Goal: Task Accomplishment & Management: Complete application form

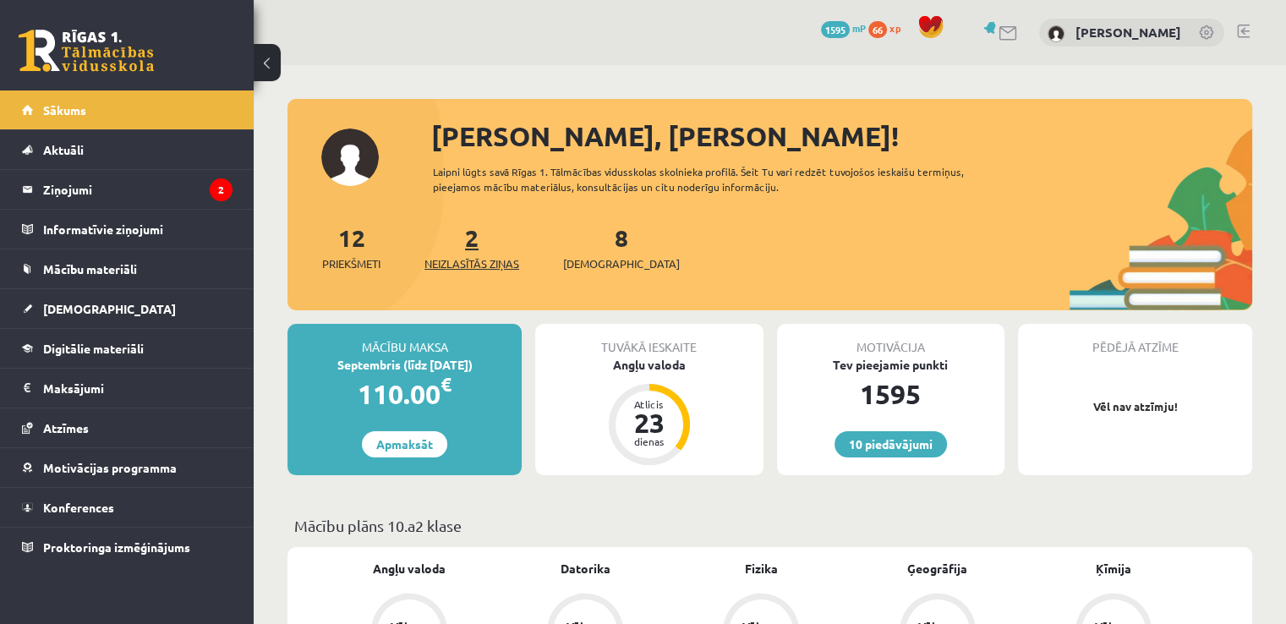
click at [509, 266] on span "Neizlasītās ziņas" at bounding box center [472, 263] width 95 height 17
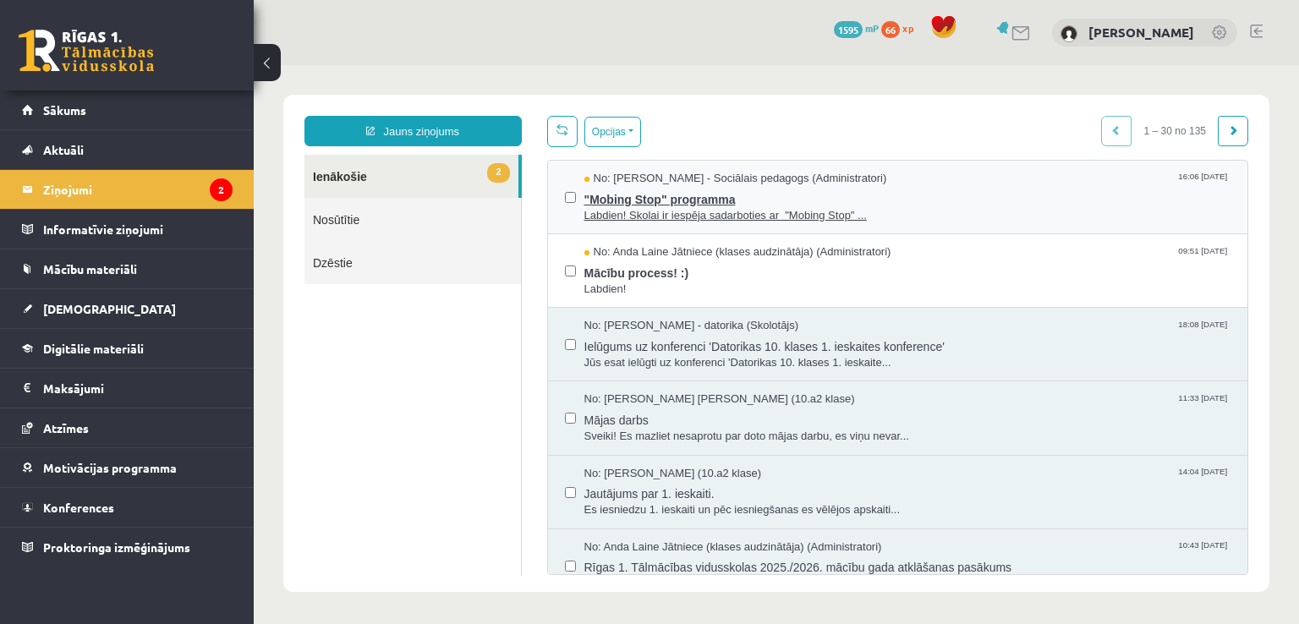
click at [611, 208] on span "Labdien! Skolai ir iespēja sadarboties ar "Mobing Stop" ..." at bounding box center [907, 216] width 647 height 16
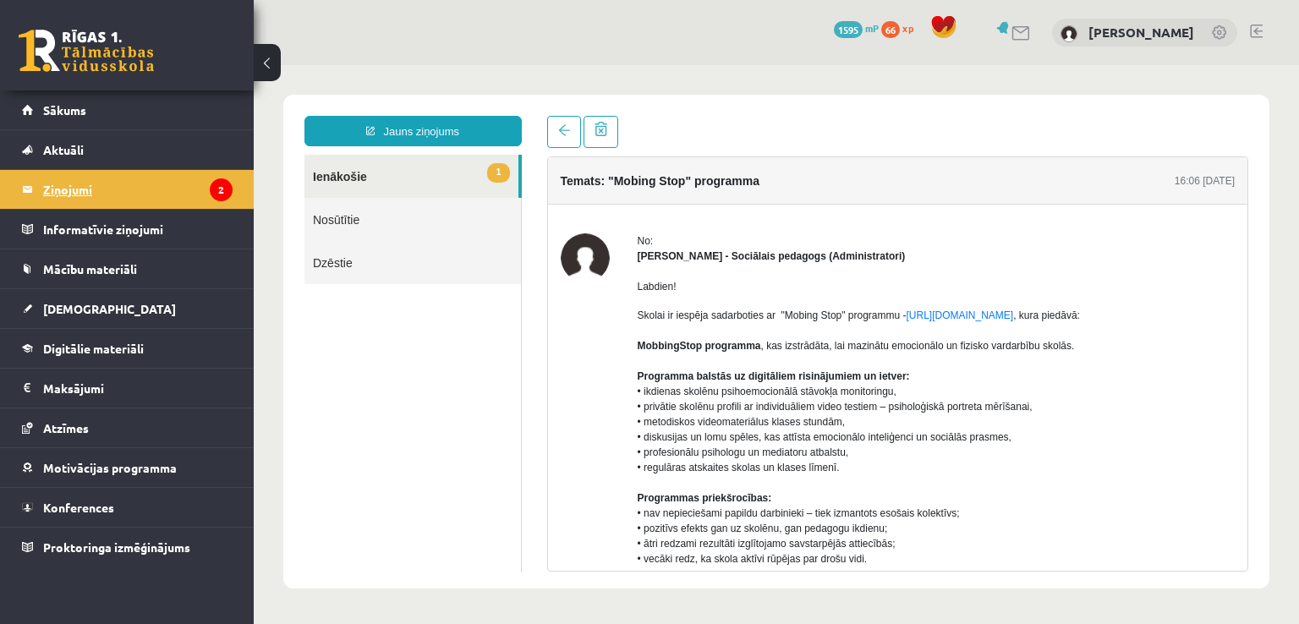
click at [43, 188] on legend "Ziņojumi 2" at bounding box center [137, 189] width 189 height 39
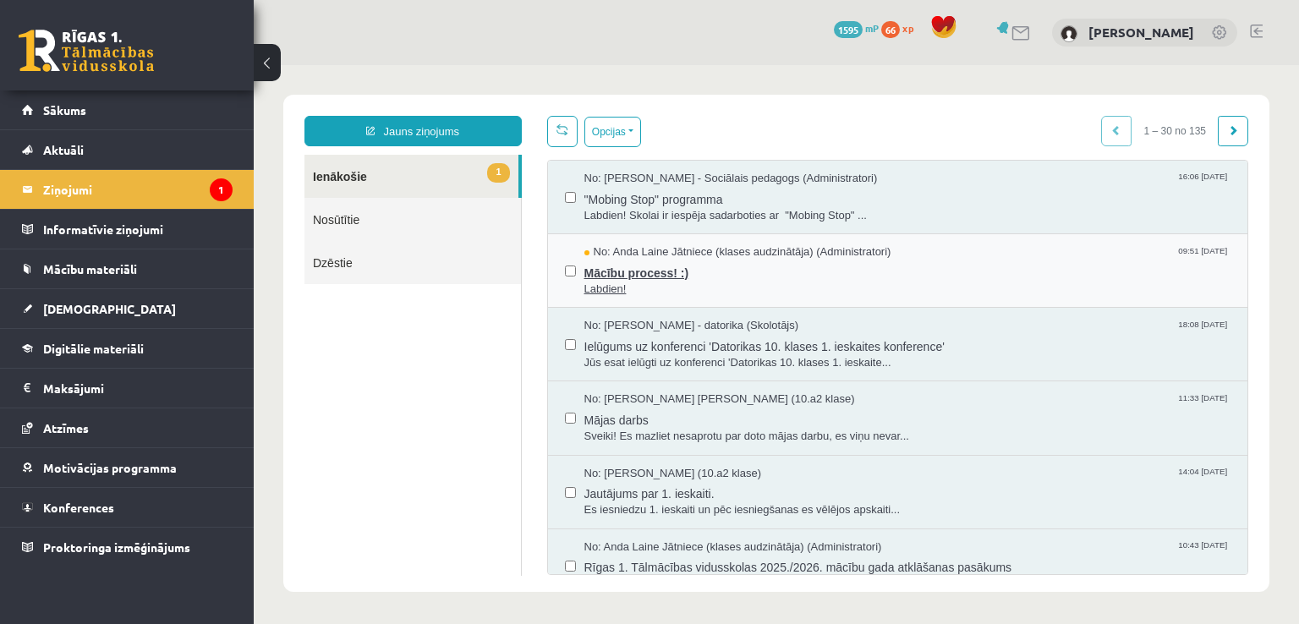
click at [612, 263] on span "Mācību process! :)" at bounding box center [907, 270] width 647 height 21
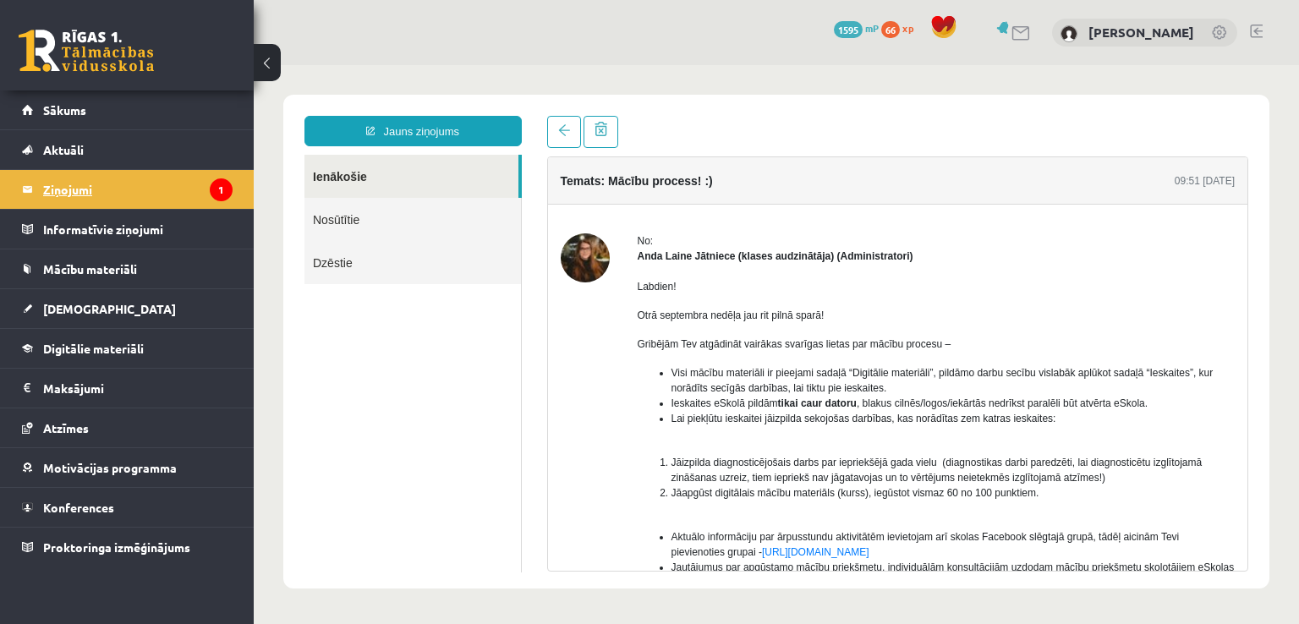
click at [95, 194] on legend "Ziņojumi 1" at bounding box center [137, 189] width 189 height 39
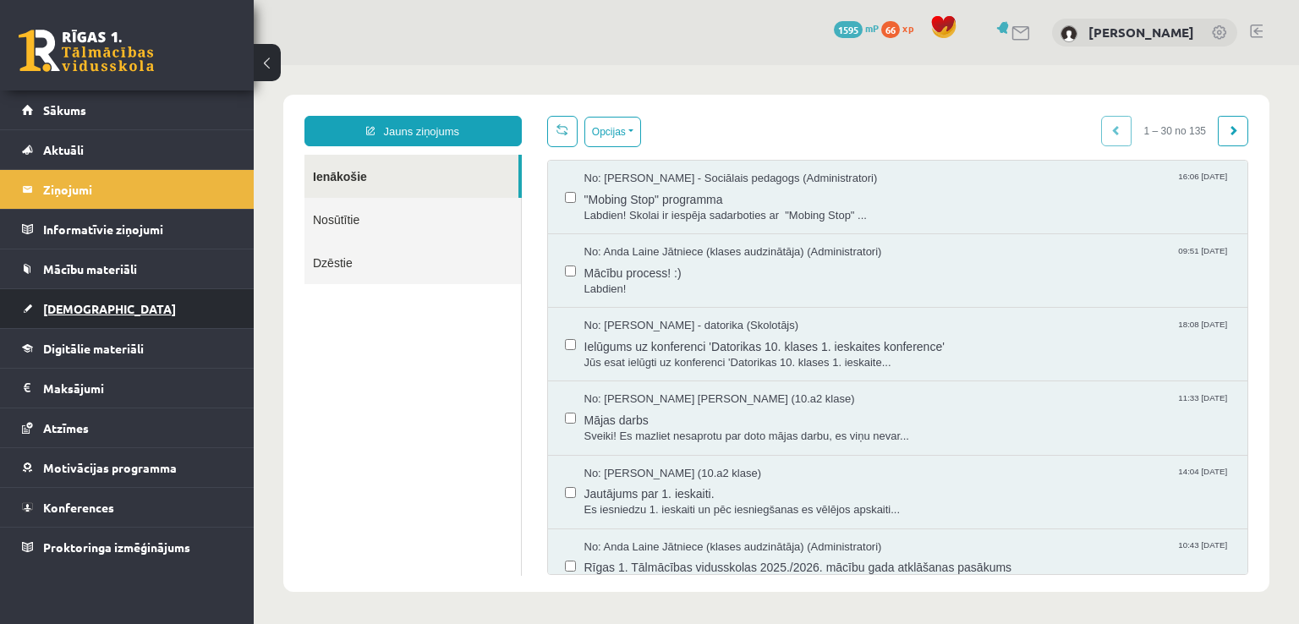
click at [60, 310] on span "[DEMOGRAPHIC_DATA]" at bounding box center [109, 308] width 133 height 15
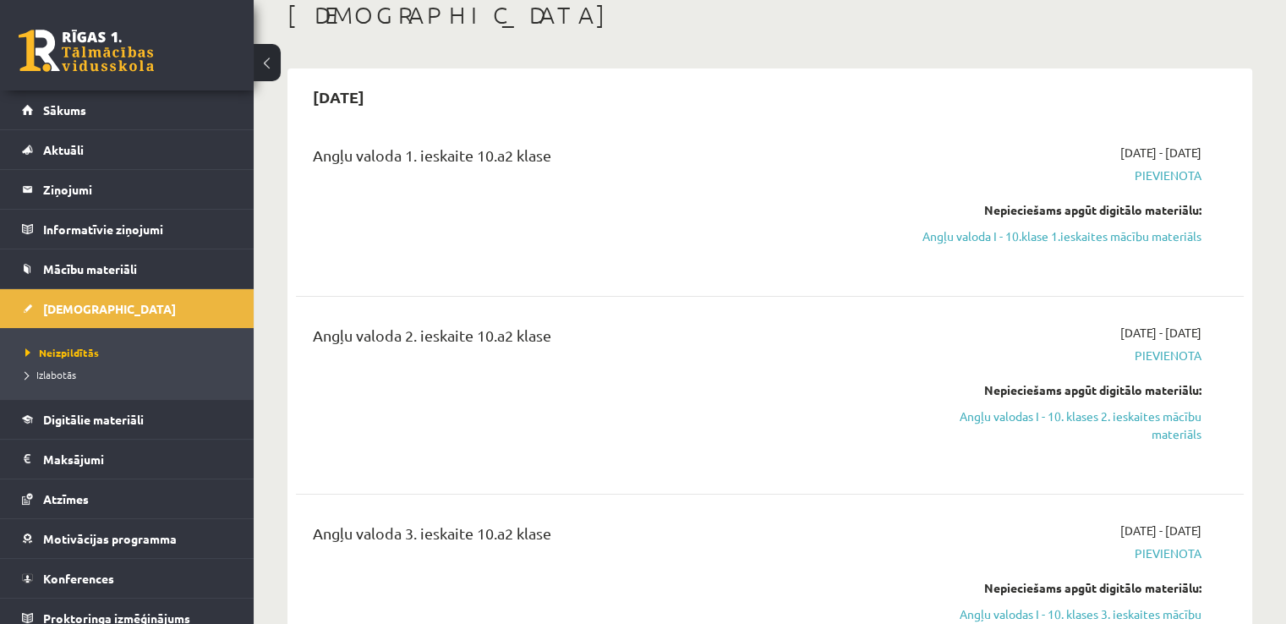
scroll to position [64, 0]
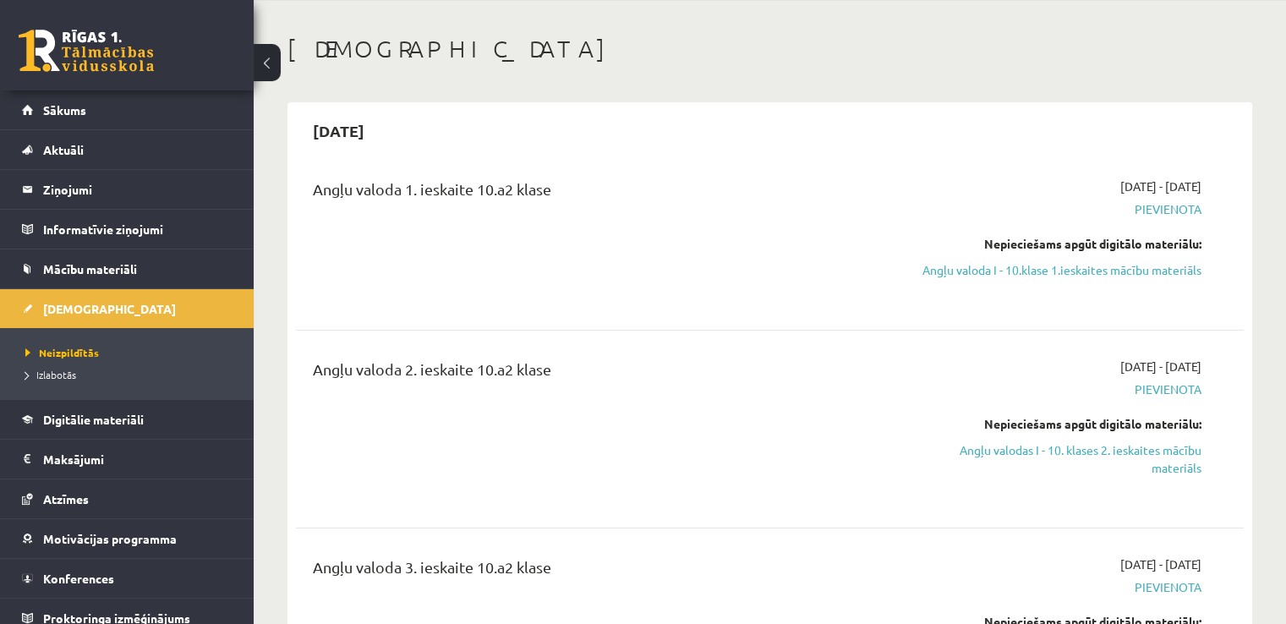
drag, startPoint x: 1175, startPoint y: 290, endPoint x: 744, endPoint y: 89, distance: 475.2
click at [1175, 279] on link "Angļu valoda I - 10.klase 1.ieskaites mācību materiāls" at bounding box center [1062, 270] width 279 height 18
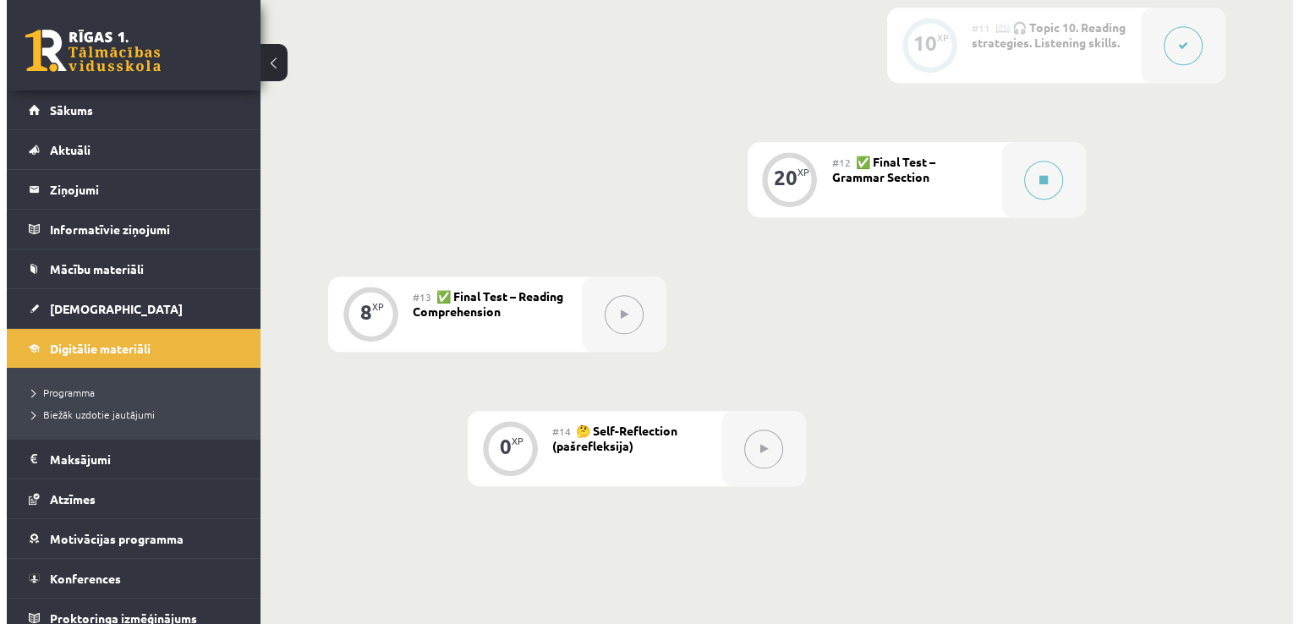
scroll to position [1835, 0]
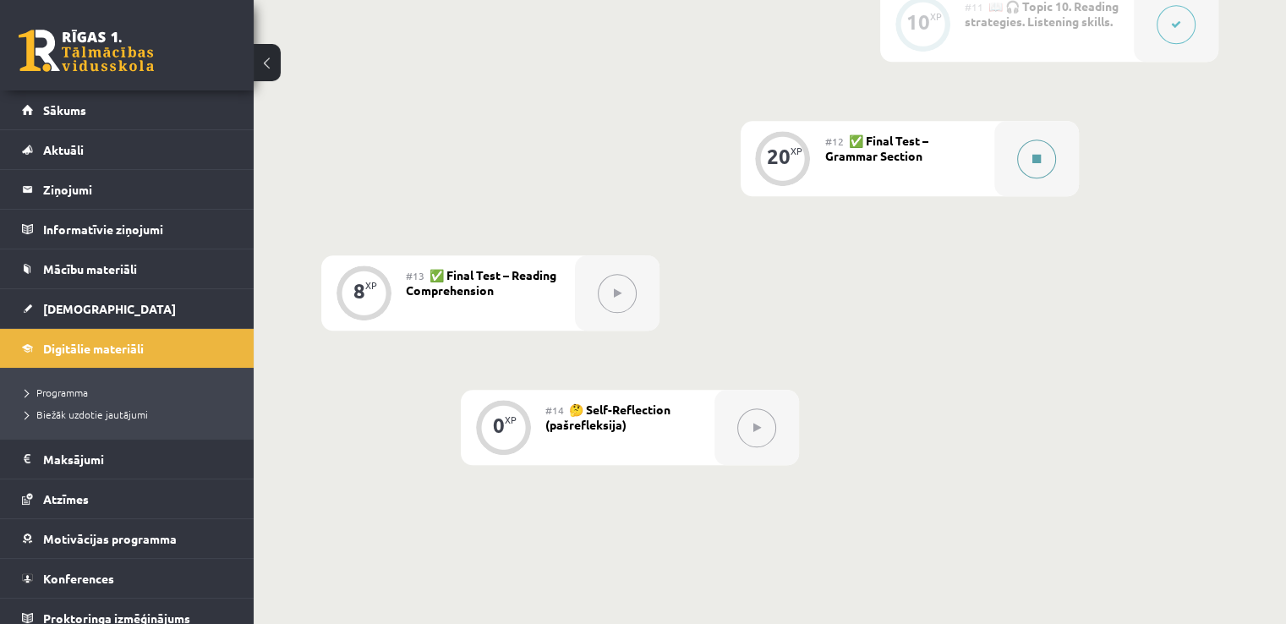
click at [1042, 165] on button at bounding box center [1036, 159] width 39 height 39
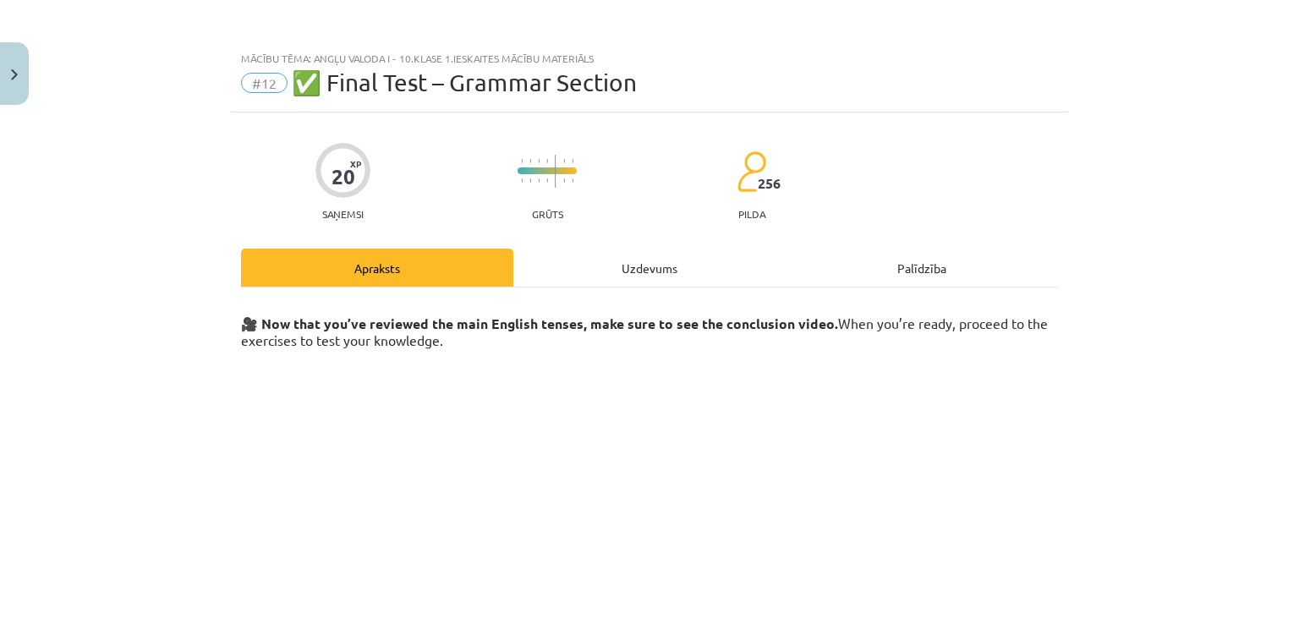
click at [599, 260] on div "Uzdevums" at bounding box center [649, 268] width 272 height 38
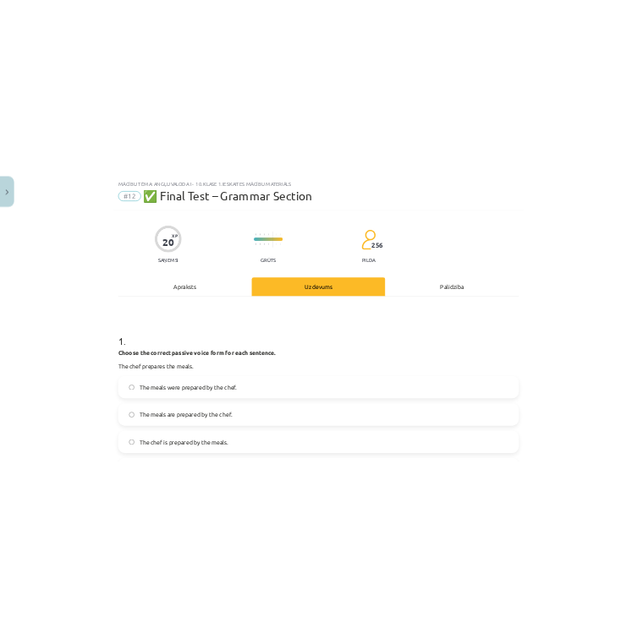
scroll to position [42, 0]
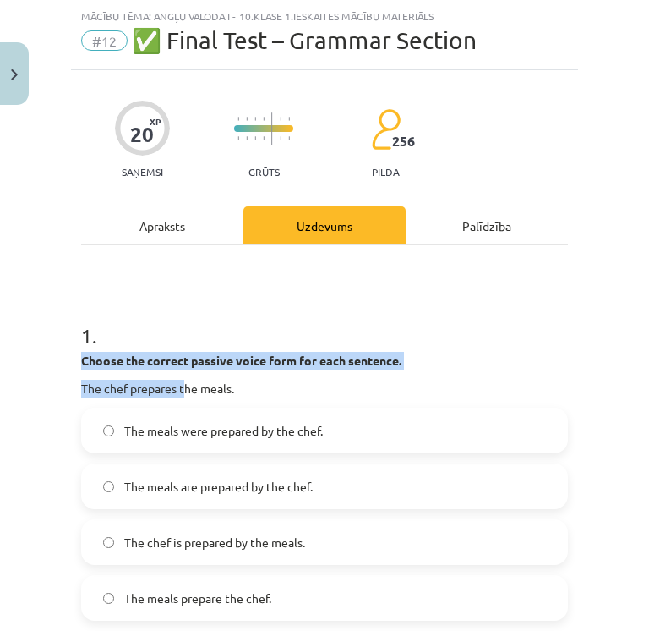
drag, startPoint x: 83, startPoint y: 359, endPoint x: 185, endPoint y: 376, distance: 103.7
click at [185, 376] on div "Choose the correct passive voice form for each sentence. The chef prepares the …" at bounding box center [324, 375] width 487 height 46
click at [14, 96] on button "Close" at bounding box center [14, 73] width 29 height 63
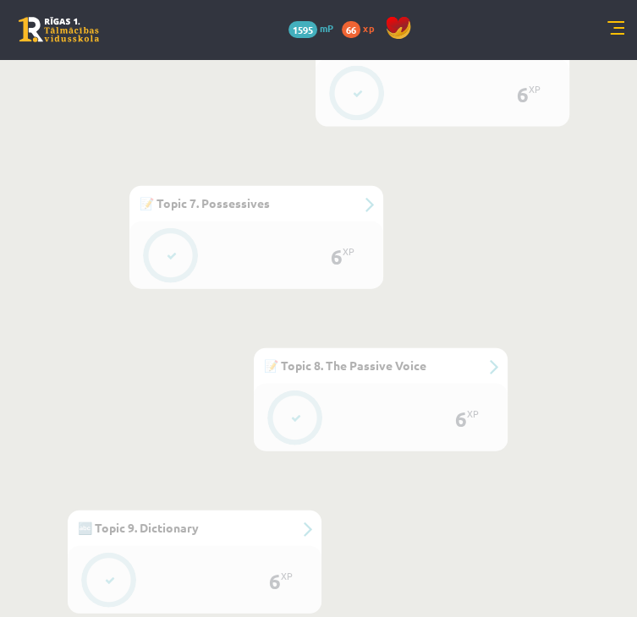
click at [0, 0] on button at bounding box center [0, 0] width 0 height 0
click at [520, 332] on div "0 XP #1 💡 Pirms sāc mācīties! Ievada daļa (introduction). 6 XP #2 📝 Topic 1. Th…" at bounding box center [318, 134] width 501 height 2290
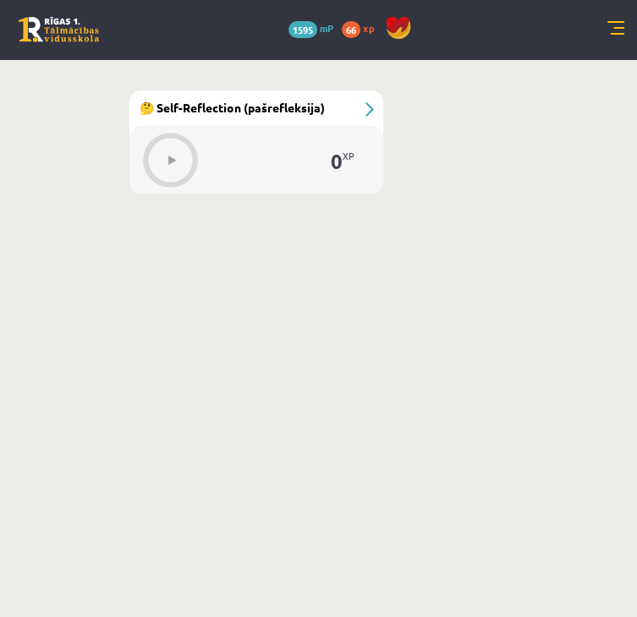
scroll to position [2969, 47]
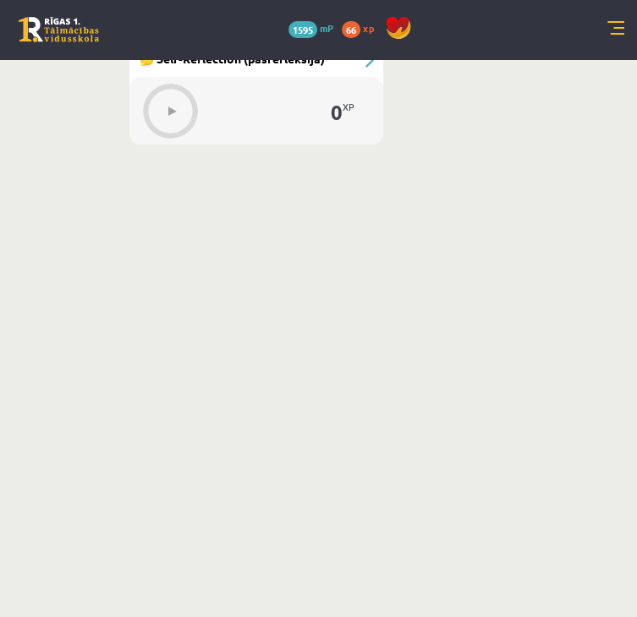
click at [0, 0] on button at bounding box center [0, 0] width 0 height 0
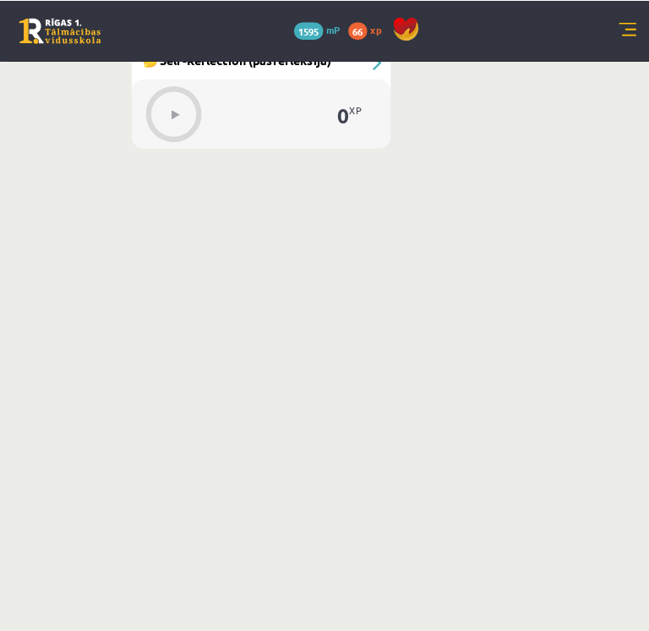
scroll to position [2969, 34]
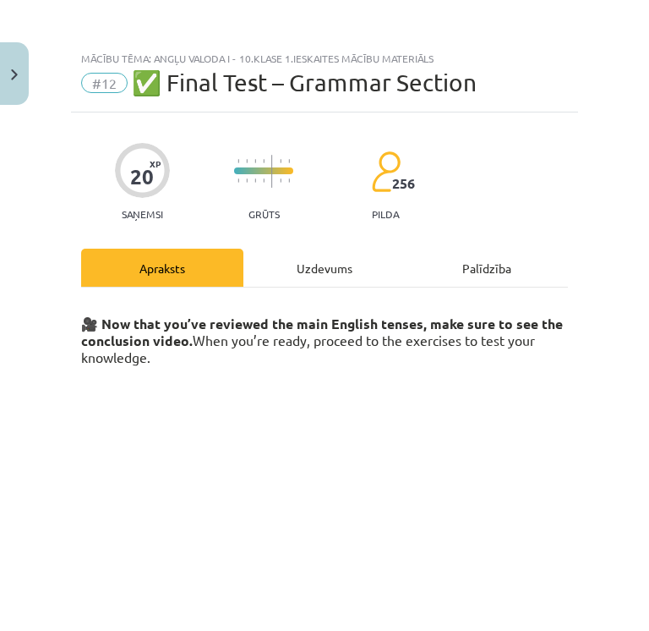
click at [321, 277] on div "Uzdevums" at bounding box center [325, 268] width 162 height 38
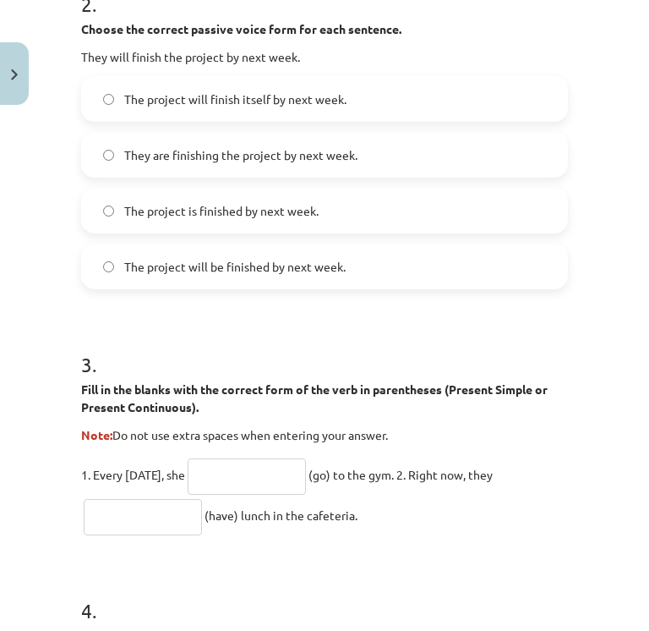
scroll to position [1603, 0]
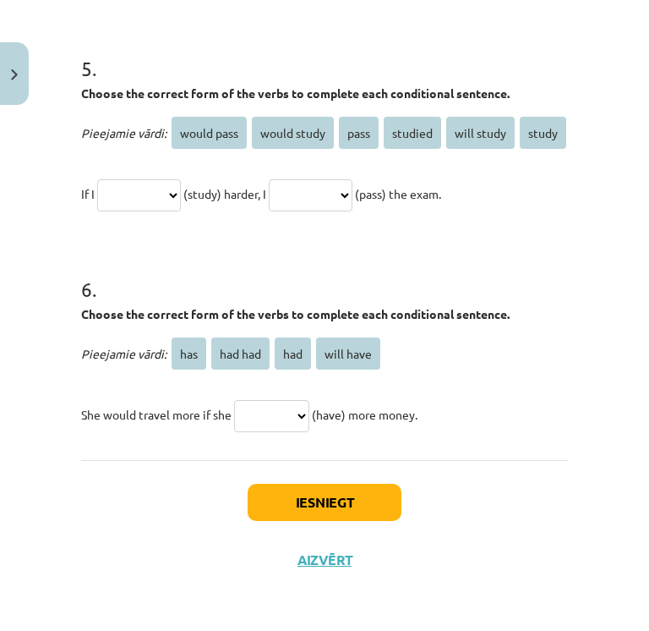
drag, startPoint x: 81, startPoint y: 359, endPoint x: 443, endPoint y: 419, distance: 366.9
copy form "Choose the correct passive voice form for each sentence. The chef prepares the …"
click at [573, 315] on div "Mācību tēma: Angļu valoda i - 10.klase 1.ieskaites mācību materiāls #12 ✅ Final…" at bounding box center [324, 315] width 649 height 631
click at [622, 474] on div "Mācību tēma: Angļu valoda i - 10.klase 1.ieskaites mācību materiāls #12 ✅ Final…" at bounding box center [324, 315] width 649 height 631
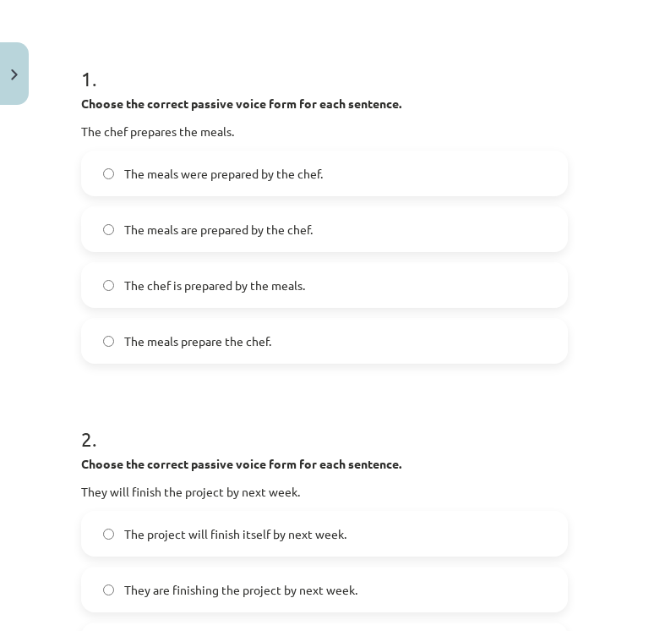
scroll to position [284, 0]
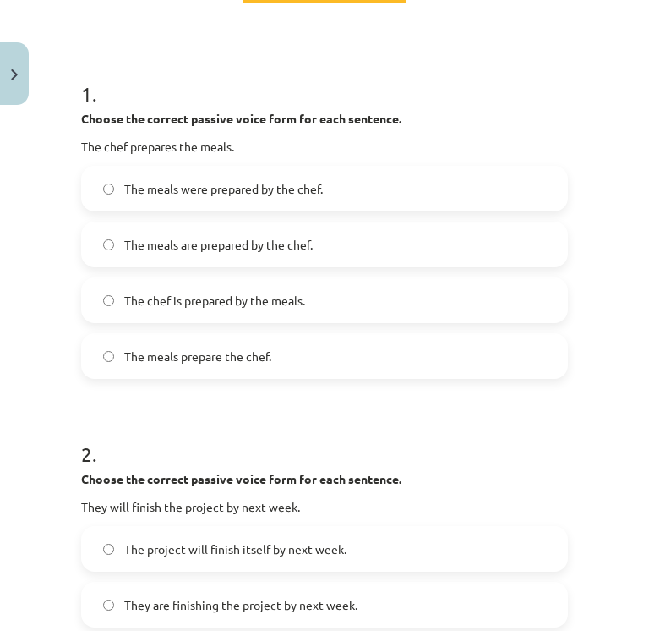
click at [268, 248] on span "The meals are prepared by the chef." at bounding box center [218, 245] width 189 height 18
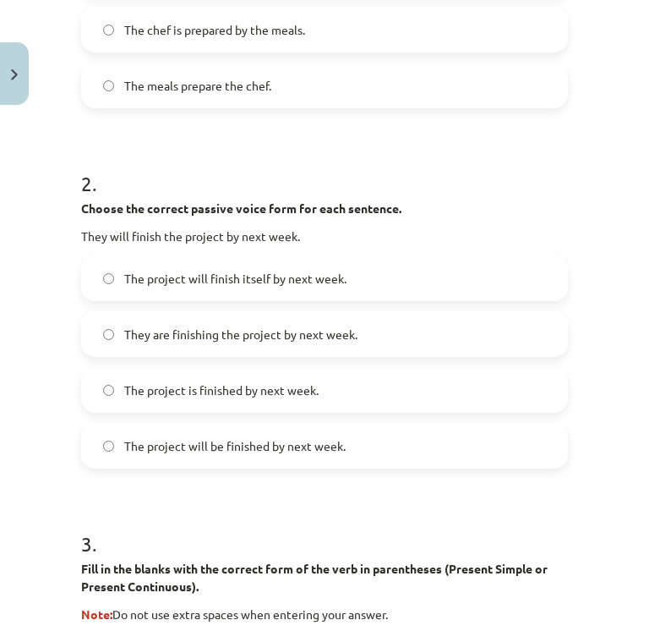
scroll to position [555, 0]
click at [273, 339] on span "They are finishing the project by next week." at bounding box center [240, 335] width 233 height 18
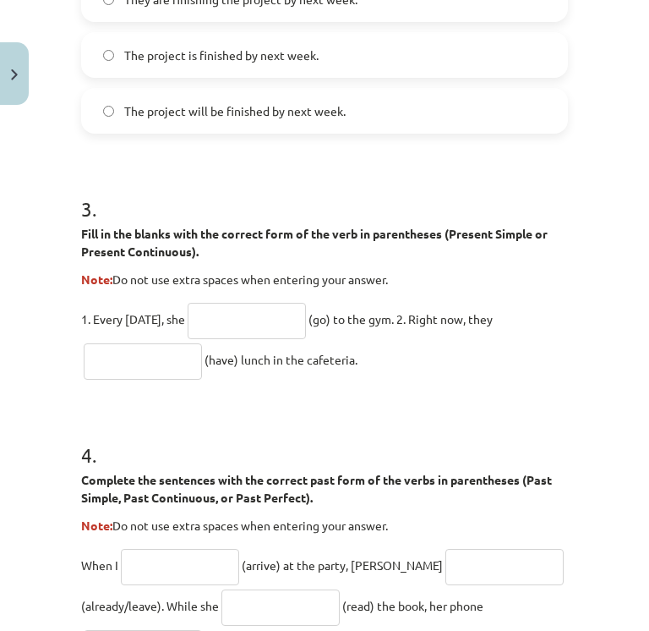
scroll to position [974, 0]
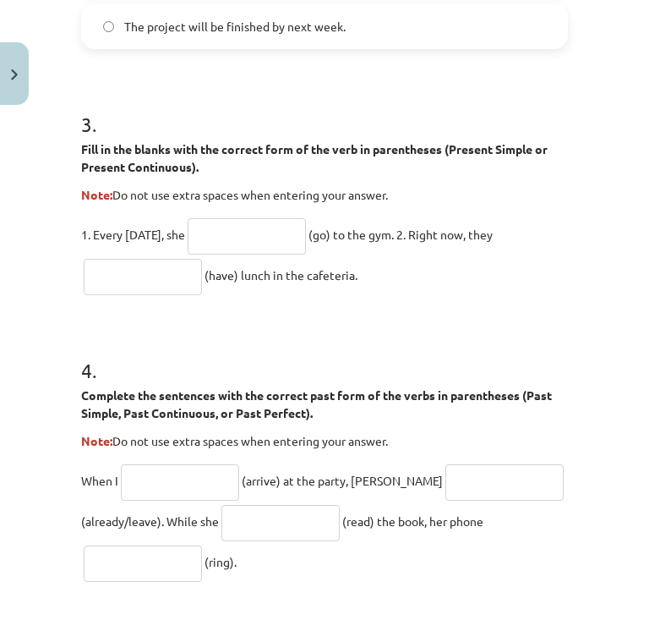
click at [278, 224] on input "text" at bounding box center [247, 236] width 118 height 36
type input "****"
click at [125, 279] on input "text" at bounding box center [143, 277] width 118 height 36
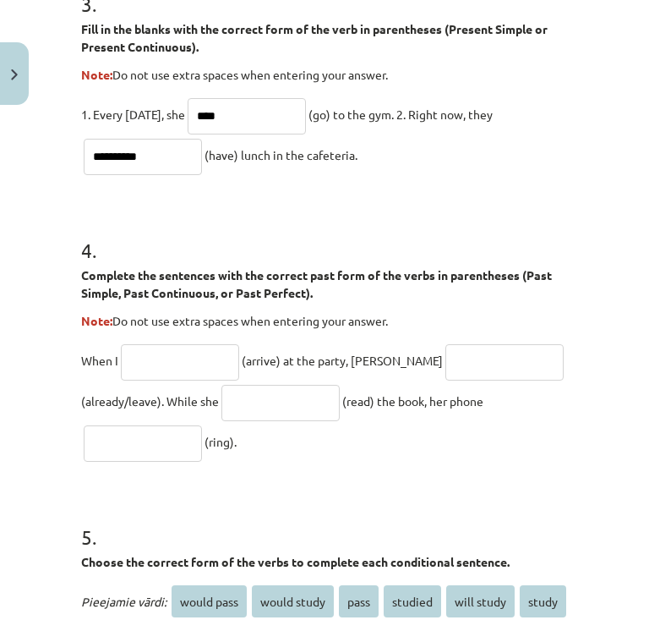
scroll to position [1113, 0]
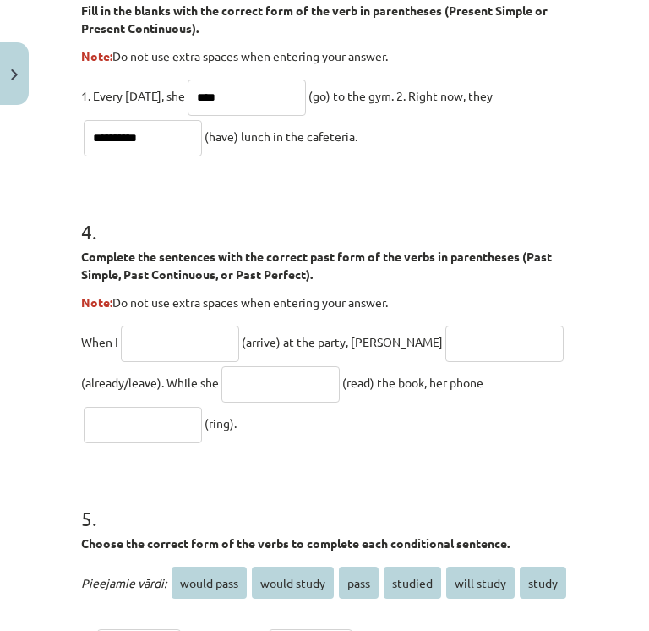
type input "**********"
click at [196, 329] on input "text" at bounding box center [180, 344] width 118 height 36
type input "*******"
click at [477, 350] on input "text" at bounding box center [505, 344] width 118 height 36
type input "**********"
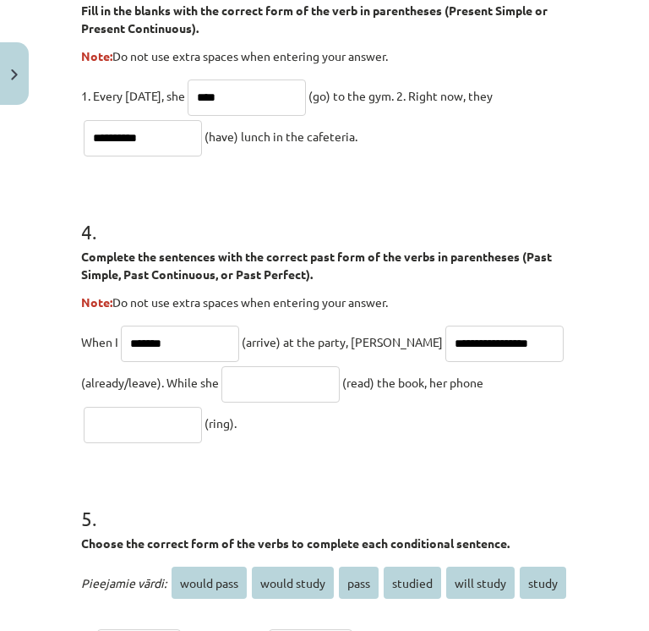
click at [333, 386] on input "text" at bounding box center [281, 384] width 118 height 36
type input "**********"
click at [126, 426] on input "text" at bounding box center [143, 425] width 118 height 36
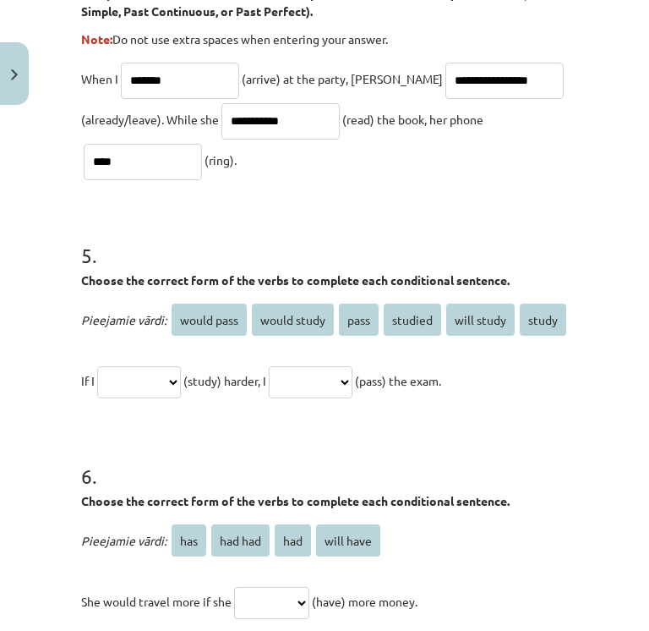
scroll to position [1380, 0]
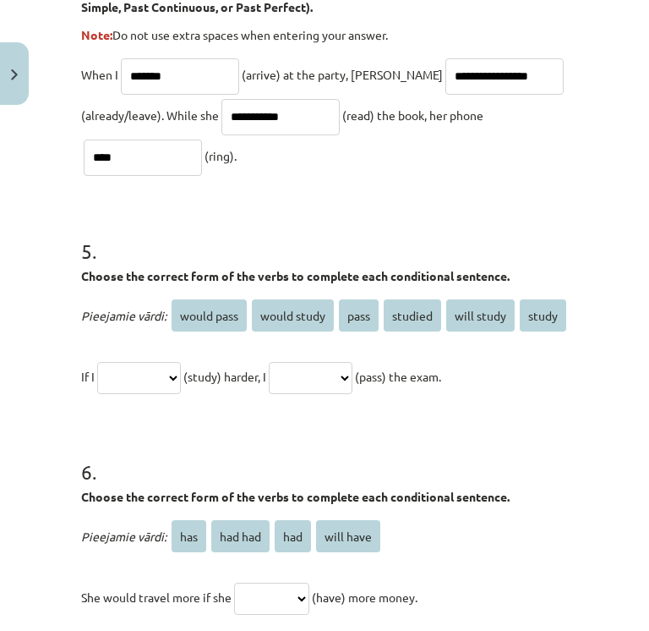
type input "****"
click at [166, 397] on p "**********" at bounding box center [324, 376] width 487 height 41
click at [176, 394] on select "**********" at bounding box center [139, 378] width 84 height 32
click at [181, 394] on select "**********" at bounding box center [139, 378] width 84 height 32
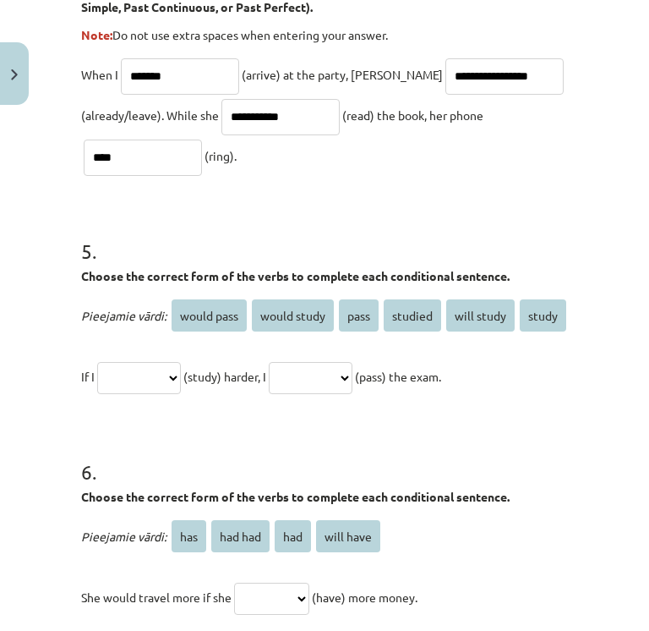
select select "*******"
click at [100, 394] on select "**********" at bounding box center [139, 378] width 84 height 32
click at [349, 394] on select "**********" at bounding box center [311, 378] width 84 height 32
select select "**********"
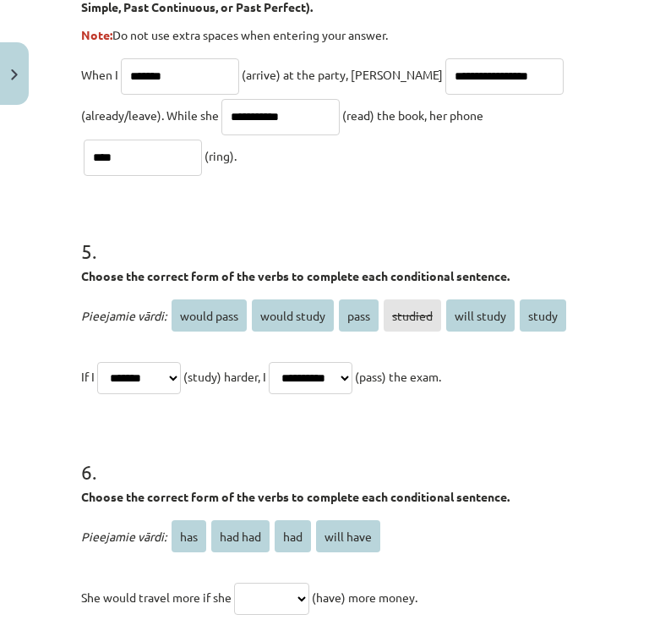
click at [295, 394] on select "**********" at bounding box center [311, 378] width 84 height 32
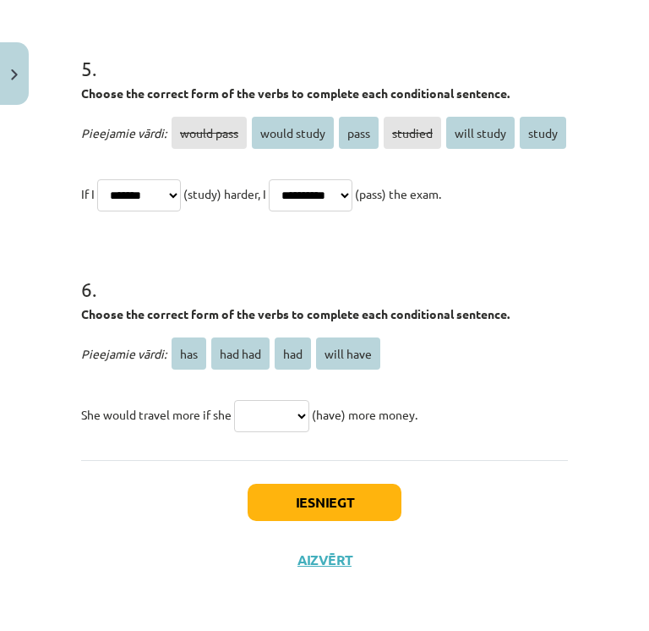
scroll to position [1603, 0]
click at [302, 417] on select "*** ******* *** *********" at bounding box center [271, 416] width 75 height 32
select select "***"
click at [238, 400] on select "*** ******* *** *********" at bounding box center [271, 416] width 75 height 32
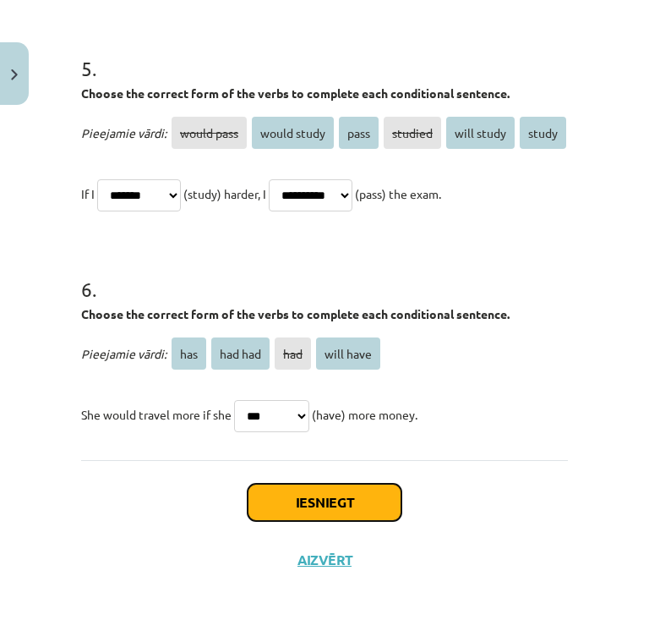
click at [350, 505] on button "Iesniegt" at bounding box center [325, 502] width 154 height 37
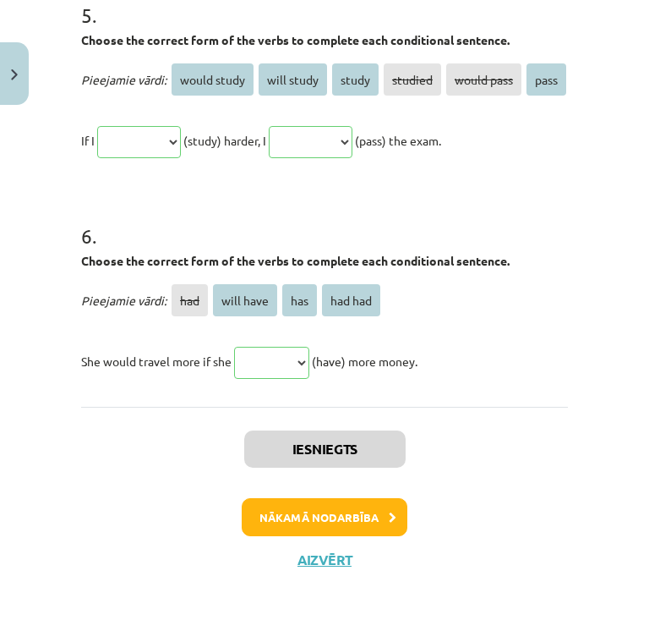
scroll to position [1904, 0]
click at [375, 510] on button "Nākamā nodarbība" at bounding box center [325, 517] width 166 height 39
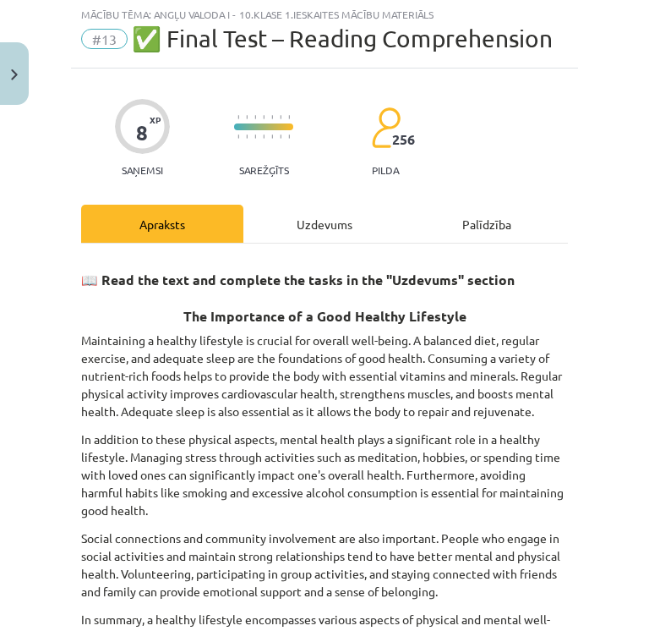
scroll to position [42, 0]
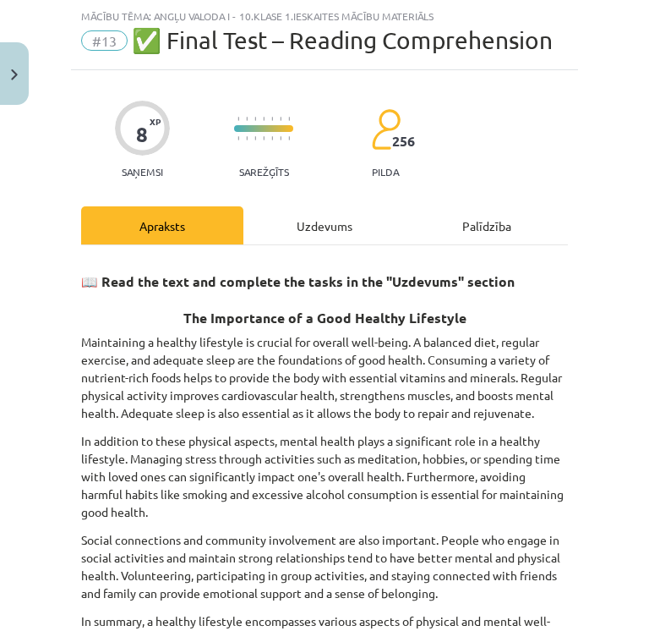
click at [306, 235] on div "Uzdevums" at bounding box center [325, 225] width 162 height 38
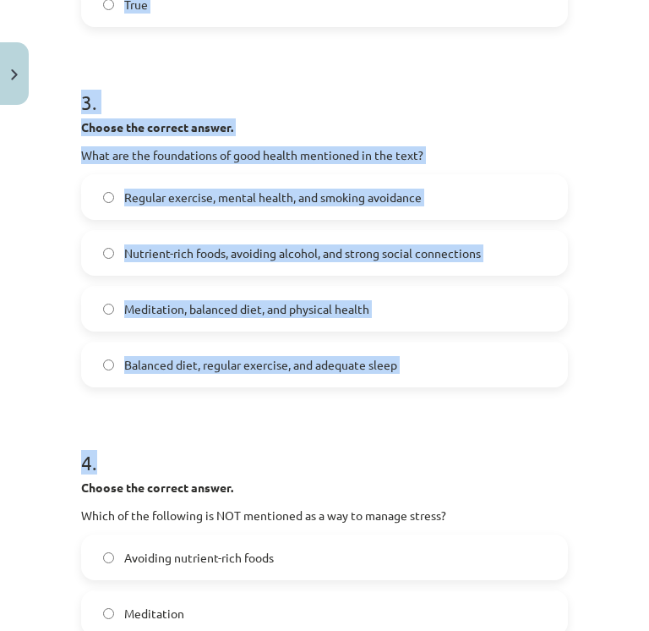
scroll to position [1130, 0]
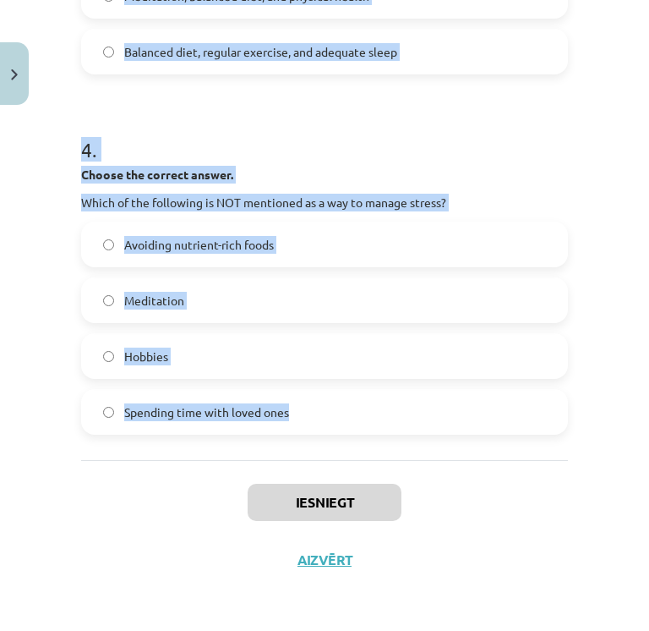
drag, startPoint x: 77, startPoint y: 386, endPoint x: 329, endPoint y: 419, distance: 254.2
copy form "Choose whether the sentence is True or False. A healthy lifestyle only focuses …"
drag, startPoint x: 514, startPoint y: 417, endPoint x: 538, endPoint y: 419, distance: 23.8
click at [514, 417] on label "Spending time with loved ones" at bounding box center [325, 412] width 484 height 42
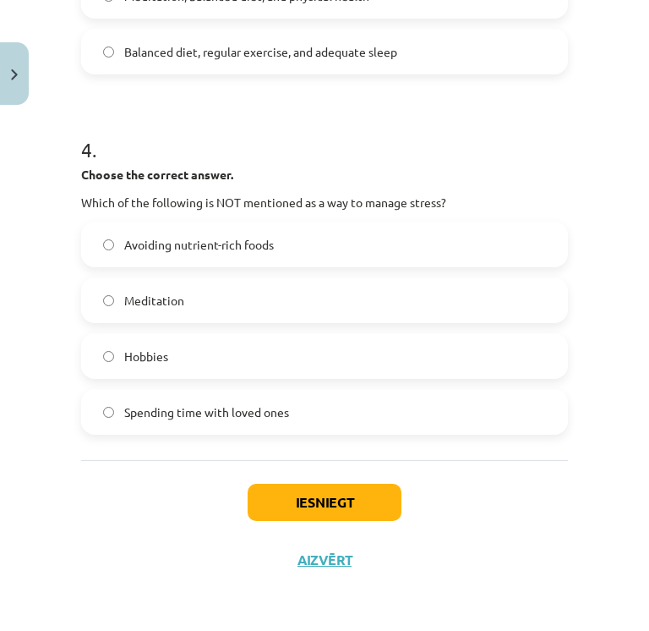
click at [582, 421] on div "Mācību tēma: Angļu valoda i - 10.klase 1.ieskaites mācību materiāls #13 ✅ Final…" at bounding box center [324, 315] width 649 height 631
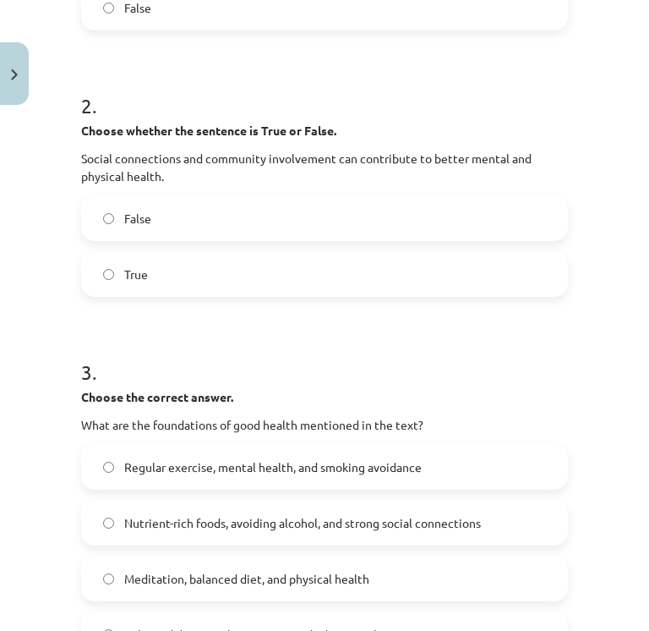
scroll to position [321, 0]
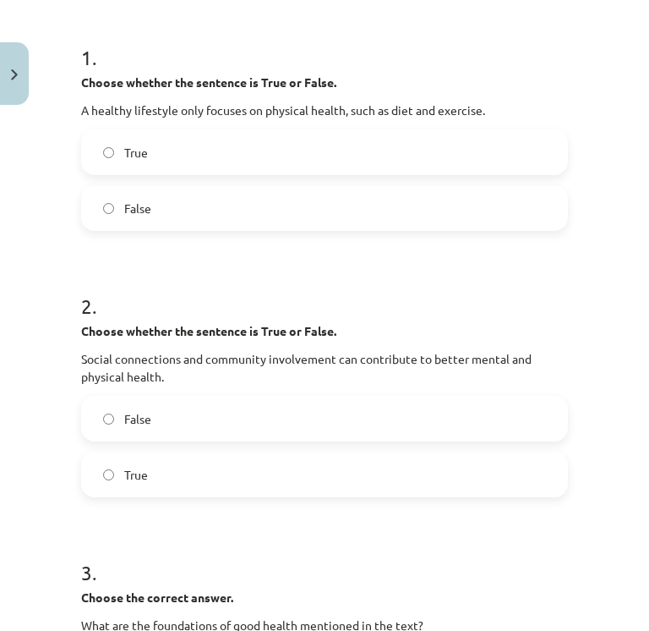
click at [328, 229] on label "False" at bounding box center [325, 208] width 484 height 42
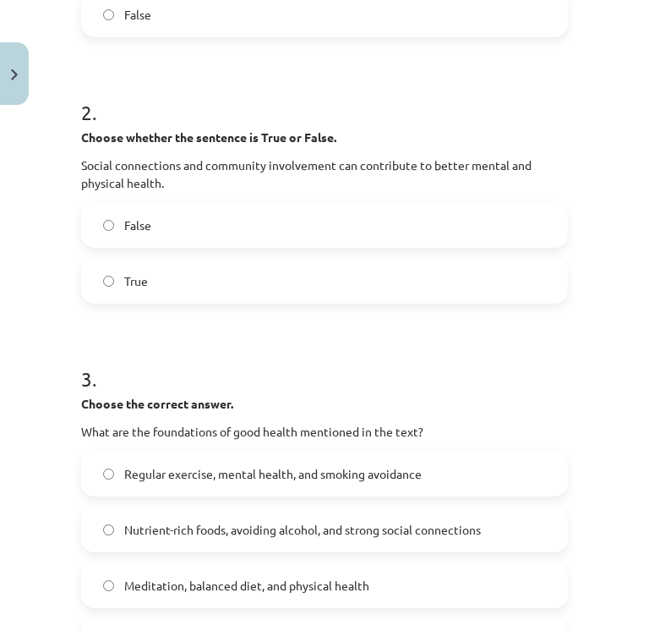
click at [189, 246] on label "False" at bounding box center [325, 225] width 484 height 42
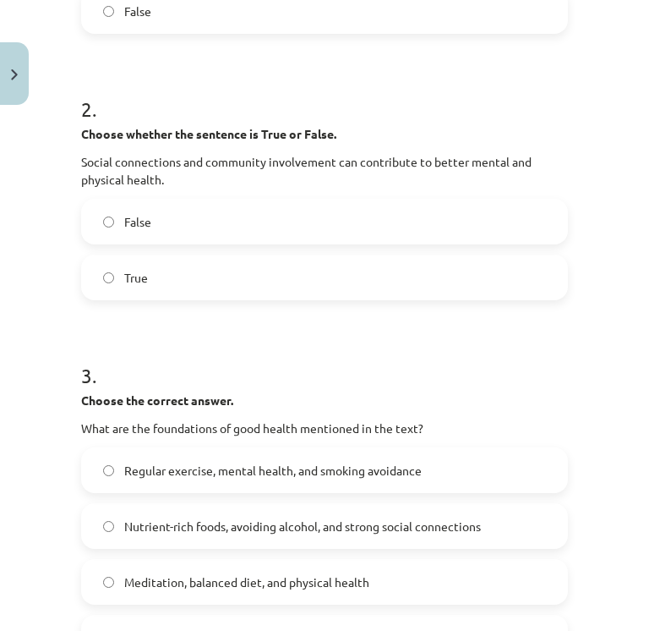
click at [192, 299] on label "True" at bounding box center [325, 277] width 484 height 42
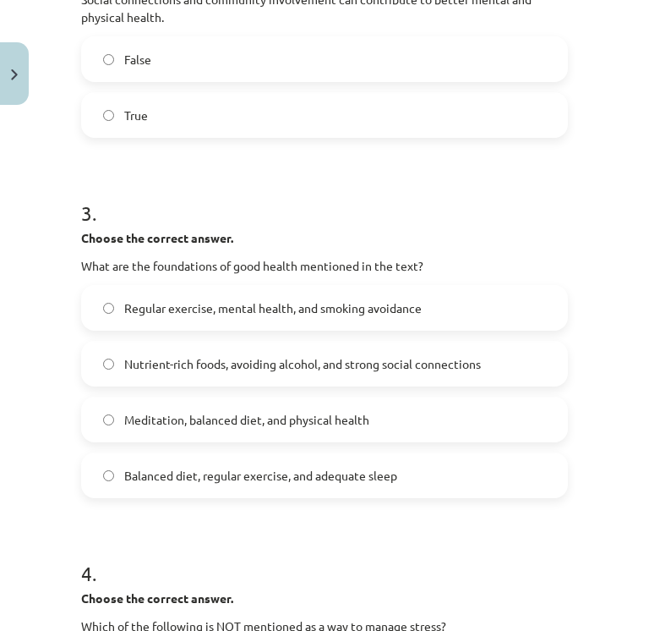
scroll to position [683, 0]
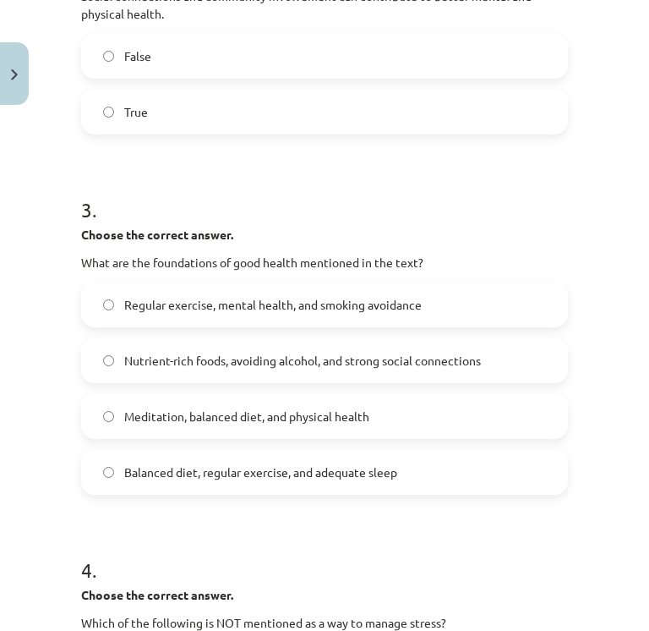
click at [187, 481] on span "Balanced diet, regular exercise, and adequate sleep" at bounding box center [260, 472] width 273 height 18
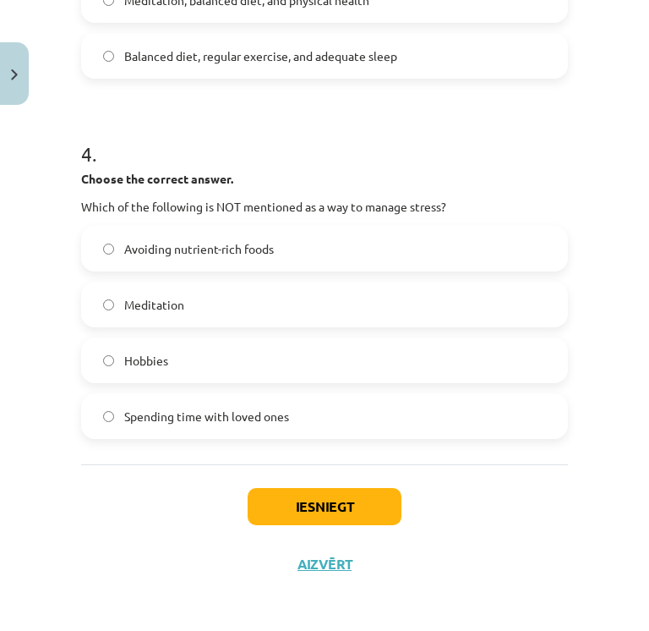
scroll to position [1102, 0]
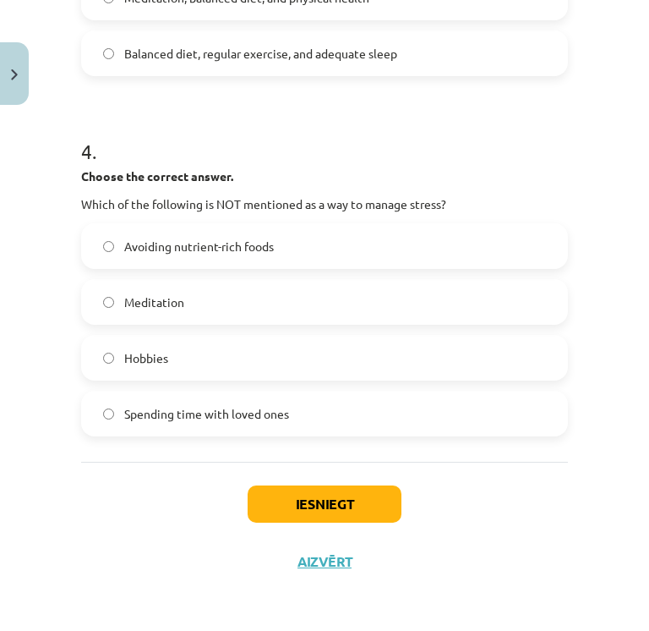
click at [230, 267] on label "Avoiding nutrient-rich foods" at bounding box center [325, 246] width 484 height 42
click at [359, 523] on button "Iesniegt" at bounding box center [325, 503] width 154 height 37
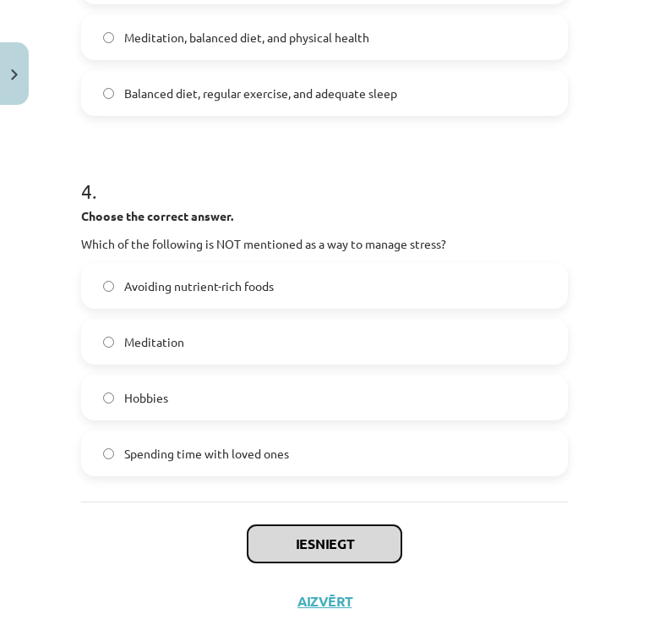
scroll to position [1130, 0]
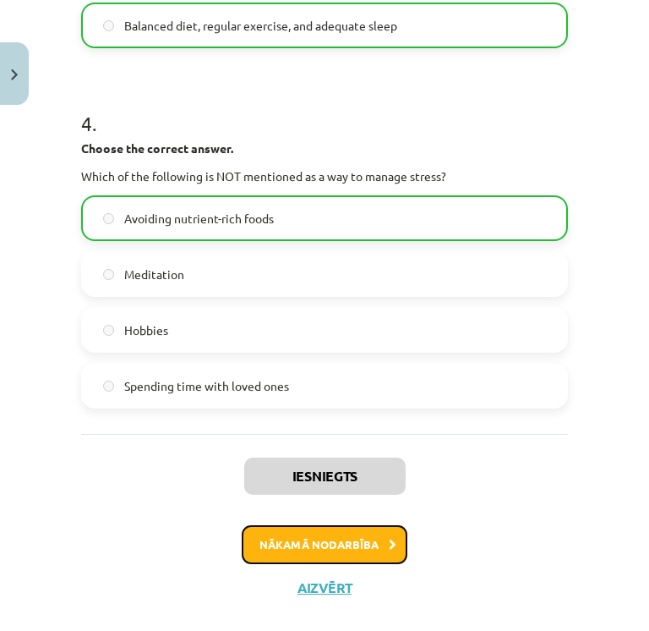
click at [379, 564] on button "Nākamā nodarbība" at bounding box center [325, 544] width 166 height 39
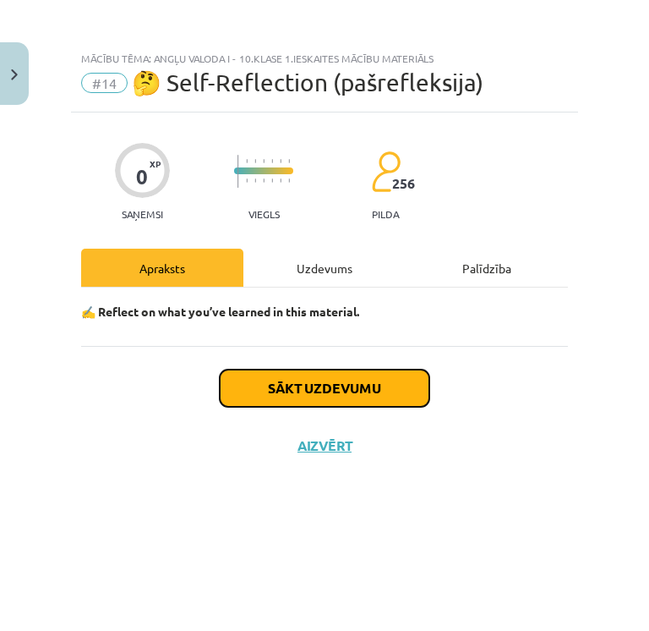
click at [345, 386] on button "Sākt uzdevumu" at bounding box center [325, 388] width 210 height 37
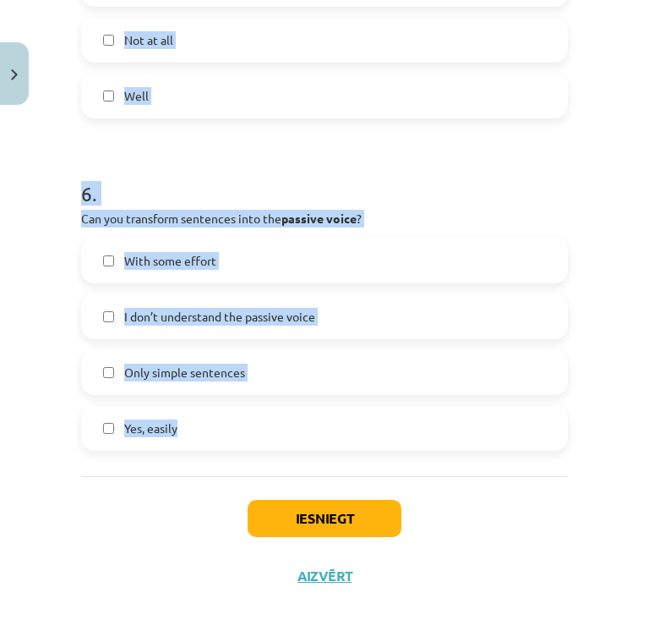
scroll to position [1841, 0]
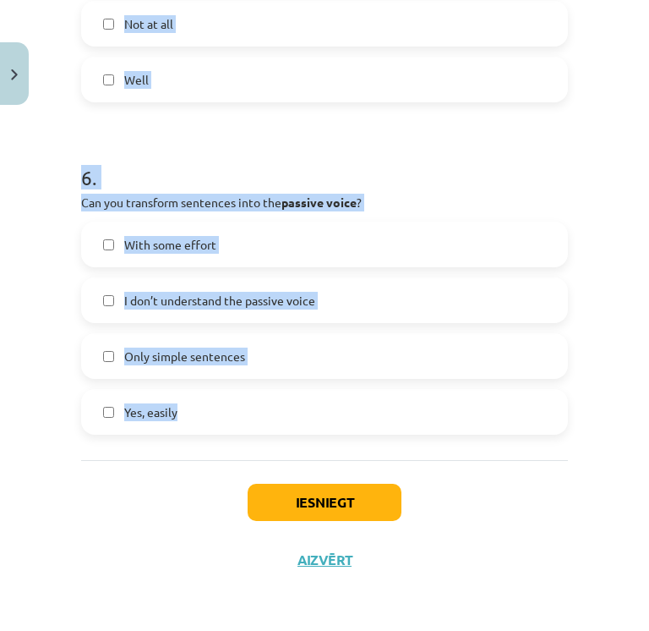
drag, startPoint x: 75, startPoint y: 260, endPoint x: 521, endPoint y: 434, distance: 478.2
copy form "Can you correctly use the Past Tenses (e.g. Past Simple, Past Perfect) in sente…"
click at [595, 376] on div "Mācību tēma: Angļu valoda i - 10.klase 1.ieskaites mācību materiāls #14 🤔 Self-…" at bounding box center [324, 315] width 649 height 631
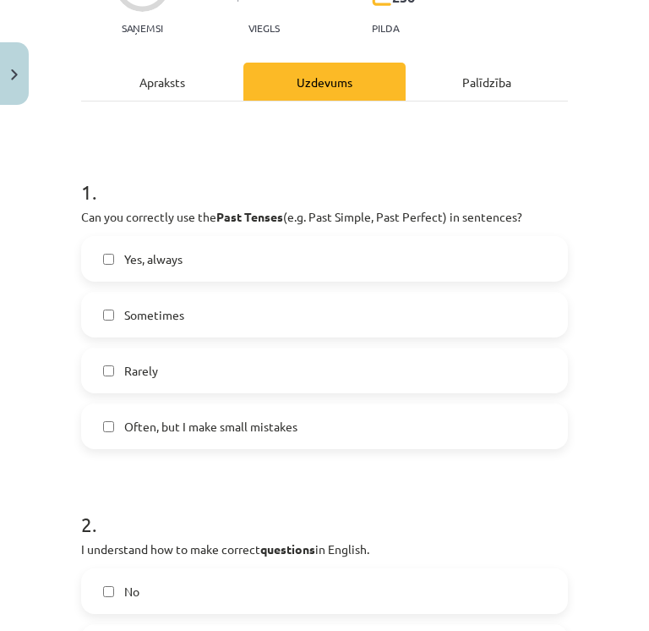
scroll to position [219, 0]
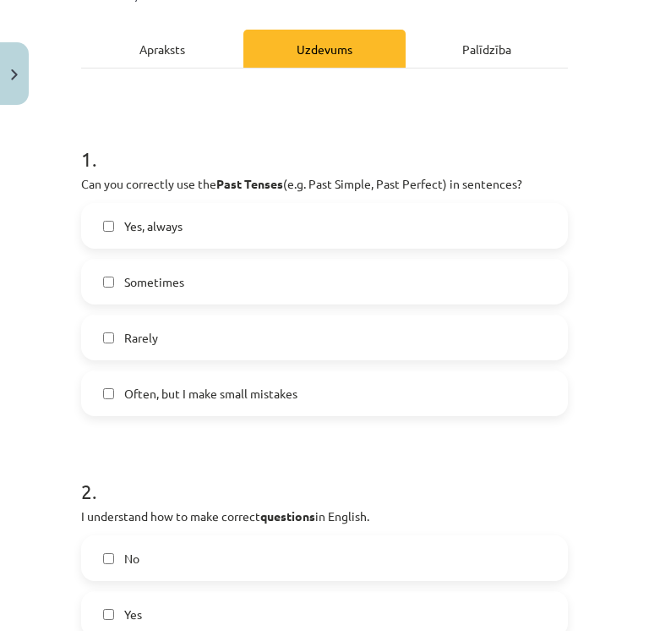
click at [260, 230] on label "Yes, always" at bounding box center [325, 226] width 484 height 42
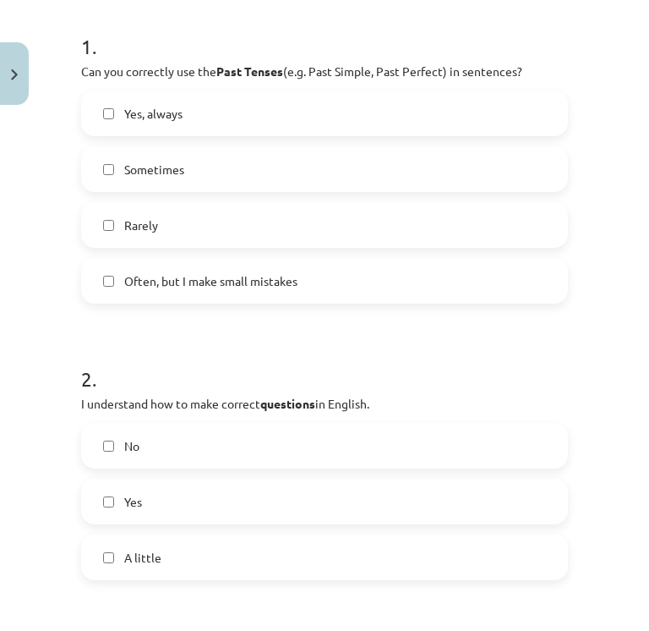
scroll to position [358, 0]
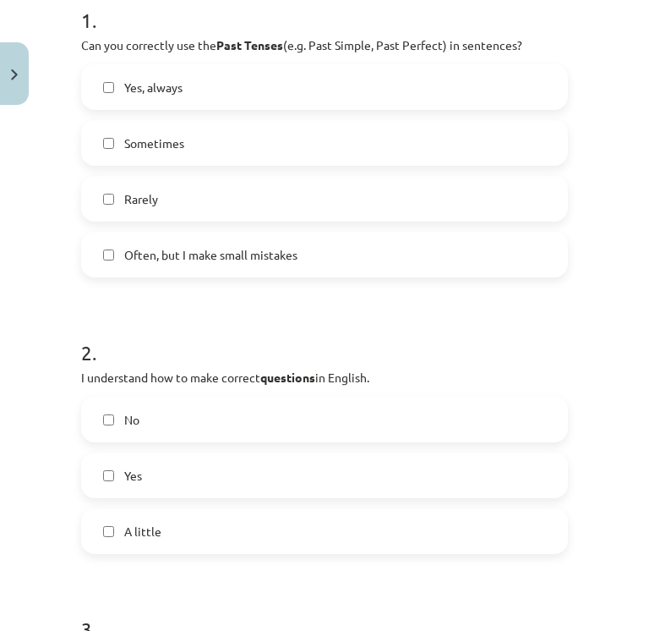
click at [255, 408] on label "No" at bounding box center [325, 419] width 484 height 42
click at [230, 481] on label "Yes" at bounding box center [325, 475] width 484 height 42
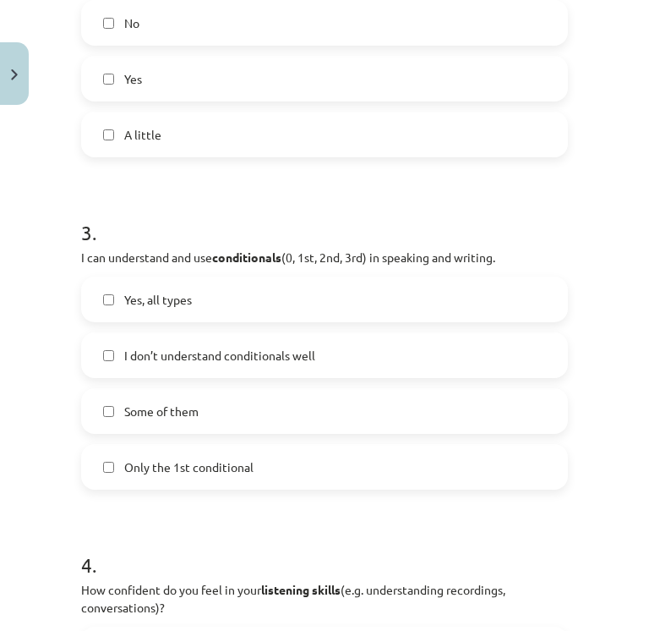
scroll to position [754, 0]
click at [203, 307] on label "Yes, all types" at bounding box center [325, 299] width 484 height 42
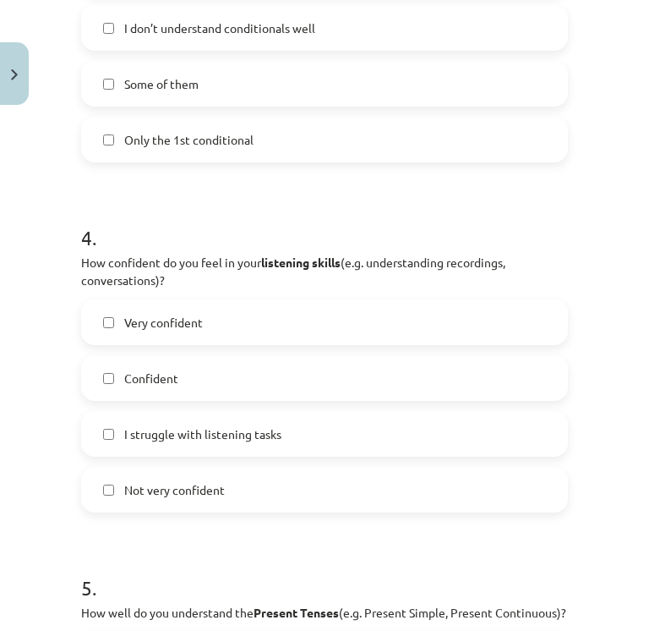
scroll to position [1084, 0]
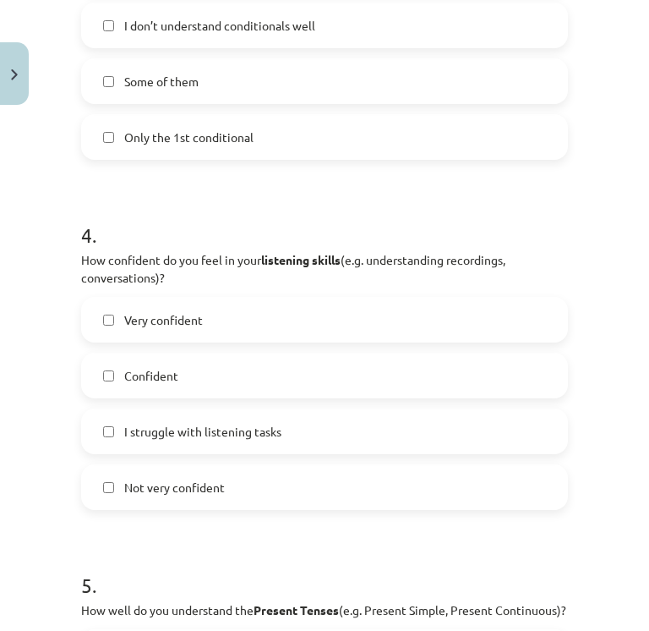
click at [207, 386] on label "Confident" at bounding box center [325, 375] width 484 height 42
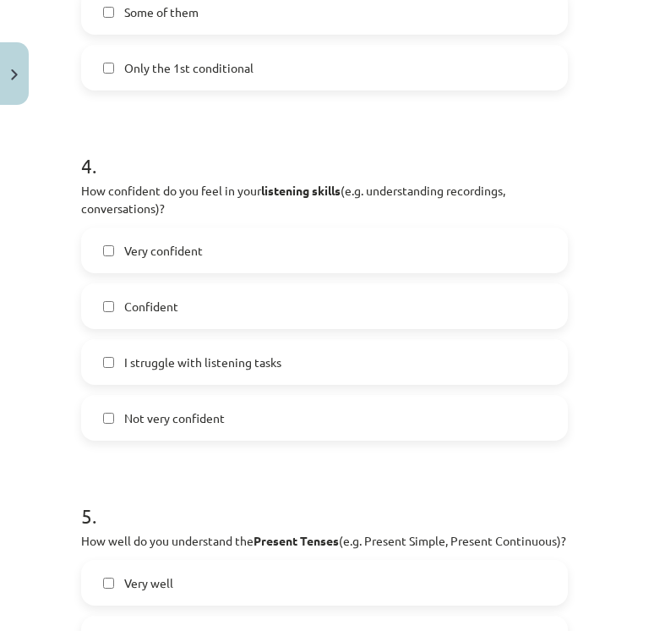
scroll to position [1155, 0]
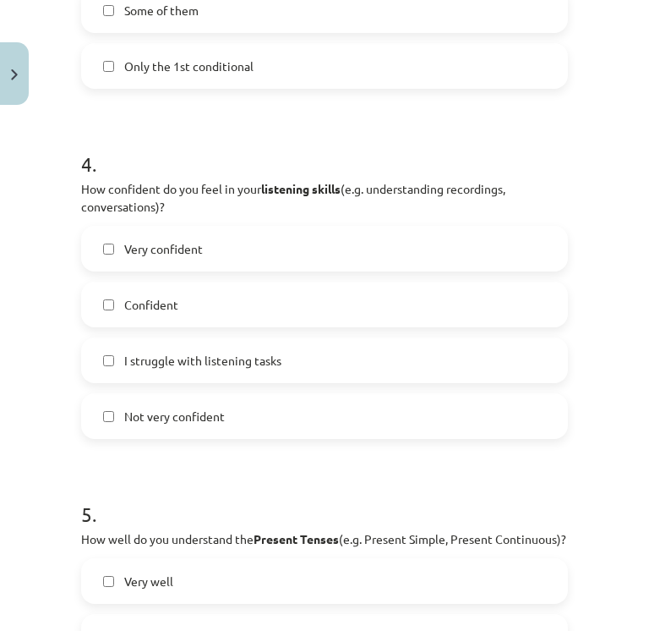
click at [204, 364] on span "I struggle with listening tasks" at bounding box center [202, 361] width 157 height 18
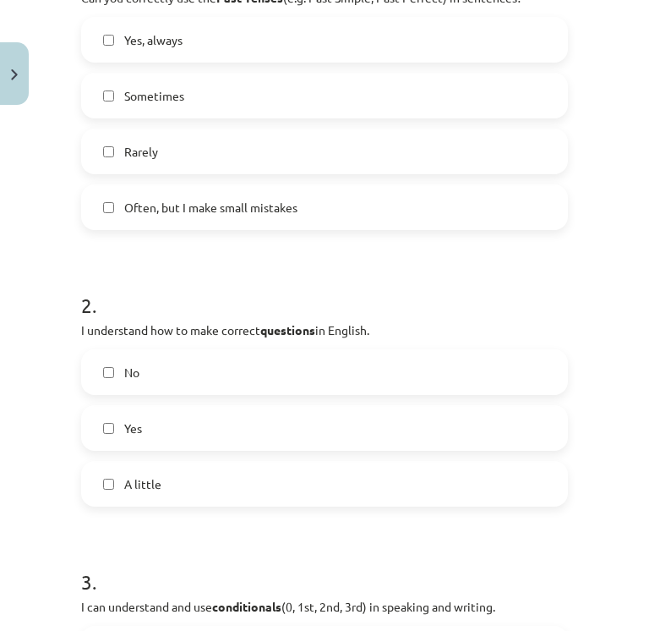
click at [162, 359] on label "No" at bounding box center [325, 372] width 484 height 42
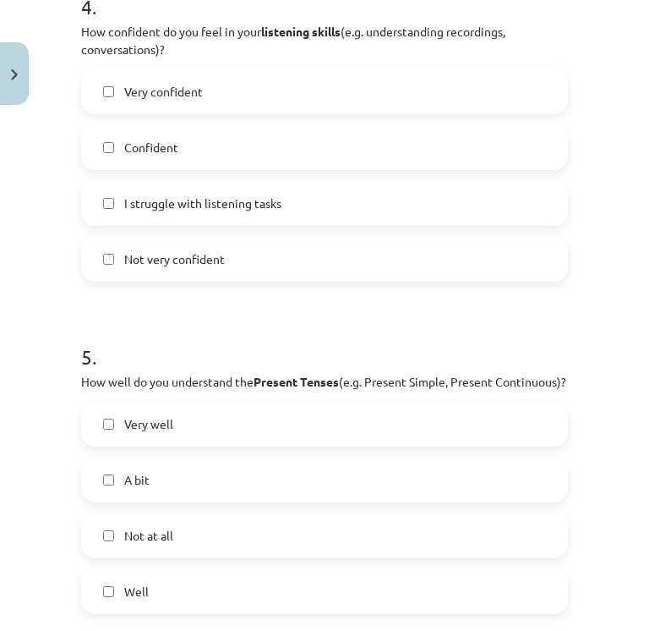
scroll to position [1298, 0]
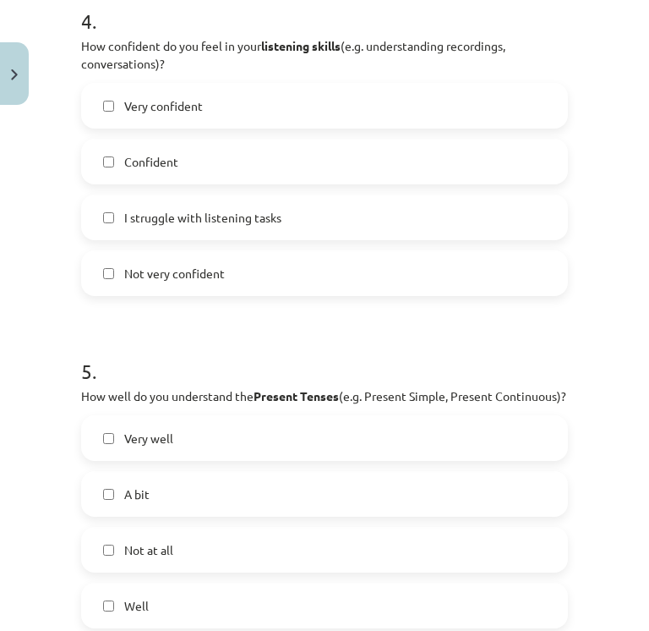
click at [196, 169] on label "Confident" at bounding box center [325, 161] width 484 height 42
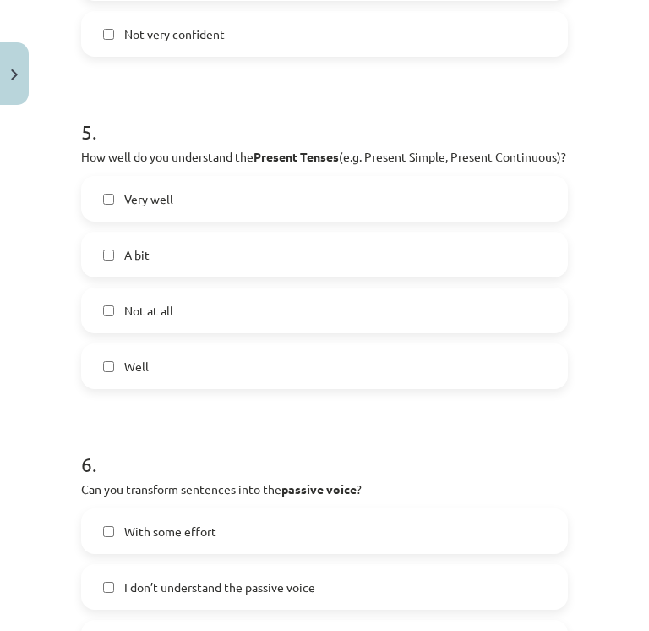
scroll to position [1539, 0]
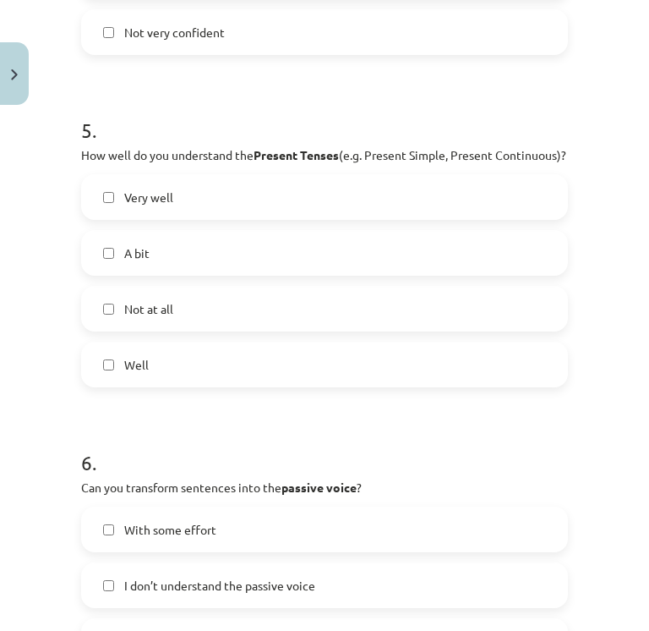
click at [166, 386] on label "Well" at bounding box center [325, 364] width 484 height 42
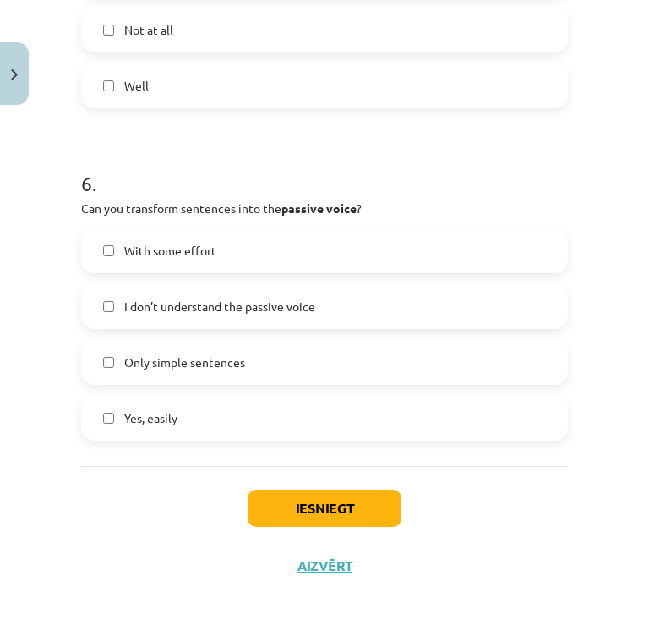
scroll to position [1819, 0]
drag, startPoint x: 160, startPoint y: 441, endPoint x: 263, endPoint y: 496, distance: 116.5
click at [161, 426] on span "Yes, easily" at bounding box center [150, 417] width 53 height 18
click at [297, 519] on button "Iesniegt" at bounding box center [325, 507] width 154 height 37
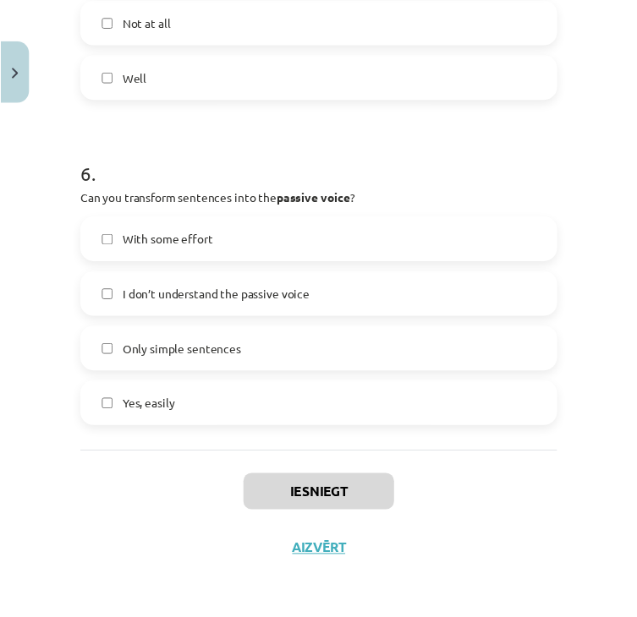
scroll to position [2968, 34]
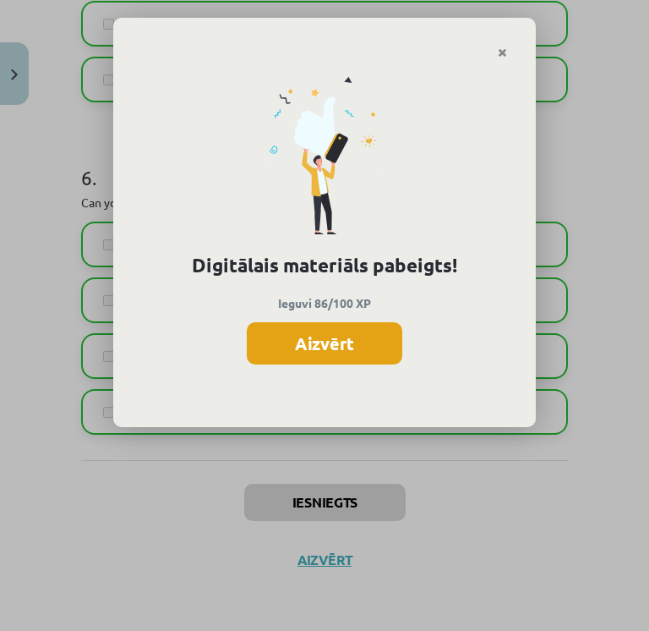
click at [361, 348] on button "Aizvērt" at bounding box center [325, 343] width 156 height 42
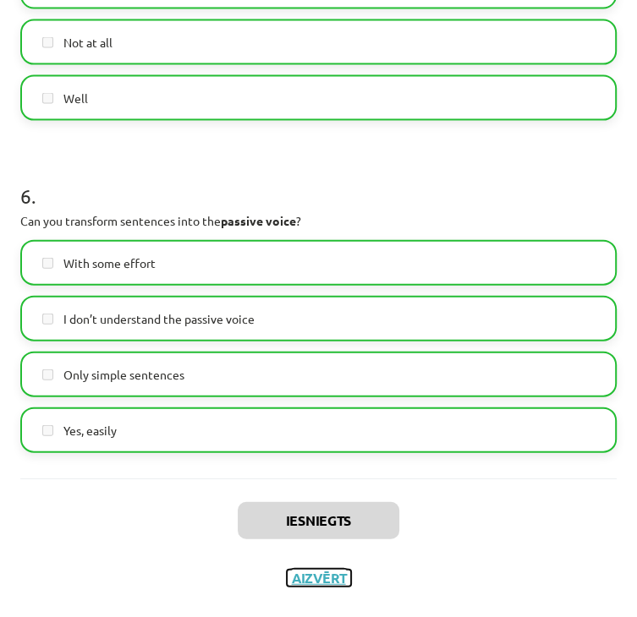
click at [311, 570] on button "Aizvērt" at bounding box center [319, 578] width 64 height 17
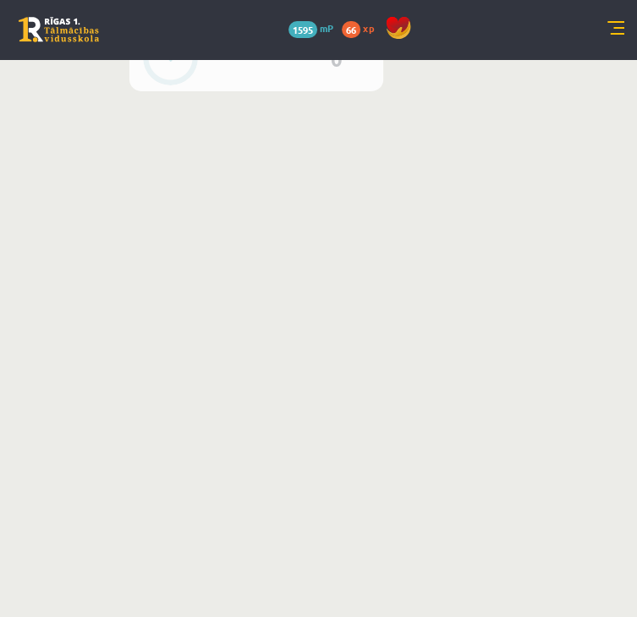
click at [0, 0] on link "[DEMOGRAPHIC_DATA]" at bounding box center [0, 0] width 0 height 0
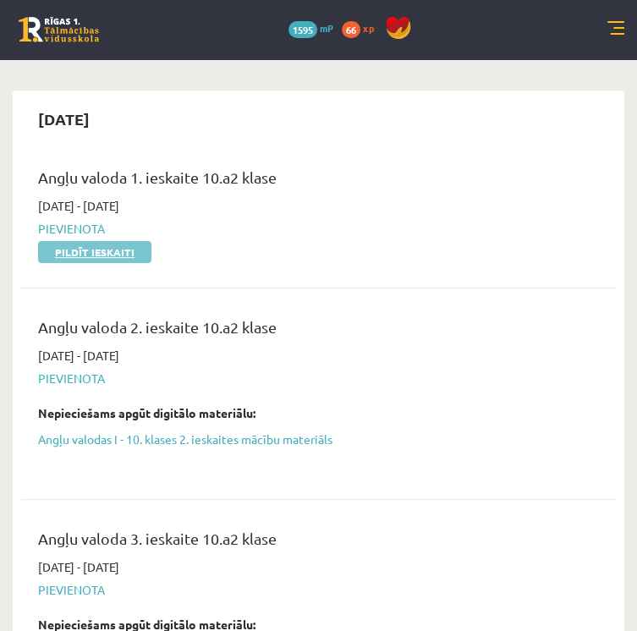
scroll to position [47, 0]
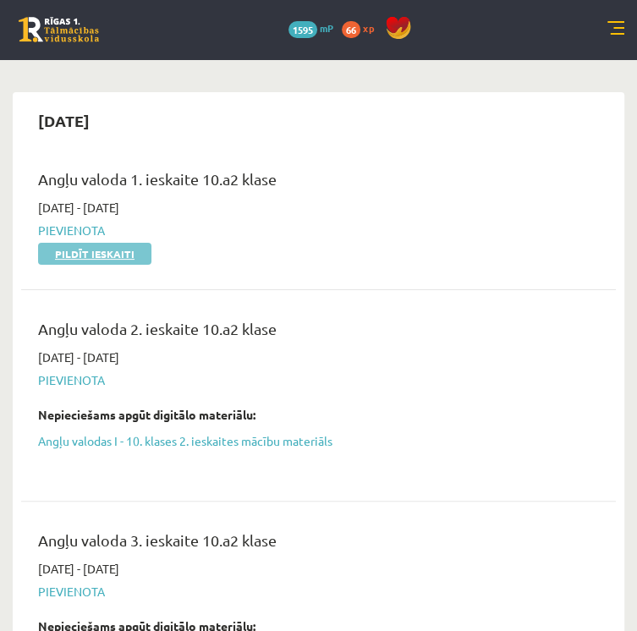
click at [151, 243] on link "Pildīt ieskaiti" at bounding box center [94, 254] width 113 height 22
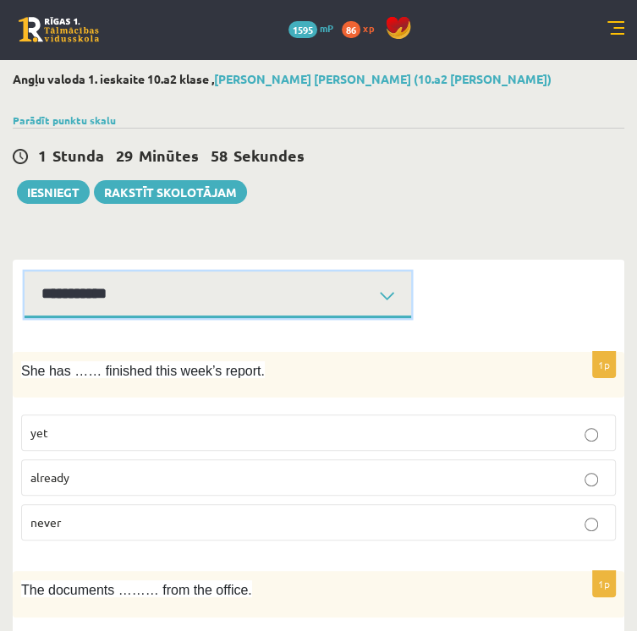
drag, startPoint x: 314, startPoint y: 318, endPoint x: 308, endPoint y: 327, distance: 11.0
click at [314, 318] on select "**********" at bounding box center [218, 294] width 386 height 47
click at [222, 290] on select "**********" at bounding box center [218, 294] width 386 height 47
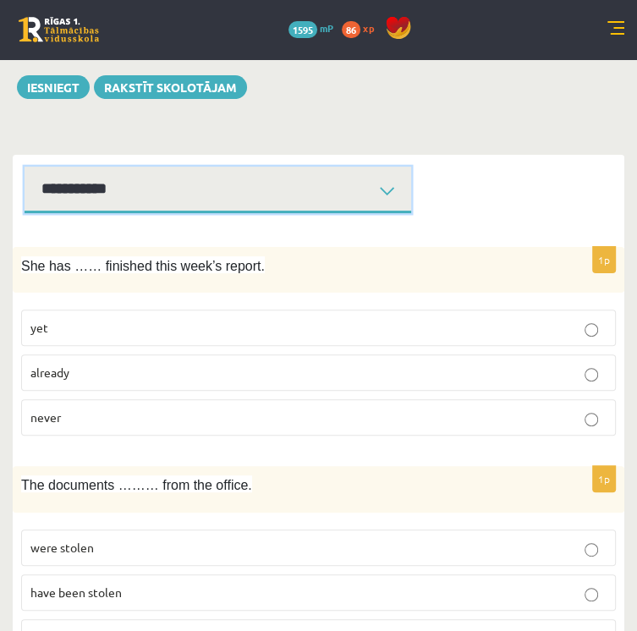
scroll to position [105, 0]
click at [277, 213] on select "**********" at bounding box center [218, 190] width 386 height 47
click at [222, 184] on select "**********" at bounding box center [218, 190] width 386 height 47
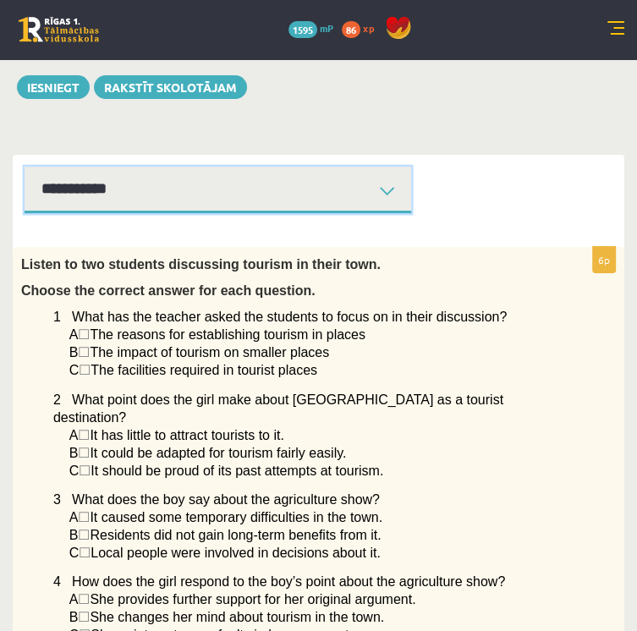
drag, startPoint x: 271, startPoint y: 212, endPoint x: 271, endPoint y: 229, distance: 16.9
click at [271, 212] on select "**********" at bounding box center [218, 190] width 386 height 47
click at [222, 184] on select "**********" at bounding box center [218, 190] width 386 height 47
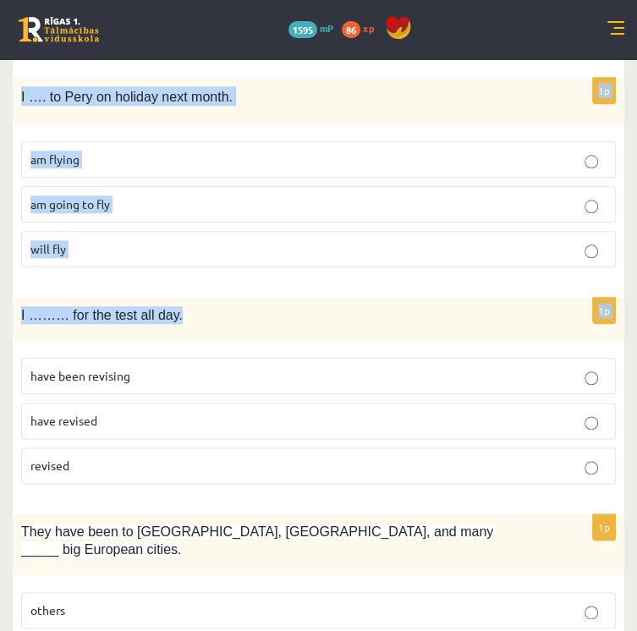
scroll to position [4239, 0]
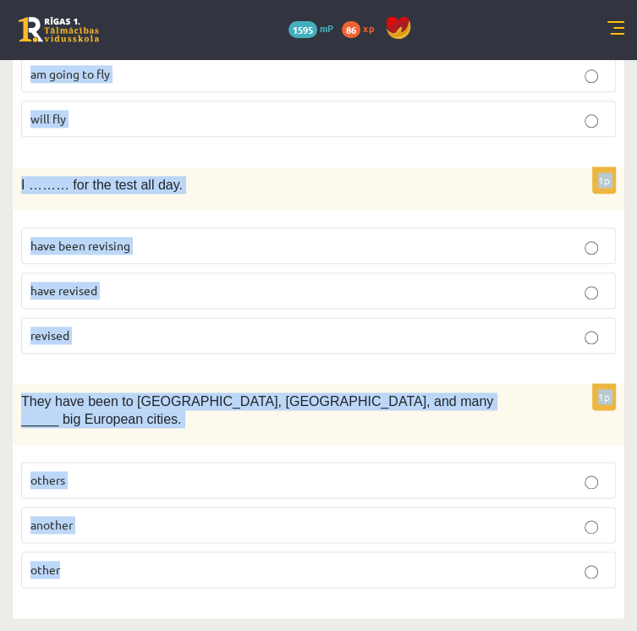
drag, startPoint x: 219, startPoint y: 280, endPoint x: 417, endPoint y: 562, distance: 344.9
copy form "She has …… finished this week’s report. yet already never 1p The documents ……… …"
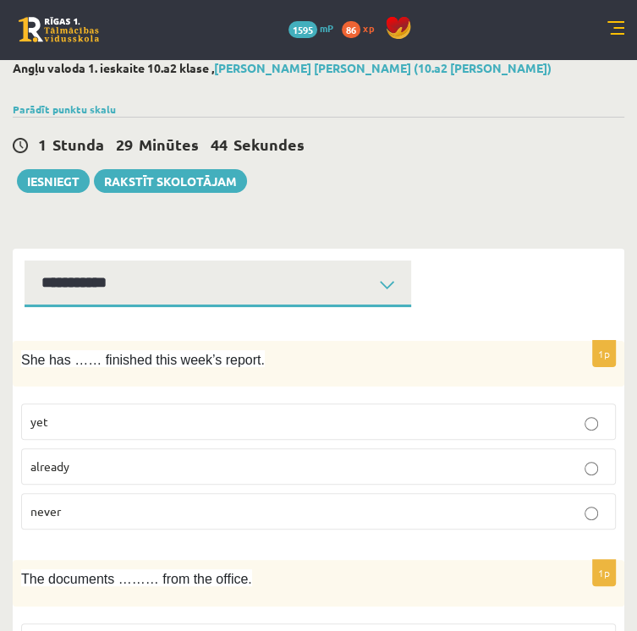
scroll to position [0, 0]
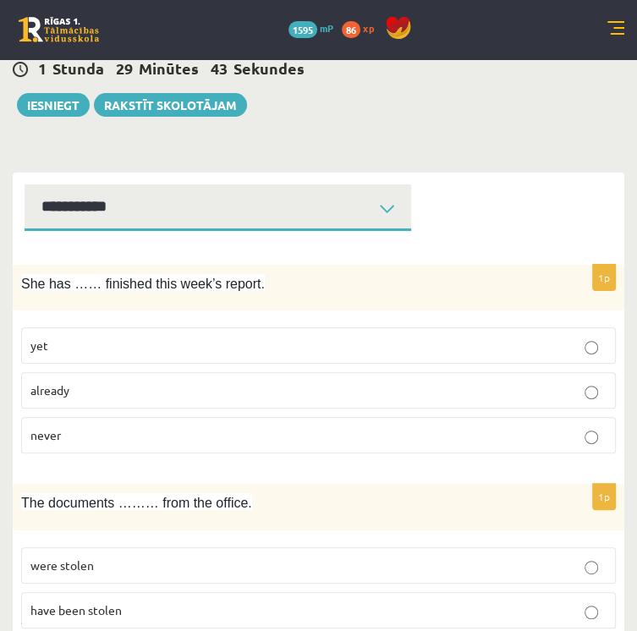
click at [308, 399] on p "already" at bounding box center [318, 390] width 576 height 18
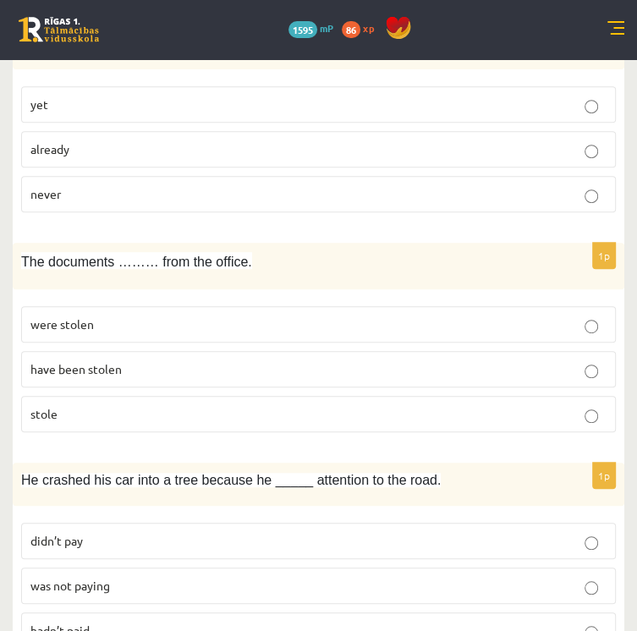
scroll to position [331, 0]
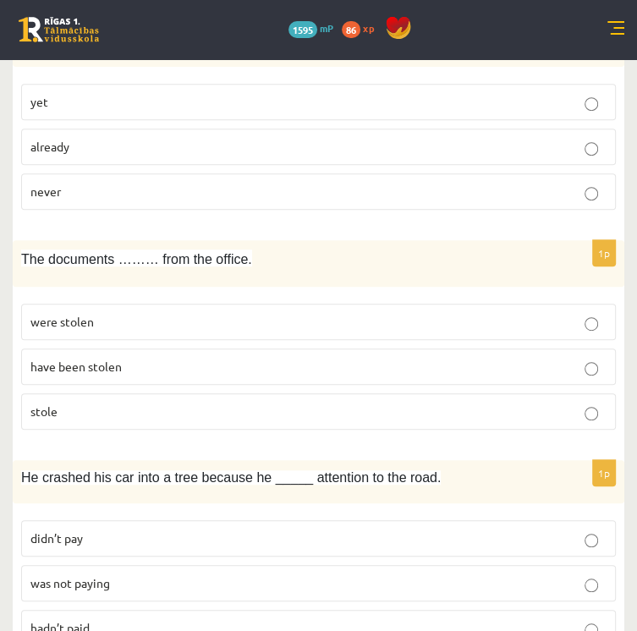
click at [309, 331] on p "were stolen" at bounding box center [318, 322] width 576 height 18
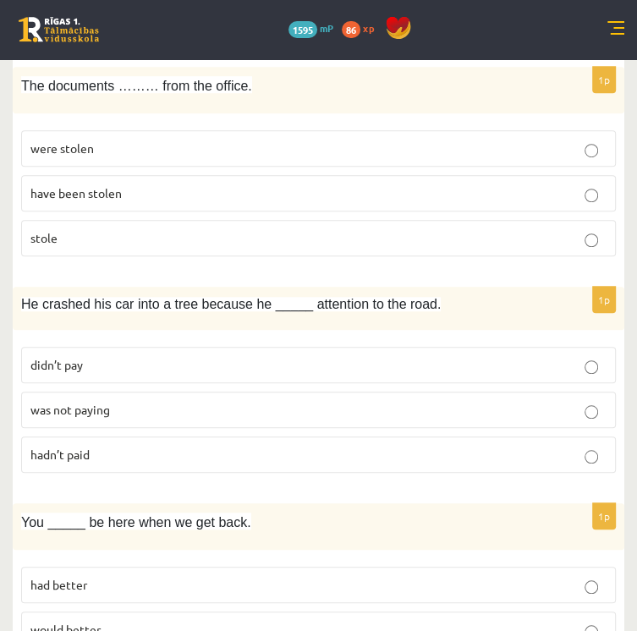
scroll to position [510, 0]
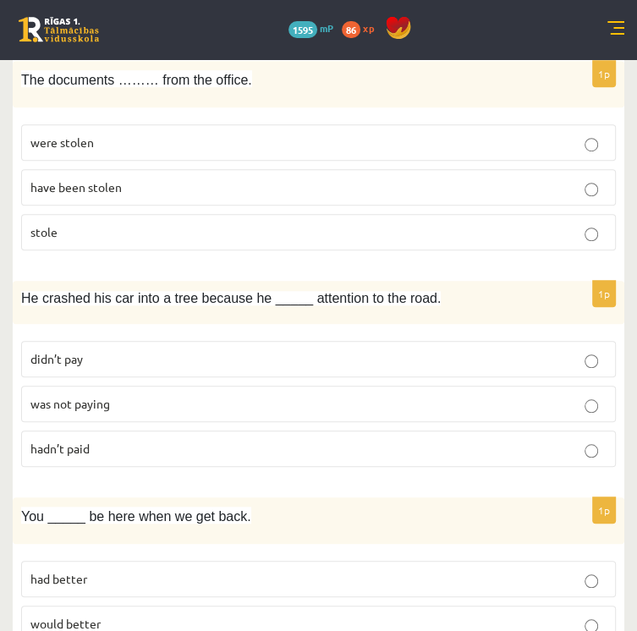
click at [110, 411] on span "was not paying" at bounding box center [69, 403] width 79 height 15
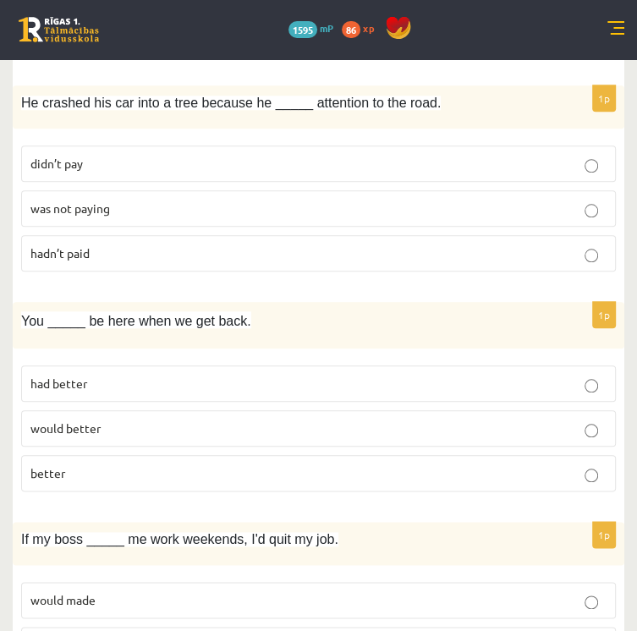
scroll to position [706, 0]
click at [288, 392] on p "had better" at bounding box center [318, 383] width 576 height 18
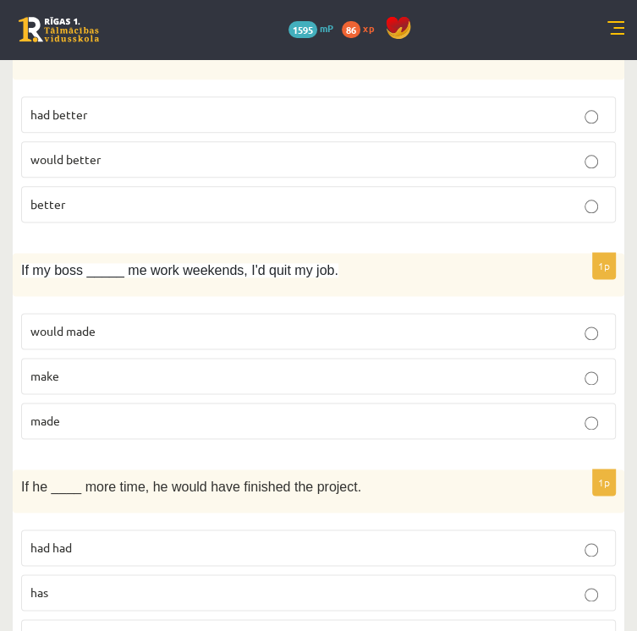
scroll to position [989, 0]
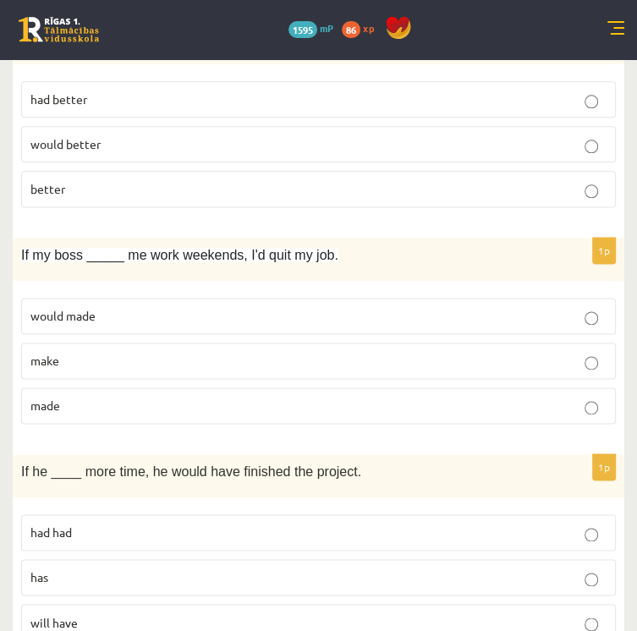
click at [283, 414] on p "made" at bounding box center [318, 406] width 576 height 18
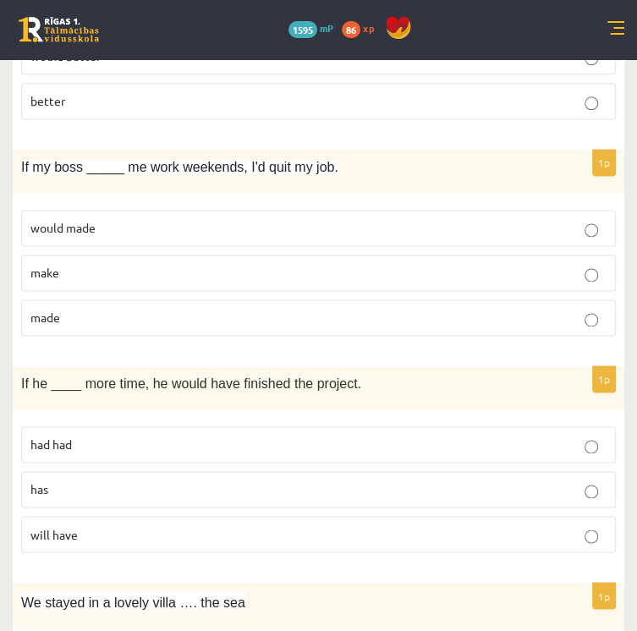
scroll to position [1078, 0]
click at [319, 452] on p "had had" at bounding box center [318, 444] width 576 height 18
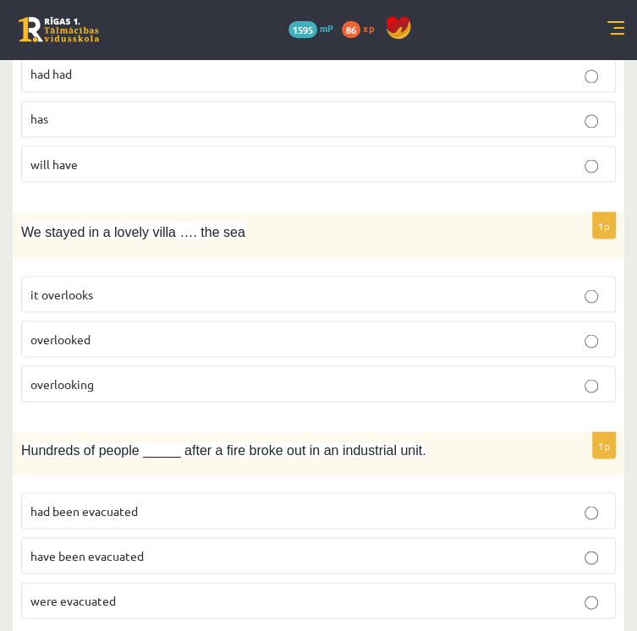
scroll to position [1450, 0]
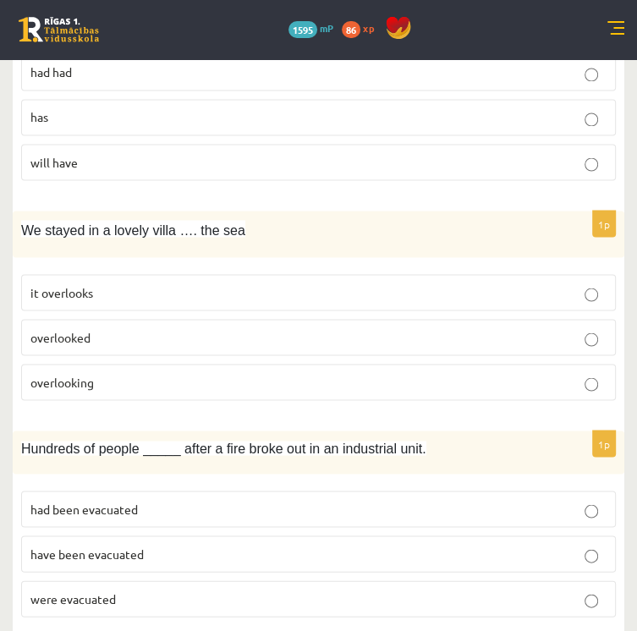
click at [343, 346] on p "overlooked" at bounding box center [318, 337] width 576 height 18
click at [321, 391] on p "overlooking" at bounding box center [318, 382] width 576 height 18
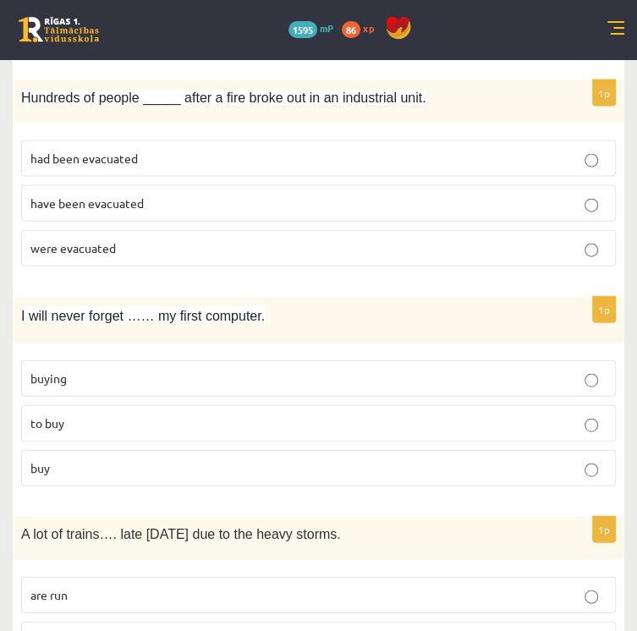
scroll to position [1803, 0]
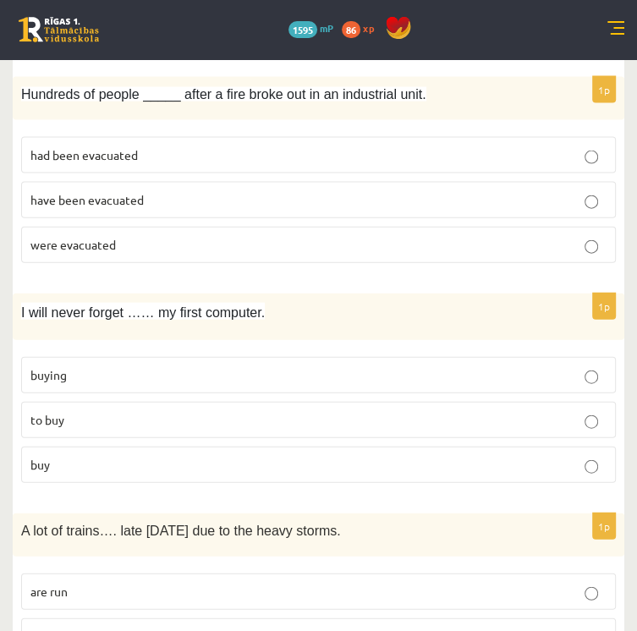
click at [116, 252] on span "were evacuated" at bounding box center [72, 244] width 85 height 15
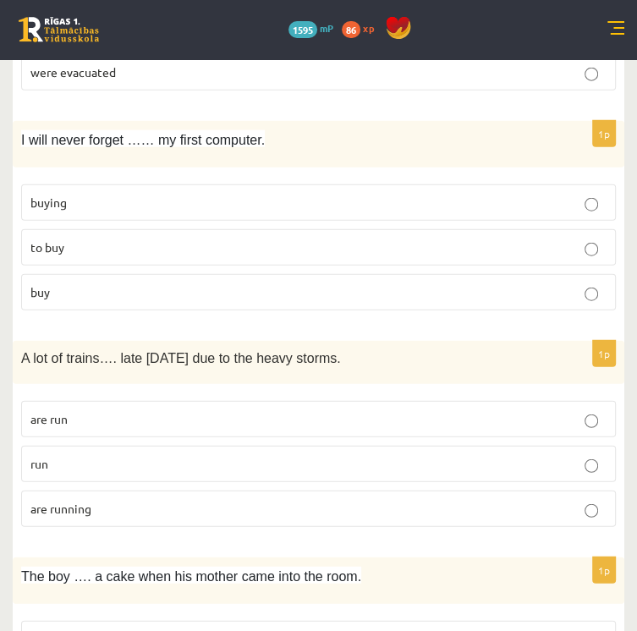
scroll to position [1992, 0]
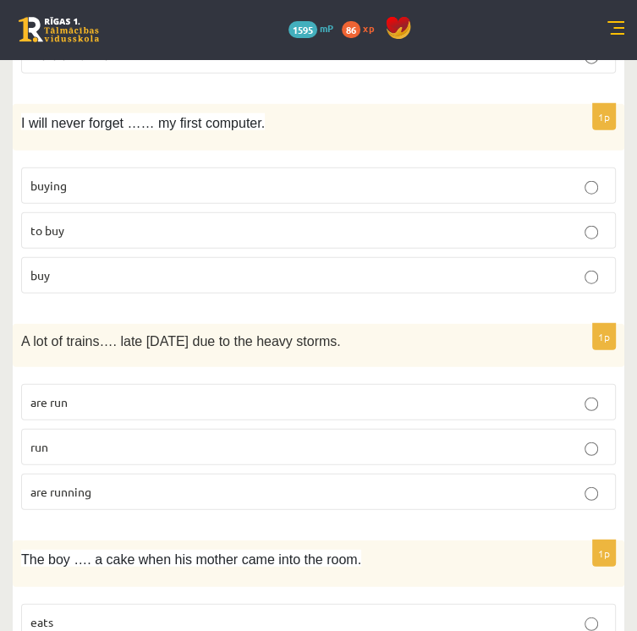
click at [365, 195] on p "buying" at bounding box center [318, 186] width 576 height 18
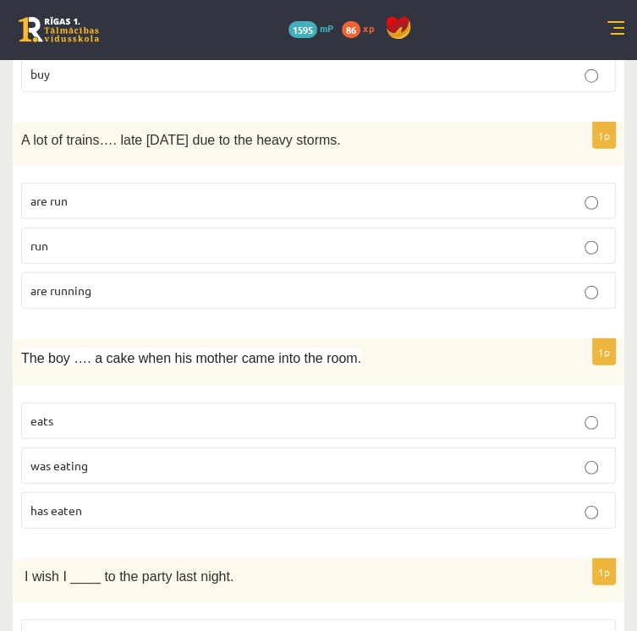
scroll to position [2195, 0]
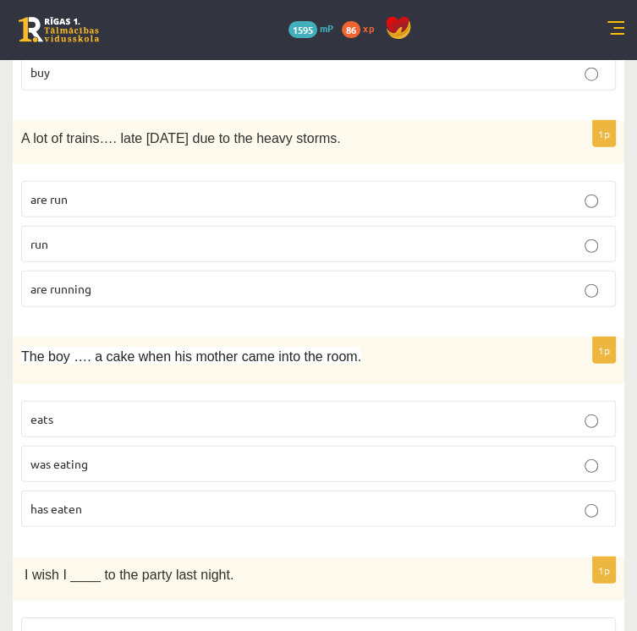
click at [306, 298] on p "are running" at bounding box center [318, 289] width 576 height 18
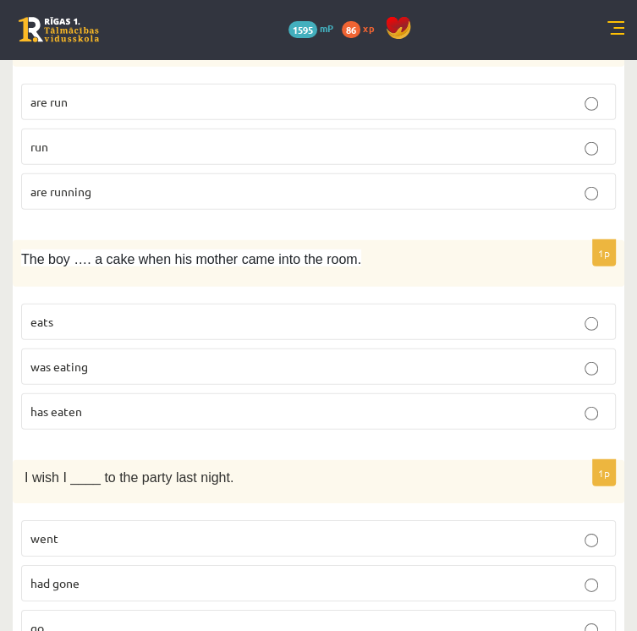
scroll to position [2314, 0]
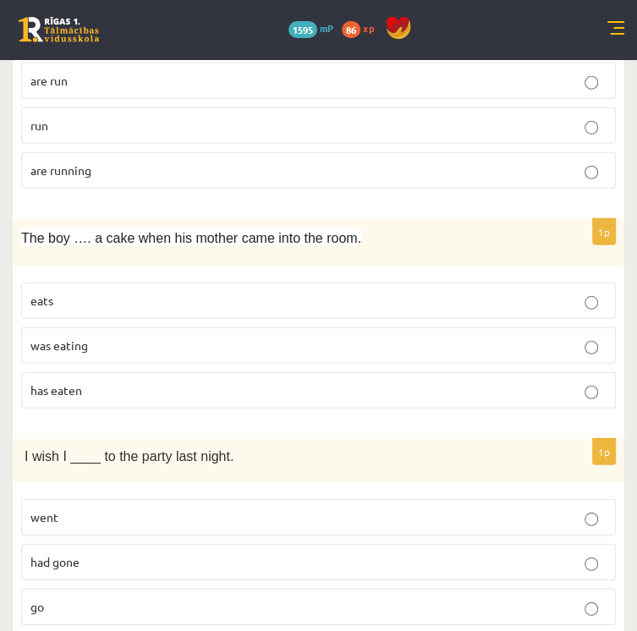
click at [321, 354] on p "was eating" at bounding box center [318, 346] width 576 height 18
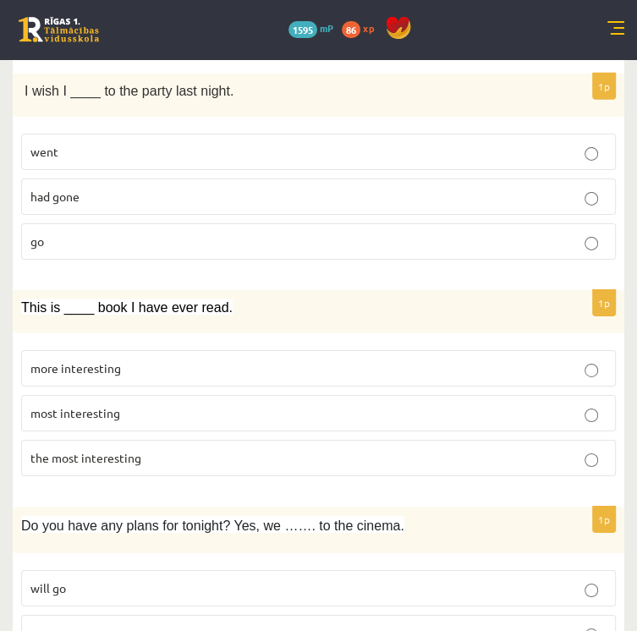
scroll to position [2679, 0]
click at [311, 206] on p "had gone" at bounding box center [318, 197] width 576 height 18
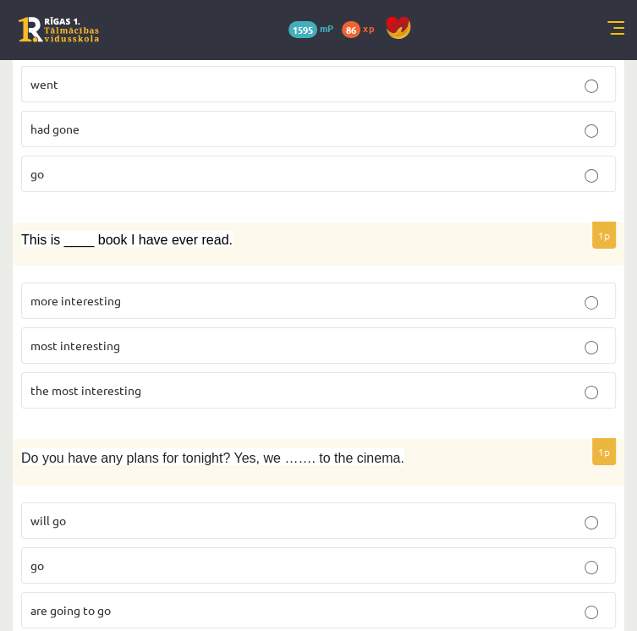
scroll to position [2749, 0]
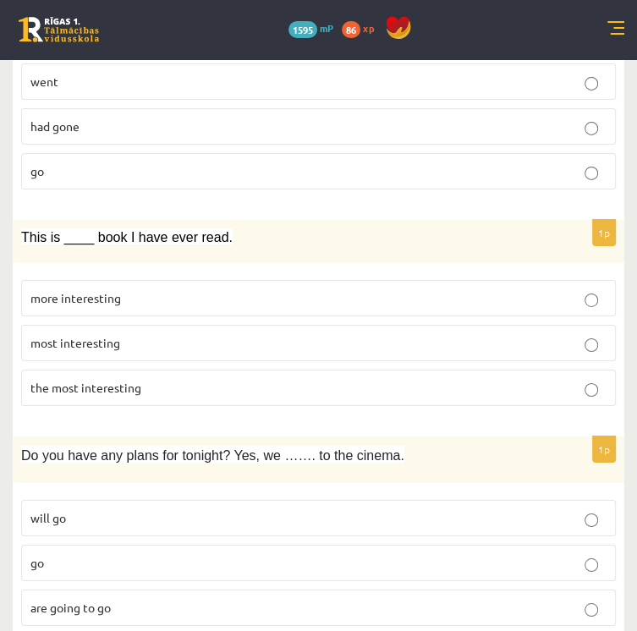
click at [303, 397] on p "the most interesting" at bounding box center [318, 388] width 576 height 18
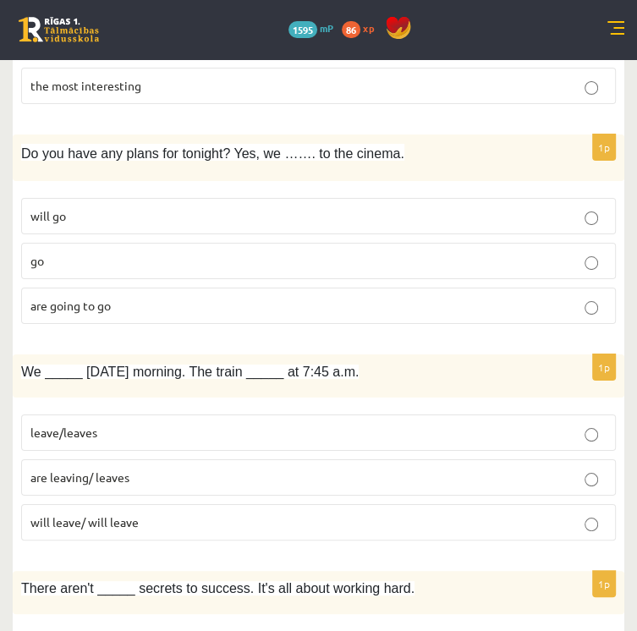
scroll to position [3050, 0]
click at [111, 314] on span "are going to go" at bounding box center [70, 306] width 80 height 15
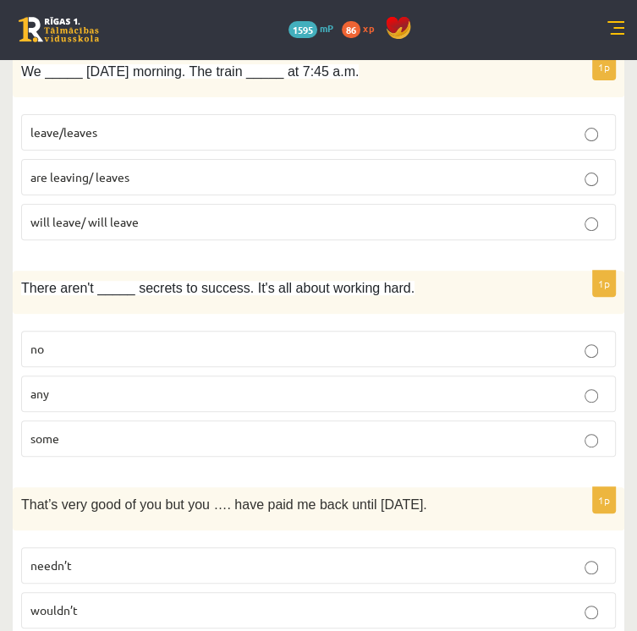
scroll to position [3355, 0]
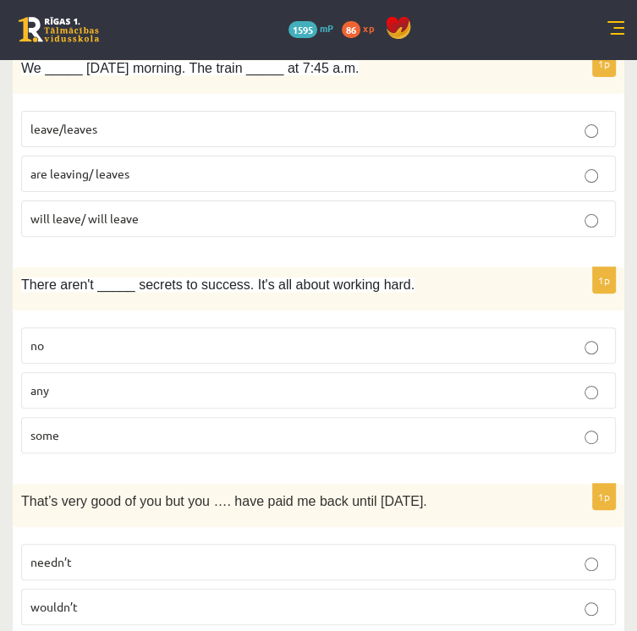
click at [97, 136] on span "leave/leaves" at bounding box center [63, 128] width 67 height 15
click at [288, 192] on label "are leaving/ leaves" at bounding box center [318, 174] width 595 height 36
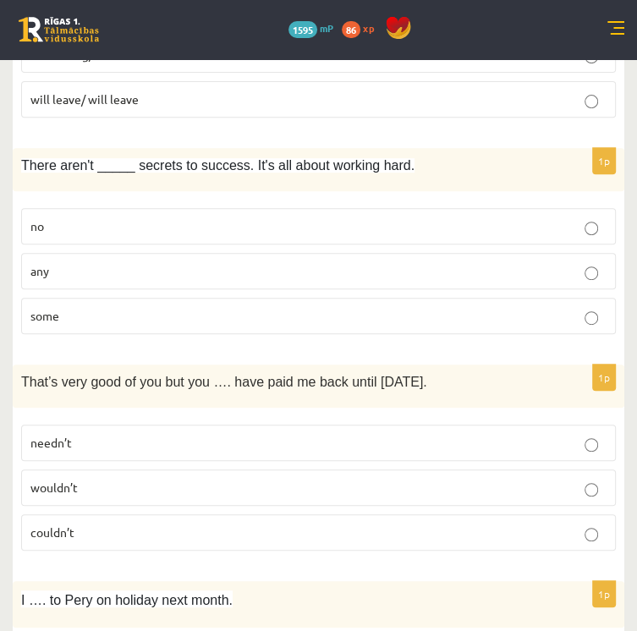
scroll to position [3435, 0]
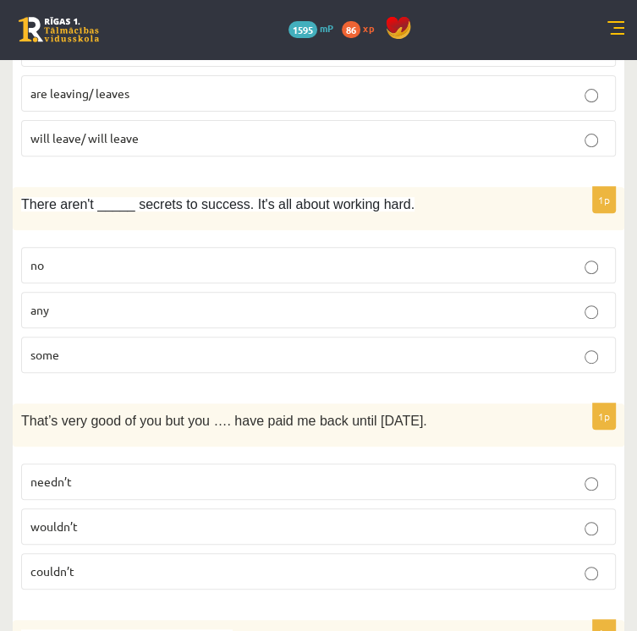
click at [343, 147] on p "will leave/ will leave" at bounding box center [318, 138] width 576 height 18
click at [370, 112] on label "are leaving/ leaves" at bounding box center [318, 93] width 595 height 36
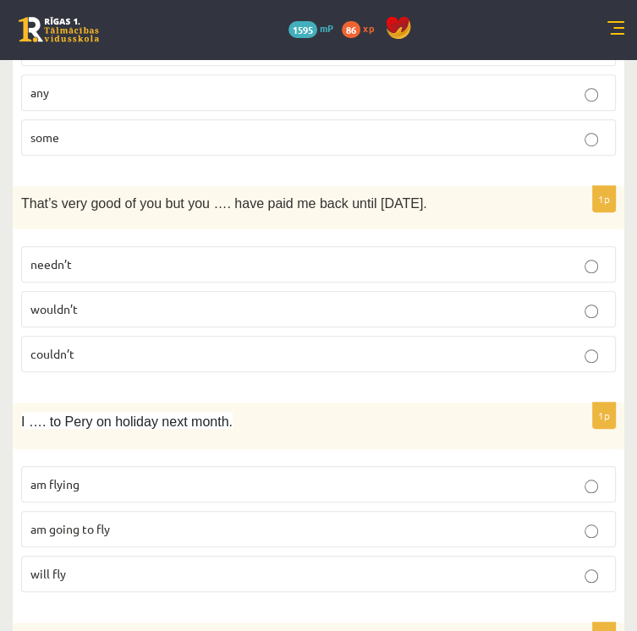
scroll to position [3660, 0]
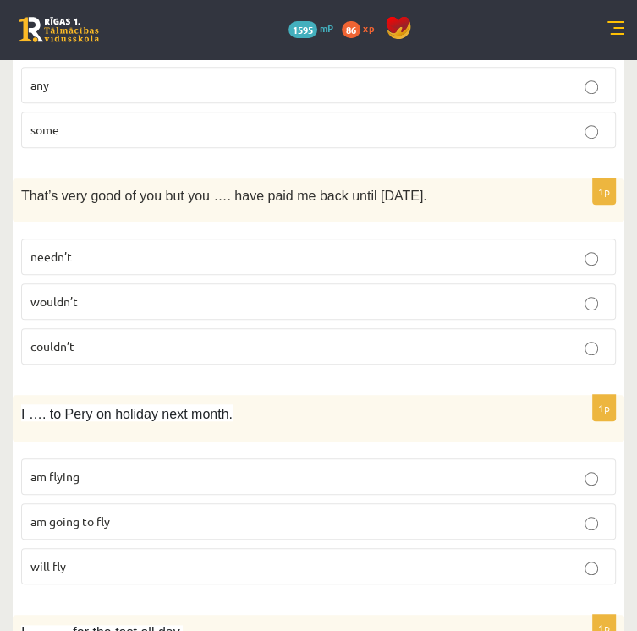
click at [271, 94] on p "any" at bounding box center [318, 85] width 576 height 18
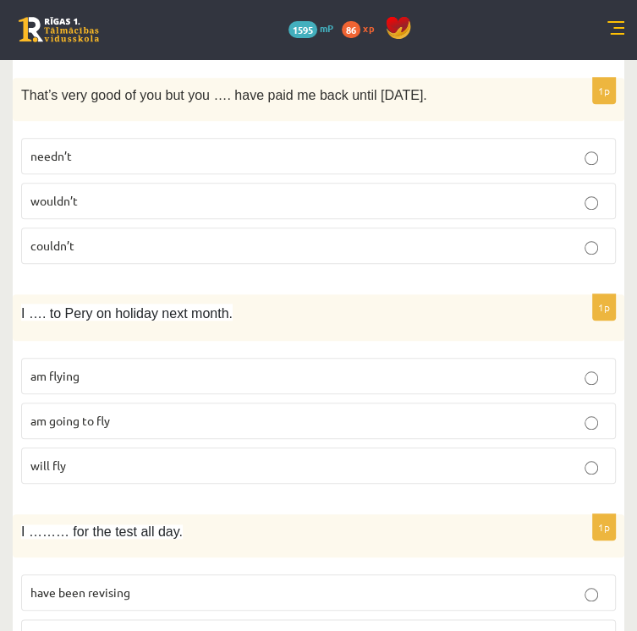
scroll to position [3773, 0]
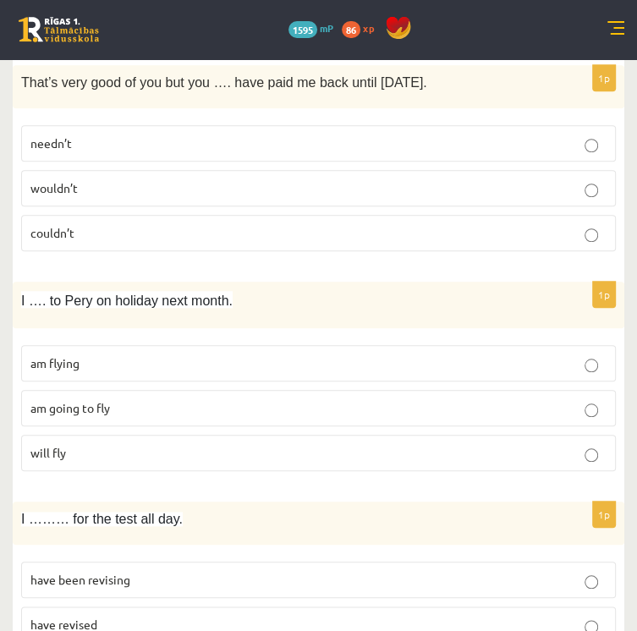
click at [283, 162] on label "needn’t" at bounding box center [318, 143] width 595 height 36
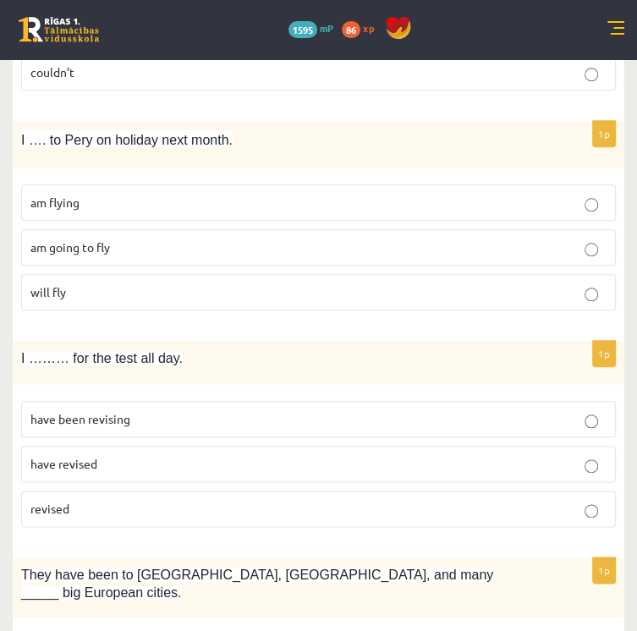
scroll to position [3934, 0]
click at [271, 221] on label "am flying" at bounding box center [318, 202] width 595 height 36
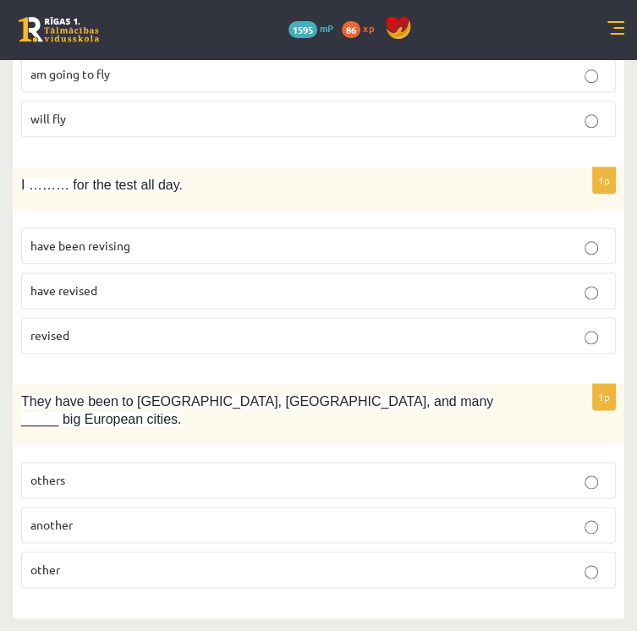
scroll to position [4188, 0]
click at [283, 255] on p "have been revising" at bounding box center [318, 246] width 576 height 18
click at [298, 471] on p "others" at bounding box center [318, 480] width 576 height 18
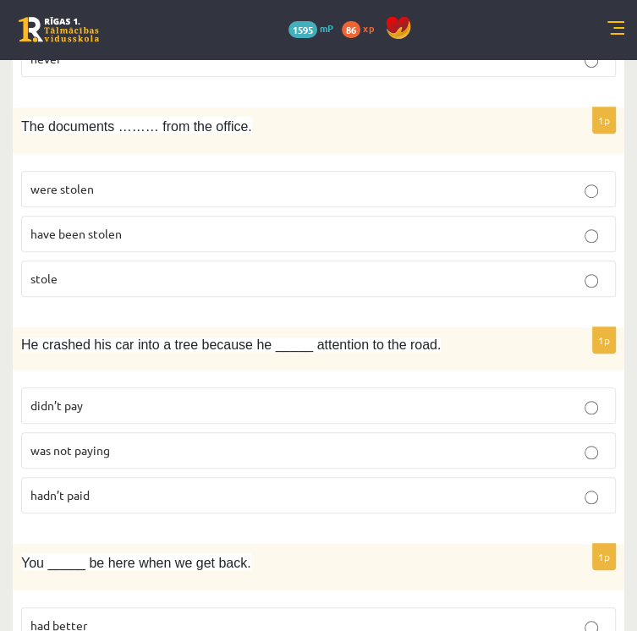
scroll to position [0, 0]
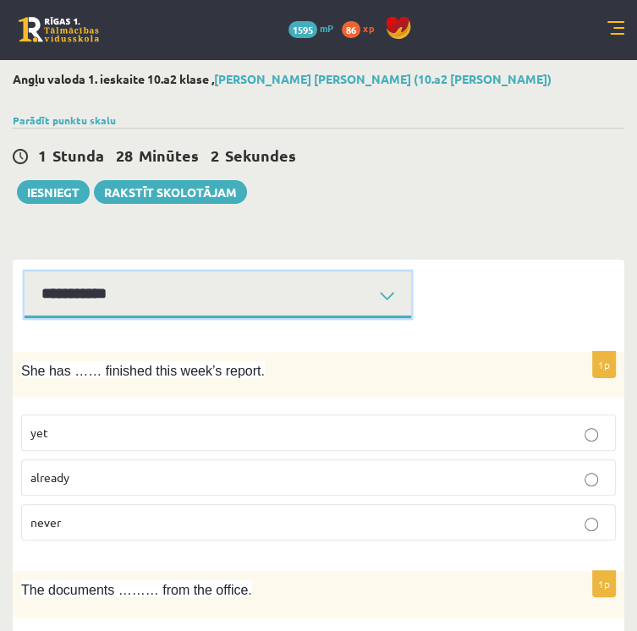
click at [332, 318] on select "**********" at bounding box center [218, 294] width 386 height 47
click at [222, 290] on select "**********" at bounding box center [218, 294] width 386 height 47
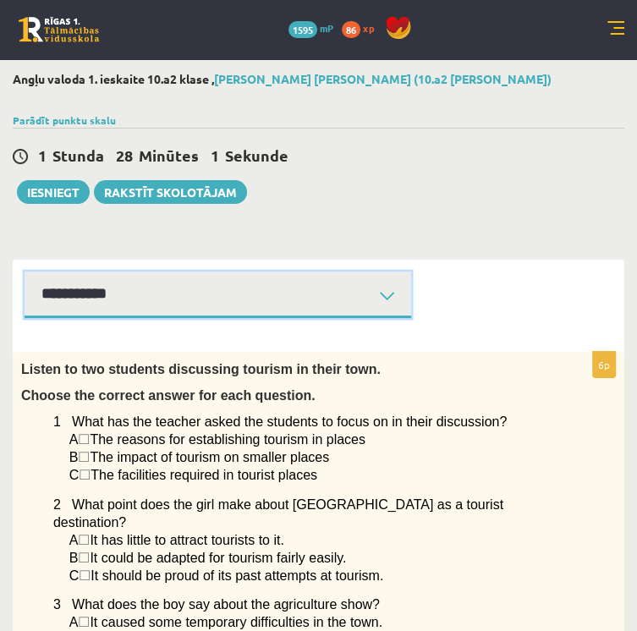
drag, startPoint x: 318, startPoint y: 318, endPoint x: 318, endPoint y: 334, distance: 16.1
click at [318, 318] on select "**********" at bounding box center [218, 294] width 386 height 47
click at [310, 318] on select "**********" at bounding box center [218, 294] width 386 height 47
select select "**********"
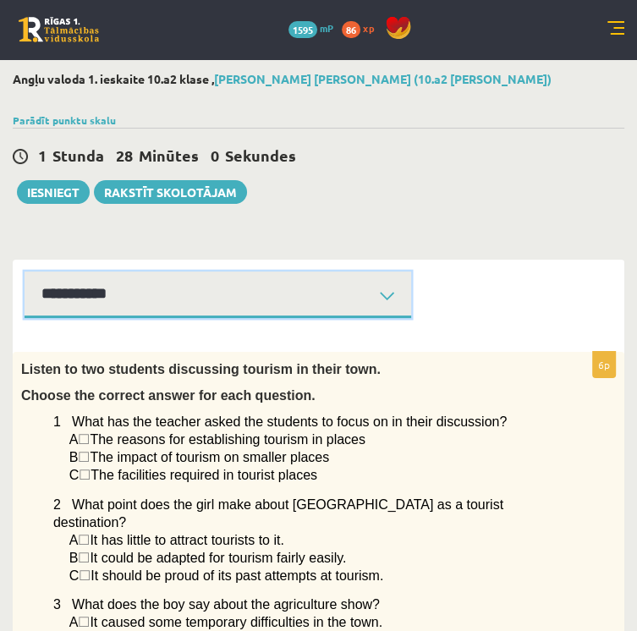
click at [222, 290] on select "**********" at bounding box center [218, 294] width 386 height 47
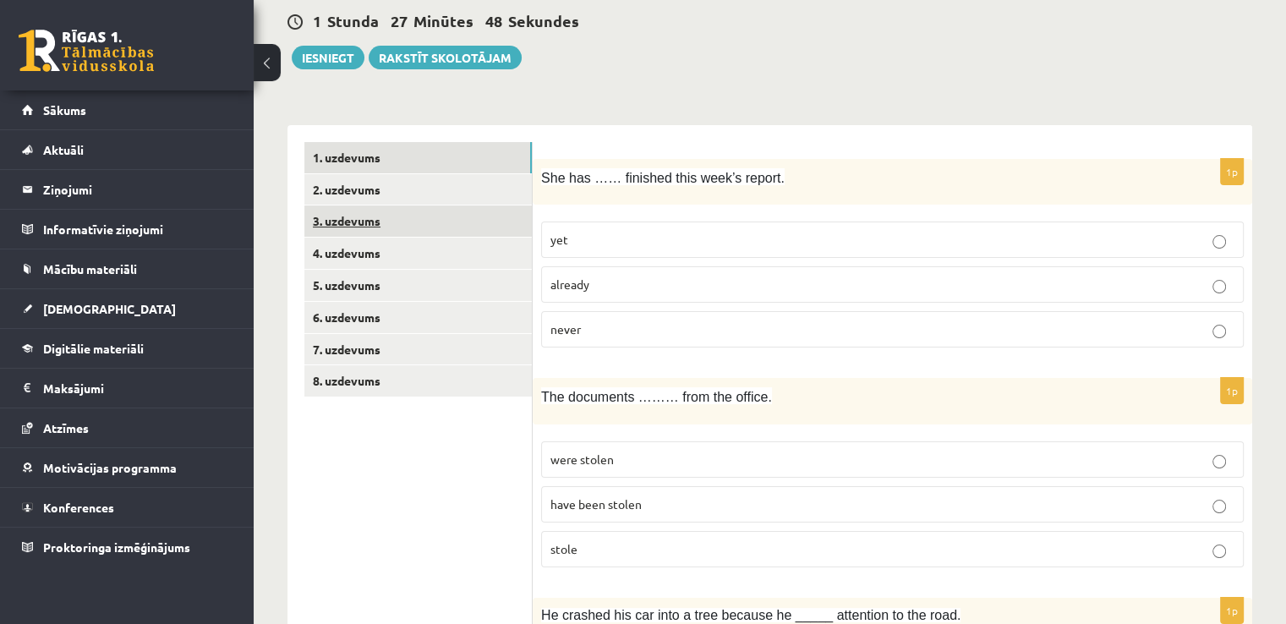
scroll to position [237, 0]
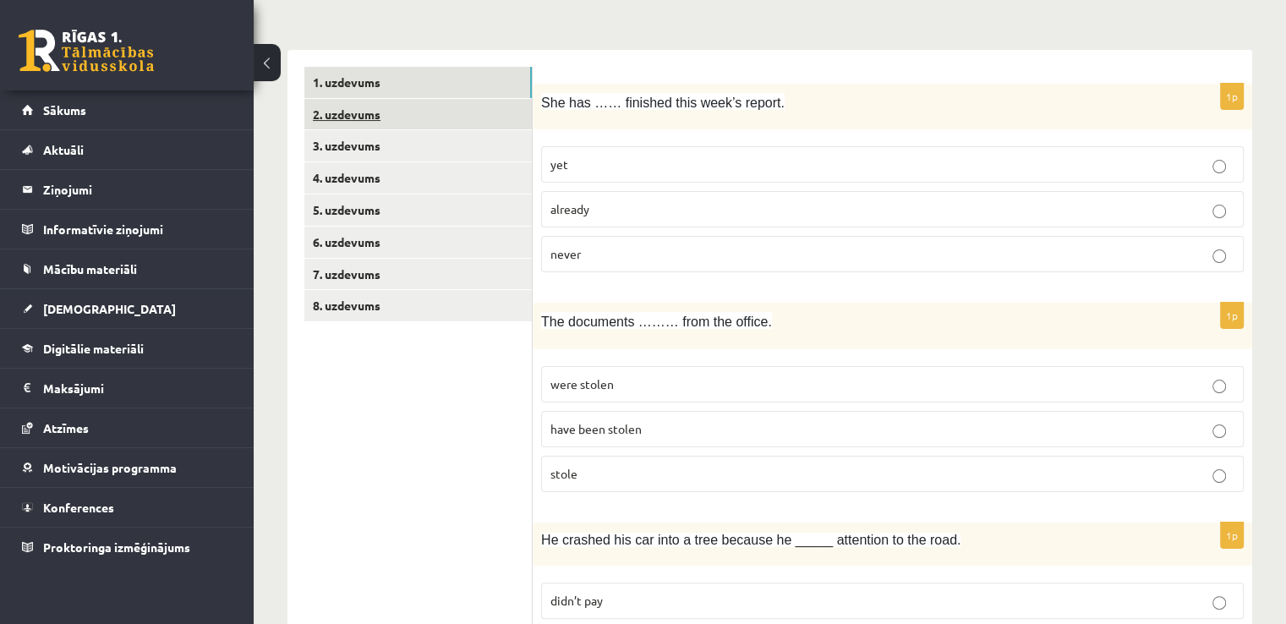
click at [396, 115] on link "2. uzdevums" at bounding box center [417, 114] width 227 height 31
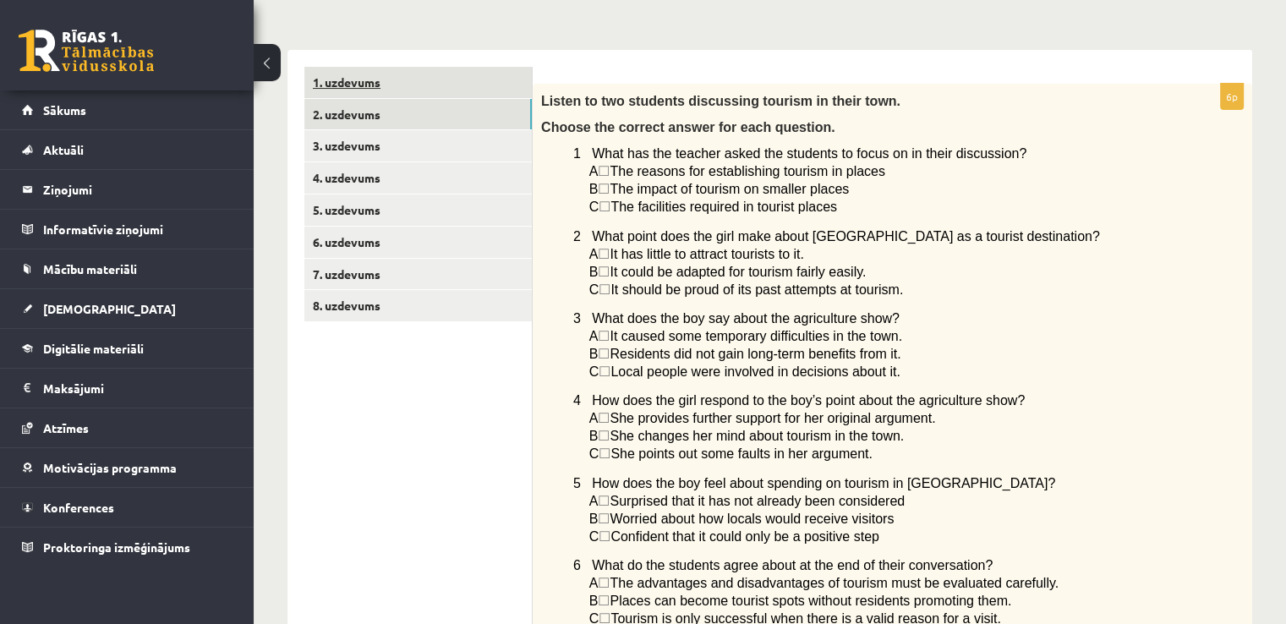
click at [367, 85] on link "1. uzdevums" at bounding box center [417, 82] width 227 height 31
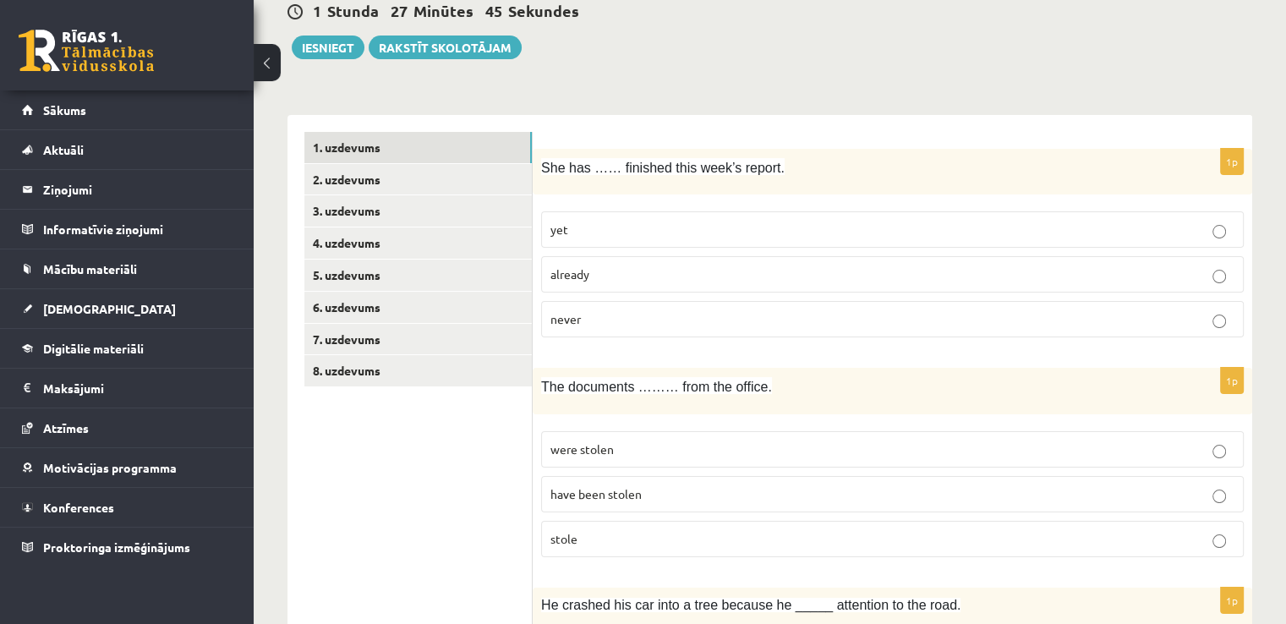
scroll to position [173, 0]
click at [607, 282] on label "already" at bounding box center [892, 273] width 703 height 36
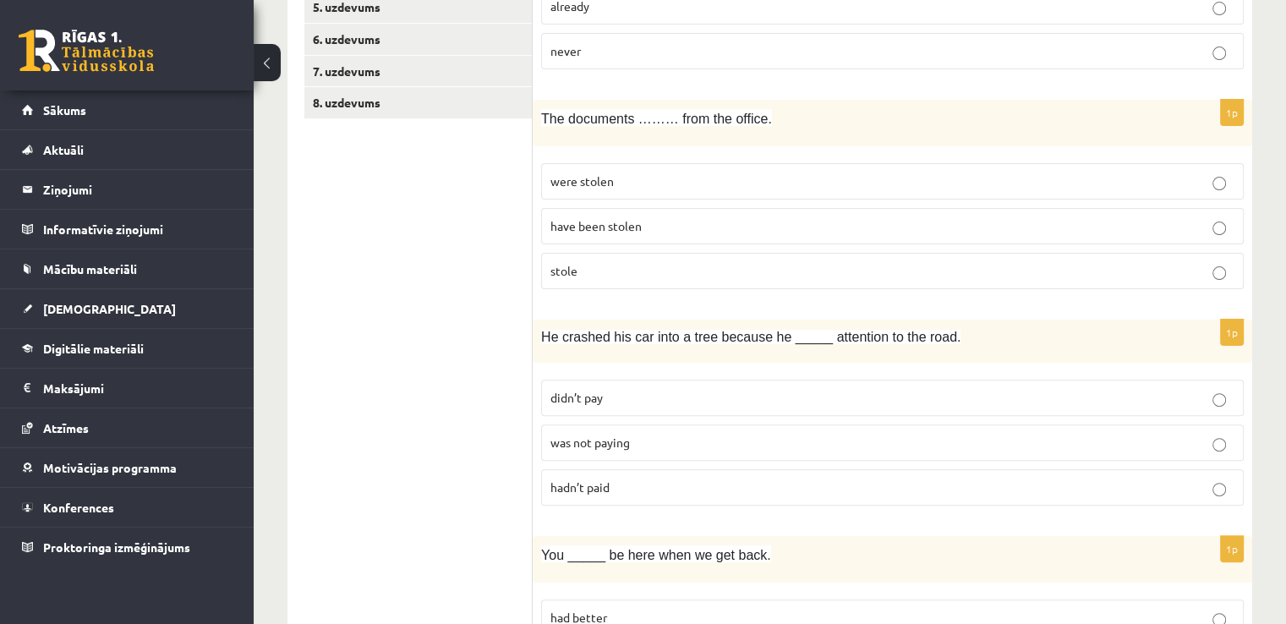
scroll to position [489, 0]
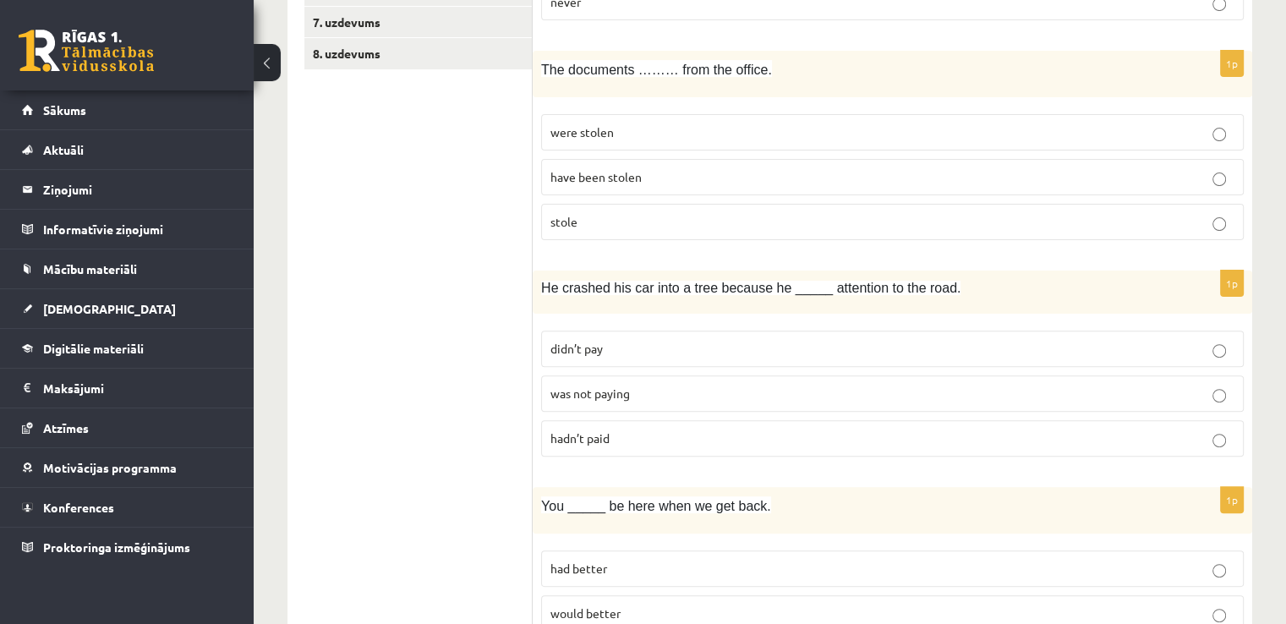
click at [592, 129] on span "were stolen" at bounding box center [582, 131] width 63 height 15
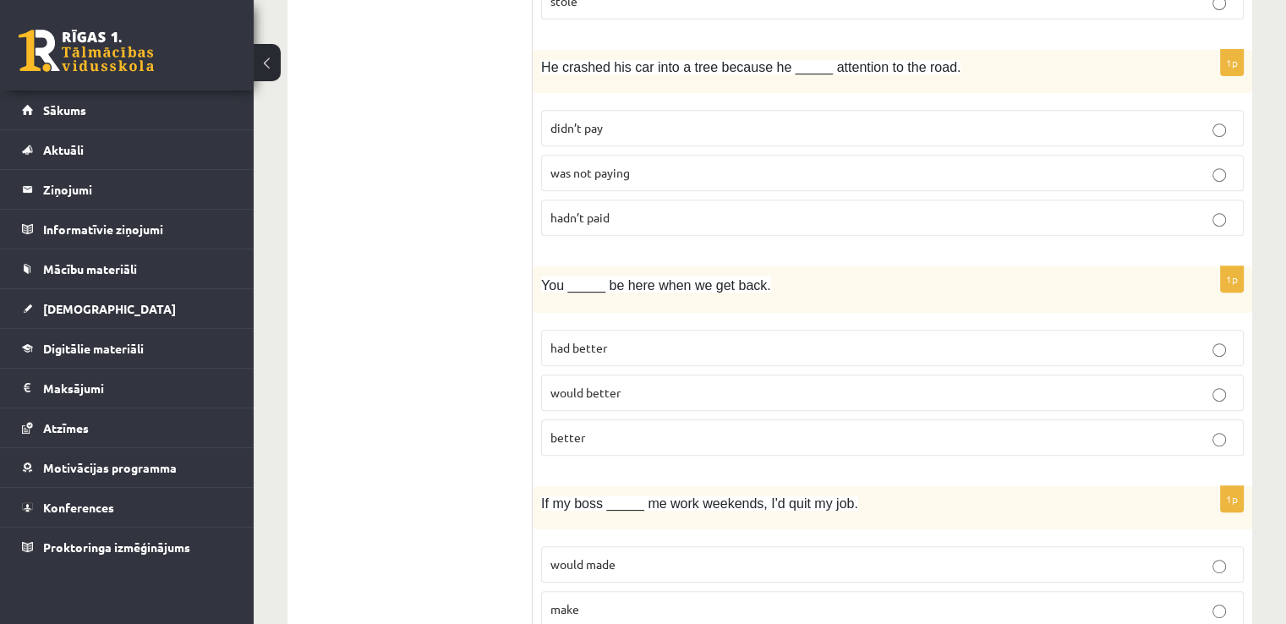
scroll to position [717, 0]
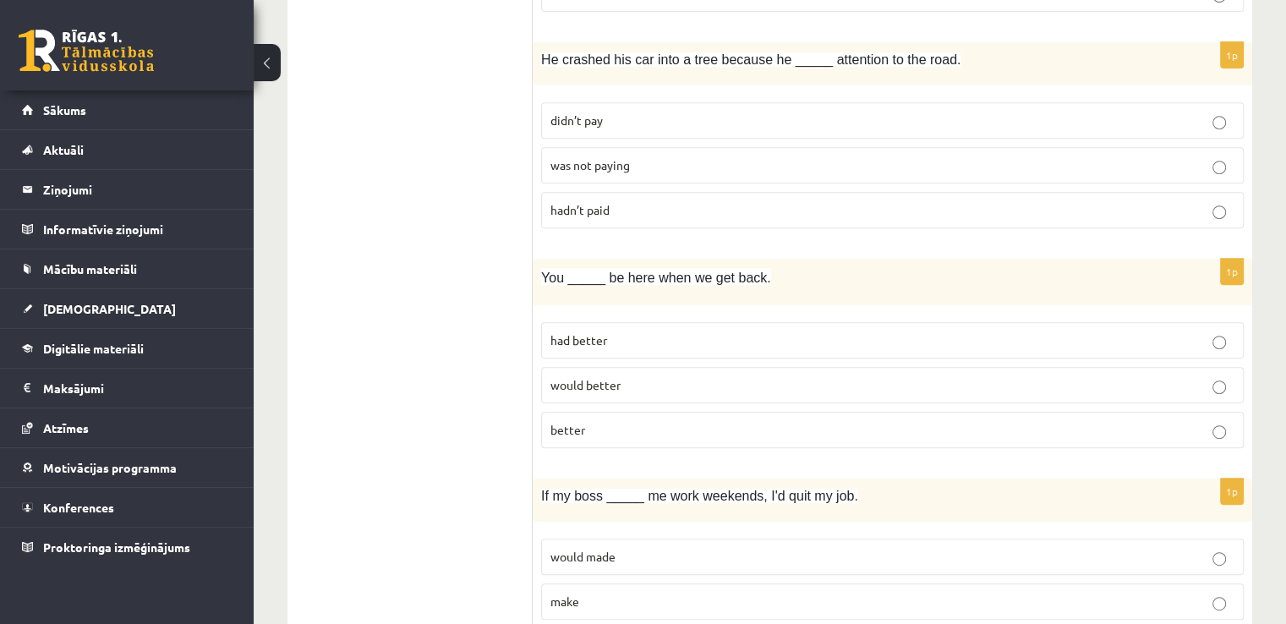
click at [611, 163] on span "was not paying" at bounding box center [590, 164] width 79 height 15
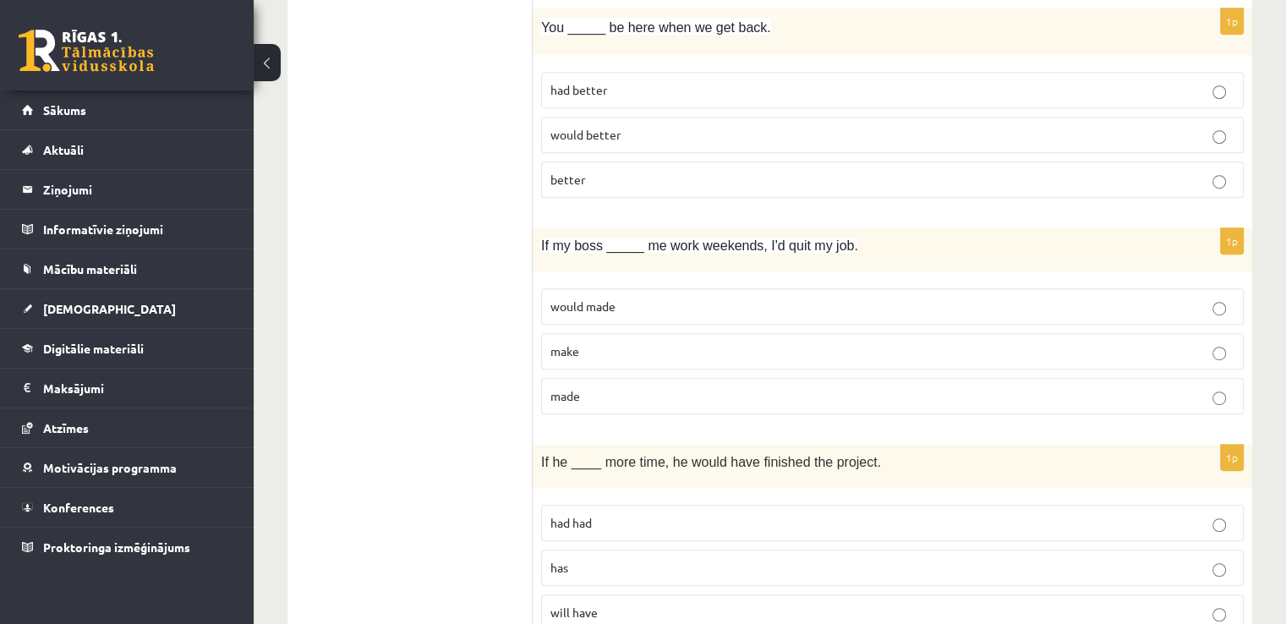
scroll to position [978, 0]
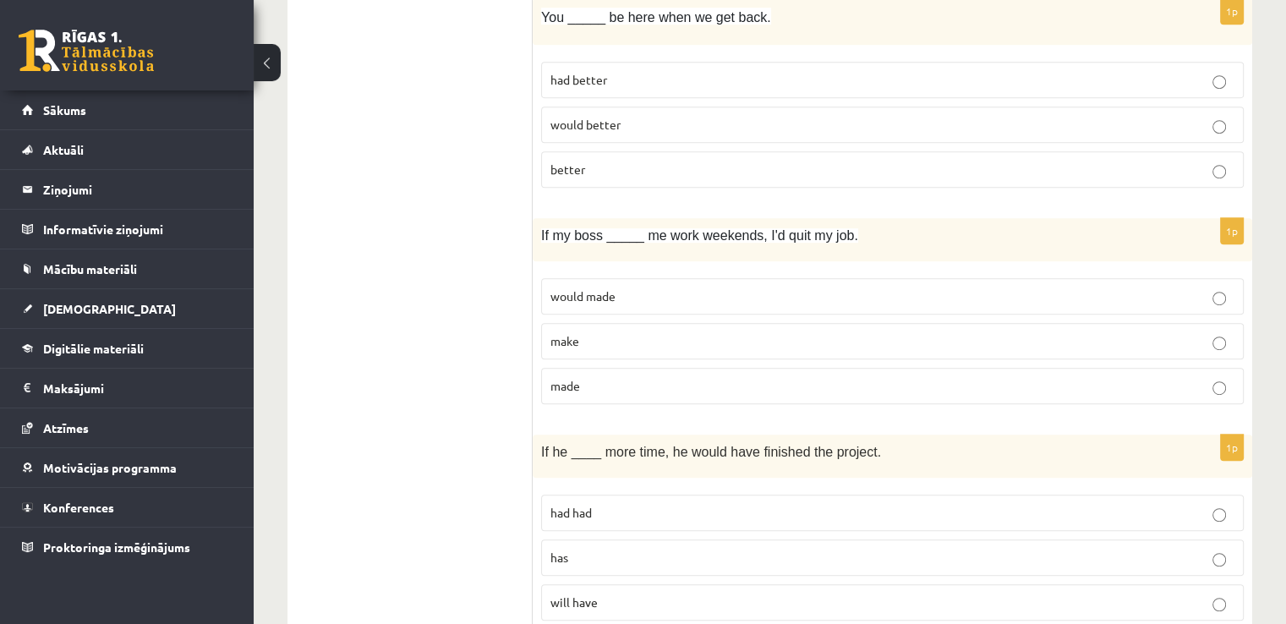
click at [579, 77] on span "had better" at bounding box center [579, 79] width 57 height 15
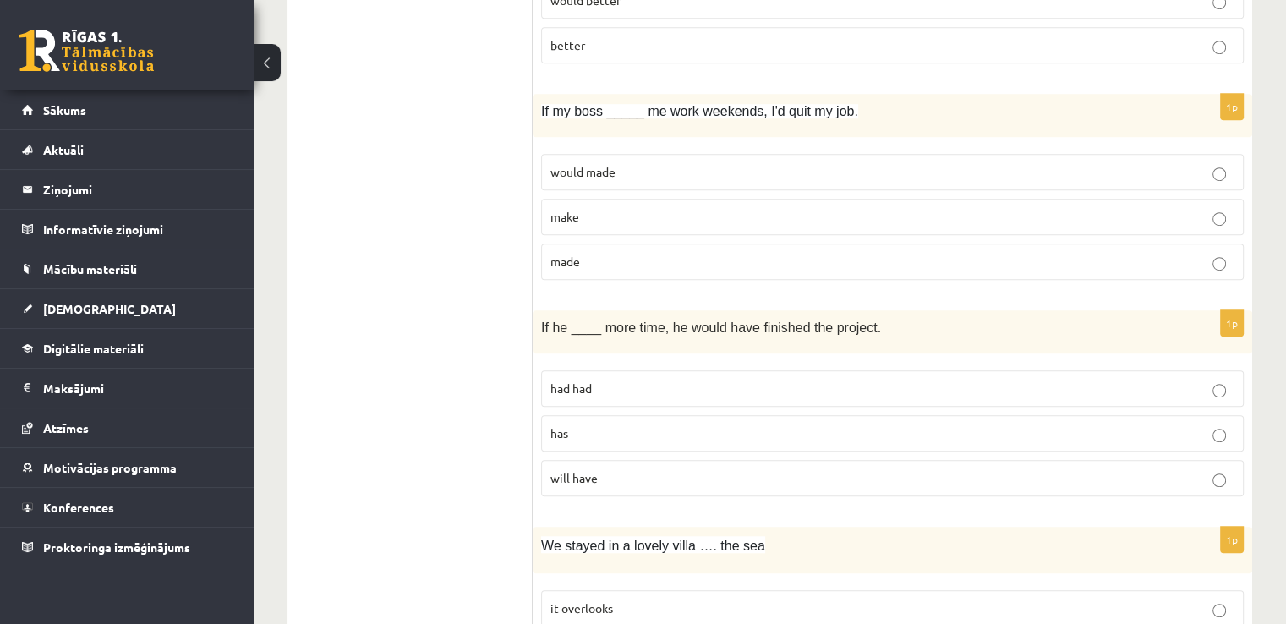
scroll to position [1116, 0]
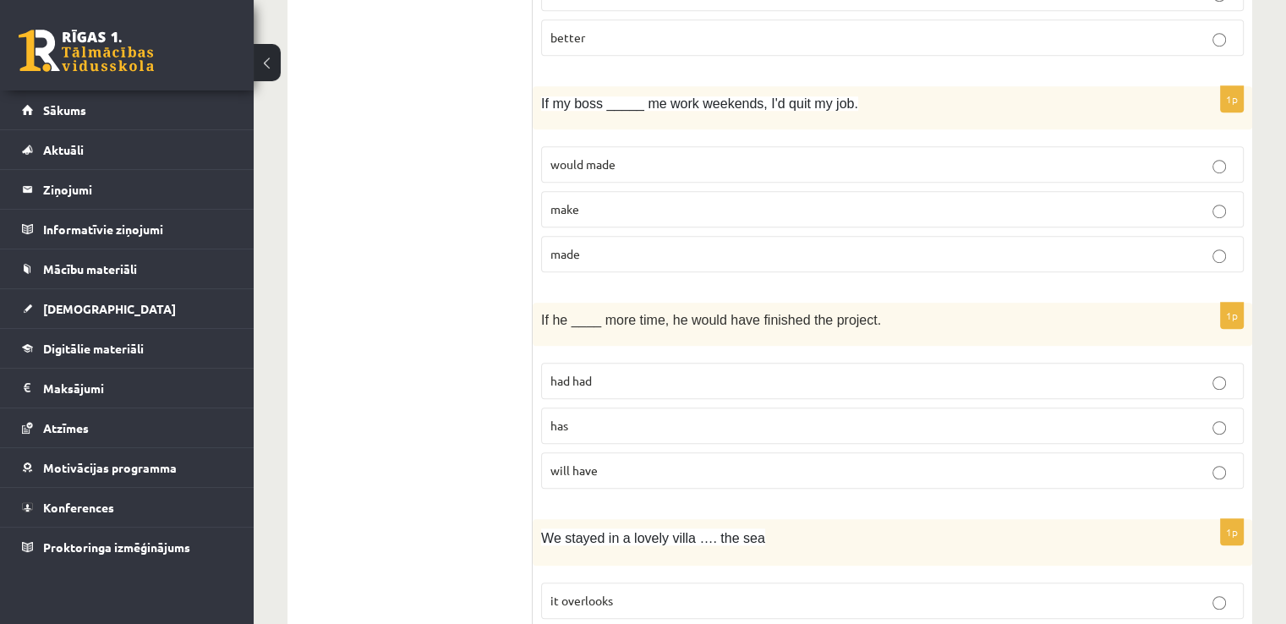
click at [583, 238] on label "made" at bounding box center [892, 254] width 703 height 36
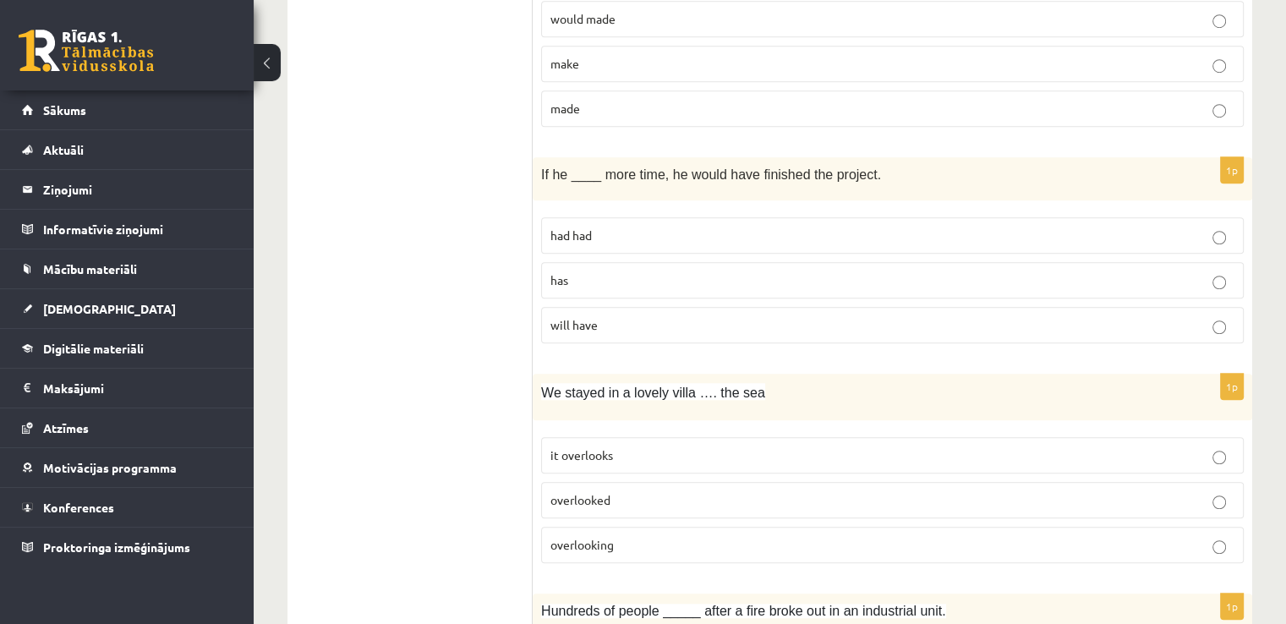
click at [588, 227] on span "had had" at bounding box center [571, 234] width 41 height 15
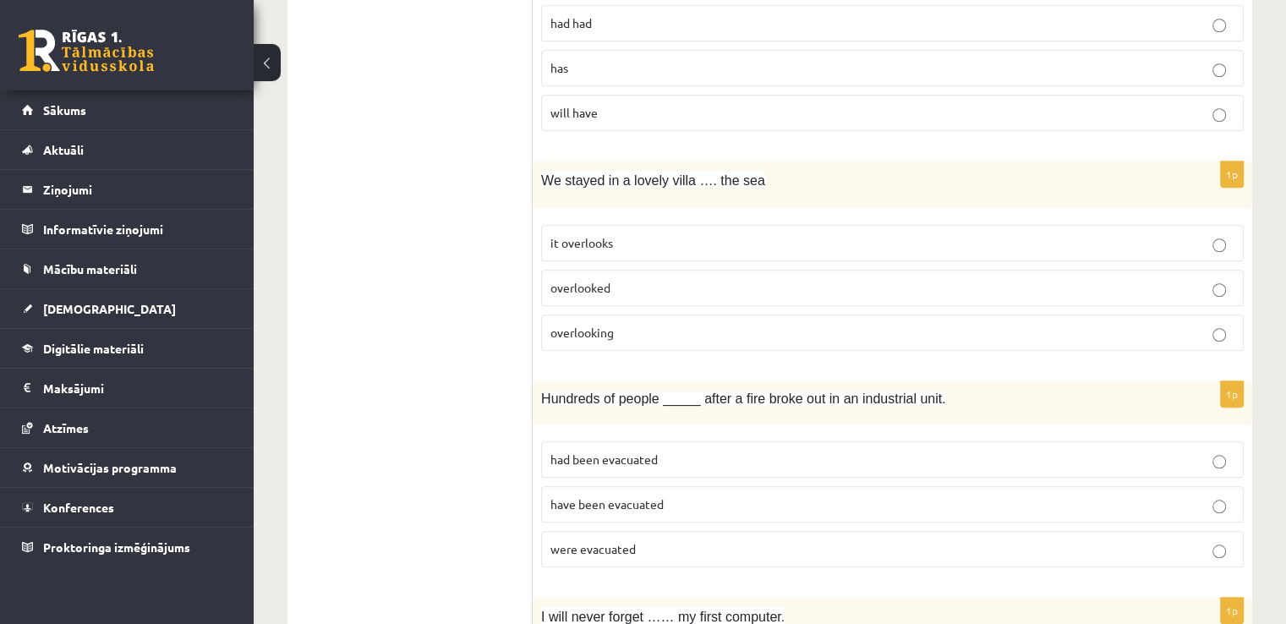
click at [612, 325] on span "overlooking" at bounding box center [582, 332] width 63 height 15
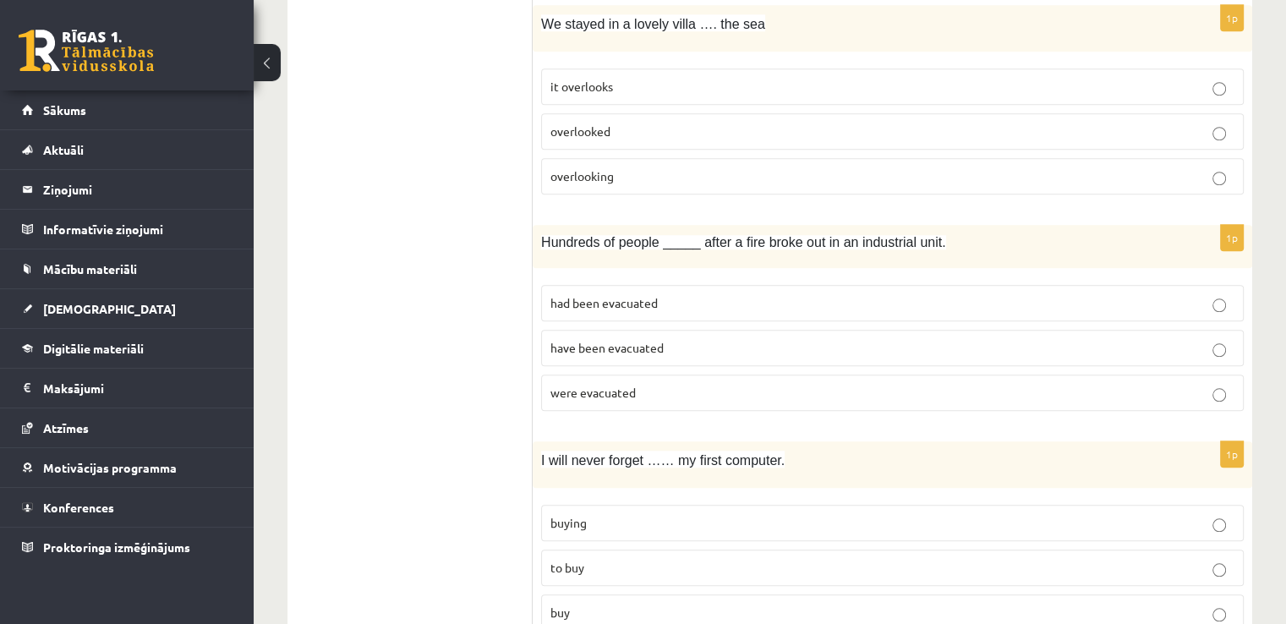
scroll to position [1694, 0]
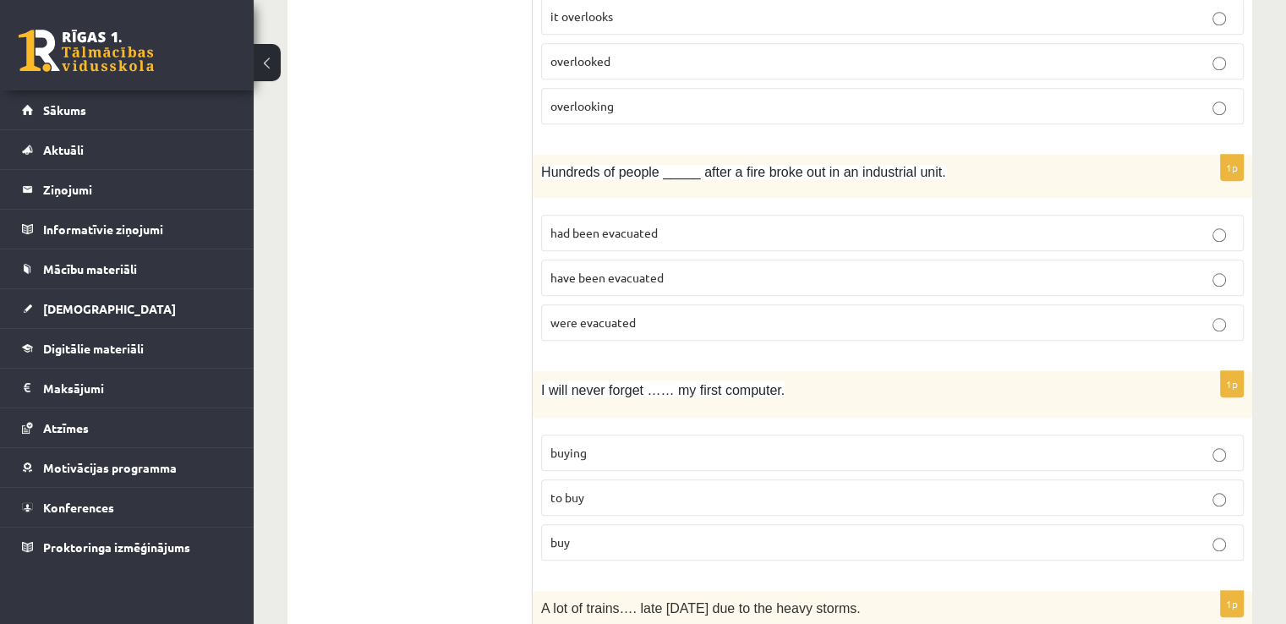
click at [619, 304] on label "were evacuated" at bounding box center [892, 322] width 703 height 36
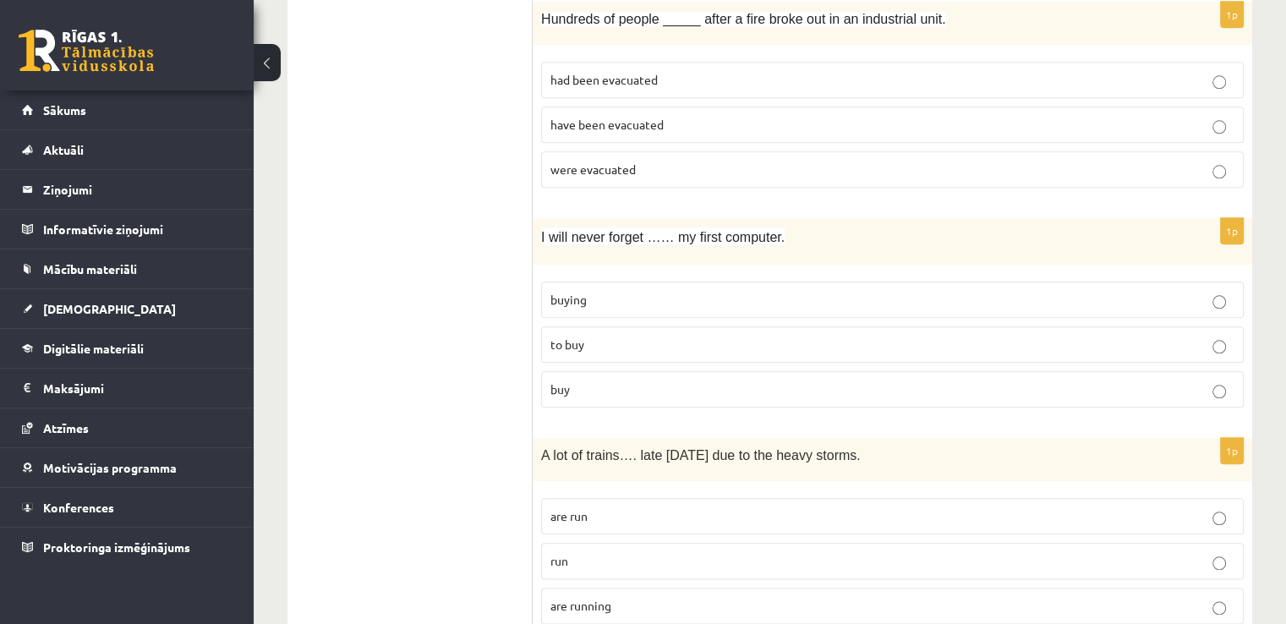
scroll to position [1846, 0]
click at [636, 296] on p "buying" at bounding box center [893, 301] width 684 height 18
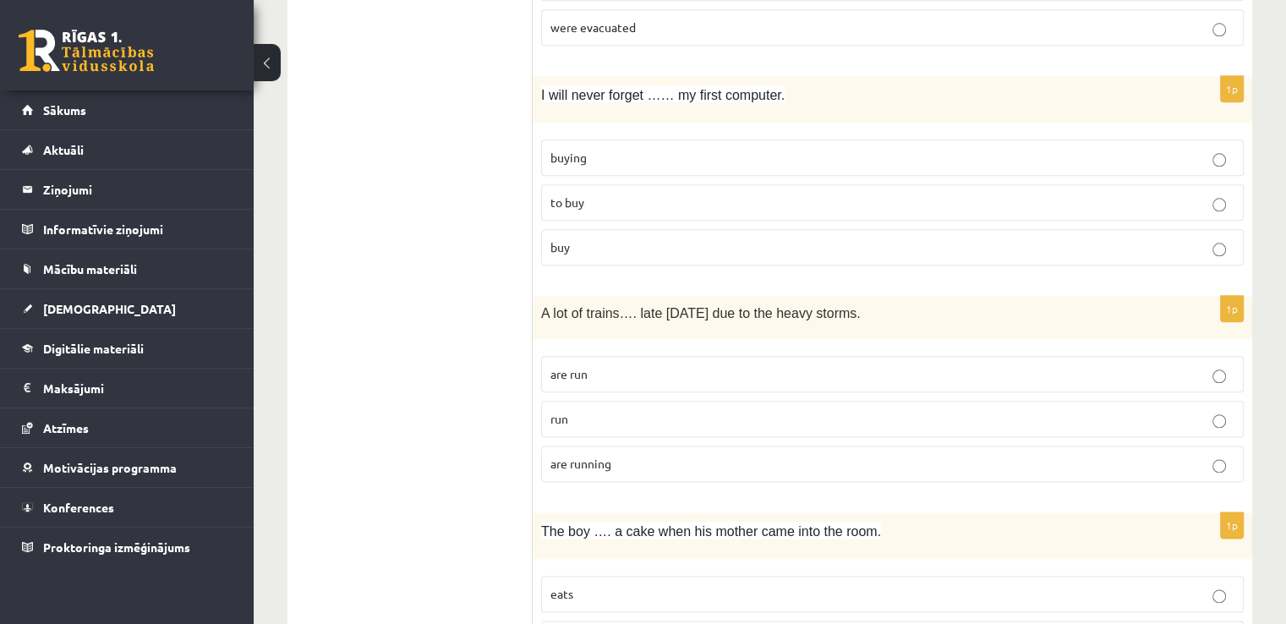
scroll to position [2009, 0]
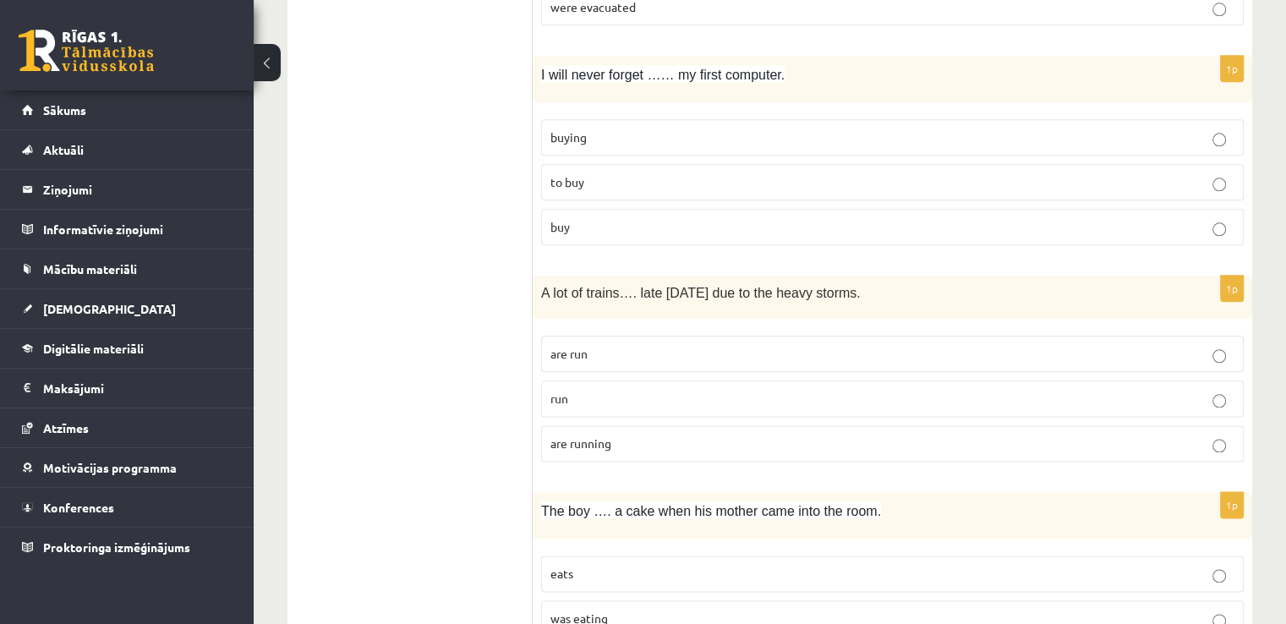
click at [594, 436] on span "are running" at bounding box center [581, 443] width 61 height 15
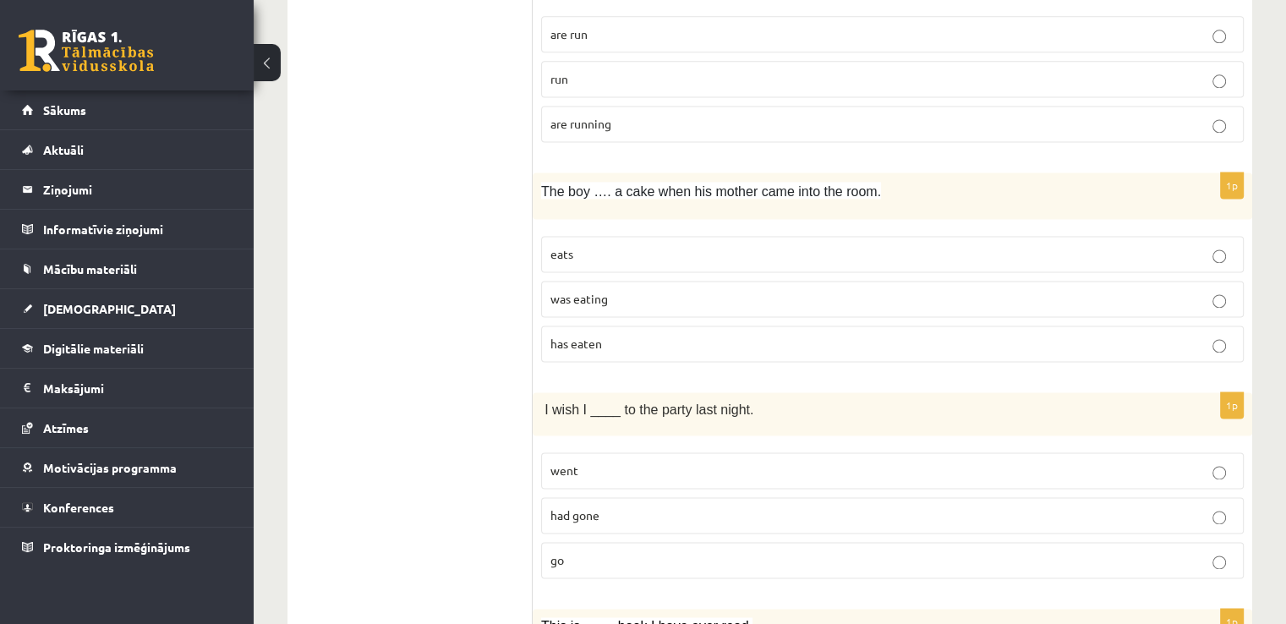
scroll to position [2327, 0]
click at [570, 251] on p "eats" at bounding box center [893, 256] width 684 height 18
click at [579, 293] on span "was eating" at bounding box center [580, 300] width 58 height 15
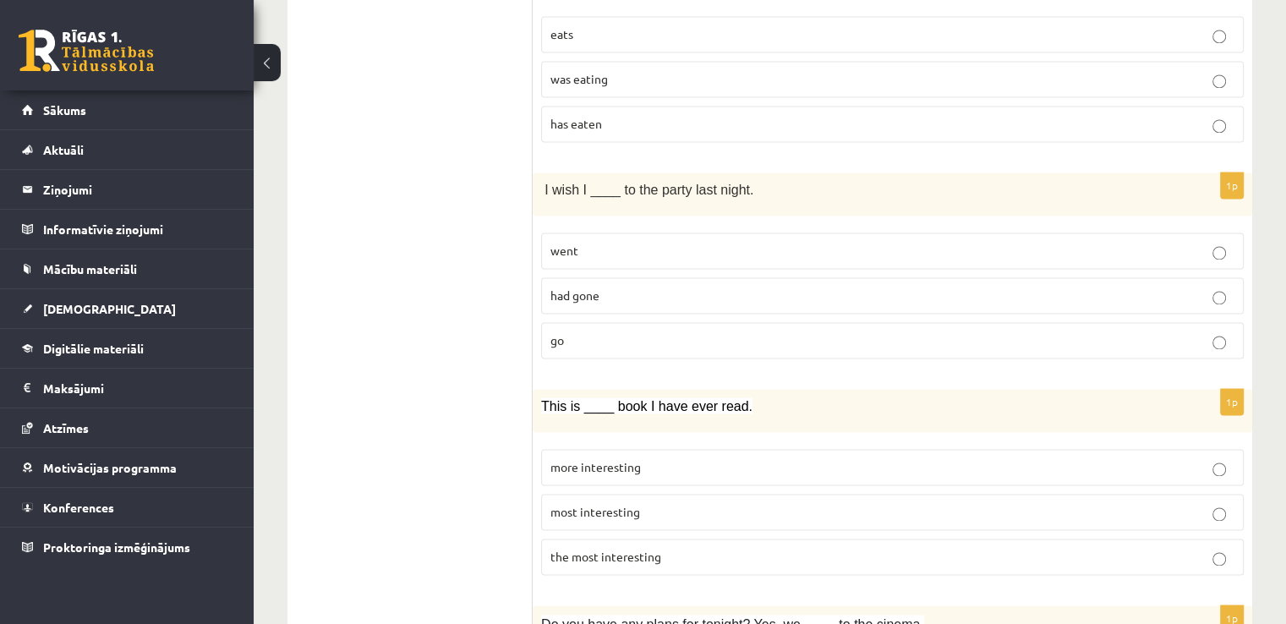
scroll to position [2551, 0]
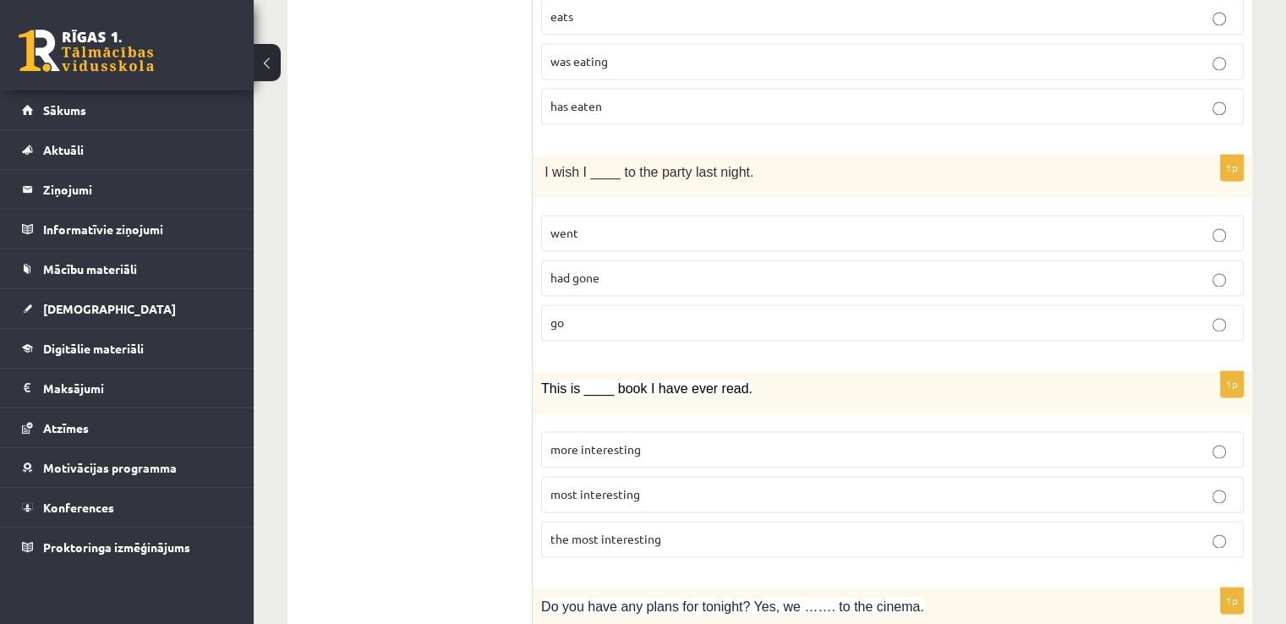
scroll to position [2571, 0]
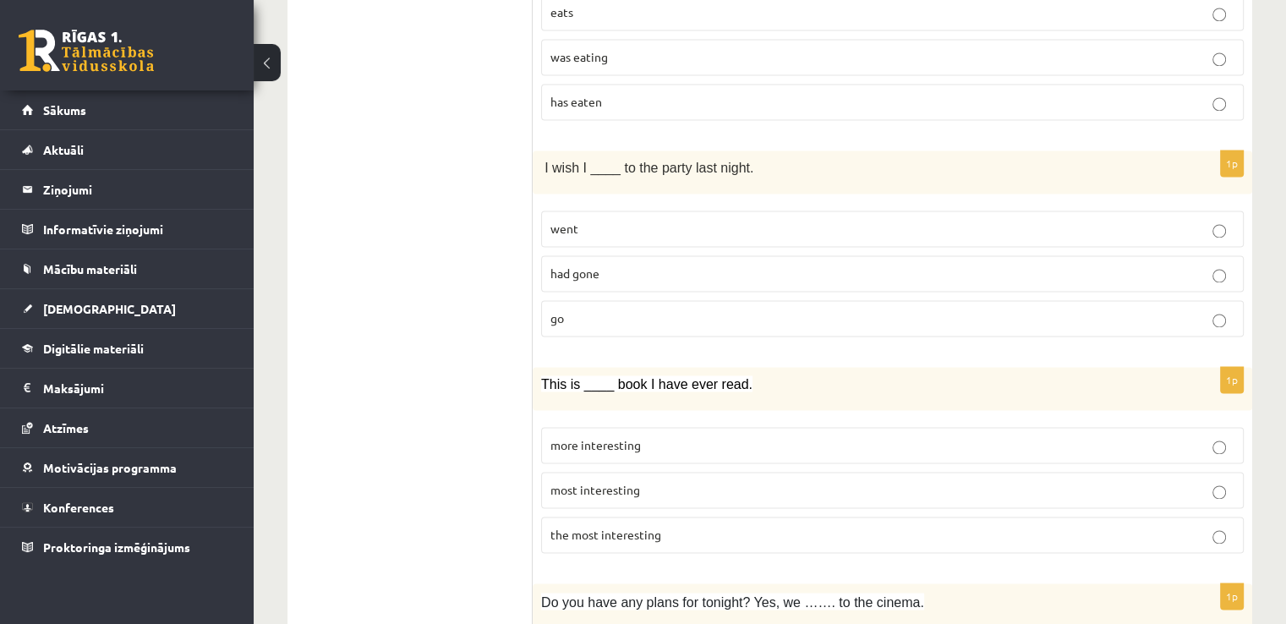
click at [568, 266] on span "had gone" at bounding box center [575, 273] width 49 height 15
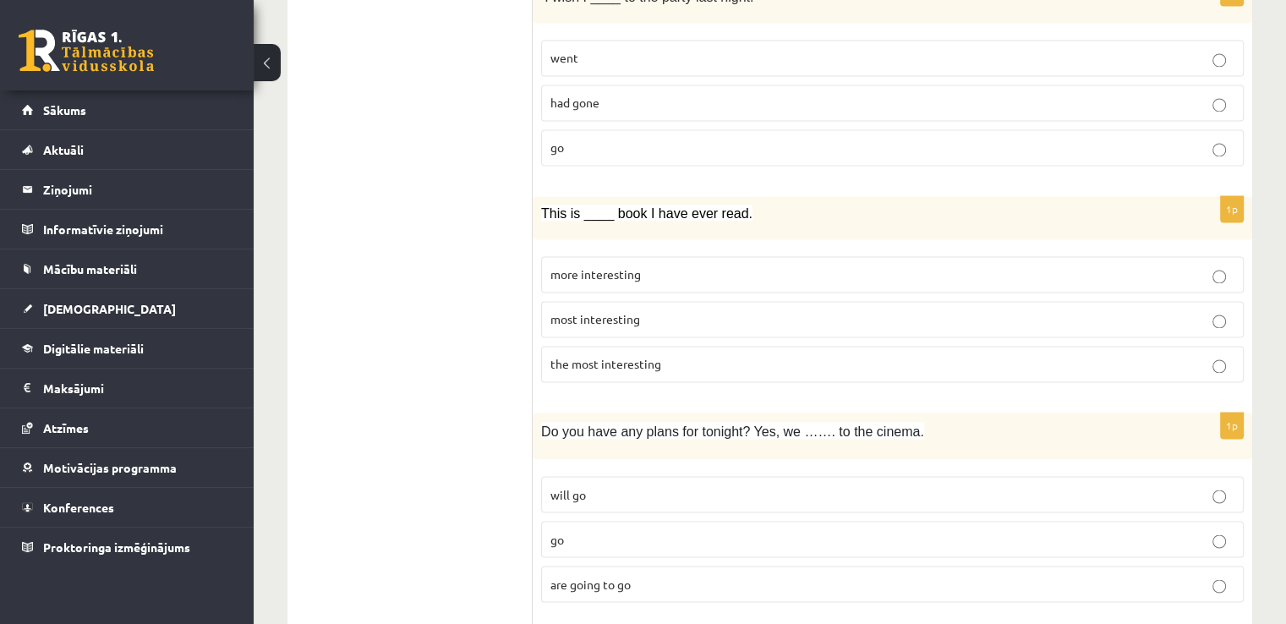
scroll to position [2792, 0]
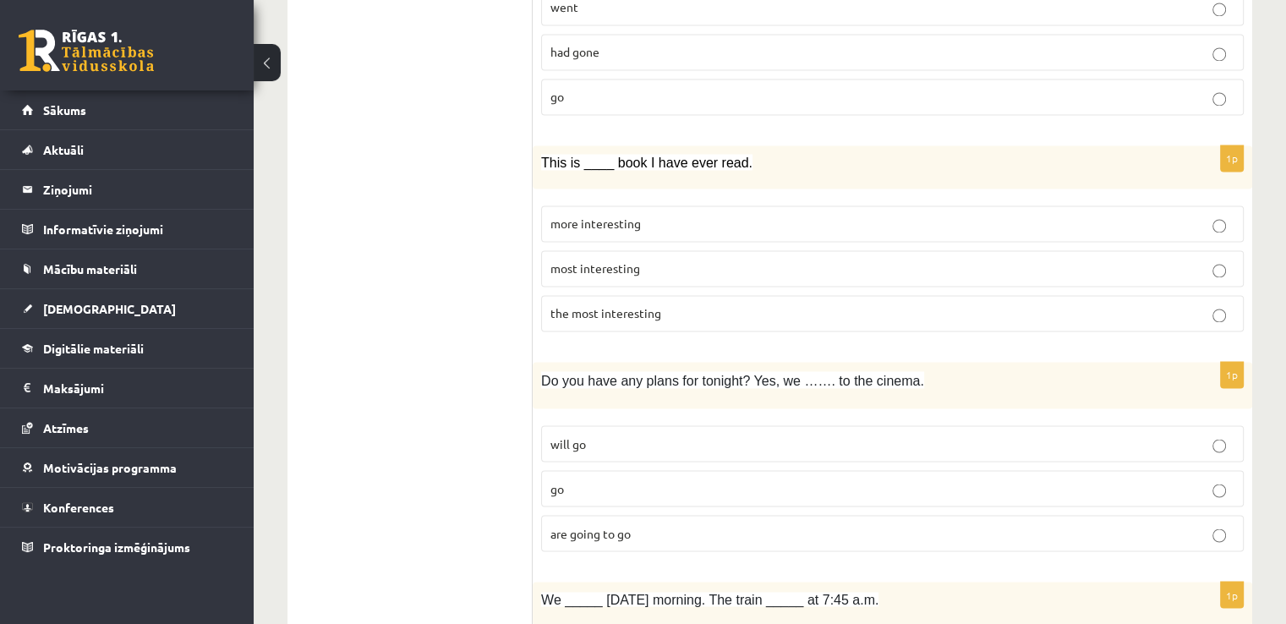
click at [618, 308] on label "the most interesting" at bounding box center [892, 313] width 703 height 36
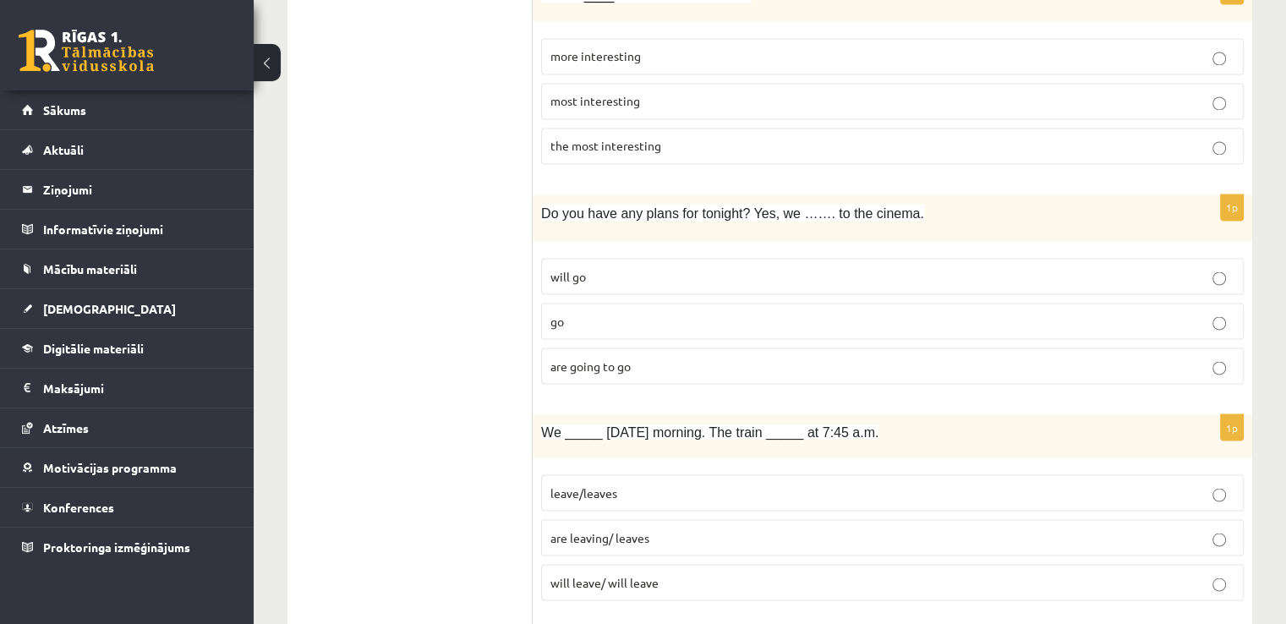
scroll to position [2992, 0]
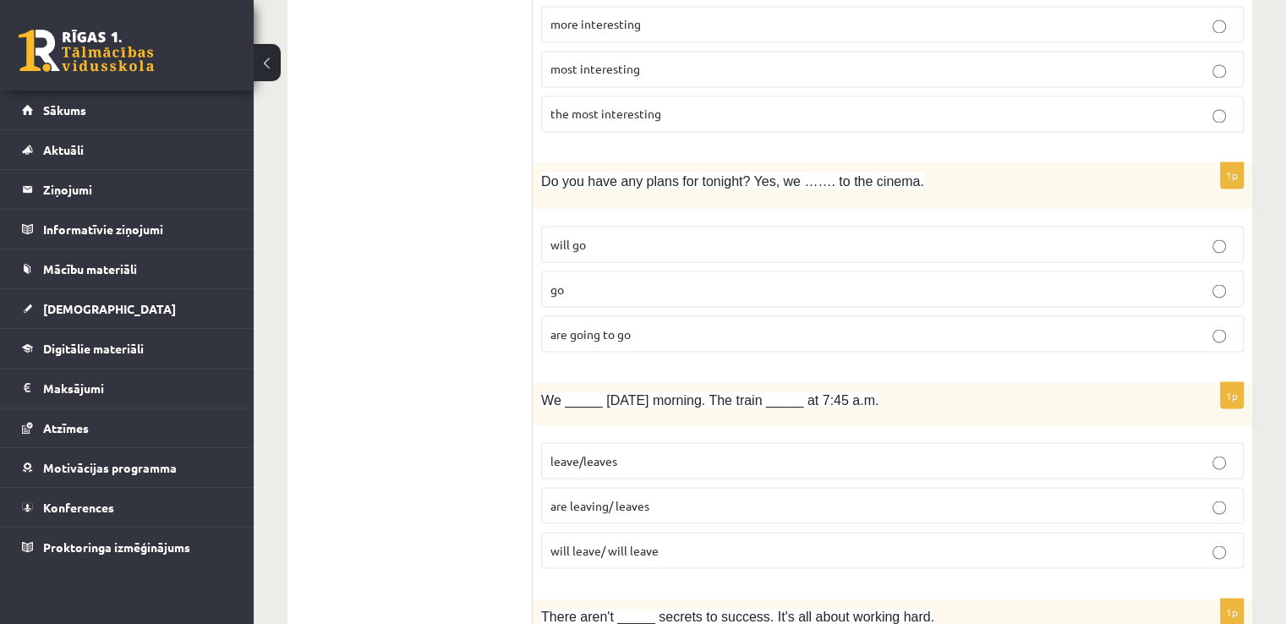
click at [627, 326] on span "are going to go" at bounding box center [591, 333] width 80 height 15
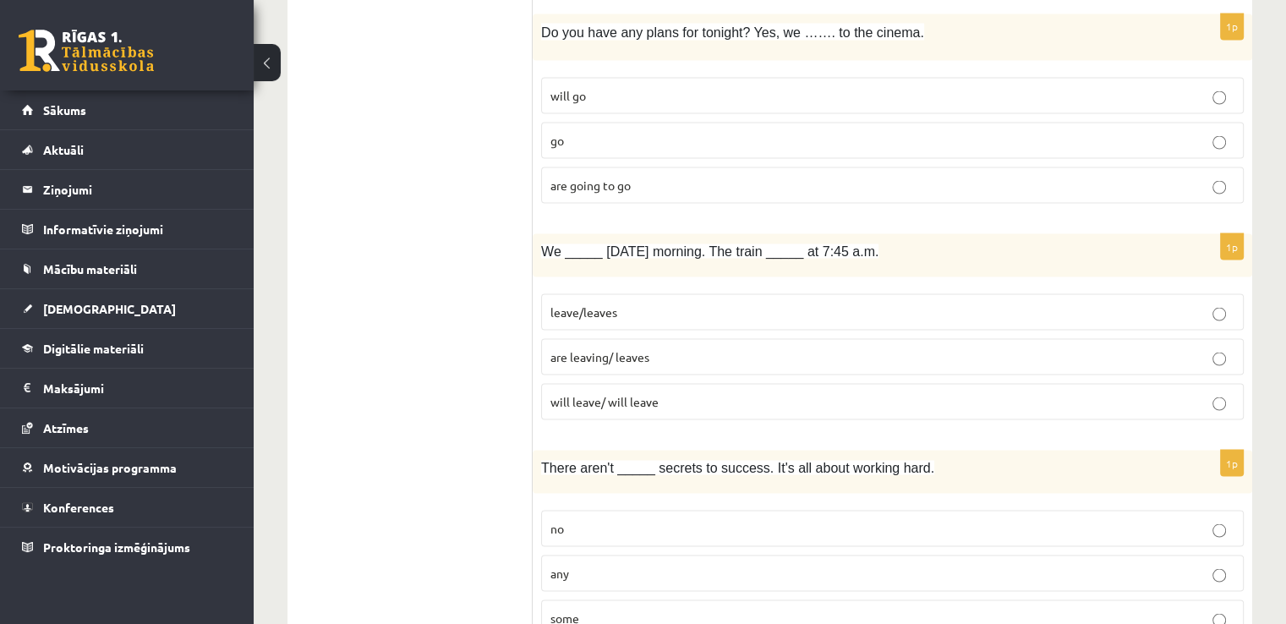
scroll to position [3142, 0]
click at [636, 347] on p "are leaving/ leaves" at bounding box center [893, 356] width 684 height 18
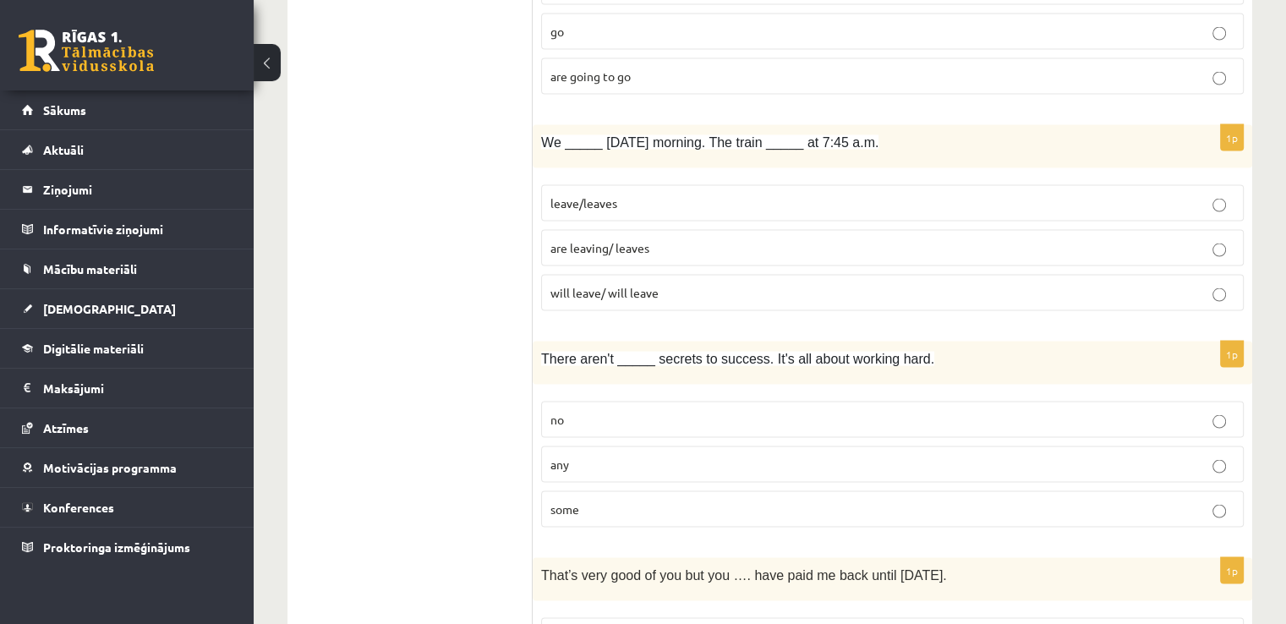
scroll to position [3267, 0]
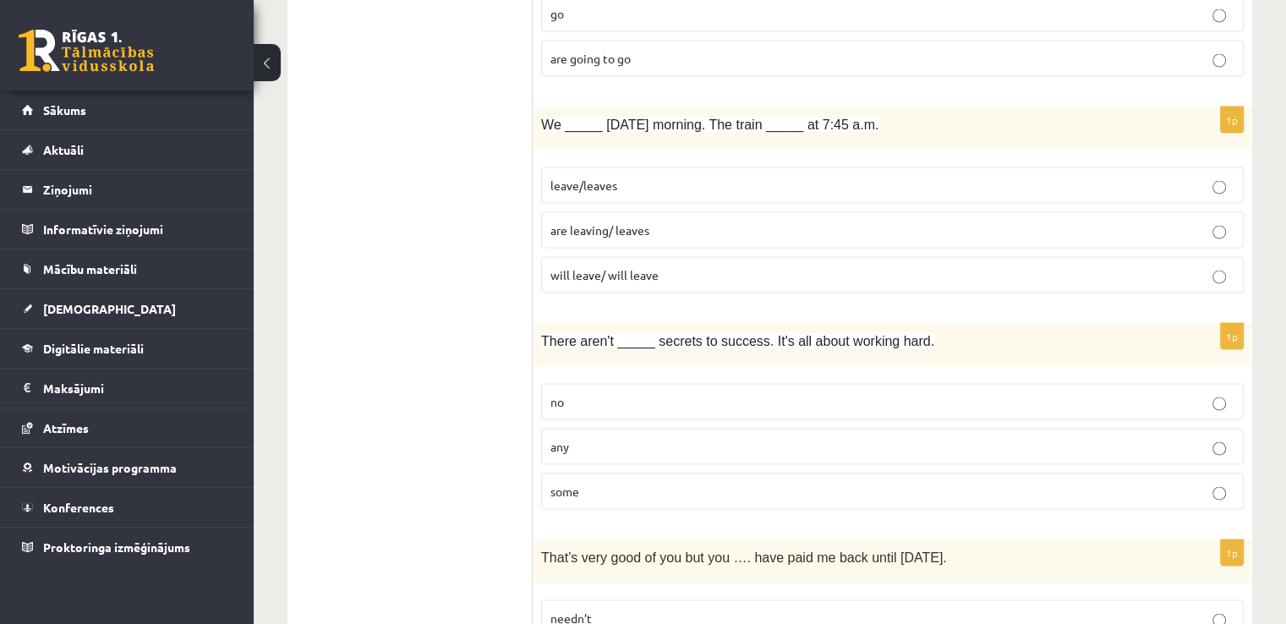
click at [587, 438] on p "any" at bounding box center [893, 447] width 684 height 18
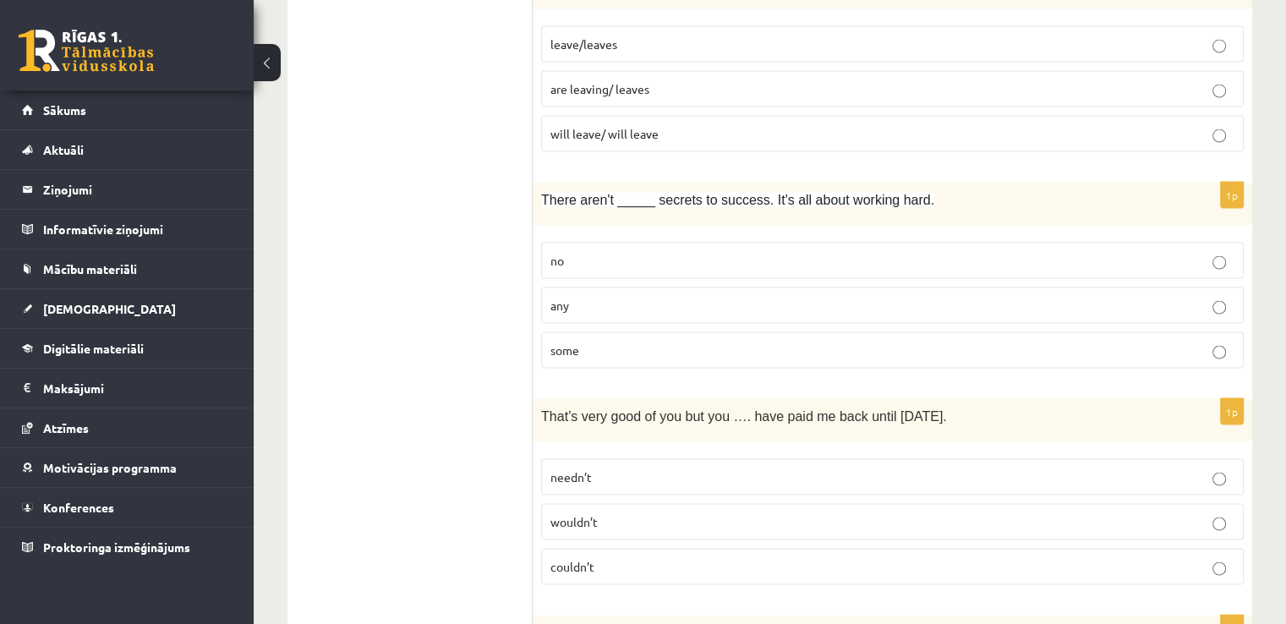
scroll to position [3409, 0]
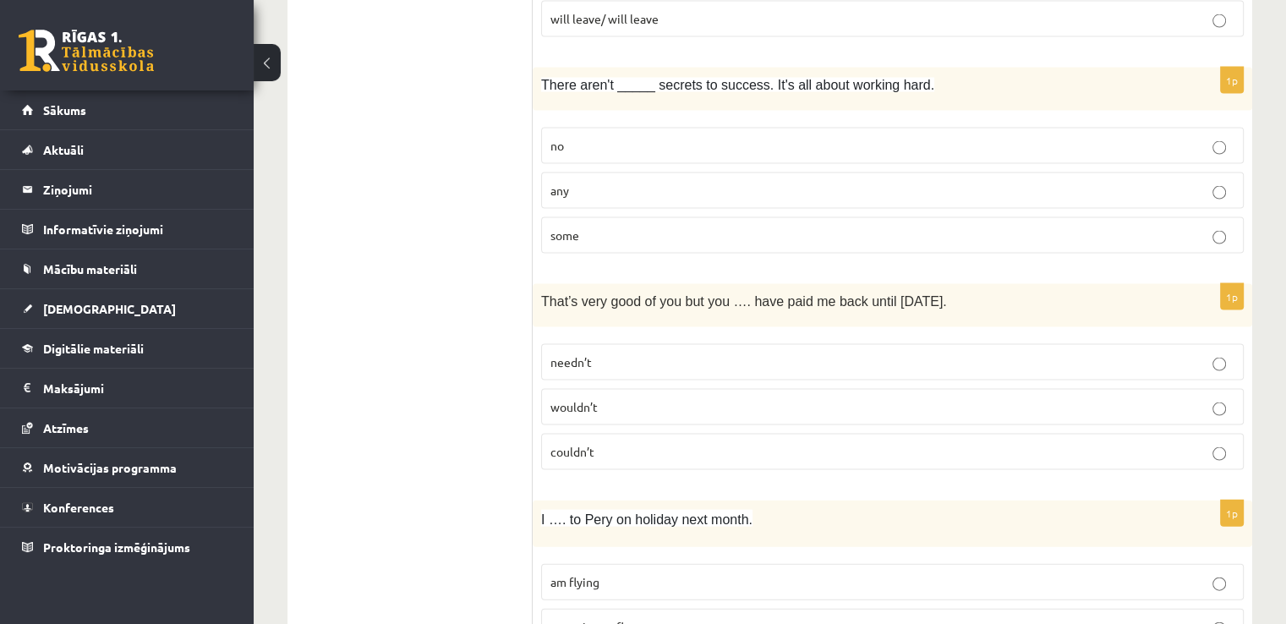
drag, startPoint x: 585, startPoint y: 351, endPoint x: 594, endPoint y: 352, distance: 8.5
click at [585, 353] on p "needn’t" at bounding box center [893, 362] width 684 height 18
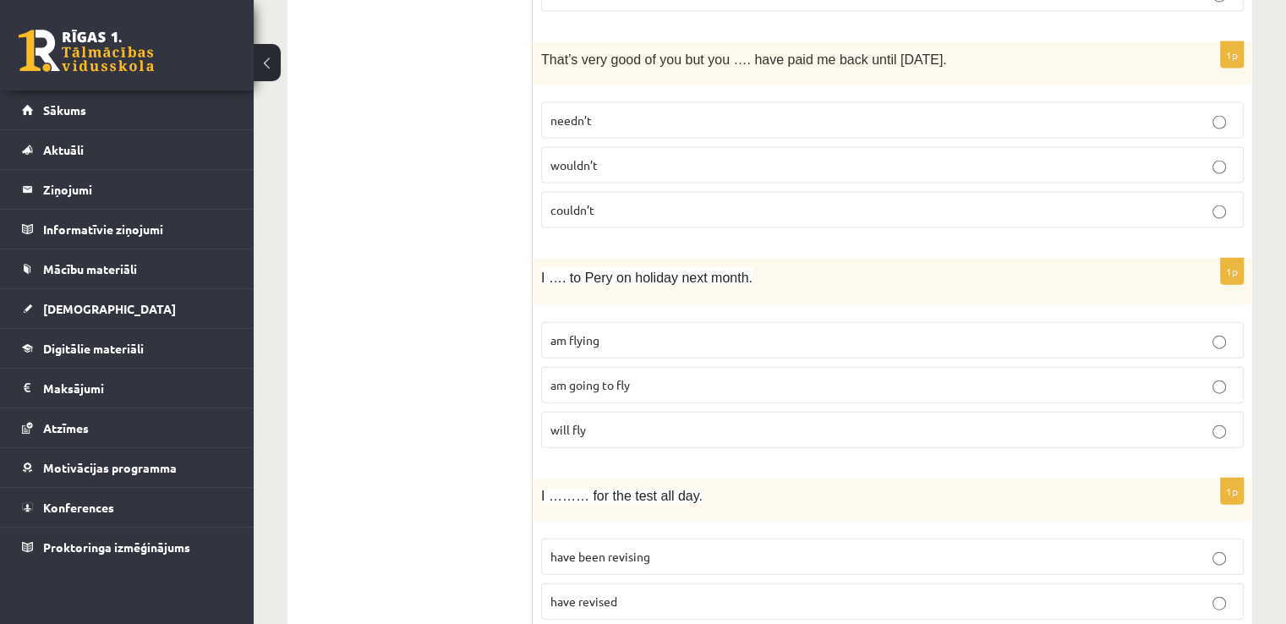
scroll to position [3777, 0]
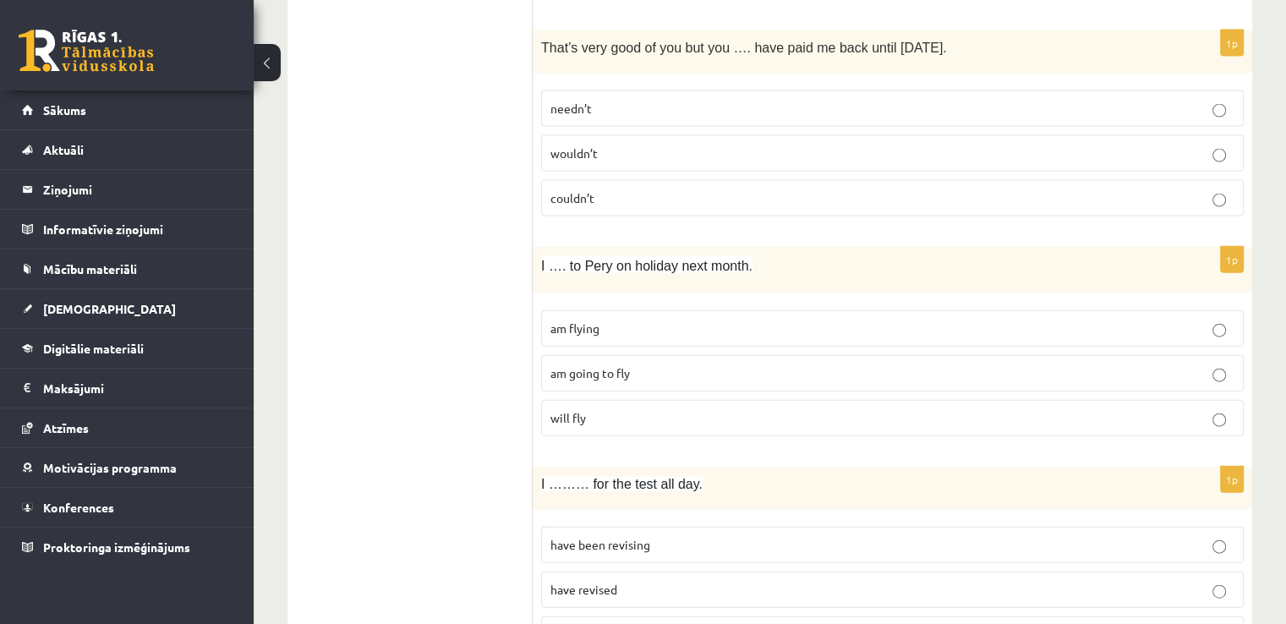
click at [609, 320] on p "am flying" at bounding box center [893, 329] width 684 height 18
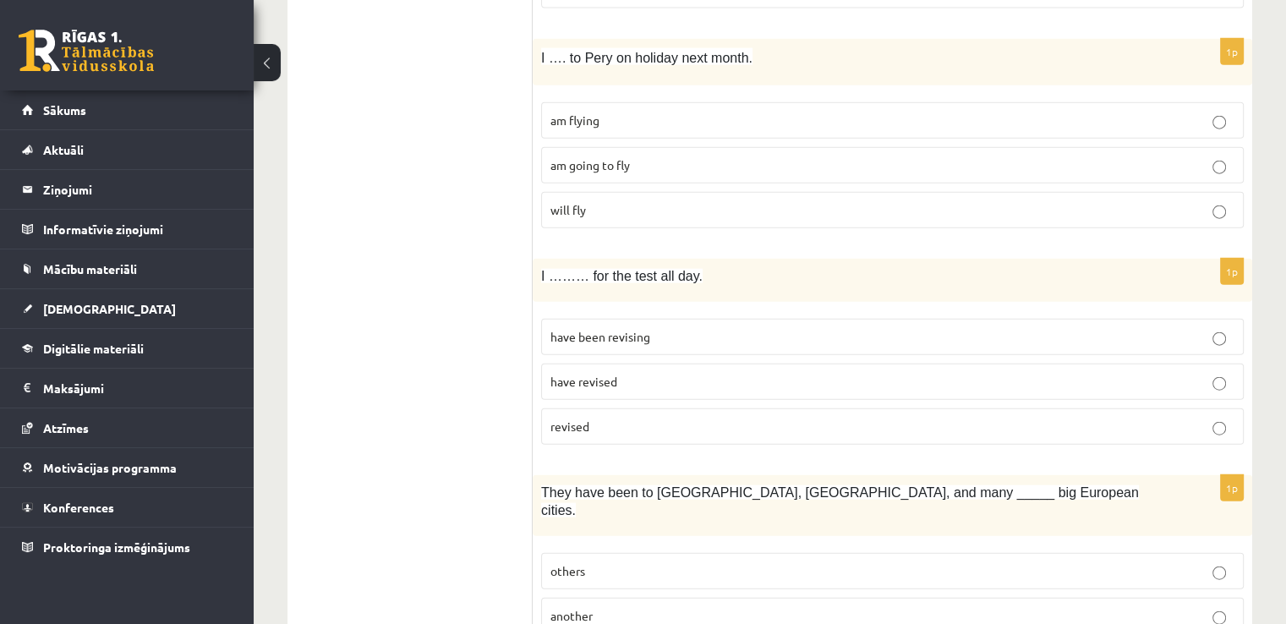
scroll to position [3987, 0]
click at [617, 327] on span "have been revising" at bounding box center [601, 334] width 100 height 15
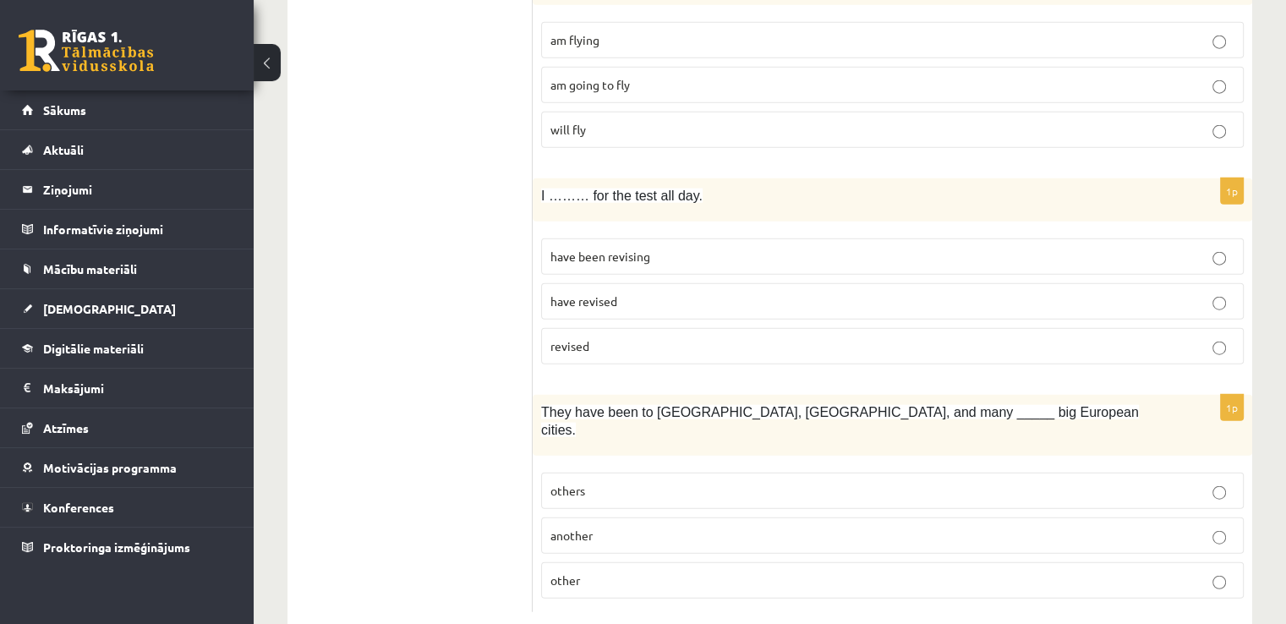
click at [585, 572] on p "other" at bounding box center [893, 581] width 684 height 18
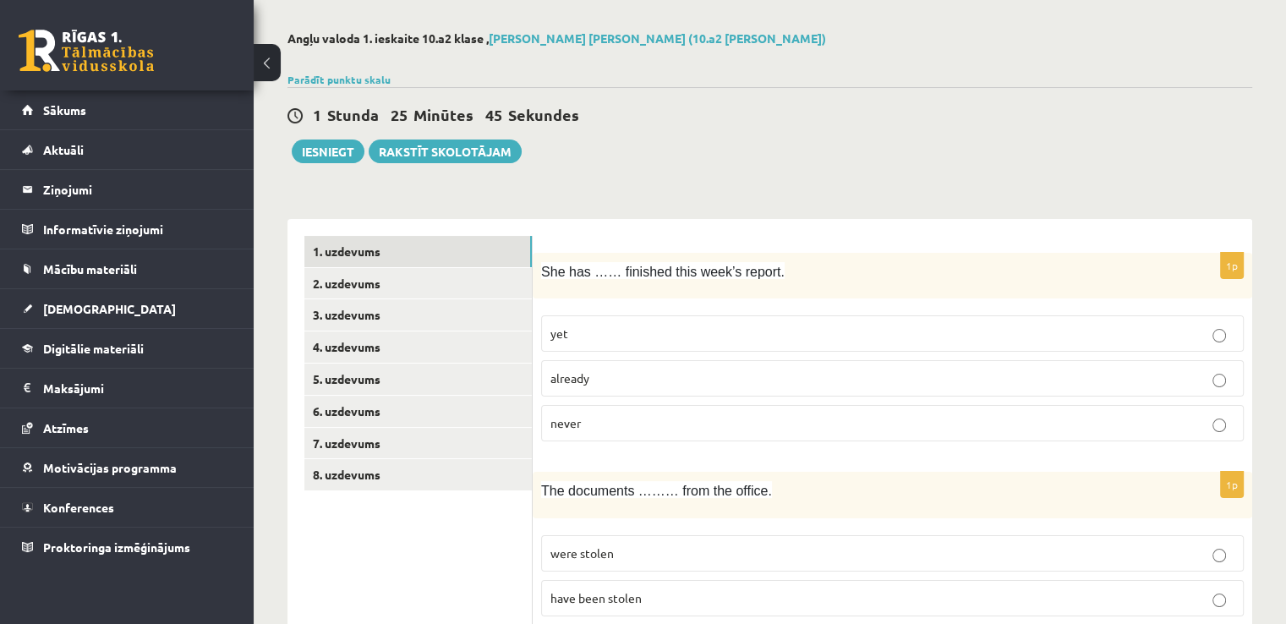
scroll to position [0, 0]
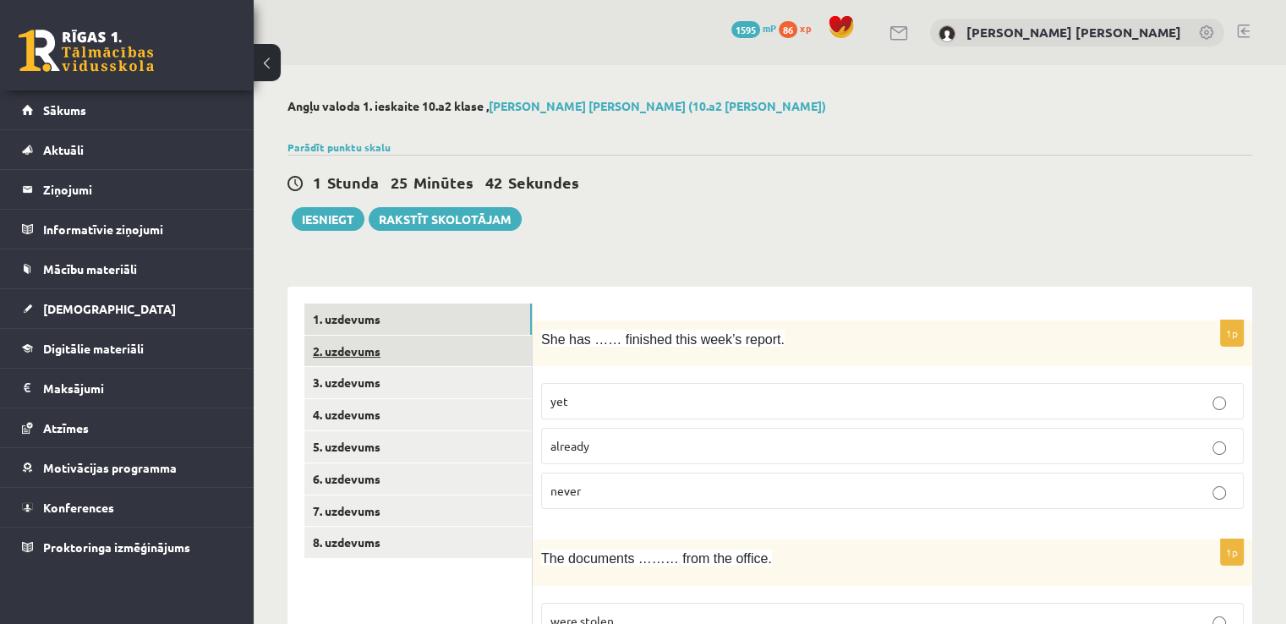
click at [360, 346] on link "2. uzdevums" at bounding box center [417, 351] width 227 height 31
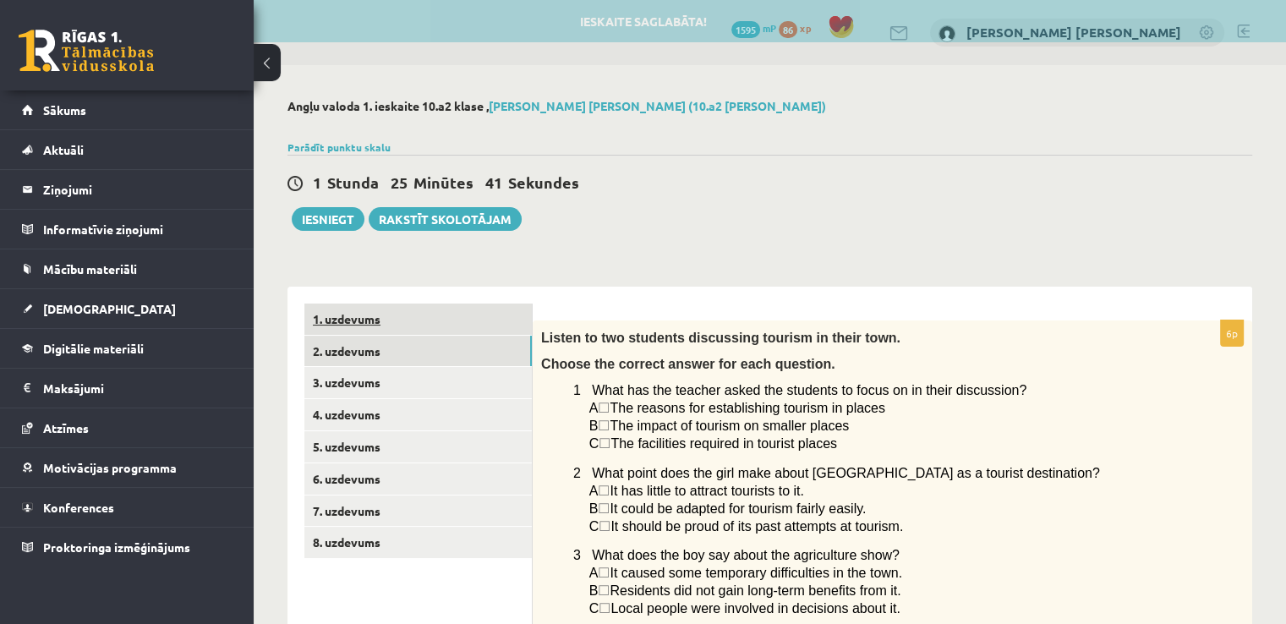
click at [365, 309] on link "1. uzdevums" at bounding box center [417, 319] width 227 height 31
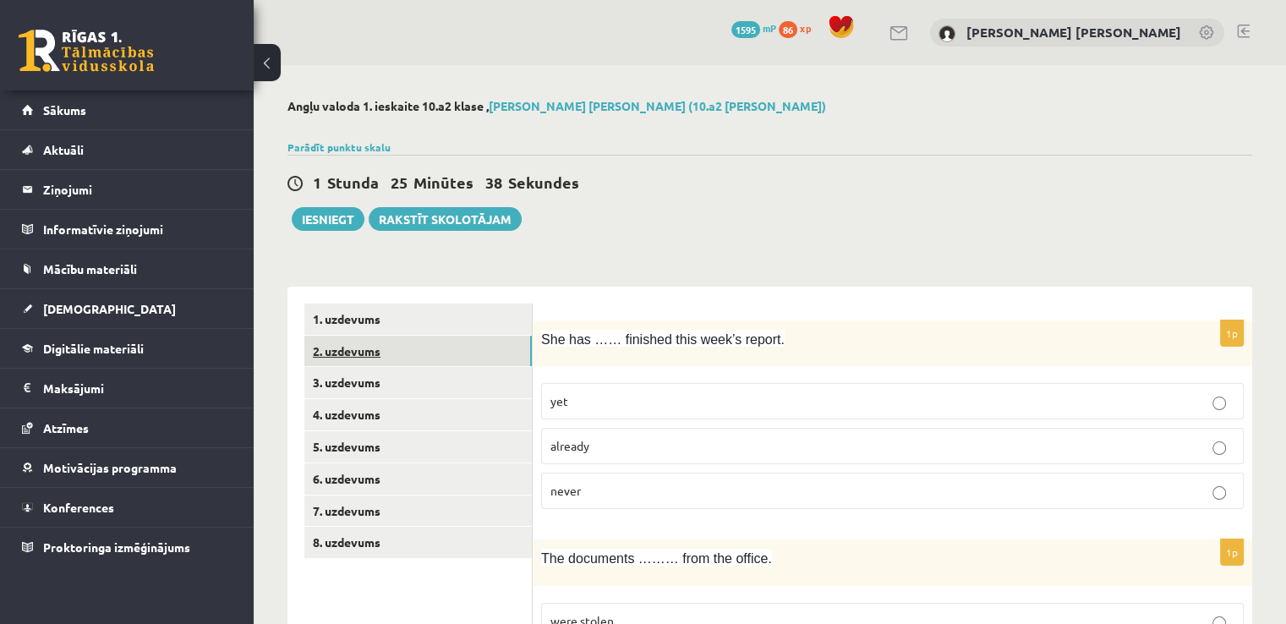
click at [419, 354] on link "2. uzdevums" at bounding box center [417, 351] width 227 height 31
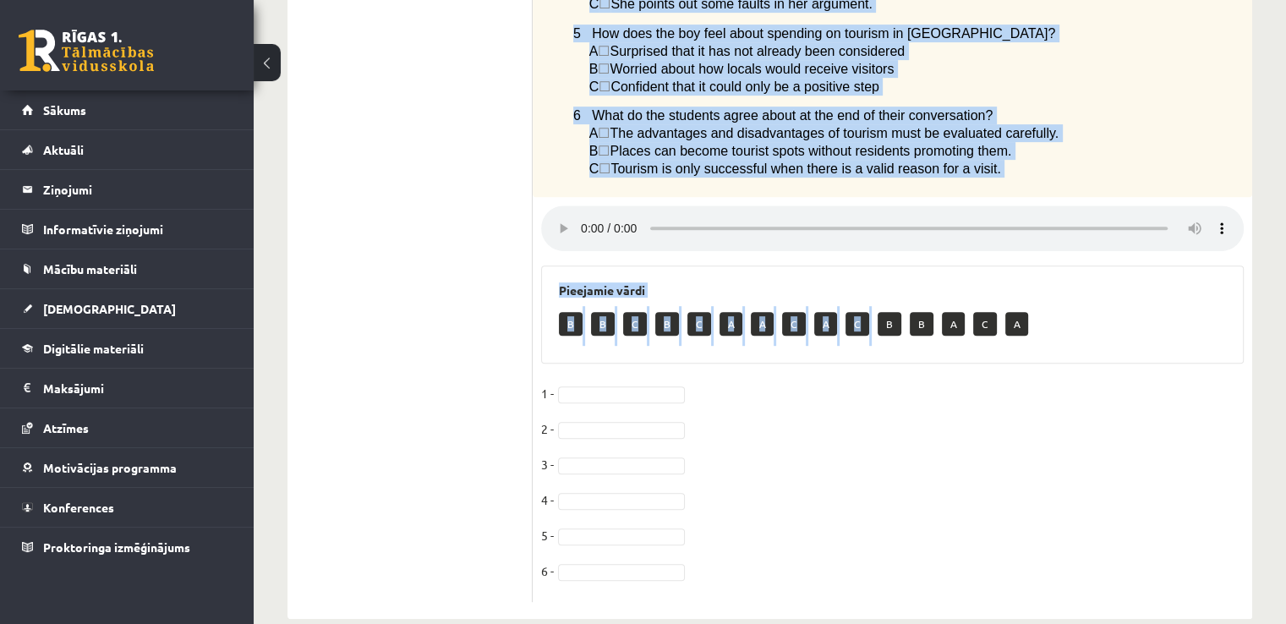
scroll to position [737, 0]
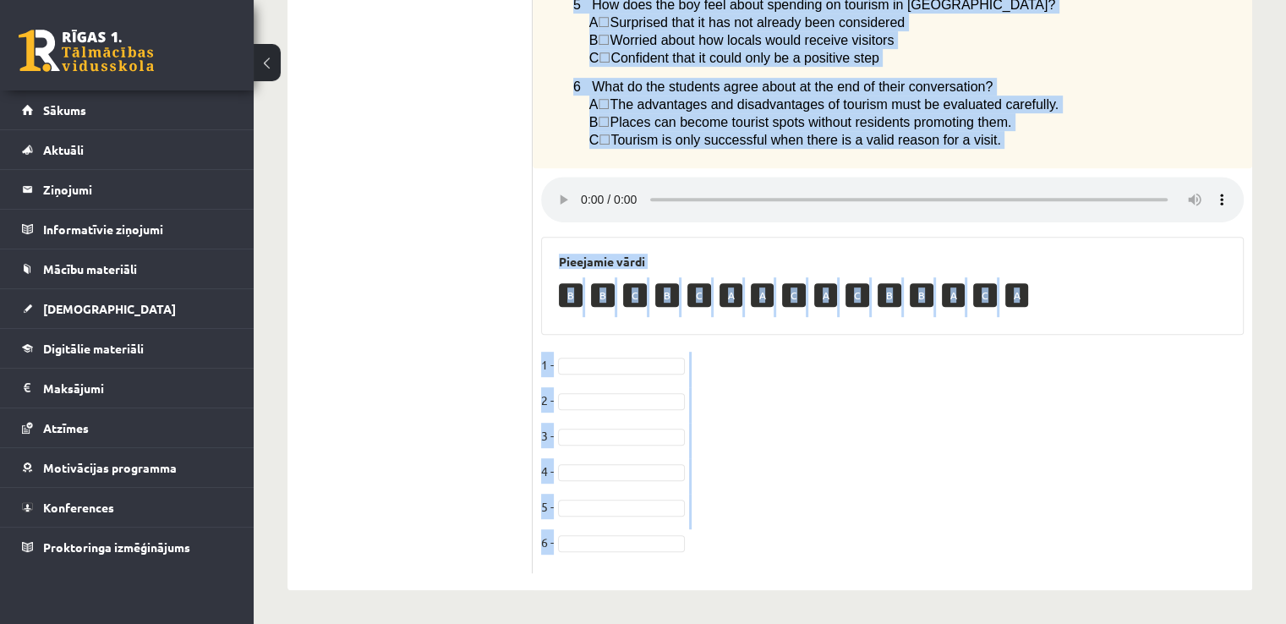
drag, startPoint x: 544, startPoint y: 148, endPoint x: 864, endPoint y: 550, distance: 513.9
click at [636, 550] on div "6p Listen to two students discussing tourism in their town. Choose the correct …" at bounding box center [893, 89] width 720 height 968
copy div "Listen to two students discussing tourism in their town. Choose the correct ans…"
click at [581, 356] on fieldset "1 - 2 - 3 - 4 - 5 - 6 -" at bounding box center [892, 458] width 703 height 213
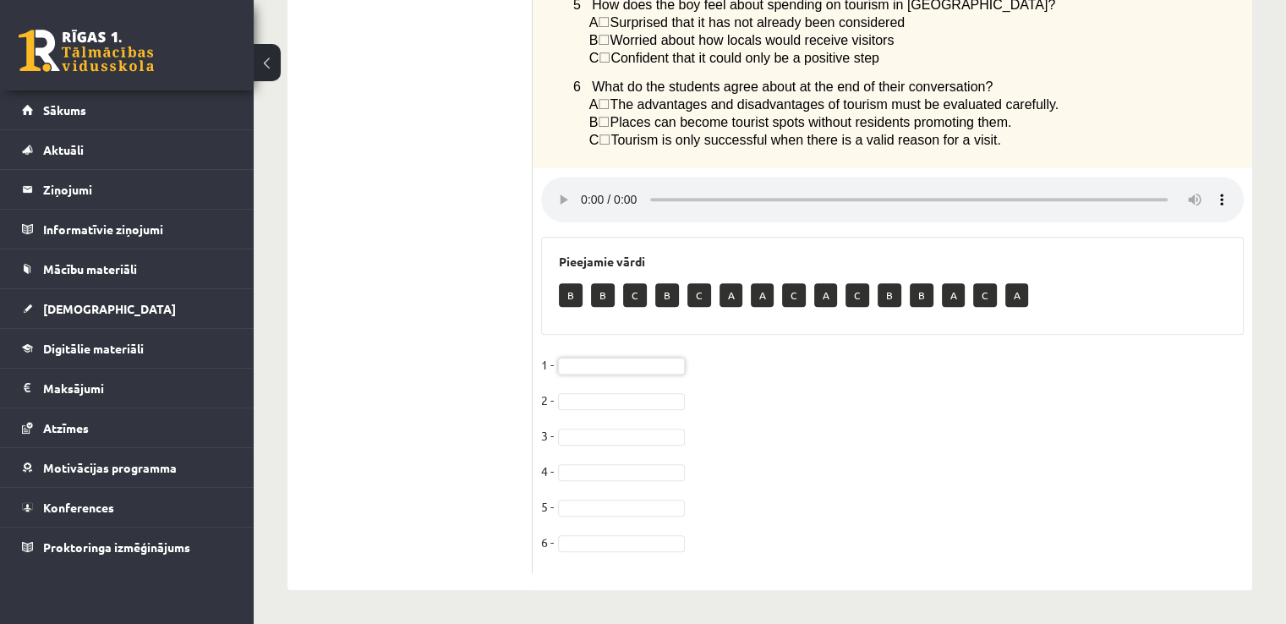
click at [610, 115] on span "☐" at bounding box center [604, 122] width 12 height 14
drag, startPoint x: 572, startPoint y: 298, endPoint x: 575, endPoint y: 306, distance: 9.1
click at [575, 305] on p "B" at bounding box center [571, 295] width 24 height 24
type input "*"
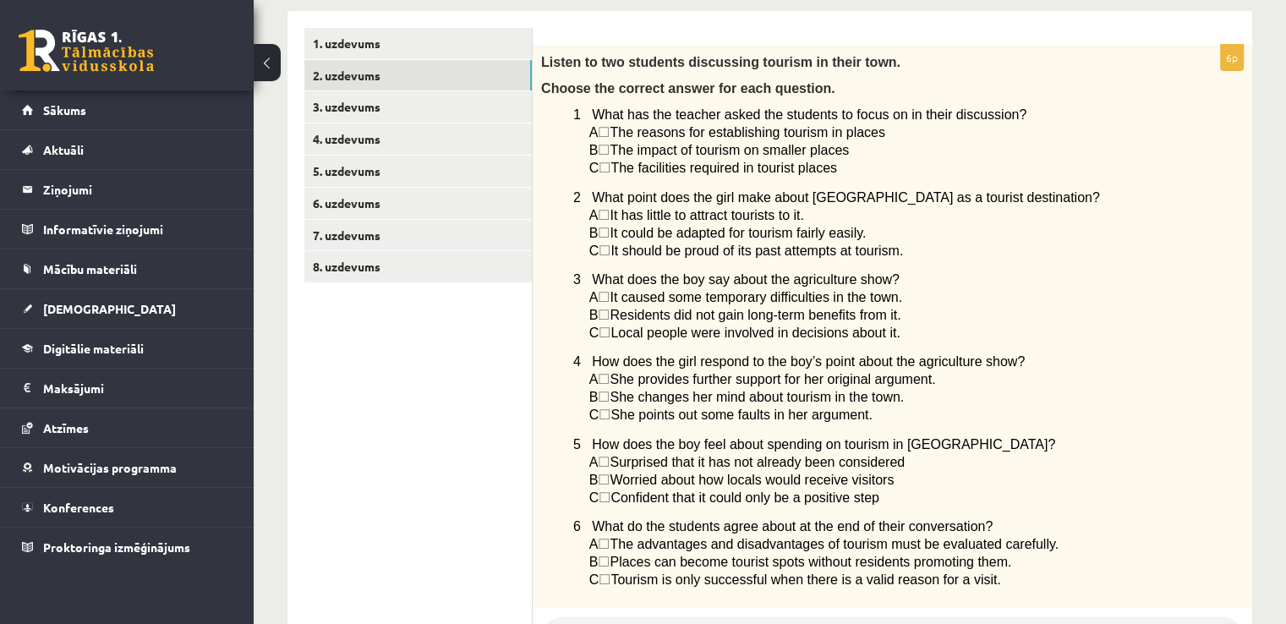
scroll to position [0, 0]
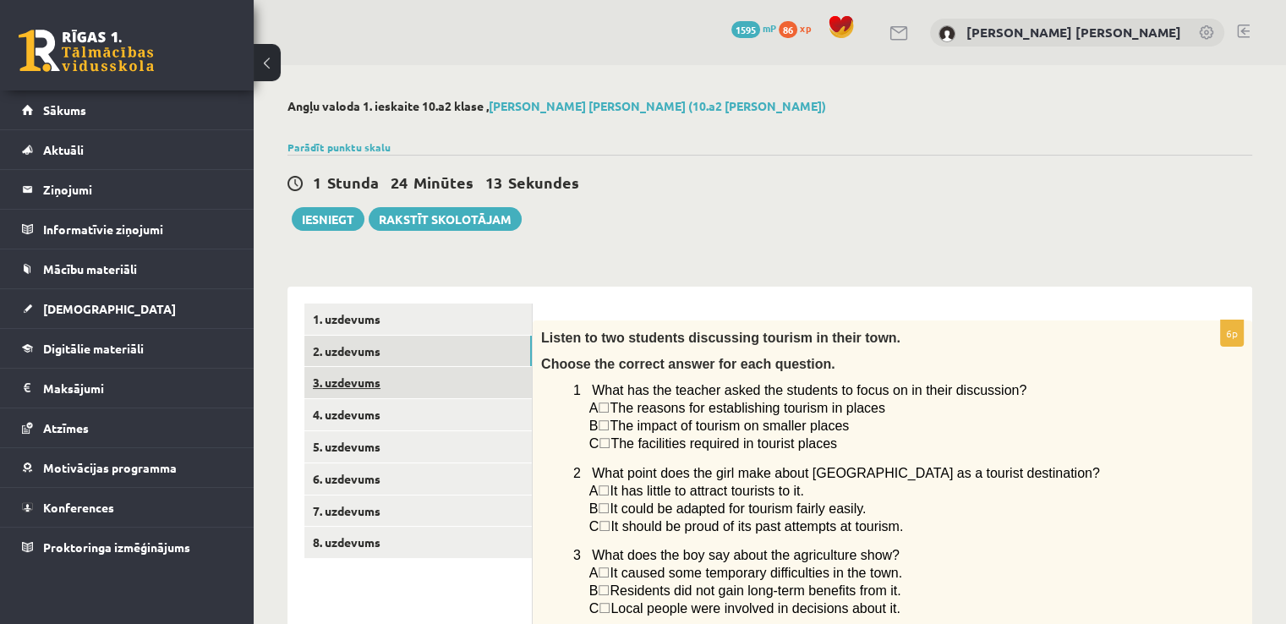
click at [338, 373] on link "3. uzdevums" at bounding box center [417, 382] width 227 height 31
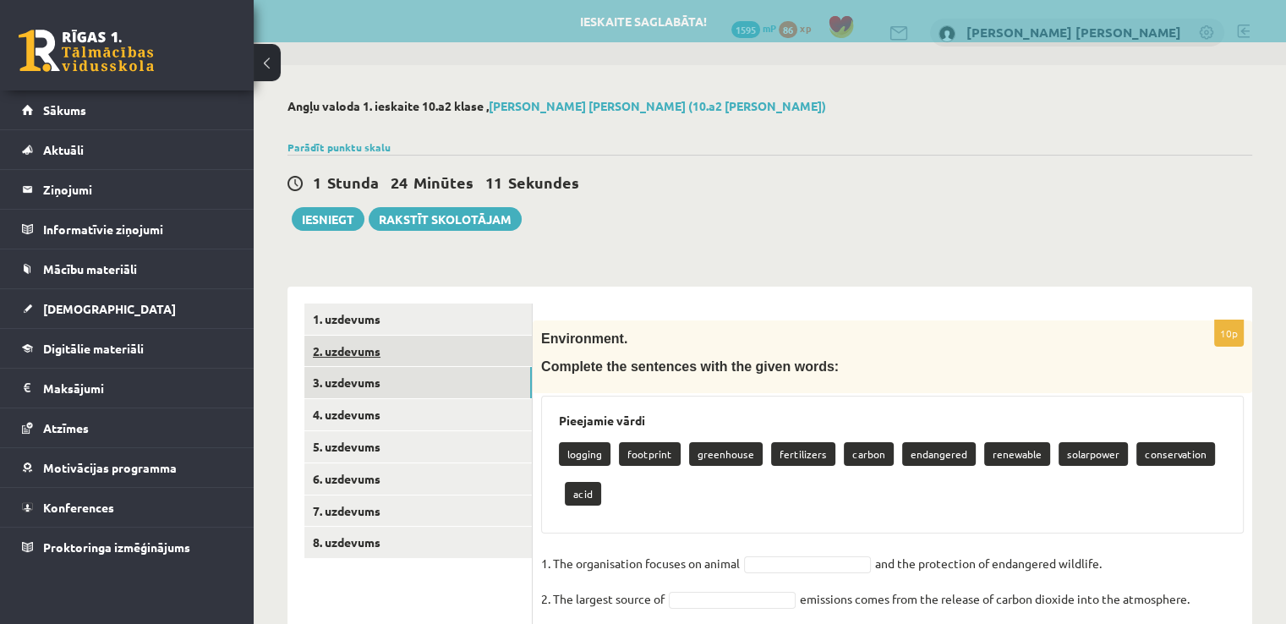
click at [331, 348] on link "2. uzdevums" at bounding box center [417, 351] width 227 height 31
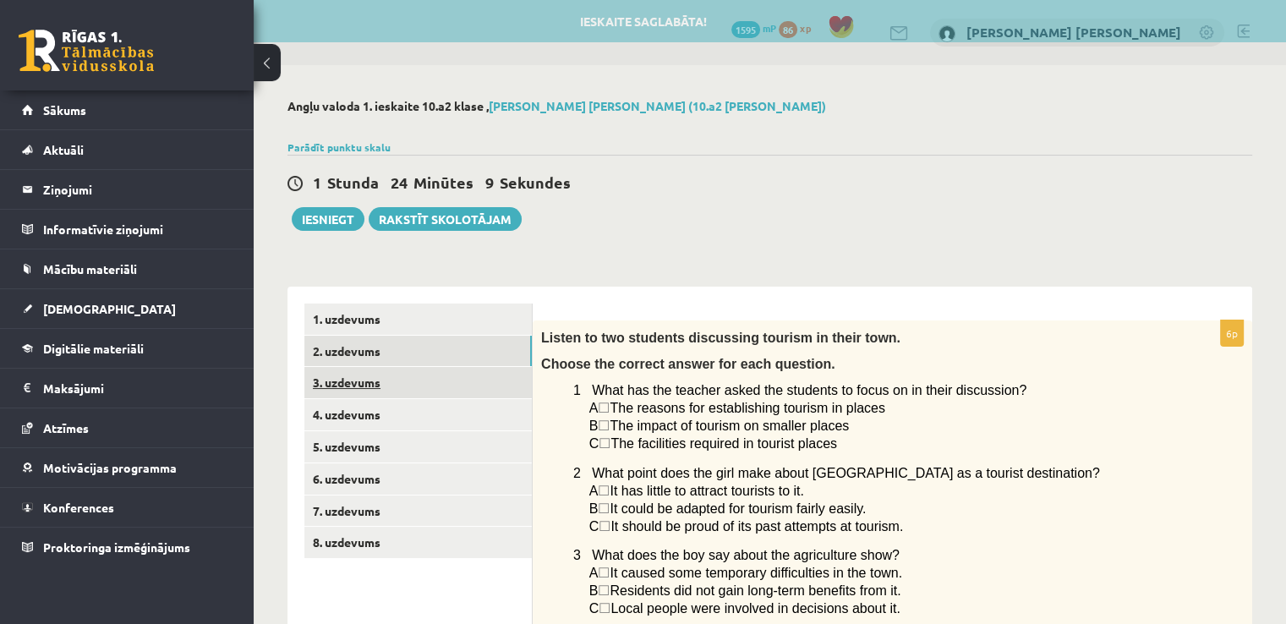
click at [348, 373] on link "3. uzdevums" at bounding box center [417, 382] width 227 height 31
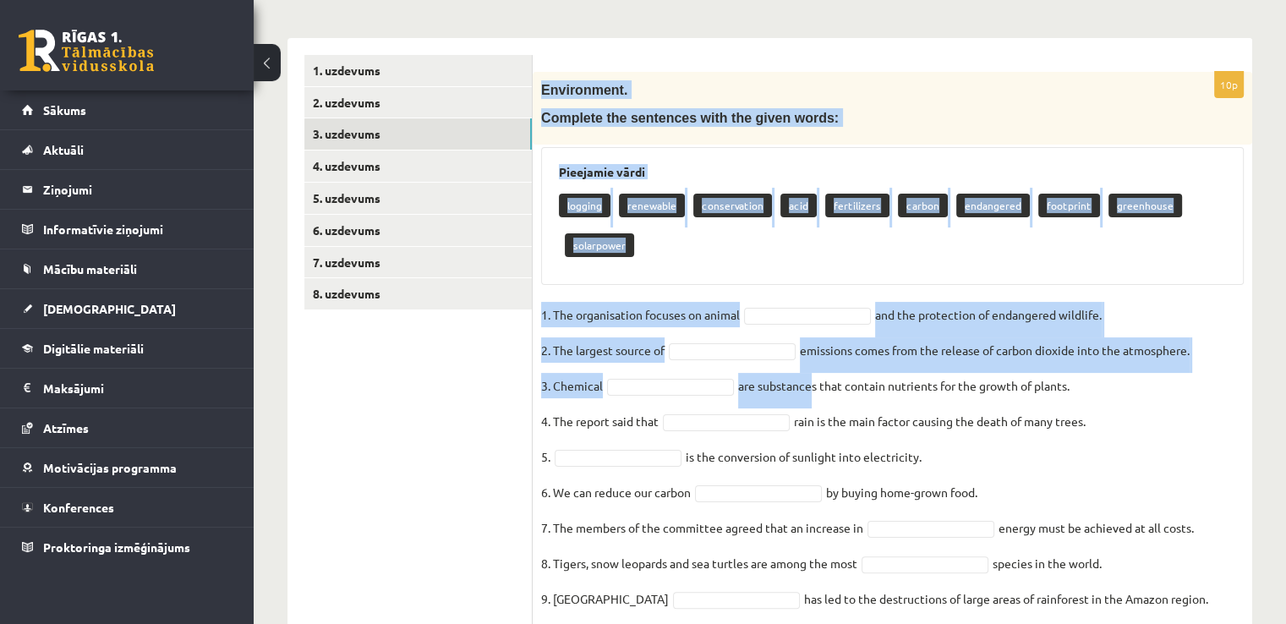
scroll to position [341, 0]
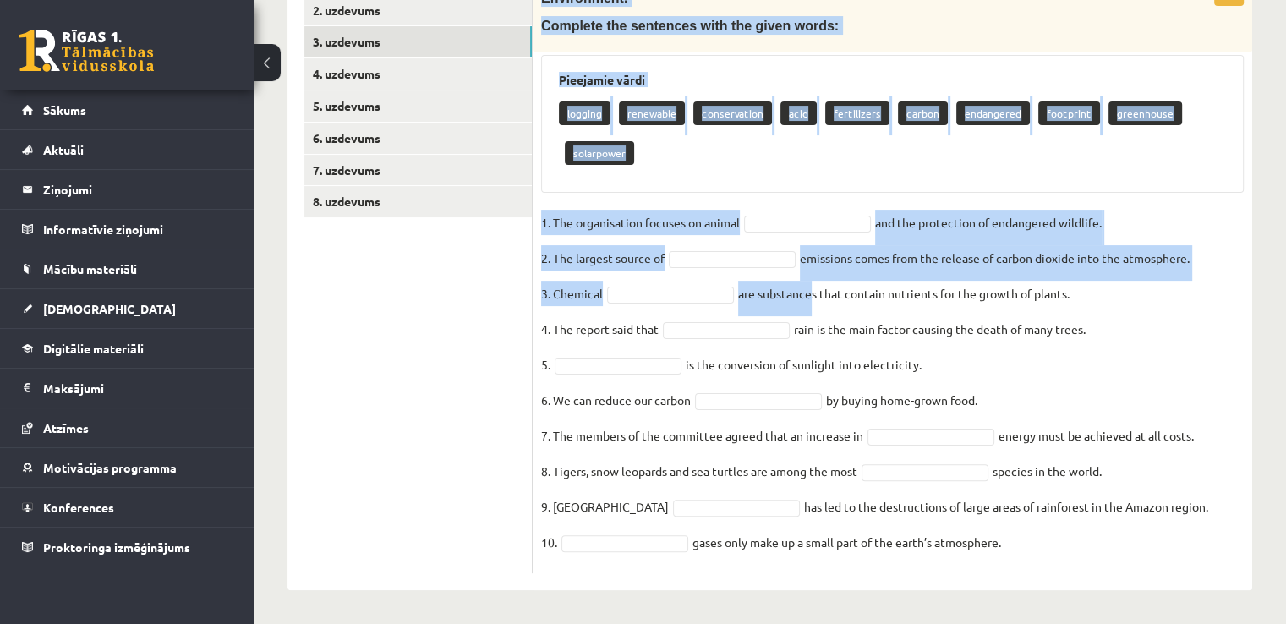
drag, startPoint x: 556, startPoint y: 111, endPoint x: 1037, endPoint y: 559, distance: 657.6
click at [636, 559] on div "10p Environment. Complete the sentences with the given words: Pieejamie vārdi l…" at bounding box center [893, 277] width 720 height 594
copy div "Environment. Complete the sentences with the given words: Pieejamie vārdi loggi…"
click at [636, 155] on div "logging renewable conservation acid fertilizers carbon endangered footprint gre…" at bounding box center [892, 135] width 667 height 79
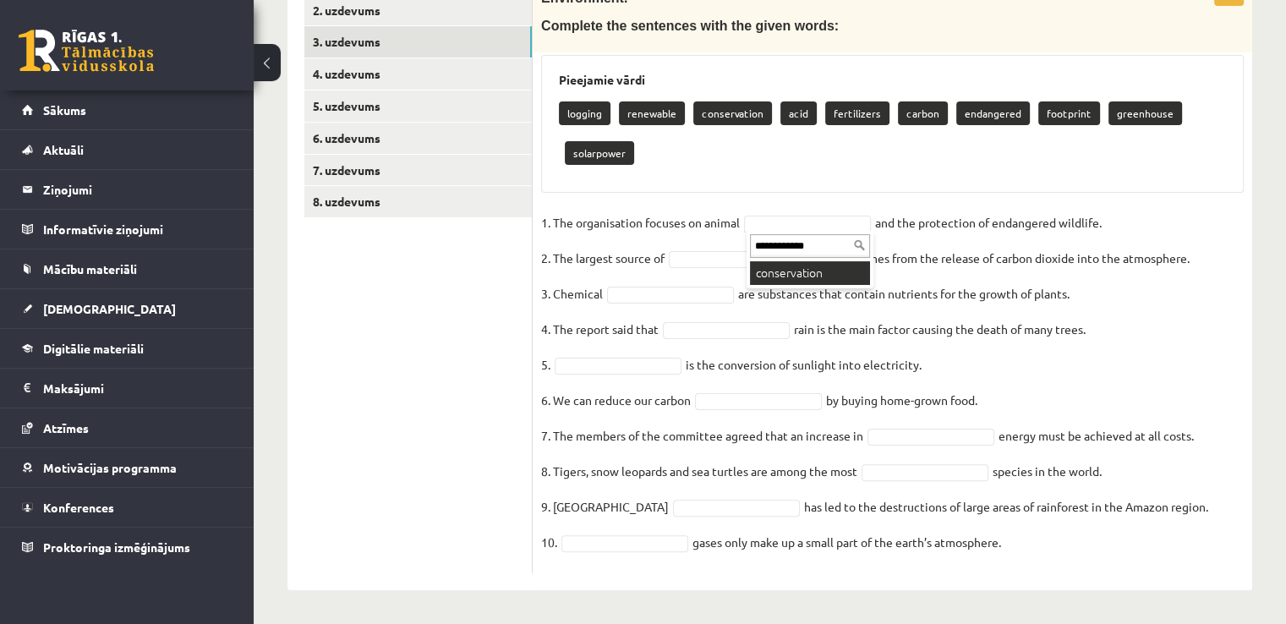
type input "**********"
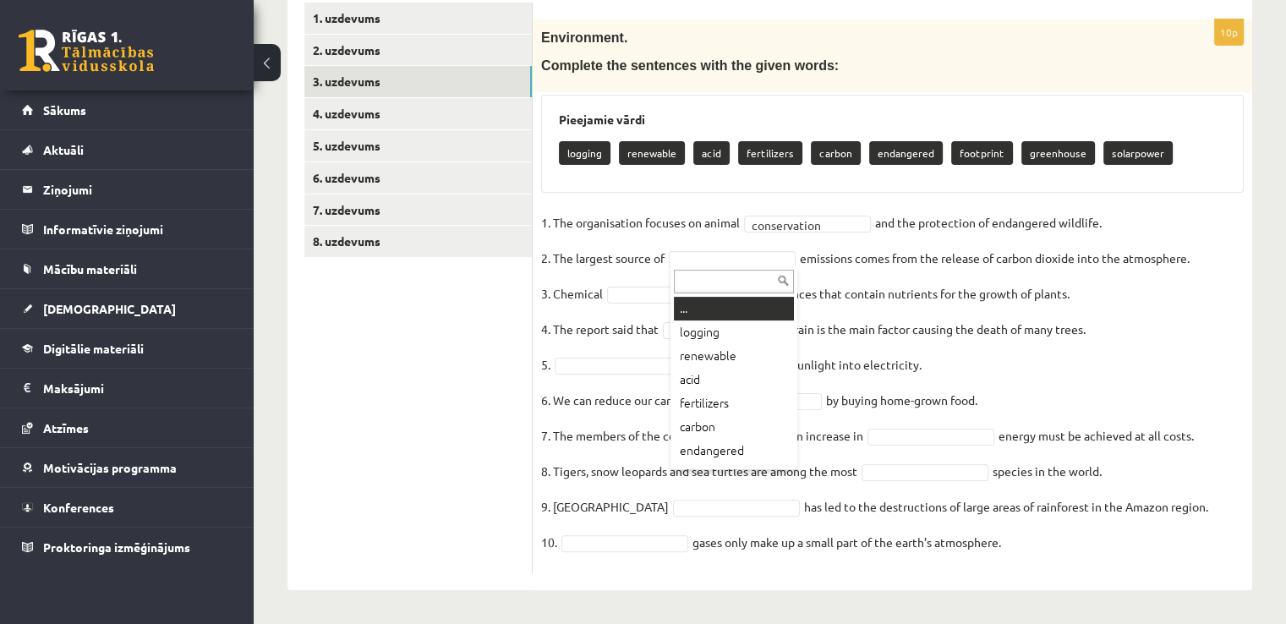
paste input "******"
type input "******"
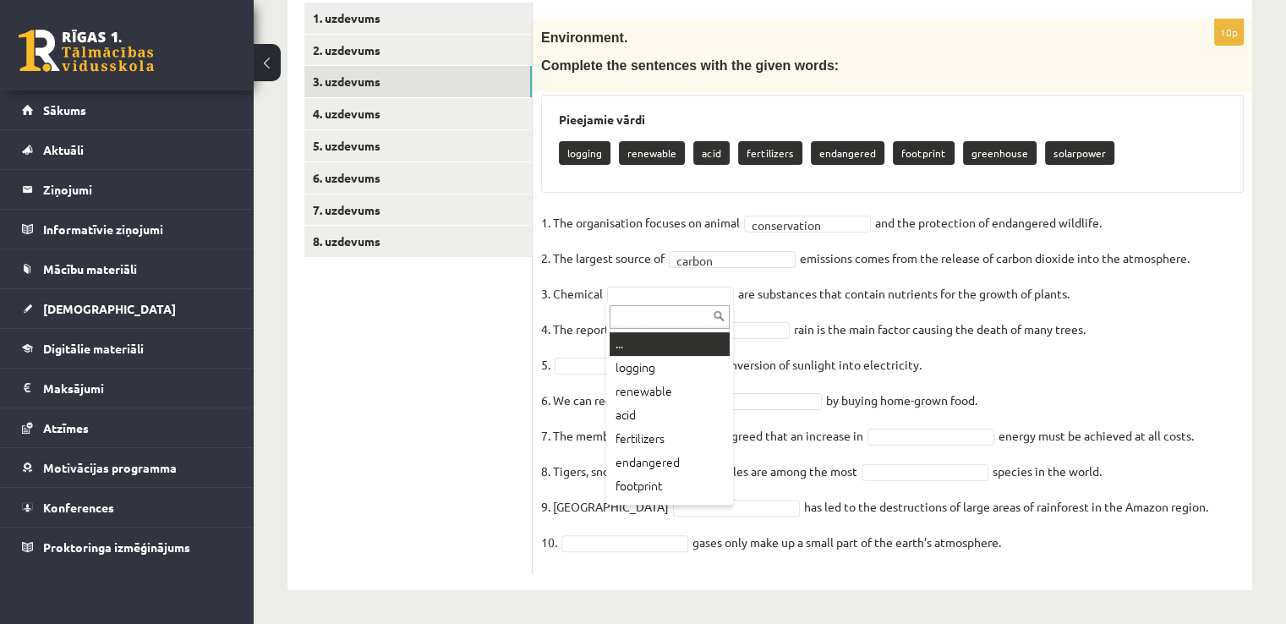
paste input "**********"
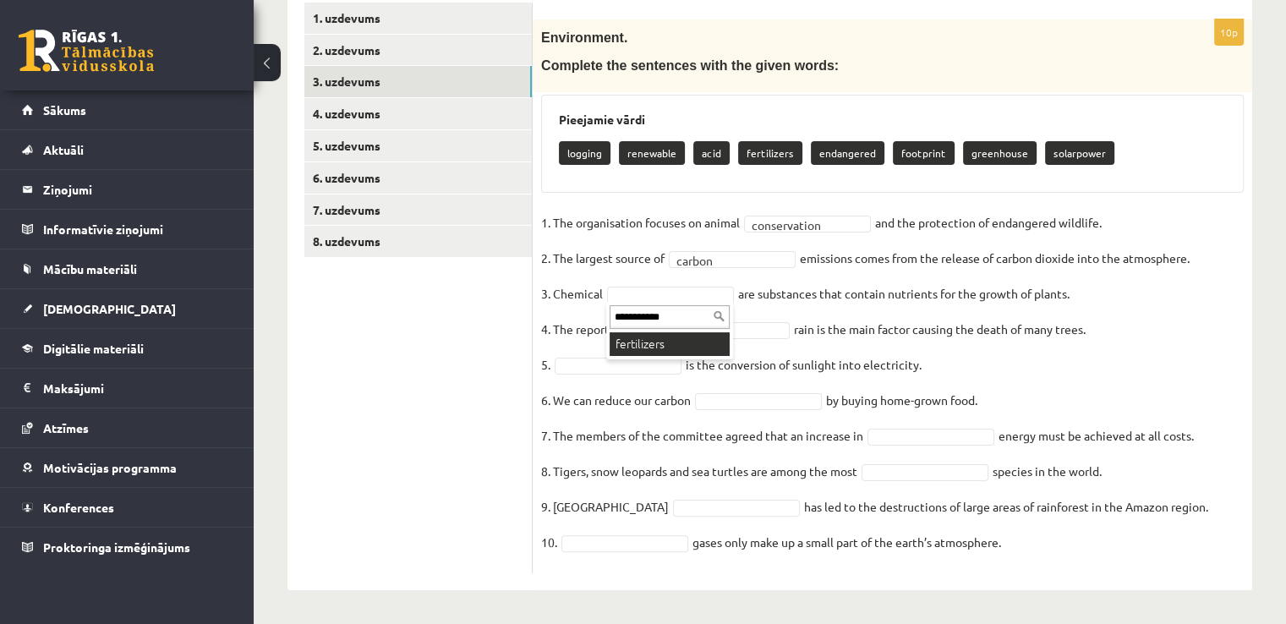
type input "**********"
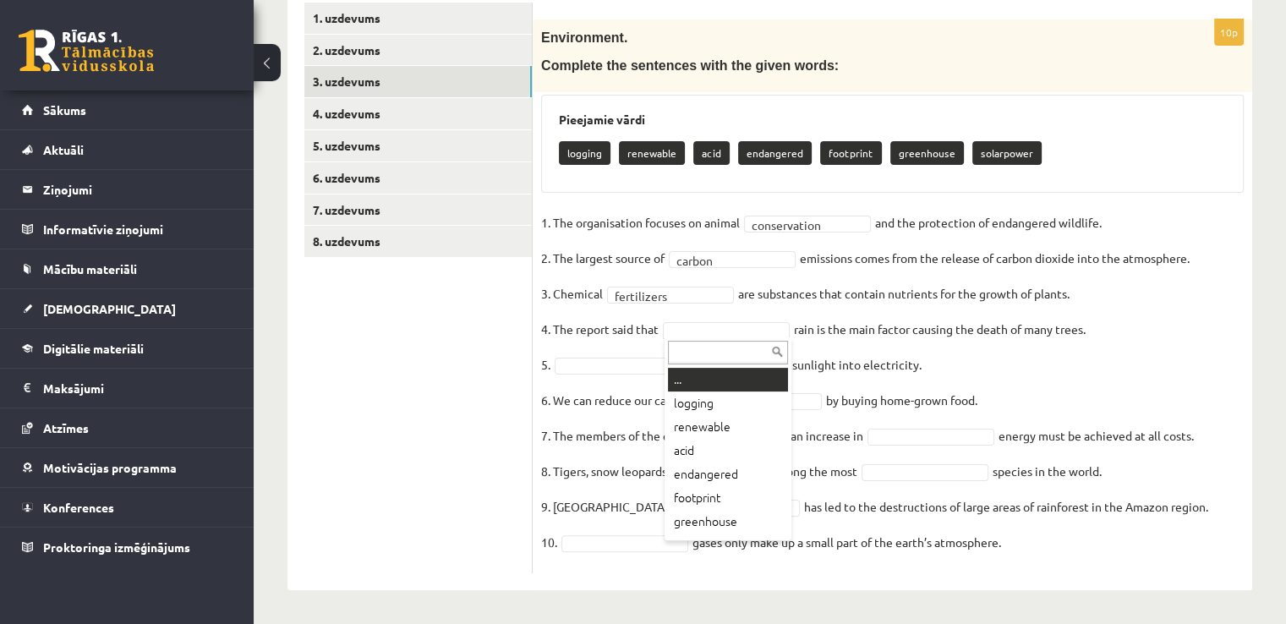
paste input "****"
type input "****"
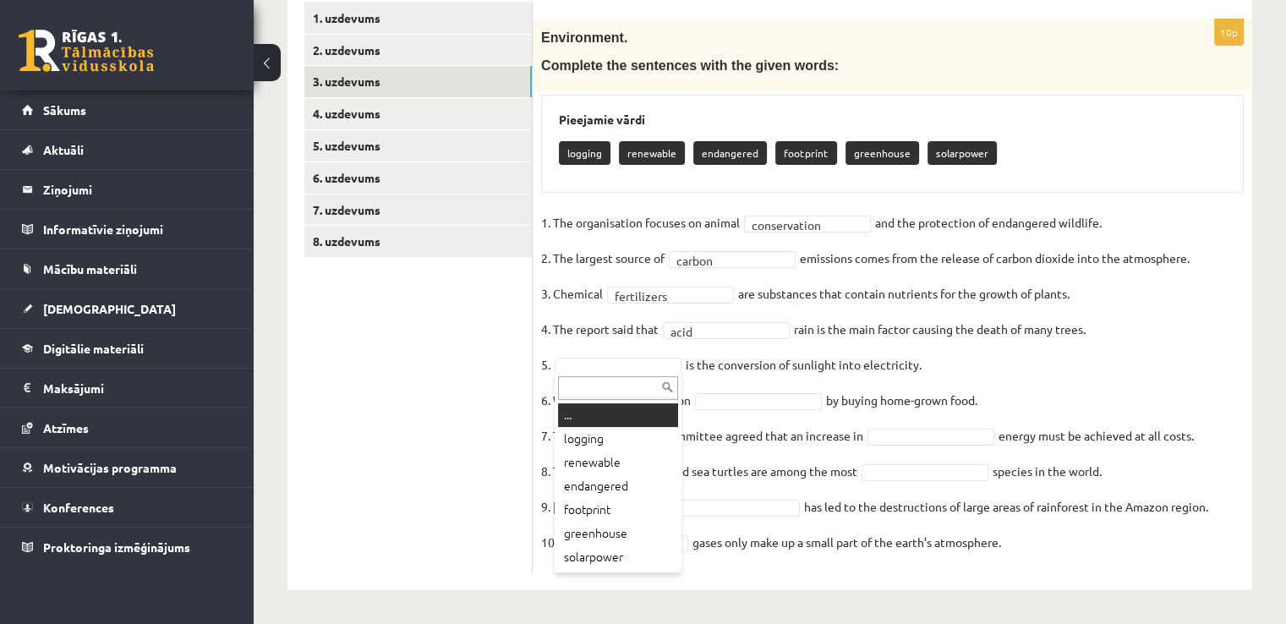
paste input "**********"
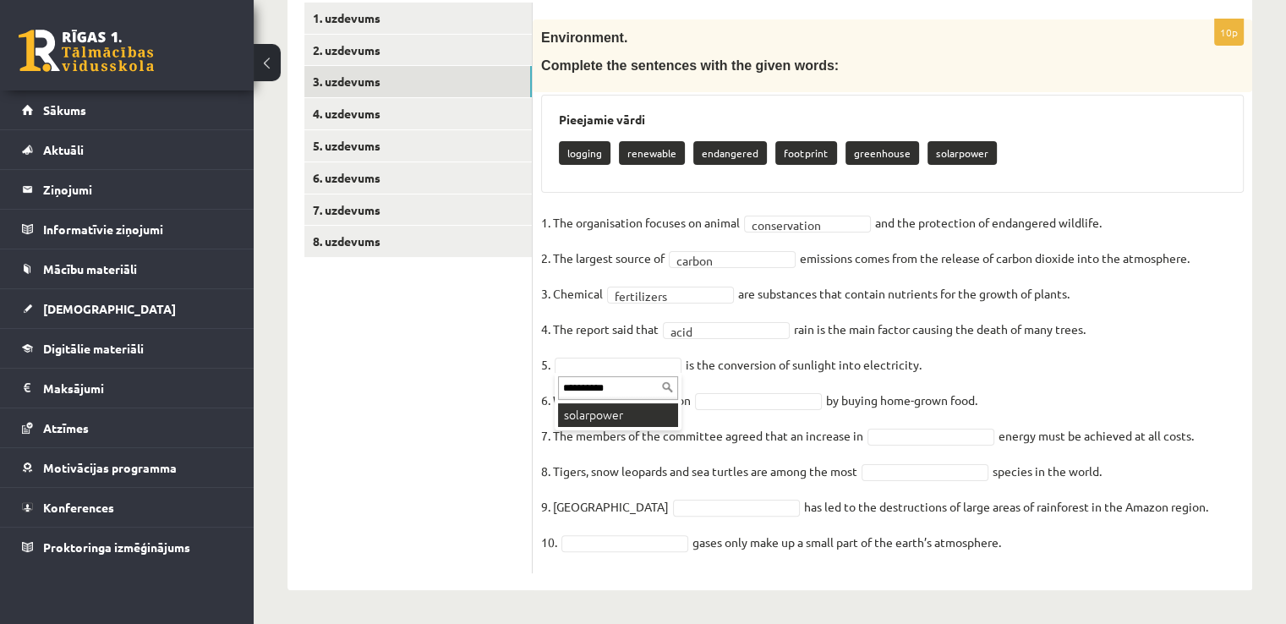
type input "**********"
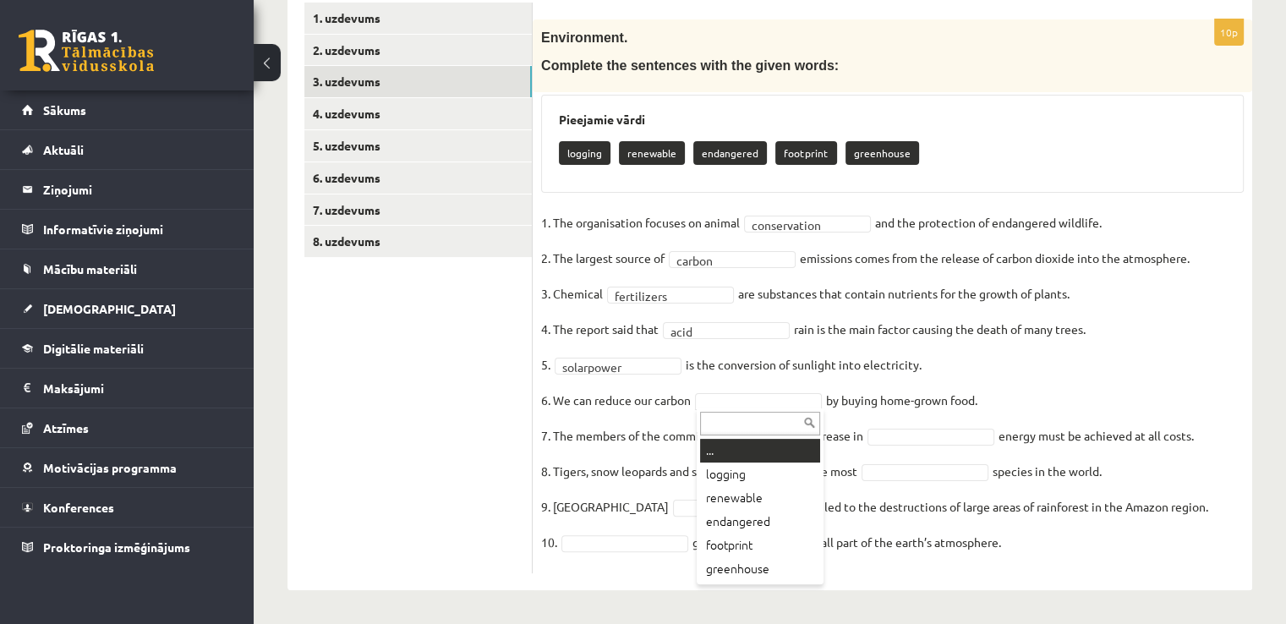
paste input "*********"
type input "*********"
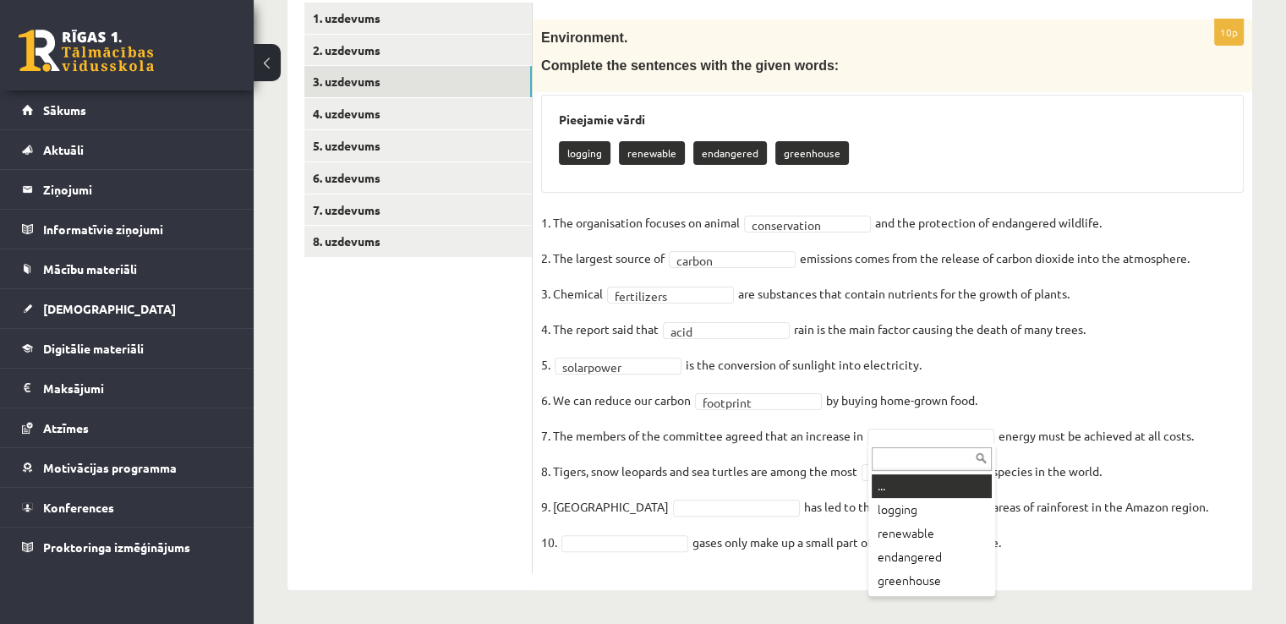
paste input "*********"
type input "*********"
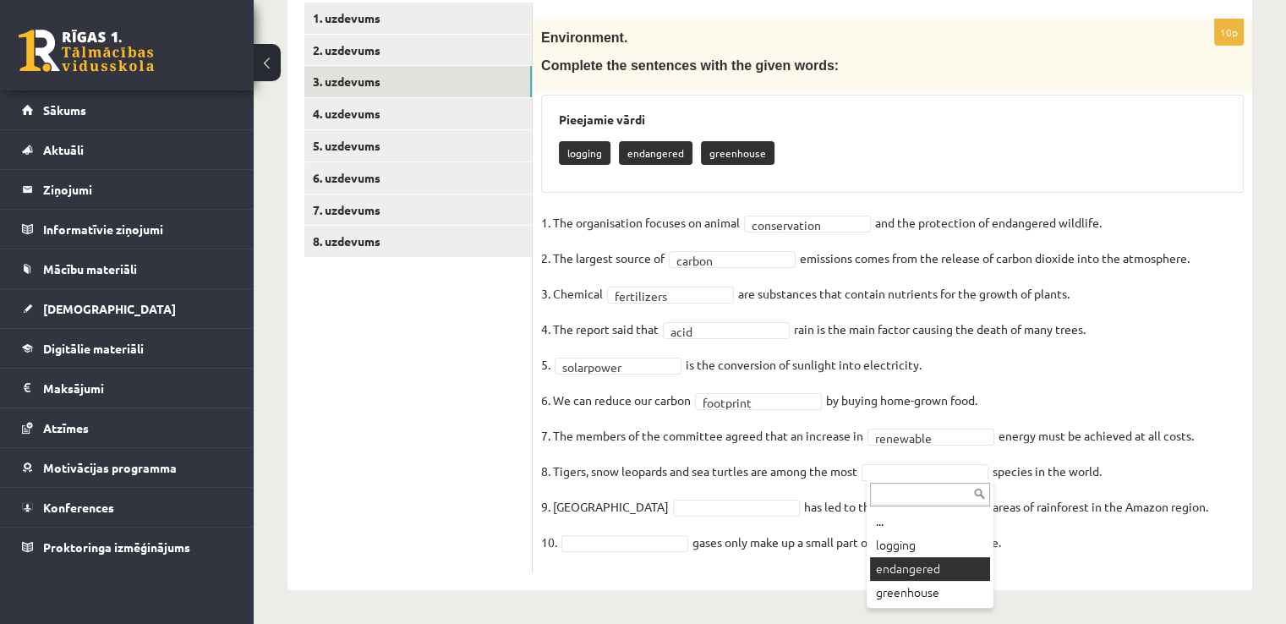
paste input "**********"
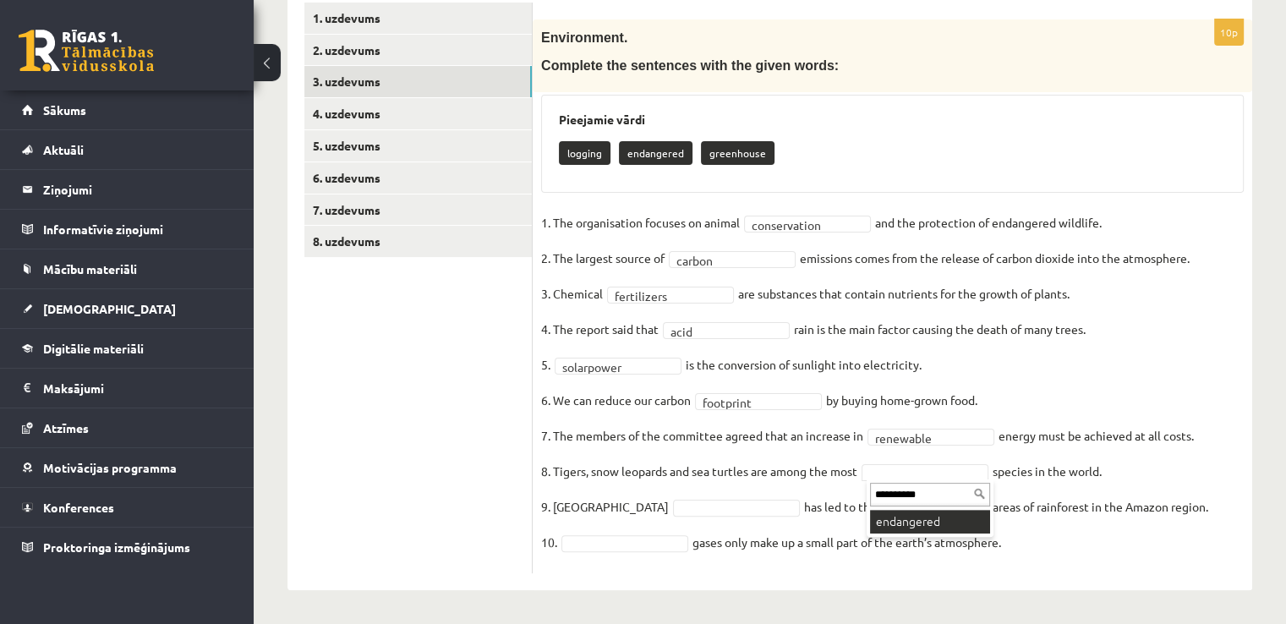
type input "**********"
click at [636, 497] on fieldset "**********" at bounding box center [892, 387] width 703 height 355
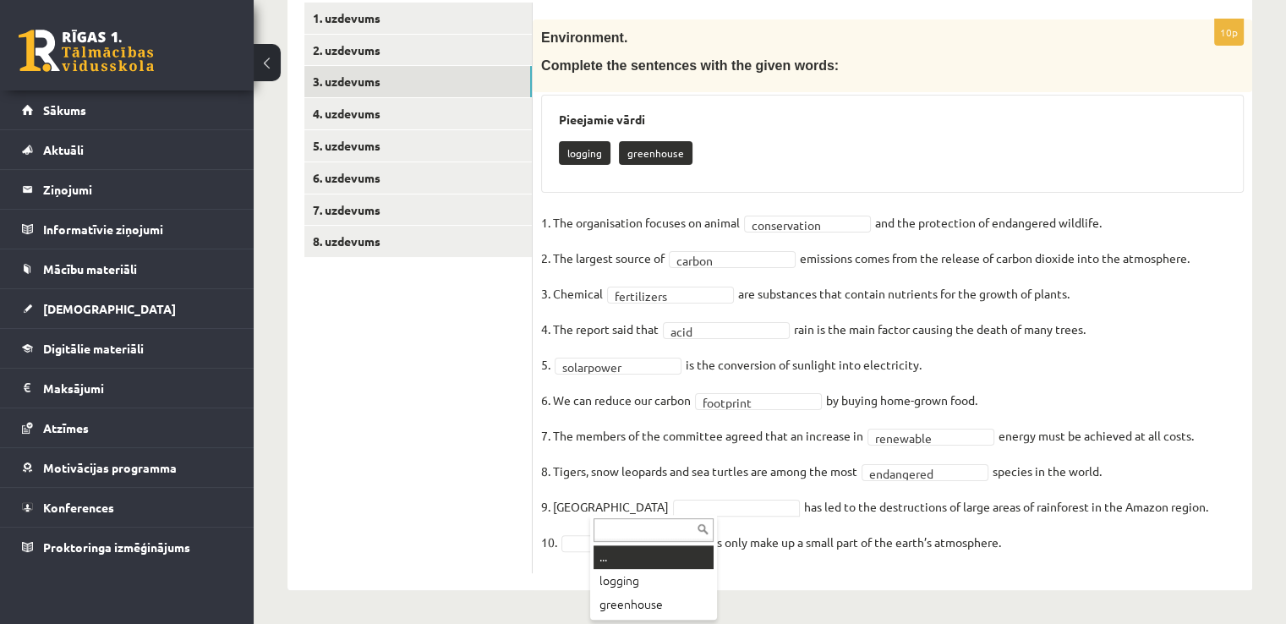
paste input "*******"
type input "*******"
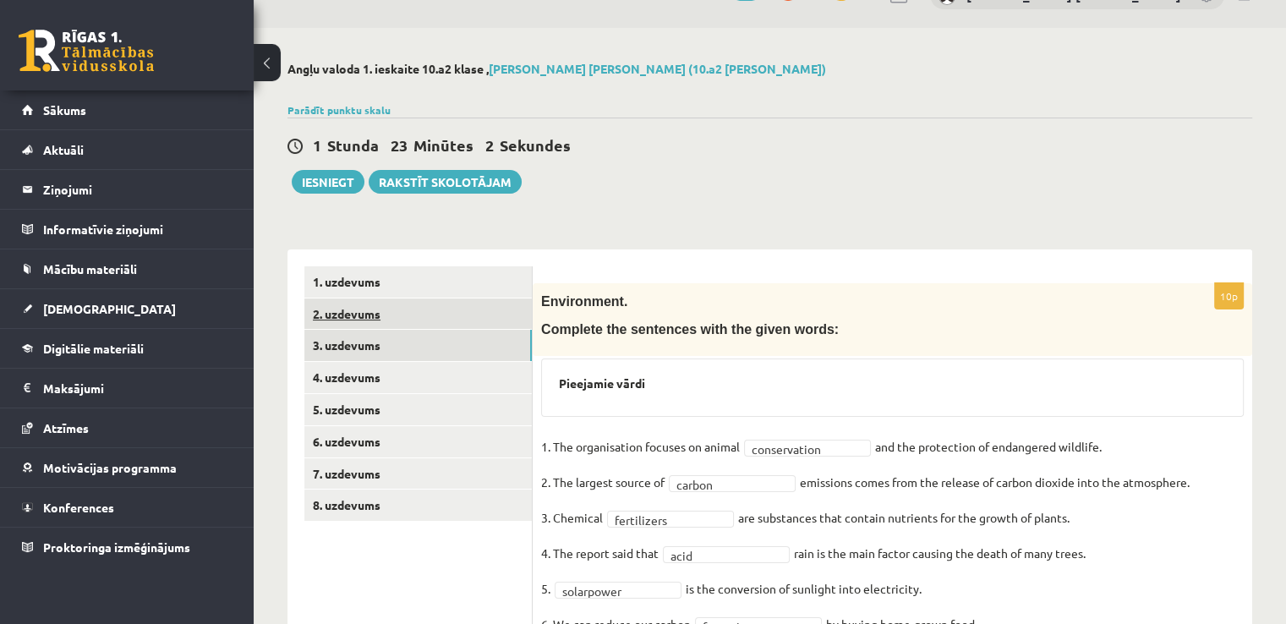
scroll to position [39, 0]
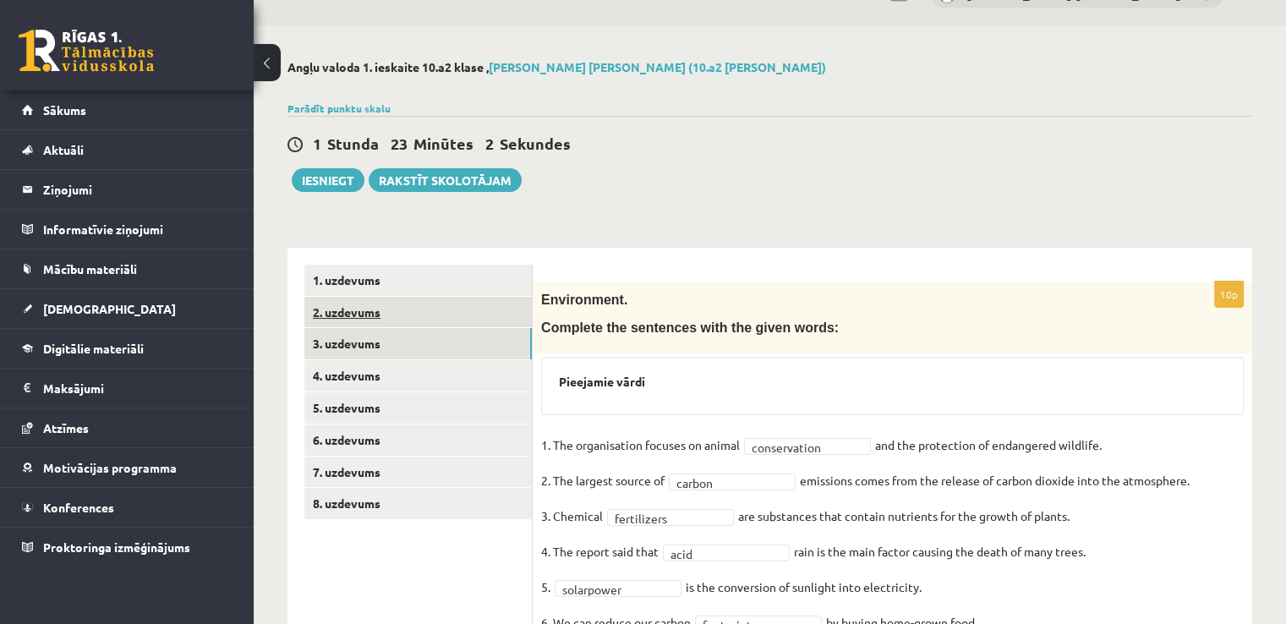
click at [359, 316] on link "2. uzdevums" at bounding box center [417, 312] width 227 height 31
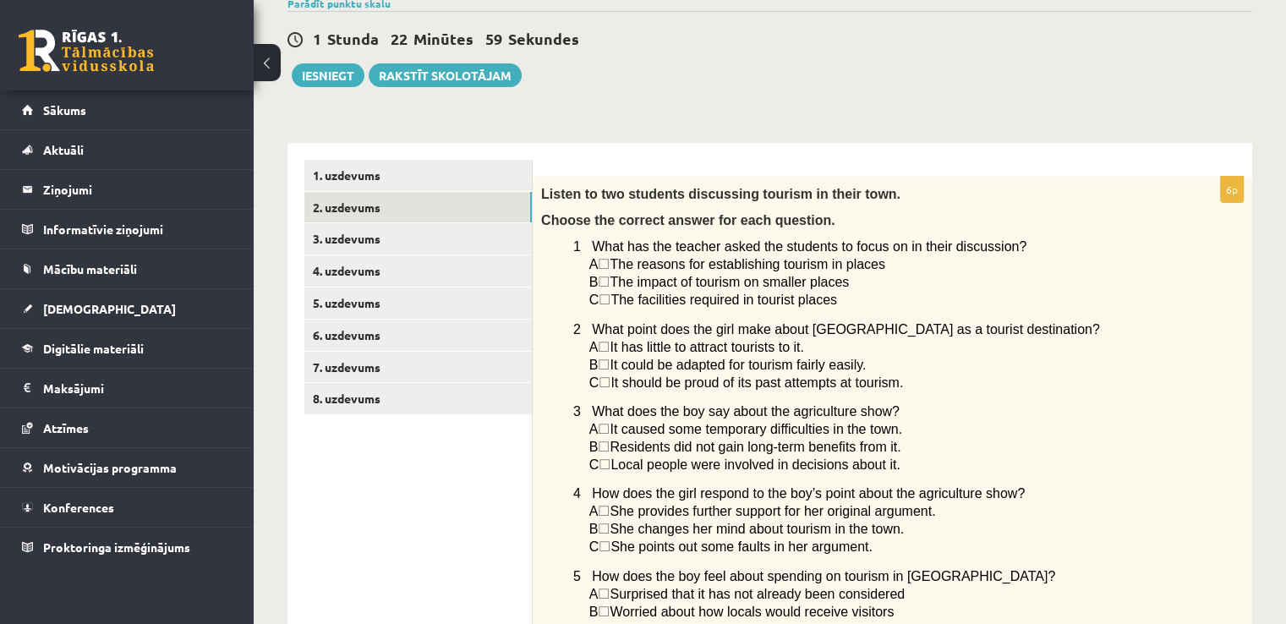
scroll to position [0, 0]
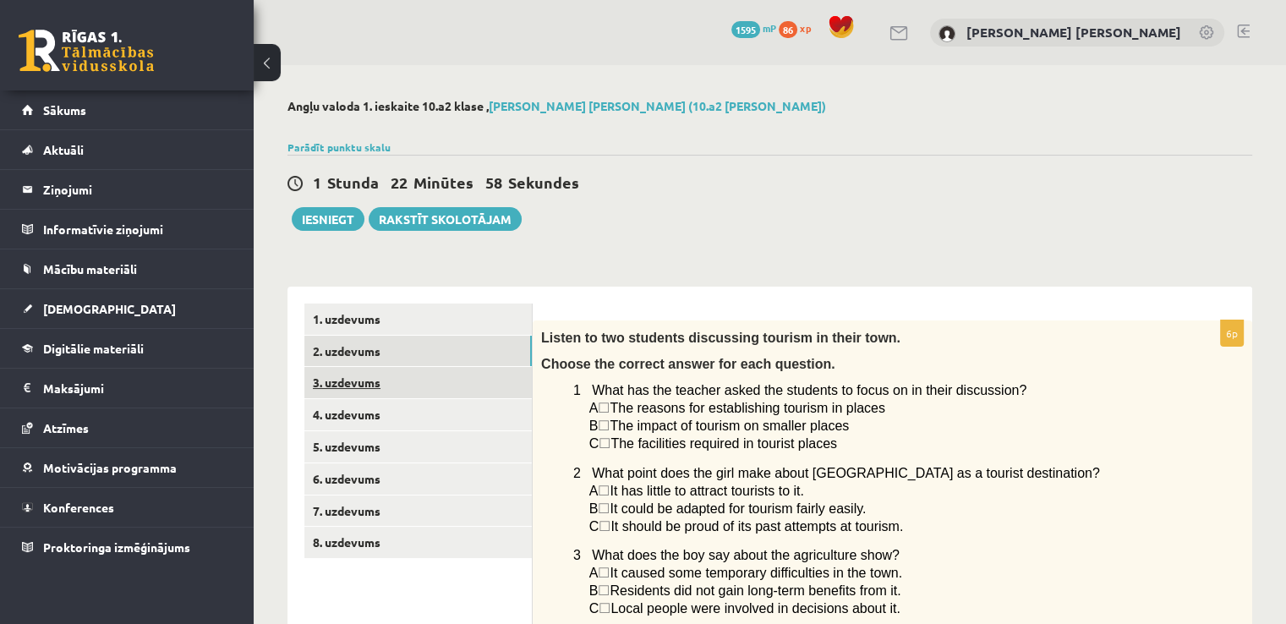
click at [359, 369] on link "3. uzdevums" at bounding box center [417, 382] width 227 height 31
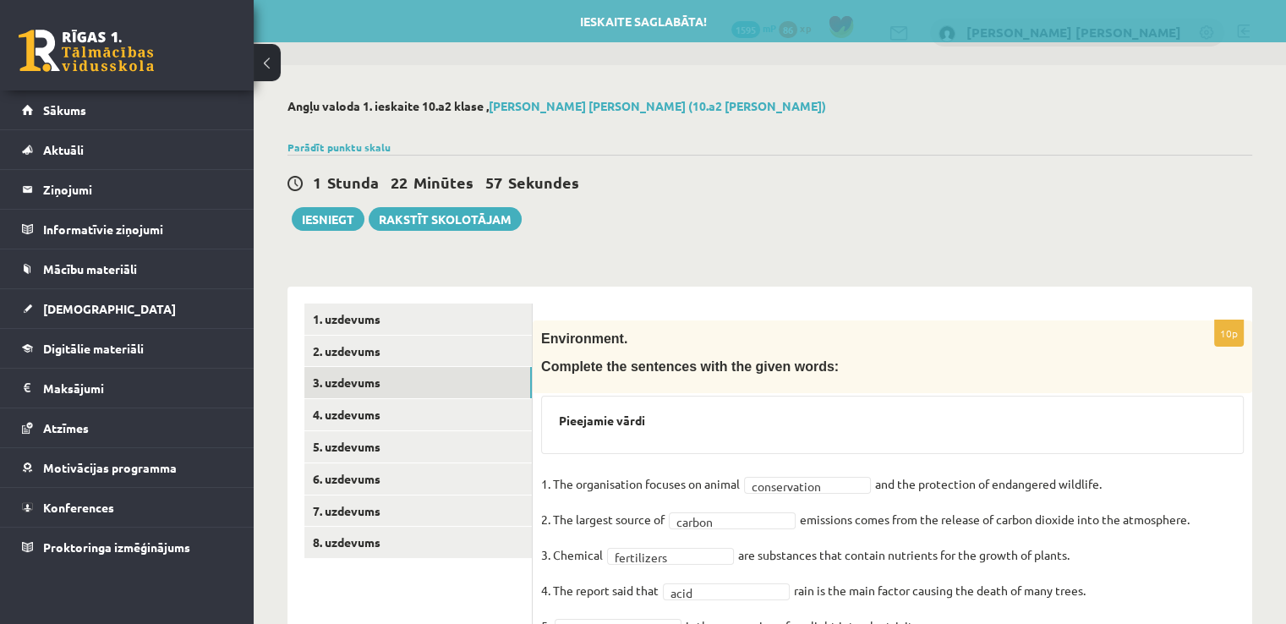
scroll to position [260, 0]
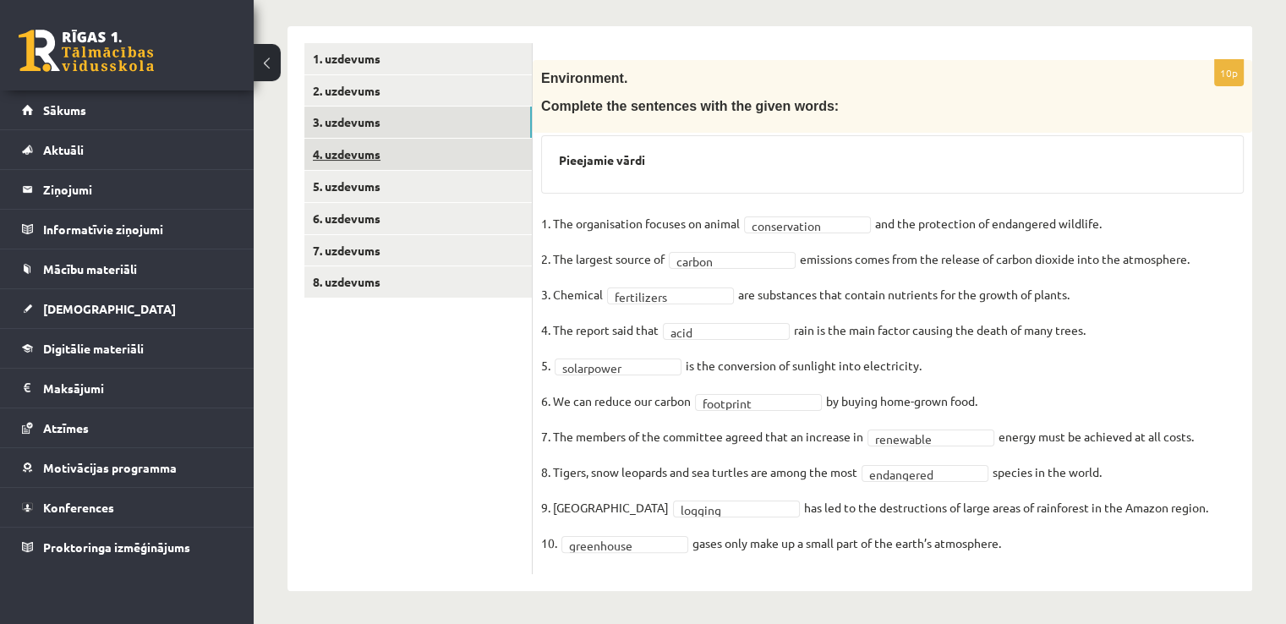
click at [375, 153] on link "4. uzdevums" at bounding box center [417, 154] width 227 height 31
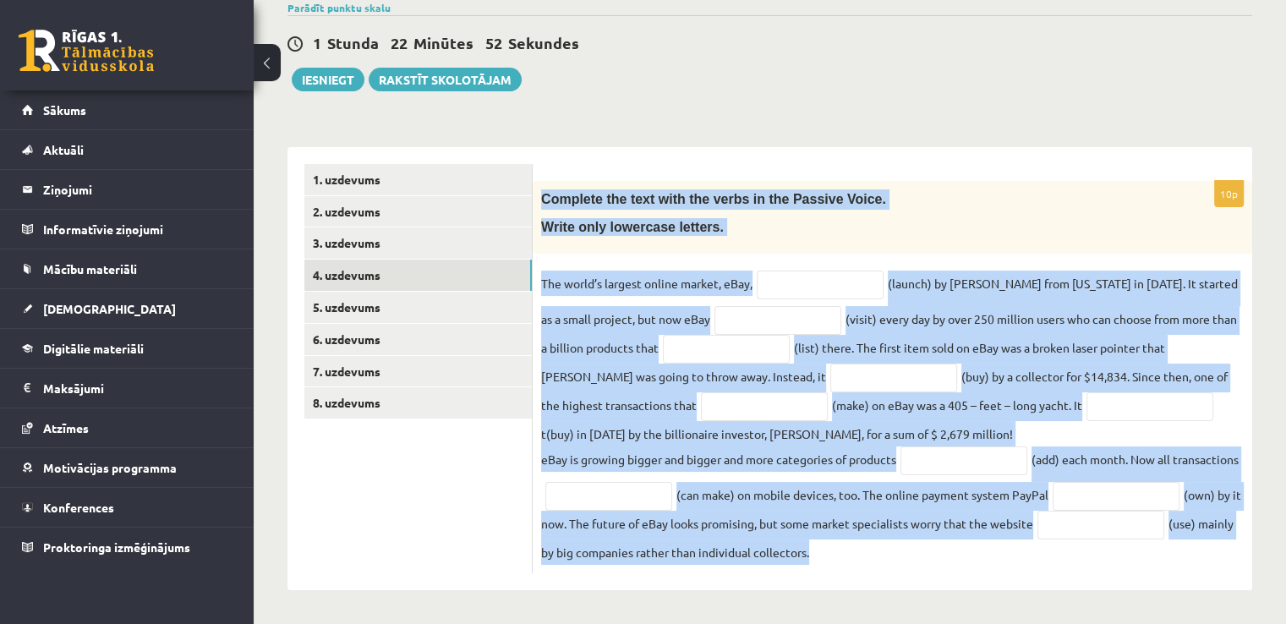
drag, startPoint x: 537, startPoint y: 194, endPoint x: 1110, endPoint y: 541, distance: 669.8
click at [636, 541] on div "10p Complete the text with the verbs in the Passive Voice. Write only lowercase…" at bounding box center [893, 377] width 720 height 392
copy div "Complete the text with the verbs in the Passive Voice. Write only lowercase let…"
click at [636, 278] on input "text" at bounding box center [820, 285] width 127 height 29
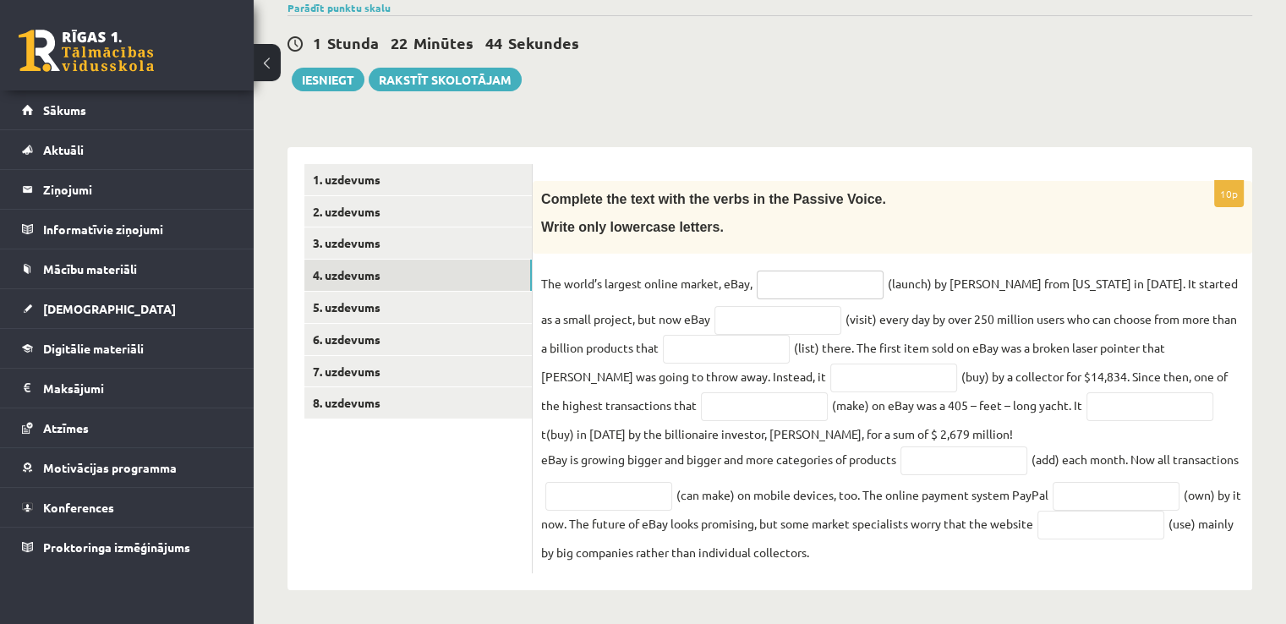
paste input "**********"
type input "**********"
click at [636, 317] on input "text" at bounding box center [778, 320] width 127 height 29
paste input "**********"
type input "**********"
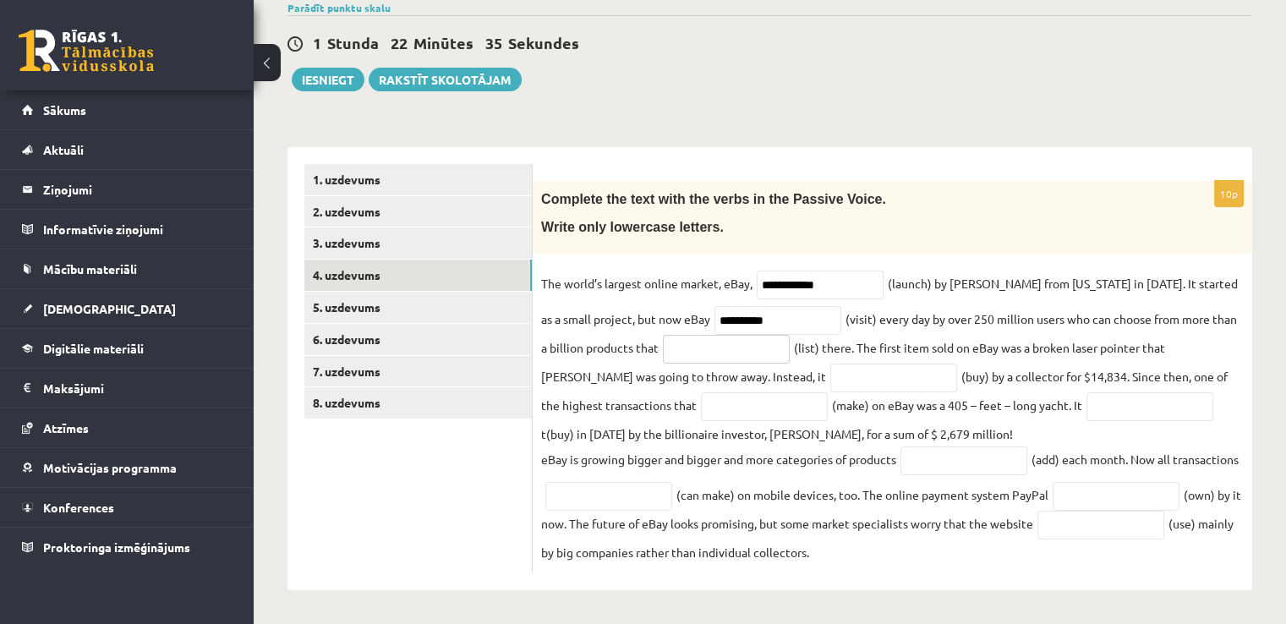
click at [636, 343] on input "text" at bounding box center [726, 349] width 127 height 29
paste input "**********"
type input "**********"
click at [636, 377] on input "text" at bounding box center [893, 378] width 127 height 29
paste input "**********"
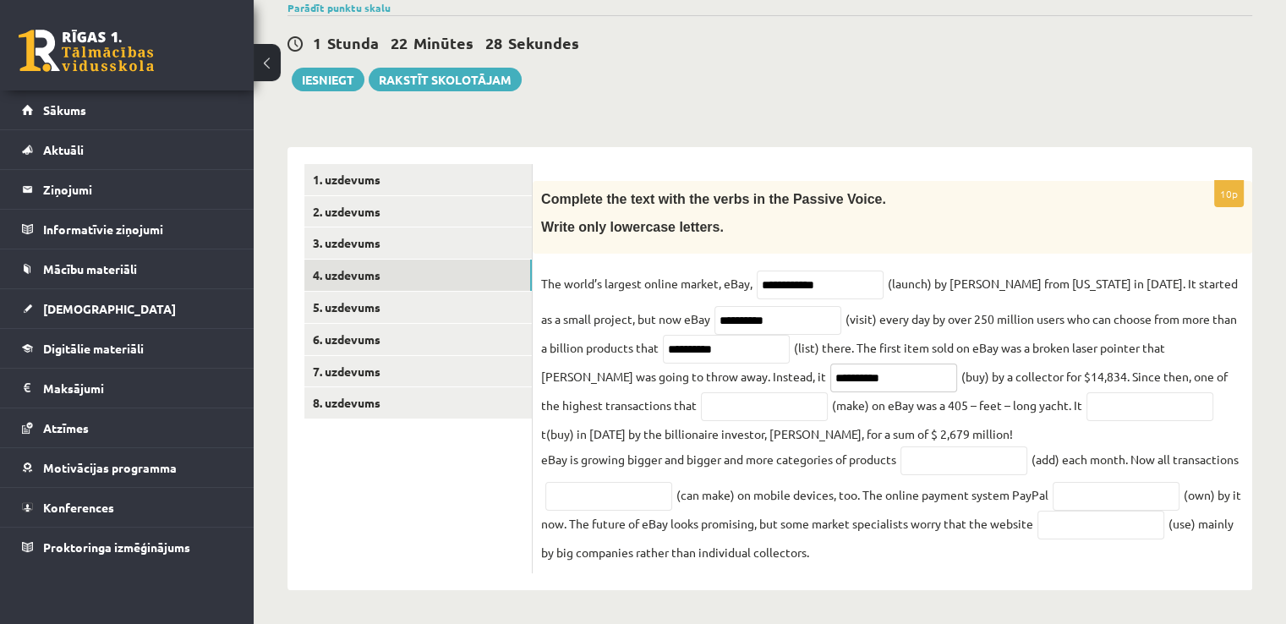
type input "**********"
click at [636, 400] on input "text" at bounding box center [764, 406] width 127 height 29
paste input "********"
type input "********"
click at [636, 403] on input "text" at bounding box center [1150, 406] width 127 height 29
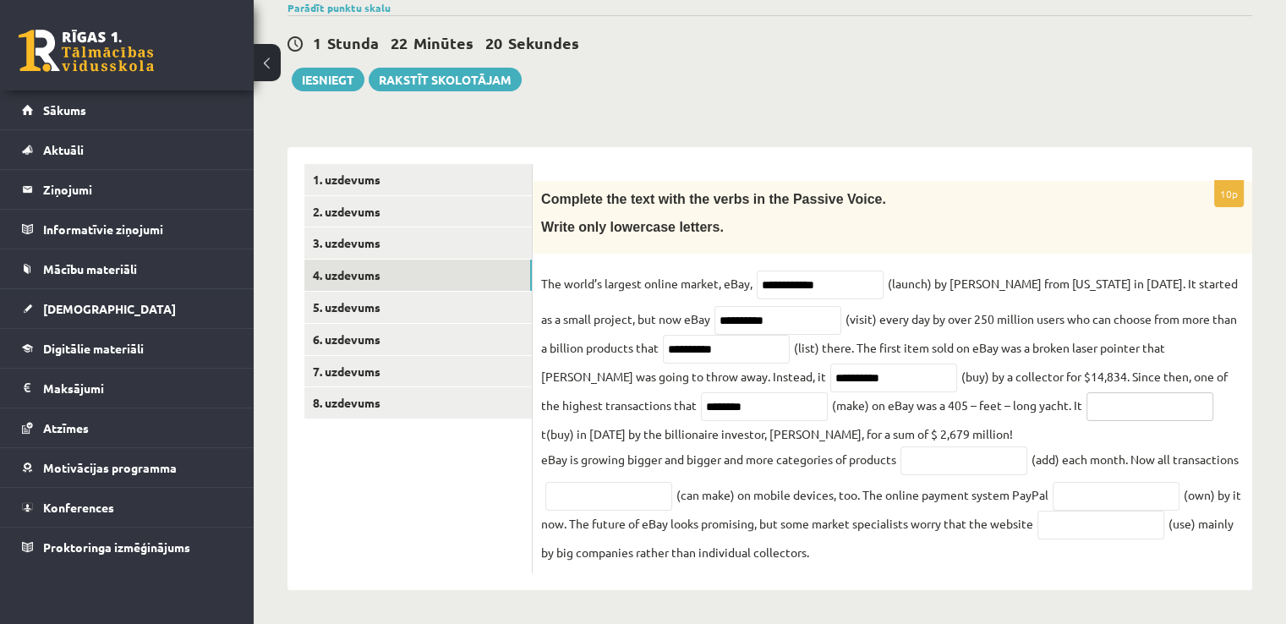
paste input "**********"
type input "**********"
click at [636, 452] on input "text" at bounding box center [964, 461] width 127 height 29
paste input "*********"
type input "*********"
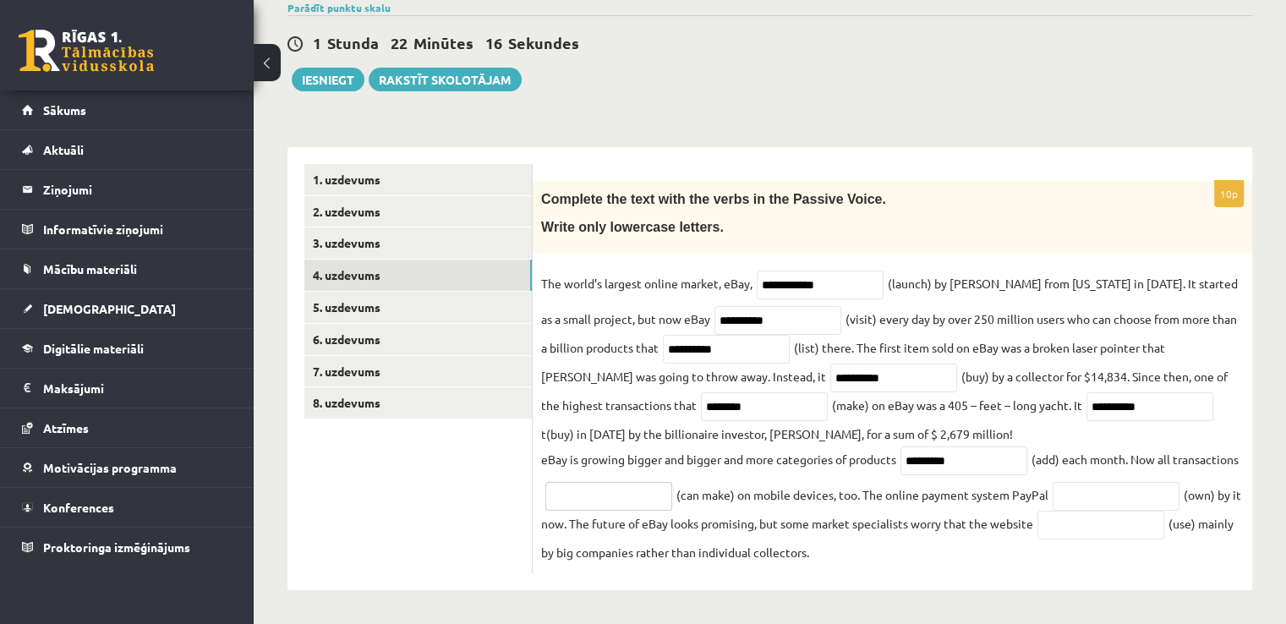
click at [636, 497] on input "text" at bounding box center [608, 496] width 127 height 29
paste input "**********"
type input "**********"
click at [636, 511] on input "text" at bounding box center [1116, 496] width 127 height 29
paste input "********"
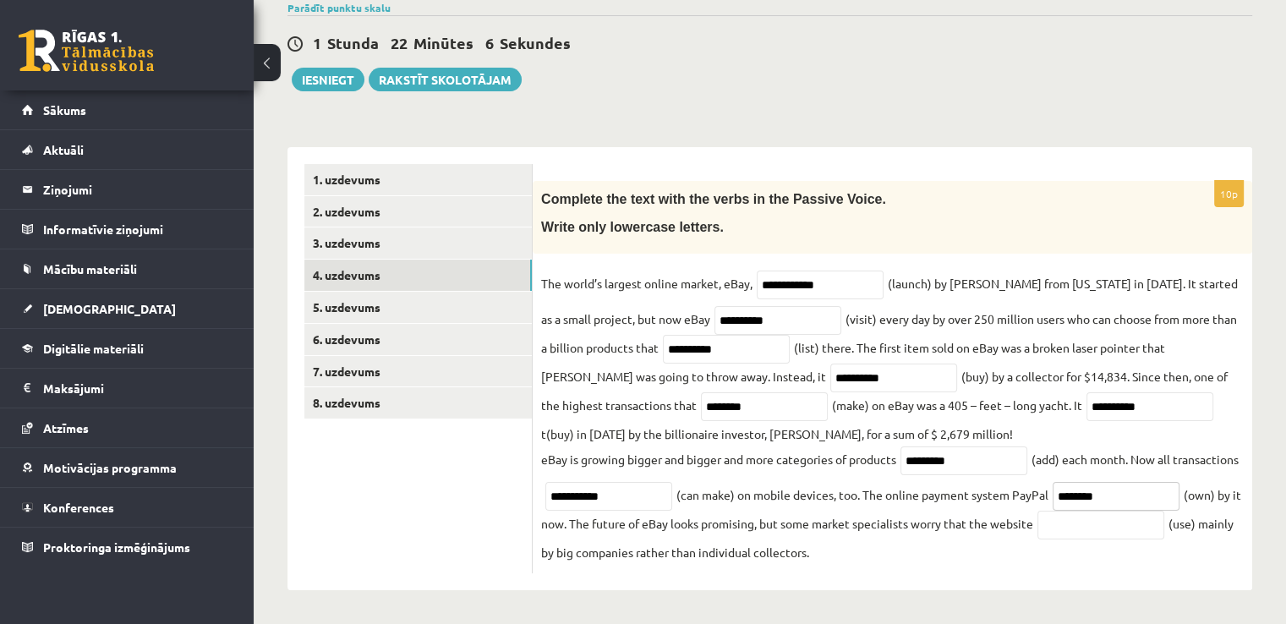
type input "********"
drag, startPoint x: 1148, startPoint y: 492, endPoint x: 1156, endPoint y: 517, distance: 25.7
click at [636, 496] on fieldset "**********" at bounding box center [892, 418] width 703 height 294
click at [636, 531] on span at bounding box center [1100, 523] width 135 height 15
click at [636, 540] on input "text" at bounding box center [1101, 525] width 127 height 29
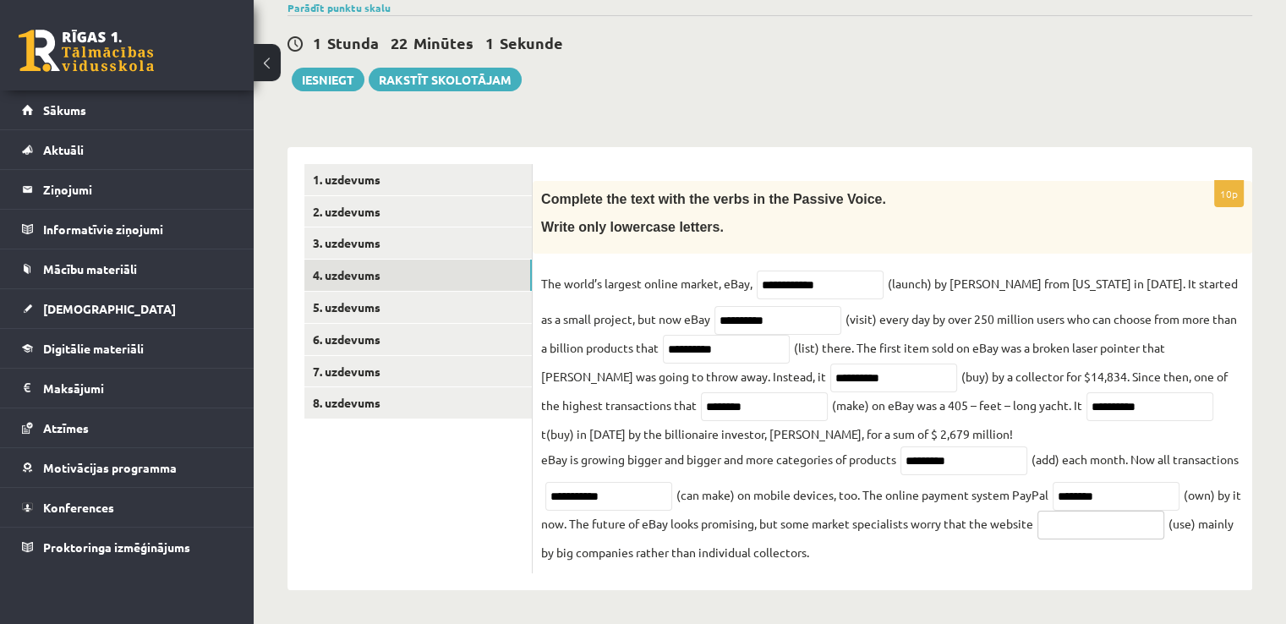
paste input "*******"
type input "*******"
click at [352, 292] on link "5. uzdevums" at bounding box center [417, 307] width 227 height 31
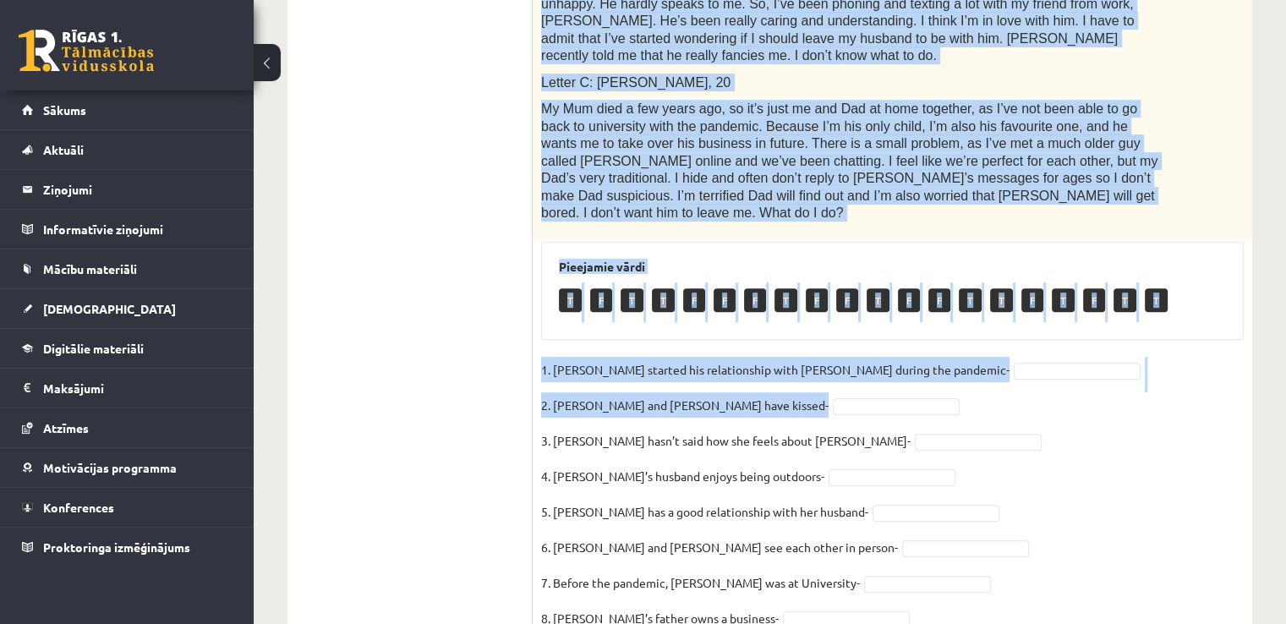
scroll to position [775, 0]
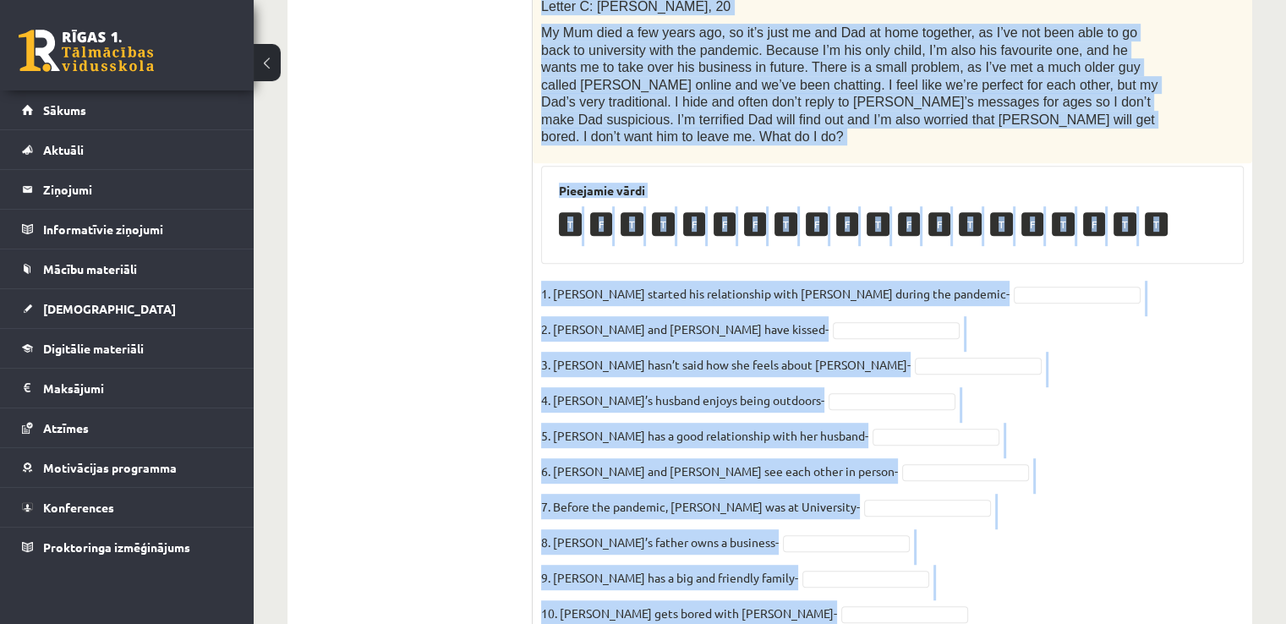
drag, startPoint x: 562, startPoint y: 213, endPoint x: 923, endPoint y: 539, distance: 485.6
click at [636, 539] on div "10p Read the text. Are the sentences true (T) or false (F)? Love in the pandemi…" at bounding box center [893, 95] width 720 height 1099
copy div "Read the text. Are the sentences true (T) or false (F)? Love in the pandemic. Y…"
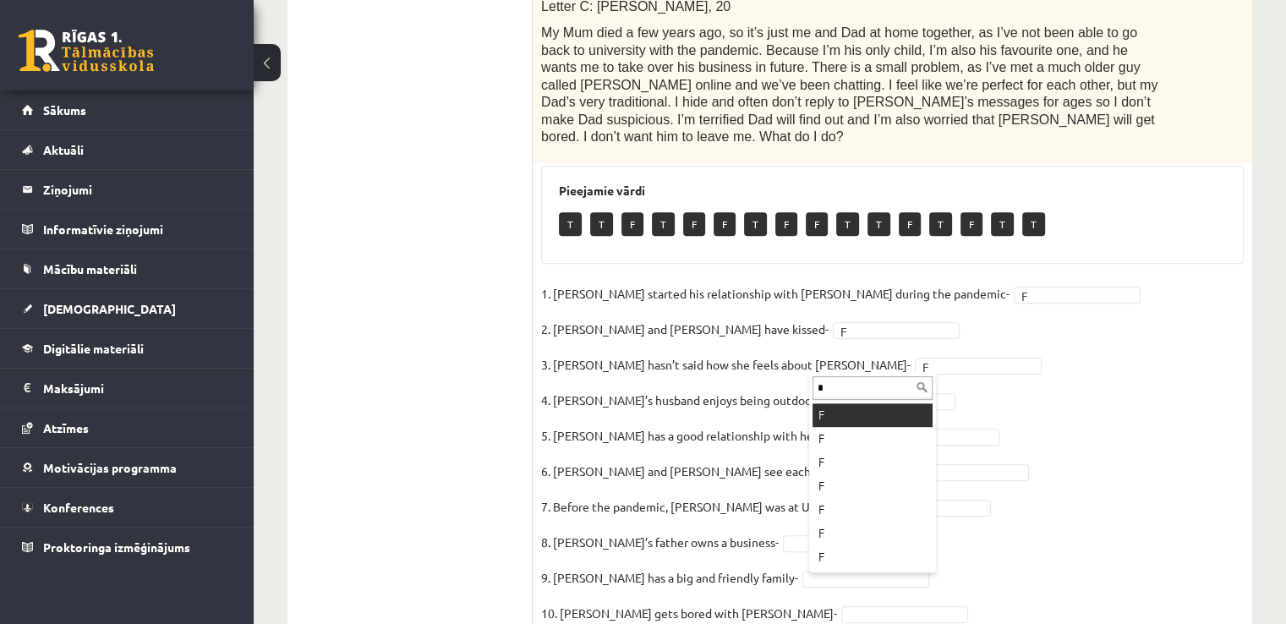
type input "*"
click at [636, 390] on fieldset "1. Joshua started his relationship with Penny during the pandemic- F * 2. Joshu…" at bounding box center [892, 458] width 703 height 355
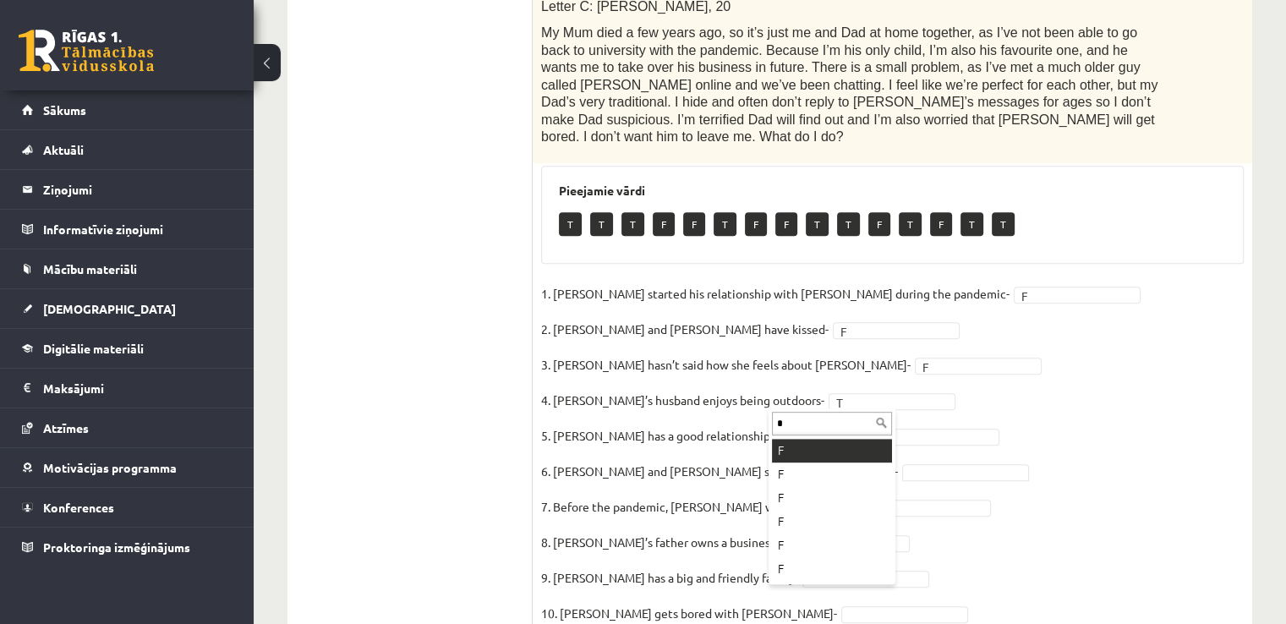
type input "*"
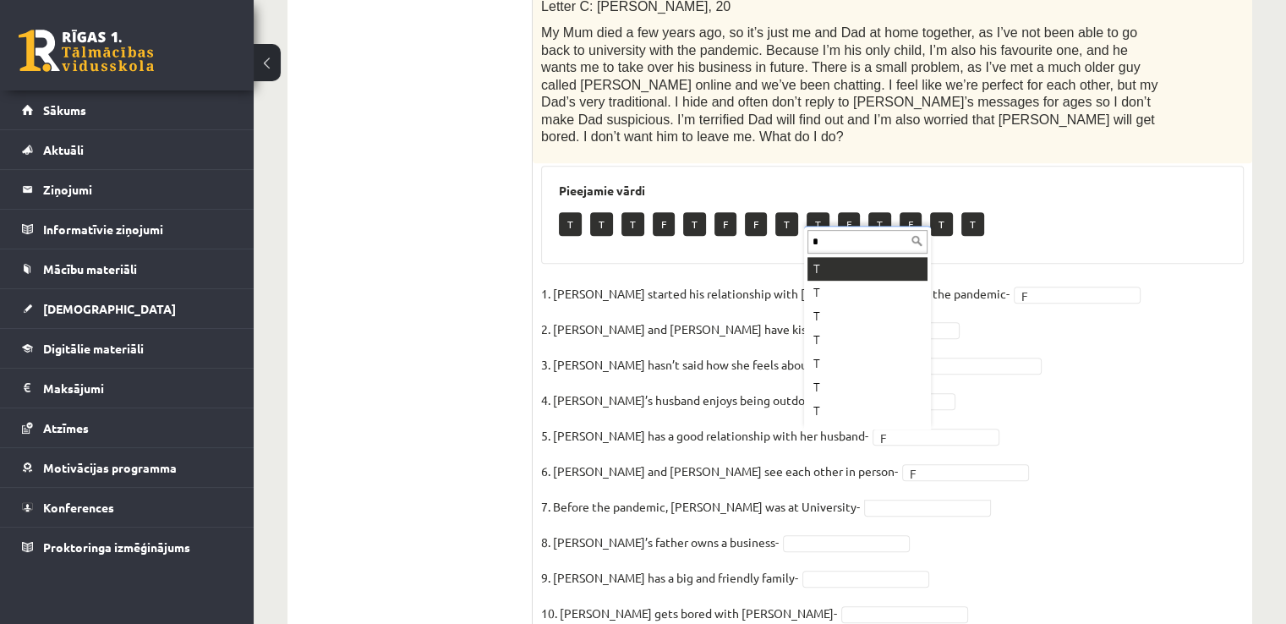
scroll to position [20, 0]
type input "*"
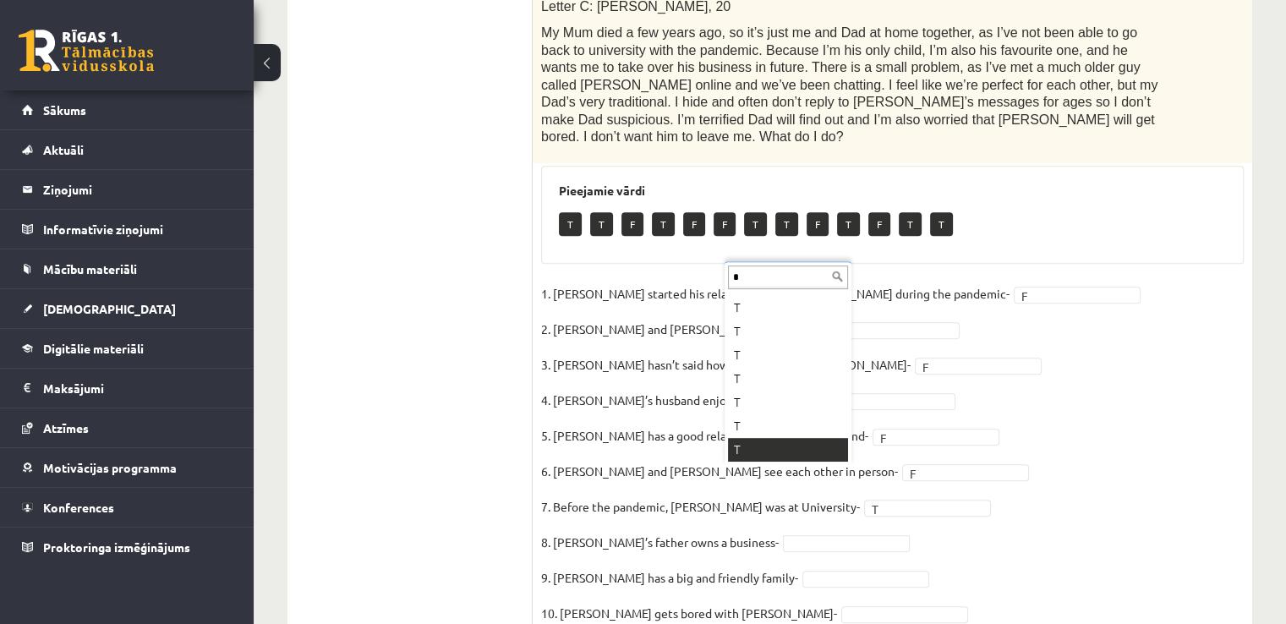
type input "*"
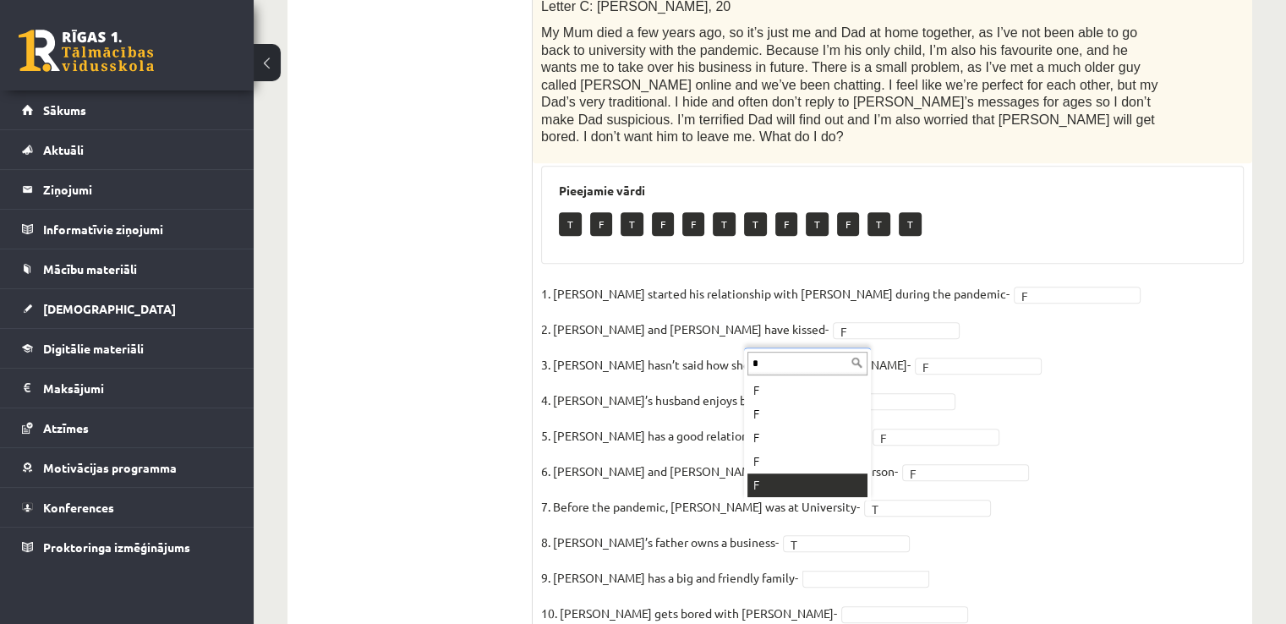
type input "*"
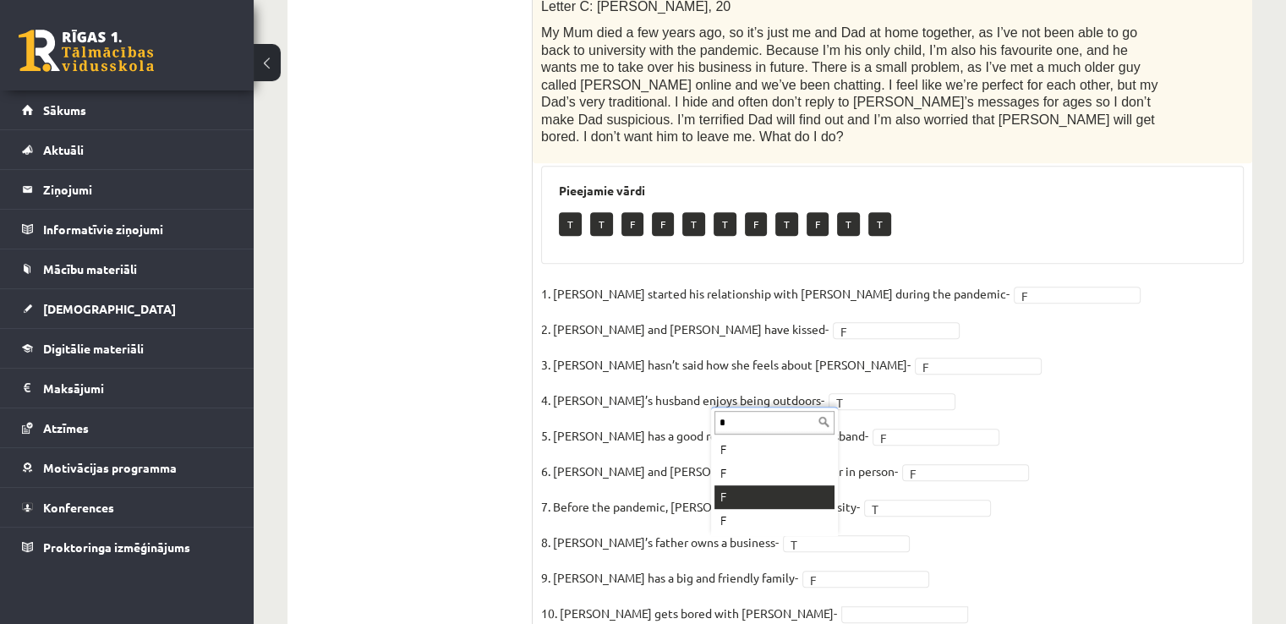
type input "*"
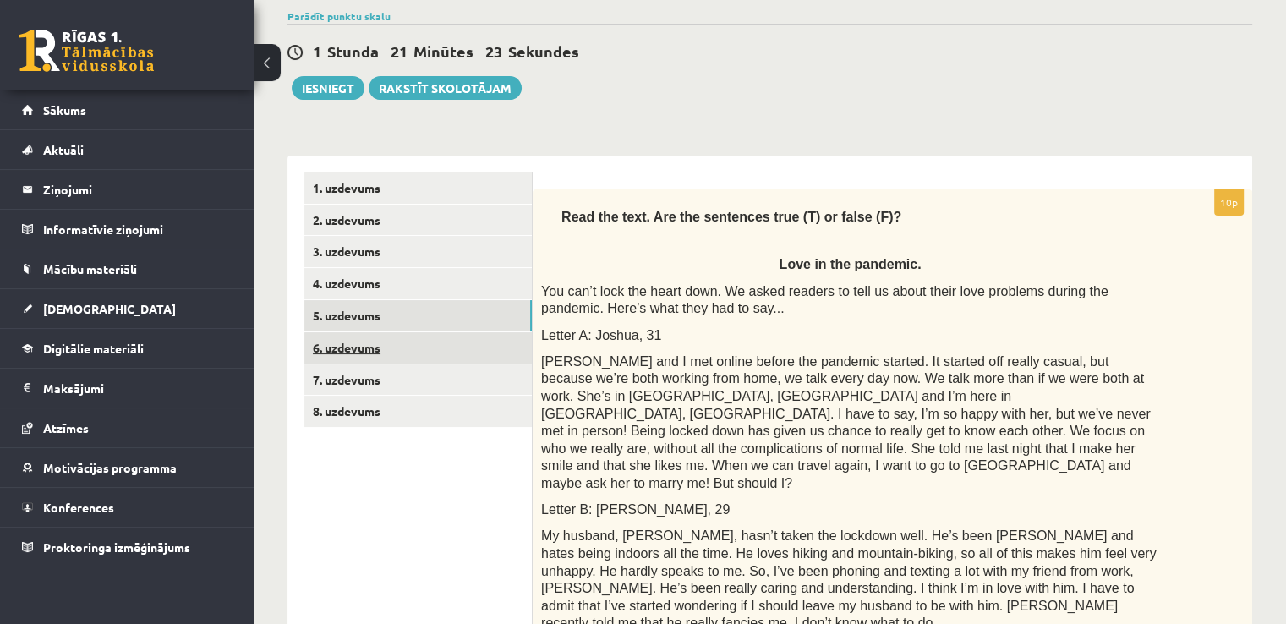
scroll to position [132, 0]
click at [376, 350] on link "6. uzdevums" at bounding box center [417, 347] width 227 height 31
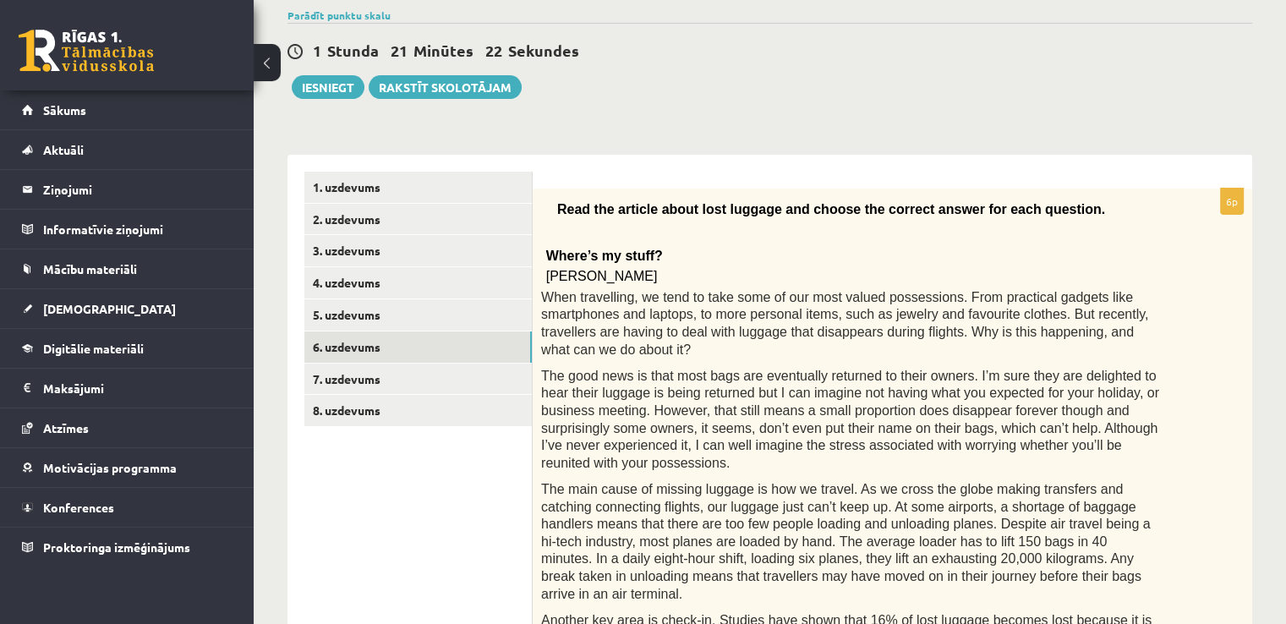
scroll to position [0, 0]
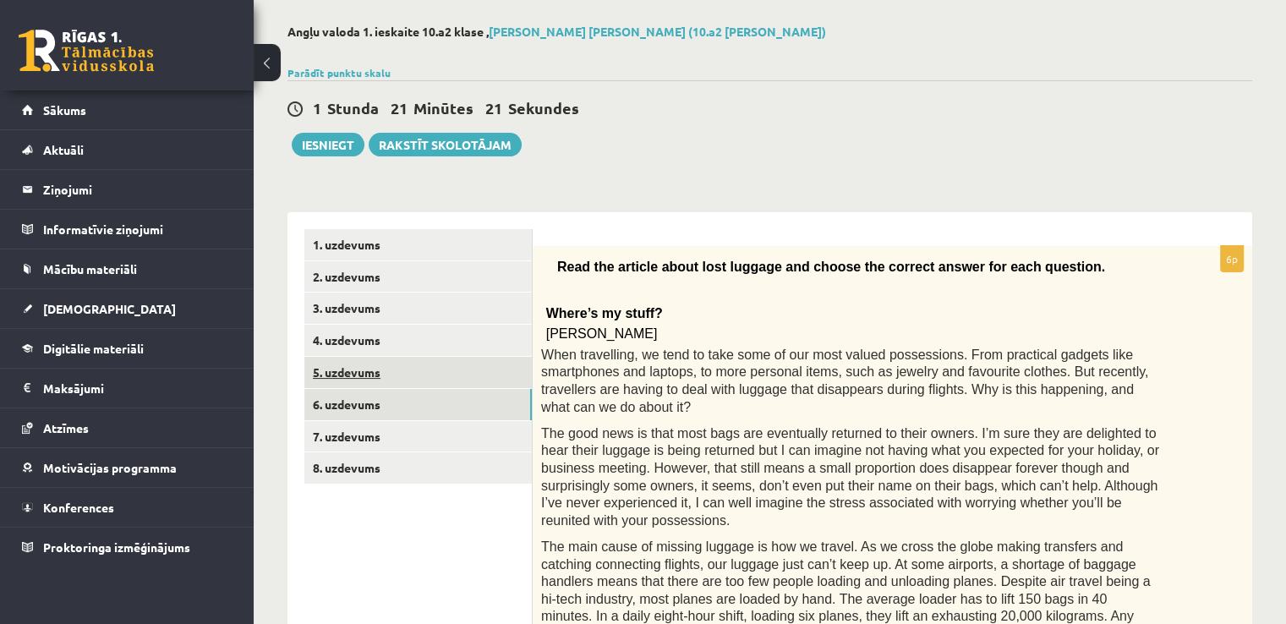
click at [365, 371] on link "5. uzdevums" at bounding box center [417, 372] width 227 height 31
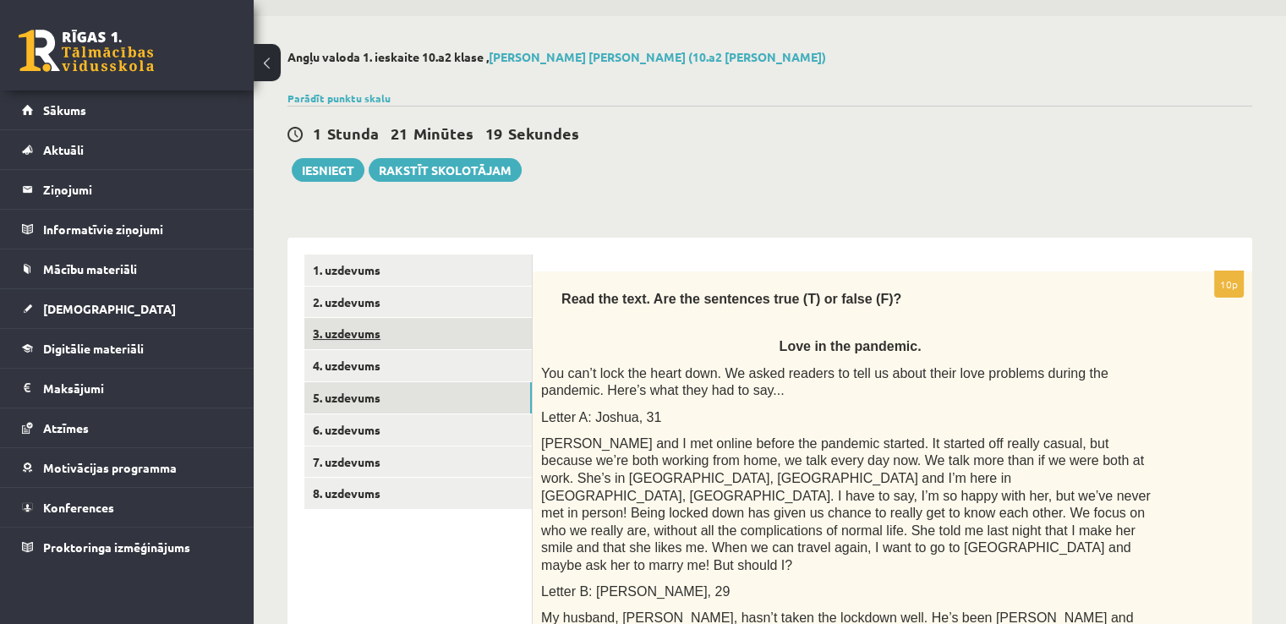
scroll to position [50, 0]
click at [356, 435] on link "6. uzdevums" at bounding box center [417, 429] width 227 height 31
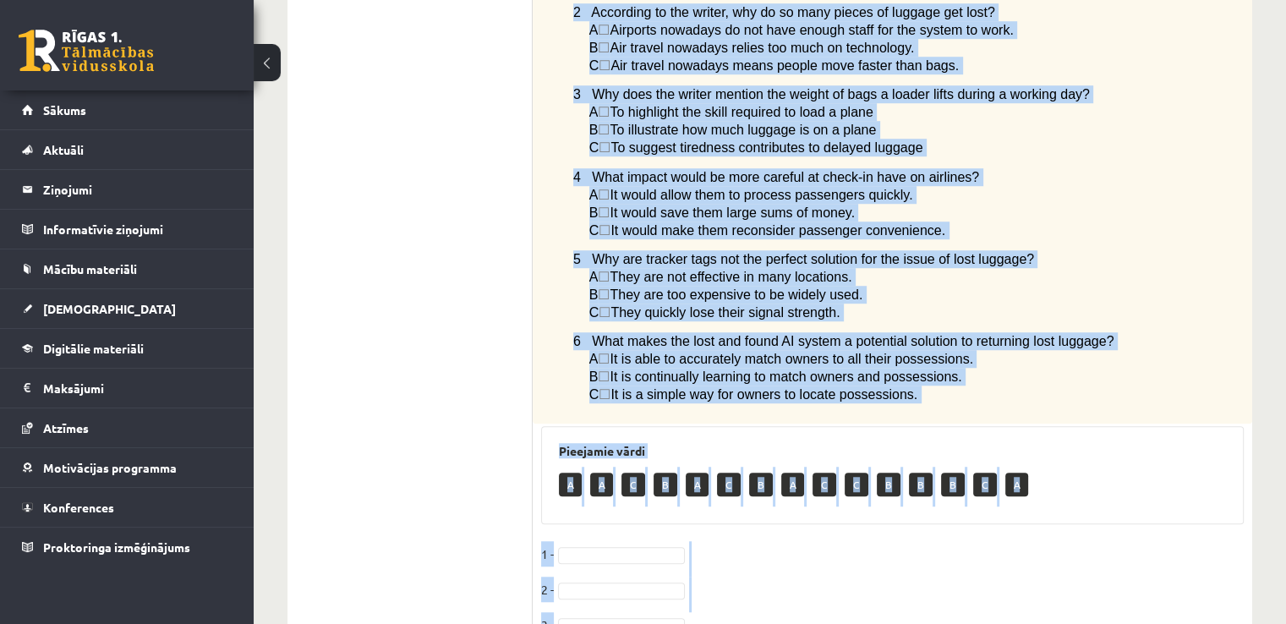
scroll to position [1306, 0]
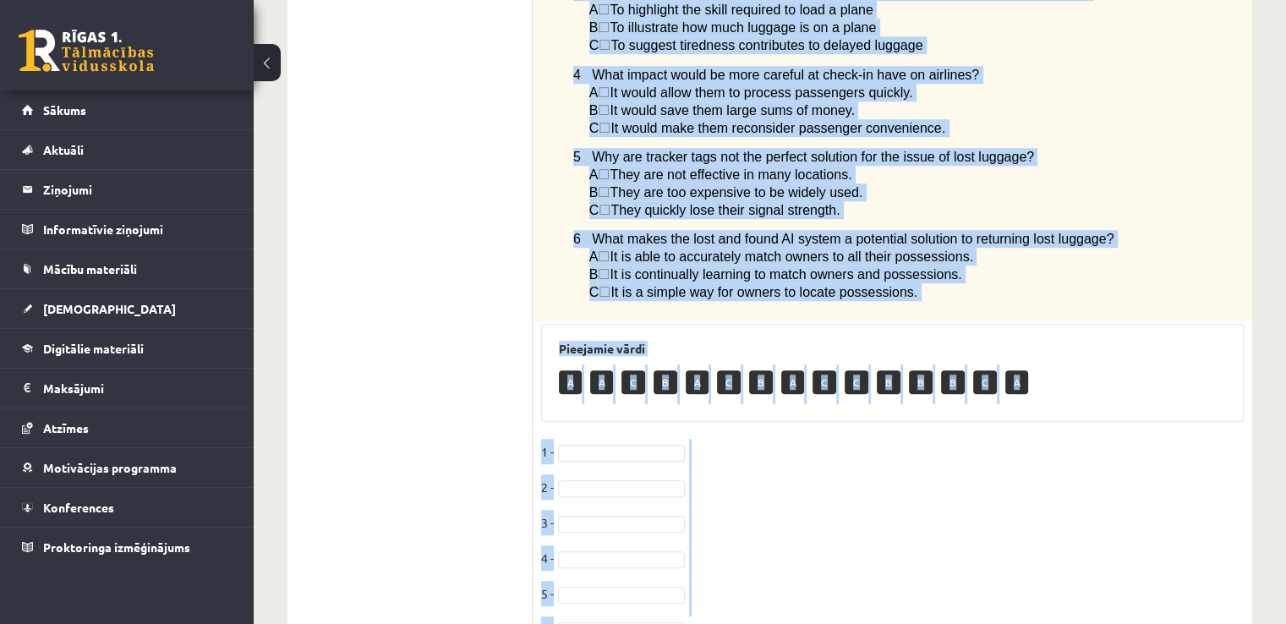
drag, startPoint x: 551, startPoint y: 288, endPoint x: 939, endPoint y: 573, distance: 480.4
copy div "Read the article about lost luggage and choose the correct answer for each ques…"
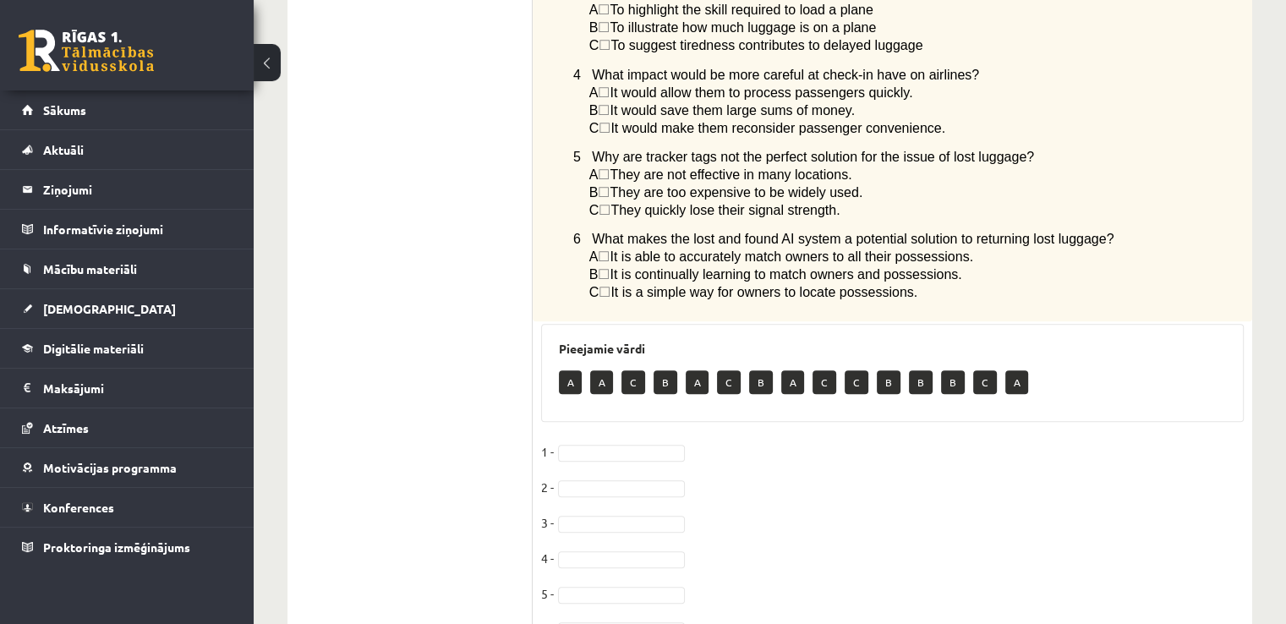
scroll to position [1305, 0]
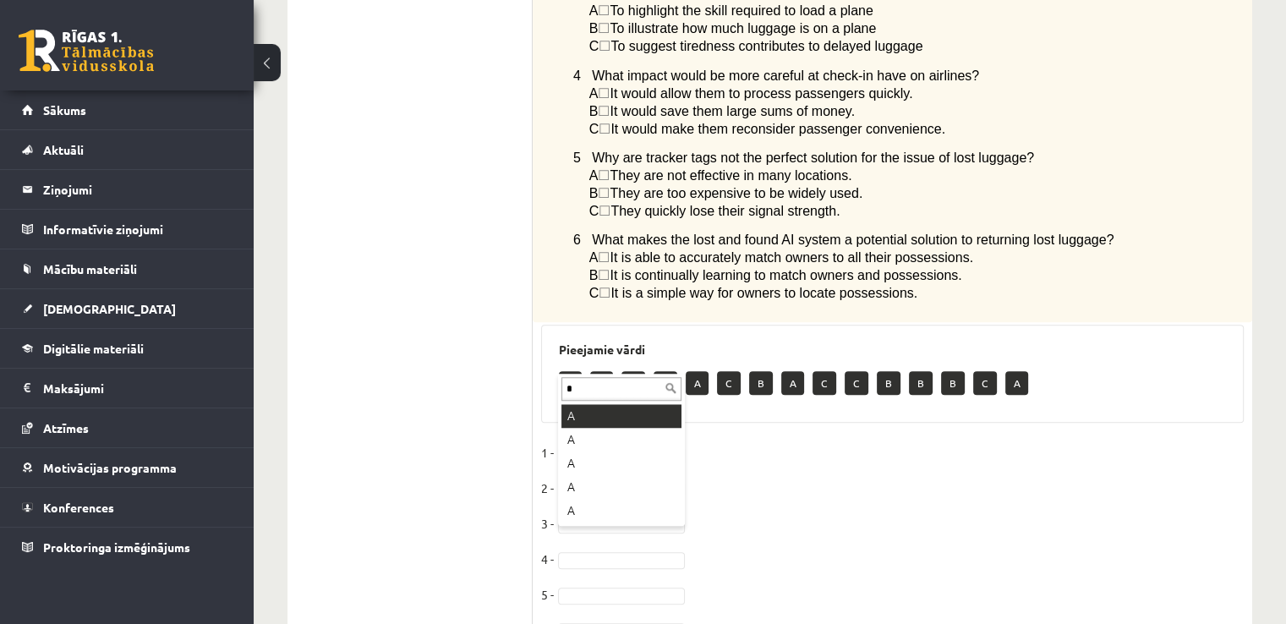
type input "*"
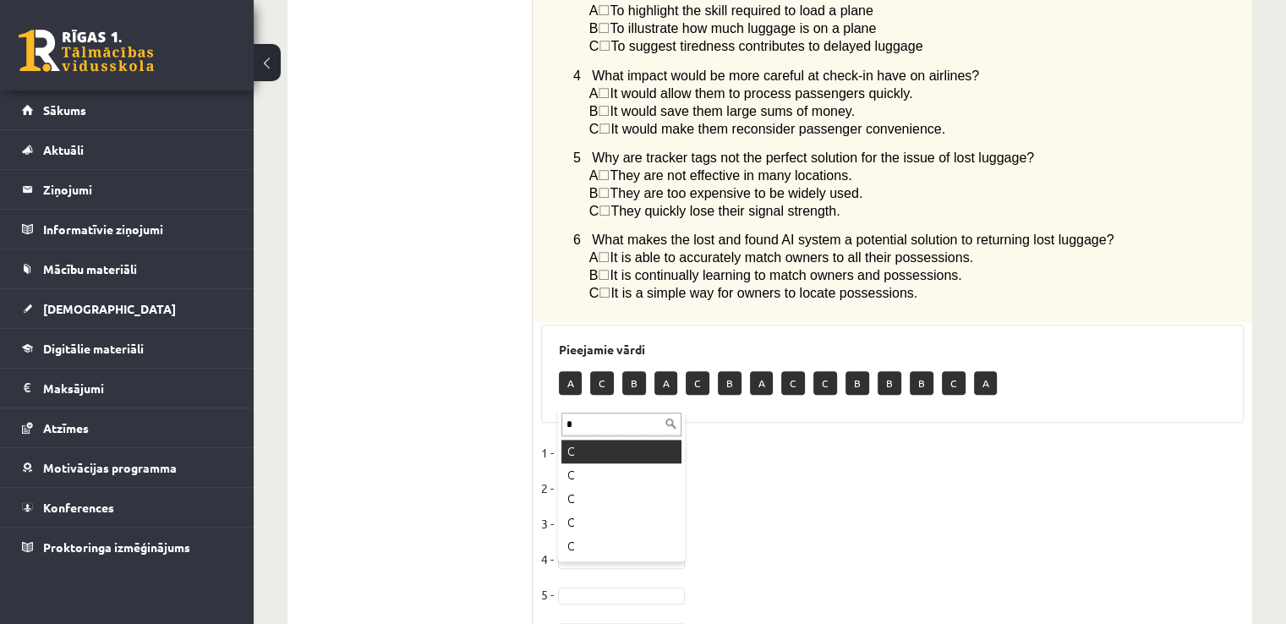
type input "*"
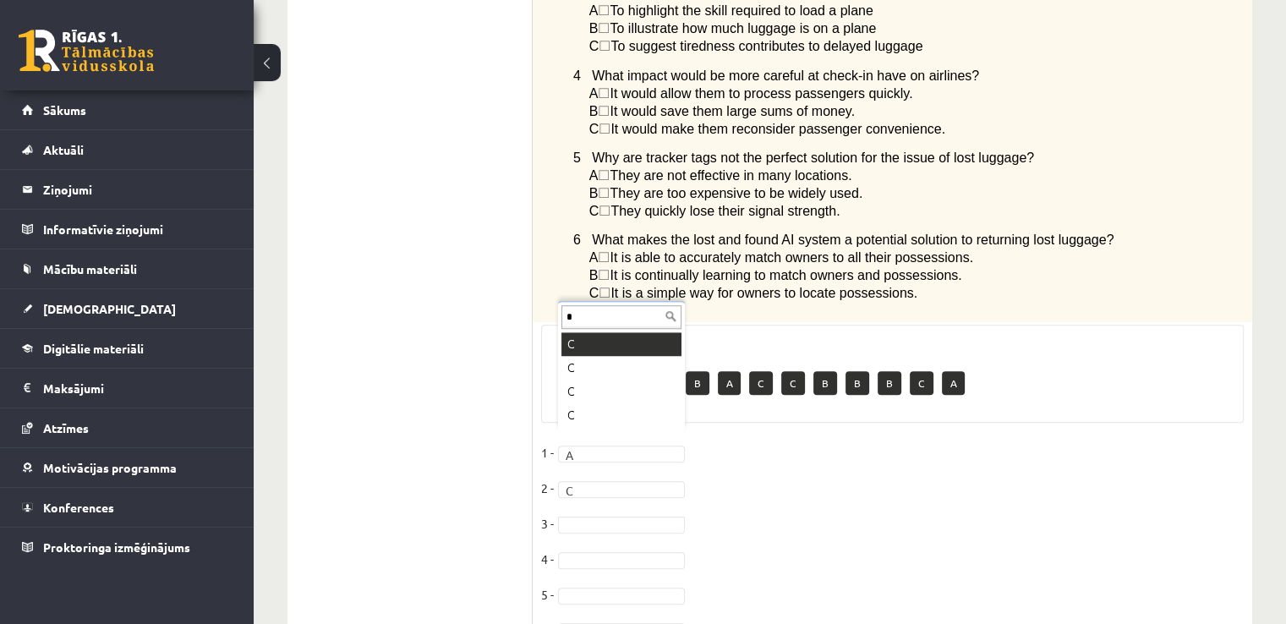
type input "*"
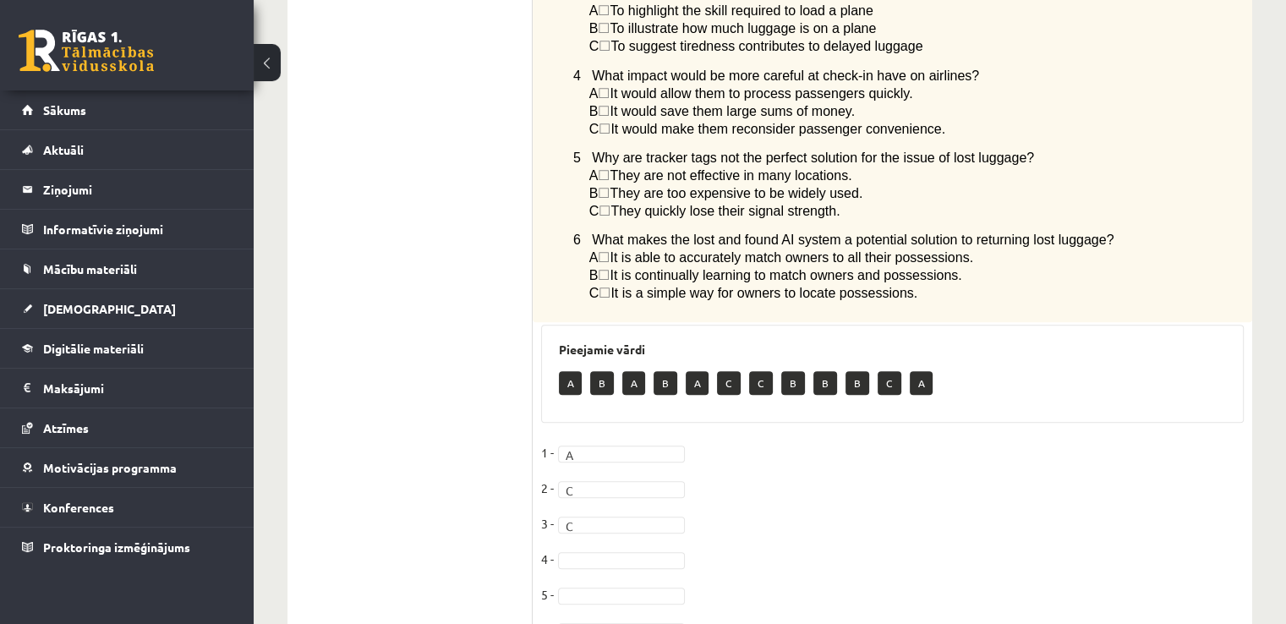
click at [584, 461] on fieldset "1 - A * 2 - C * 3 - C * 4 - 5 - 6 -" at bounding box center [892, 546] width 703 height 213
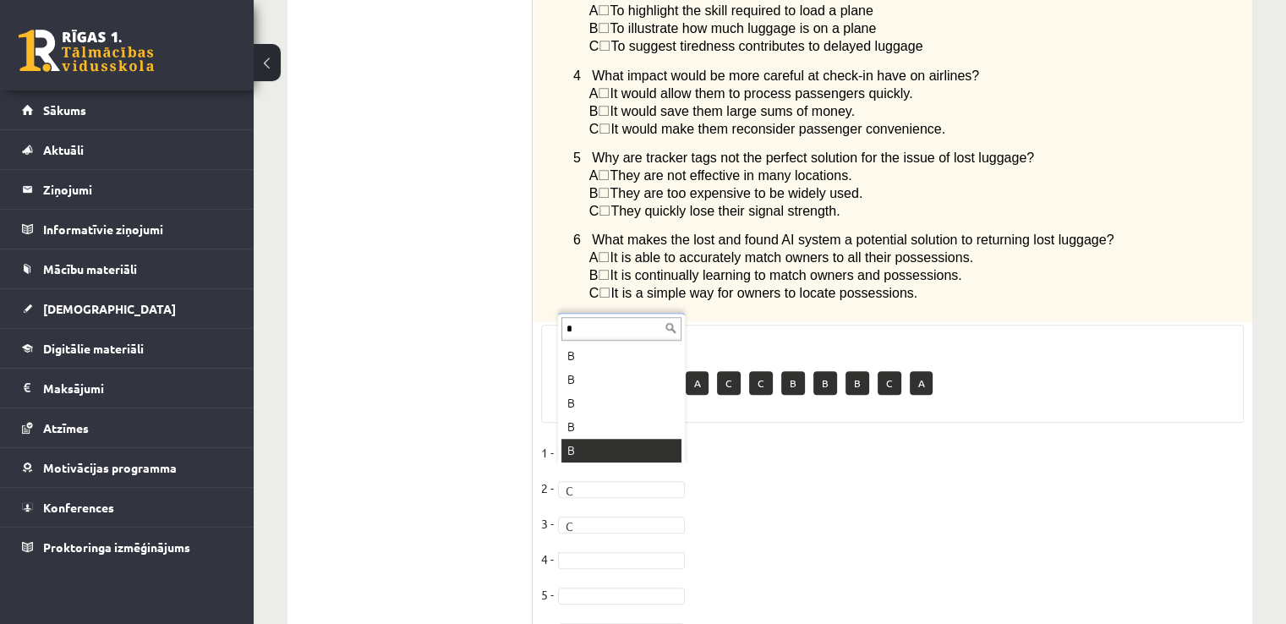
type input "*"
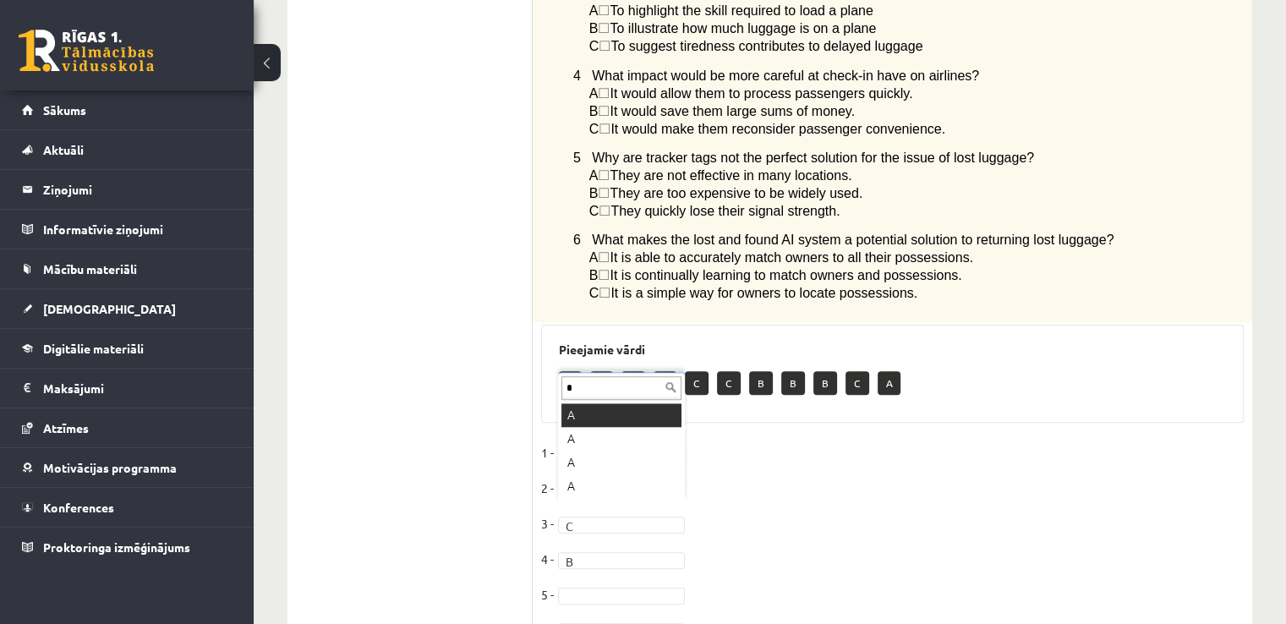
type input "*"
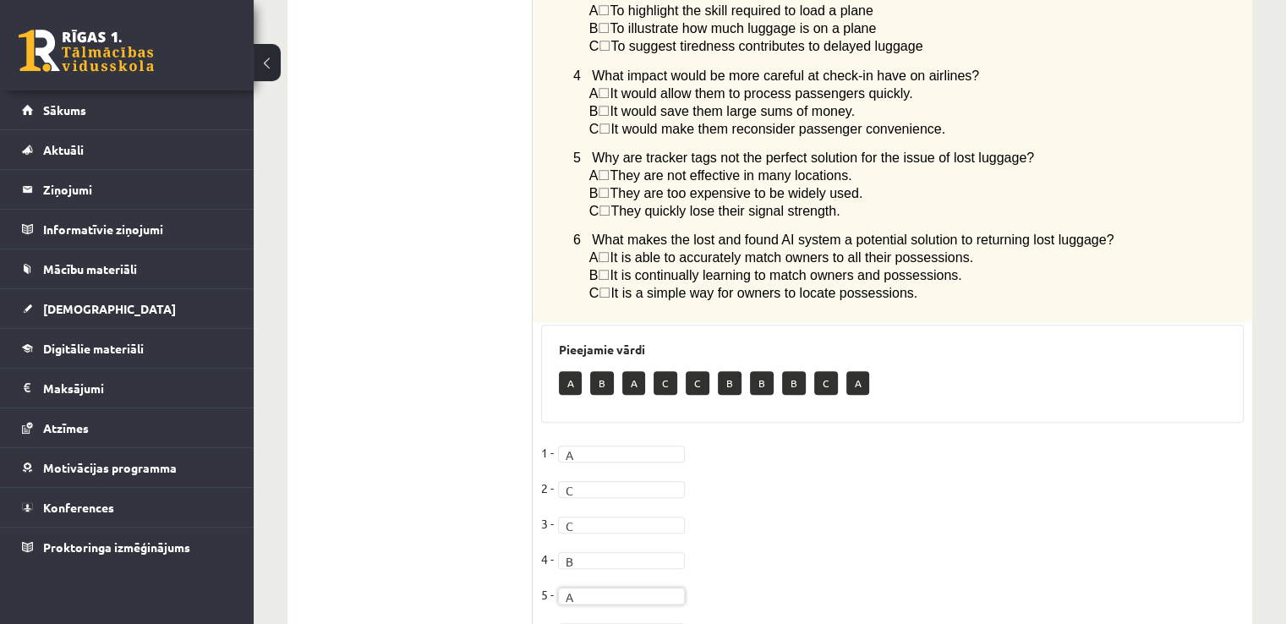
click at [572, 556] on fieldset "1 - A * 2 - C * 3 - C * 4 - B * 5 - A * 6 -" at bounding box center [892, 546] width 703 height 213
type input "*"
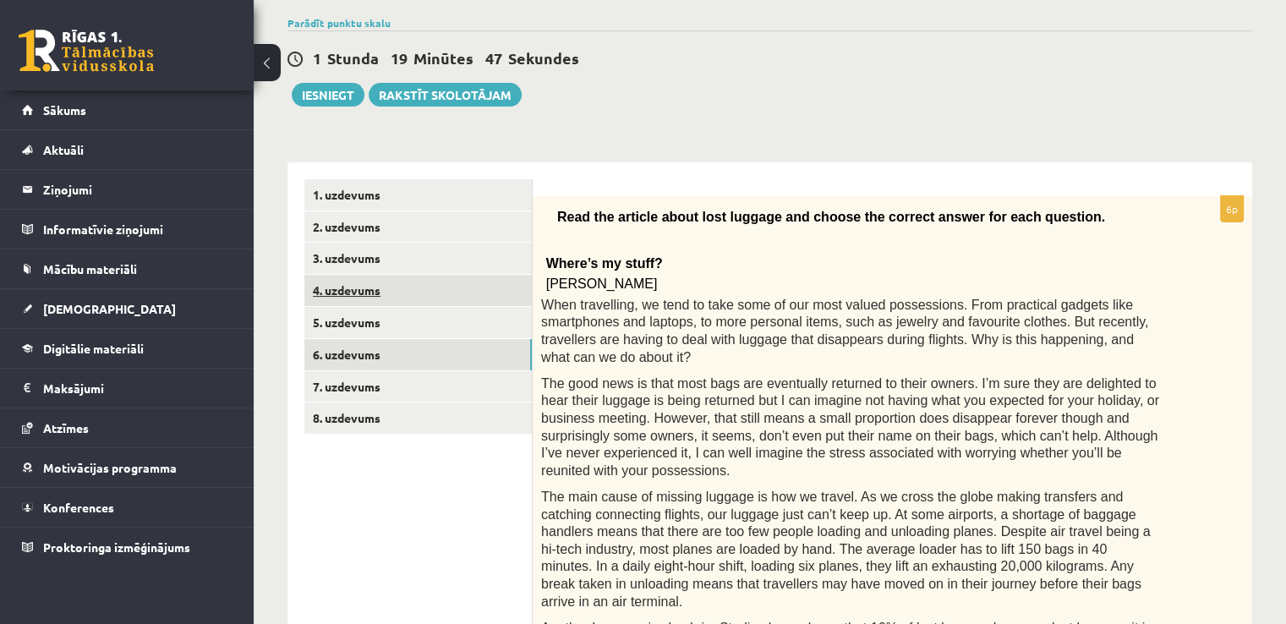
scroll to position [0, 0]
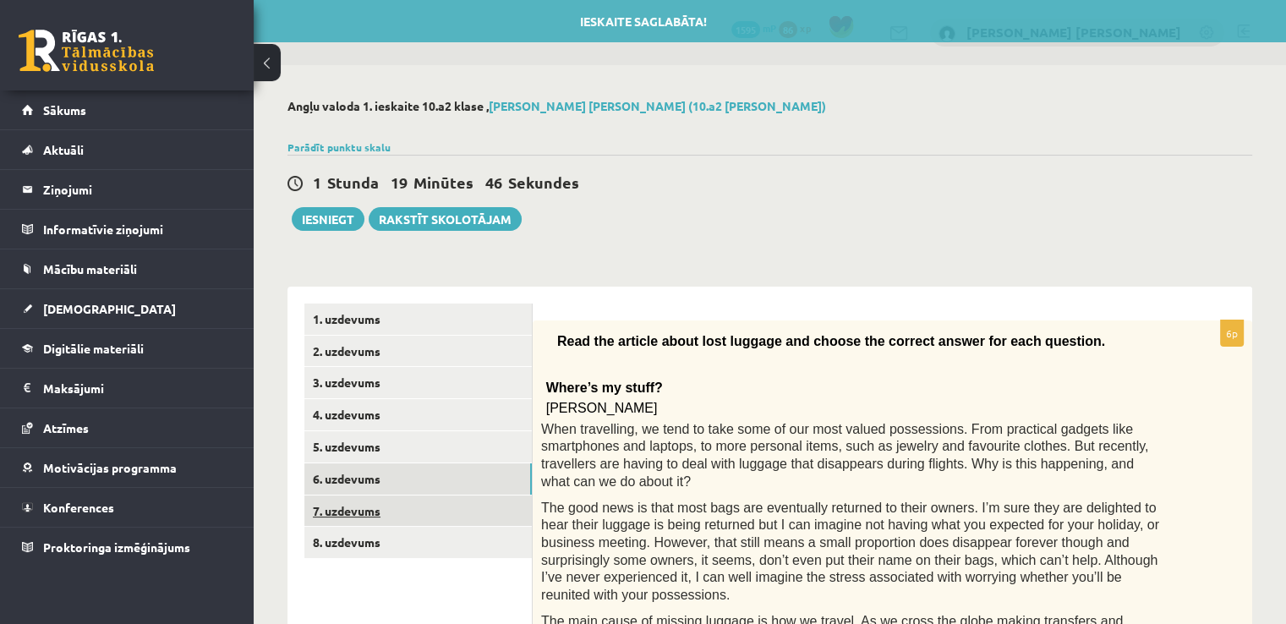
click at [357, 507] on link "7. uzdevums" at bounding box center [417, 511] width 227 height 31
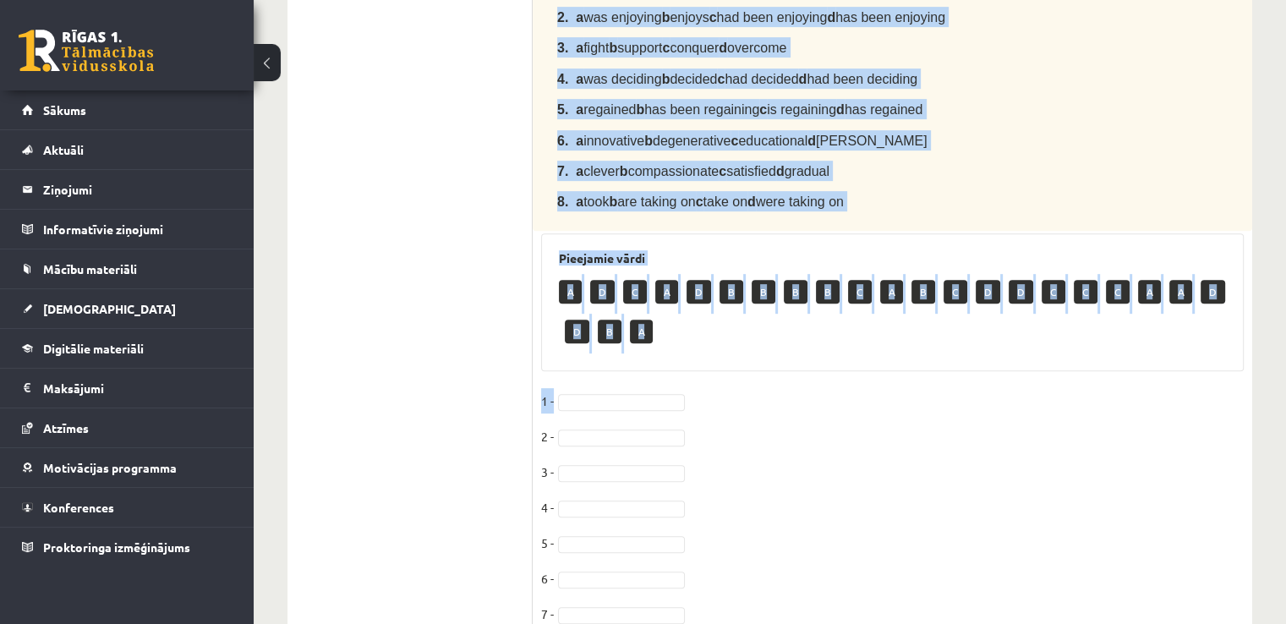
scroll to position [781, 0]
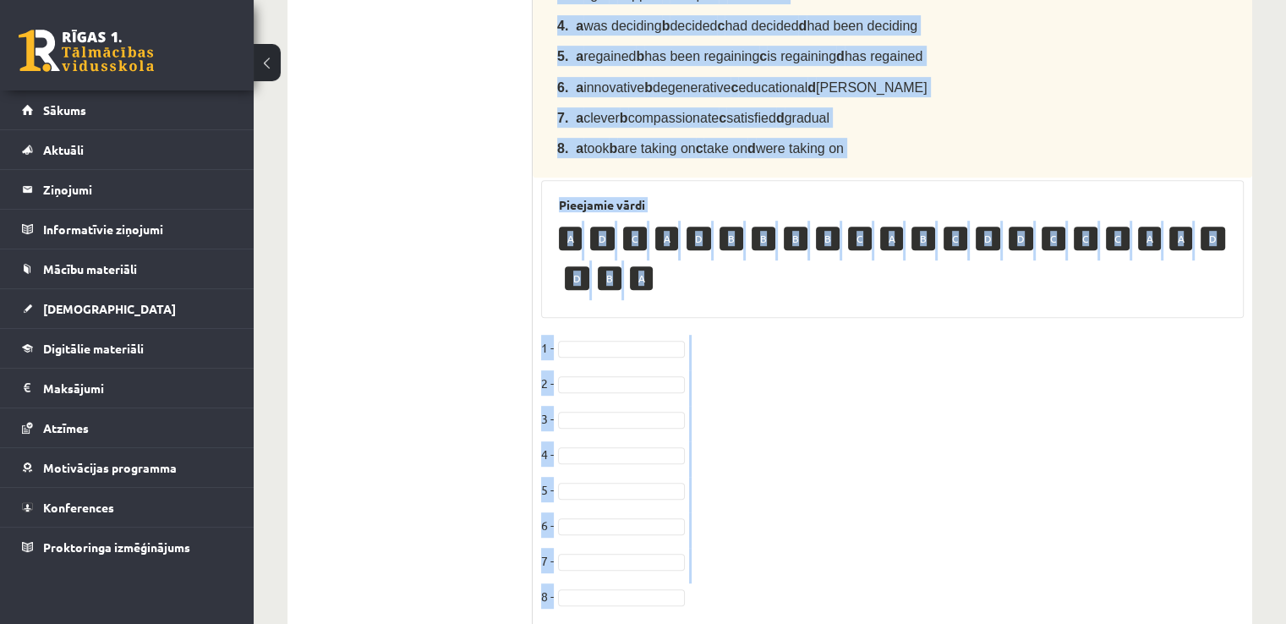
drag, startPoint x: 557, startPoint y: 160, endPoint x: 868, endPoint y: 552, distance: 500.3
click at [636, 552] on div "8p Complete the text with the correct words (a–d). Chuck Close The American por…" at bounding box center [893, 84] width 720 height 1088
copy div "Complete the text with the correct words (a–d). Chuck Close The American portra…"
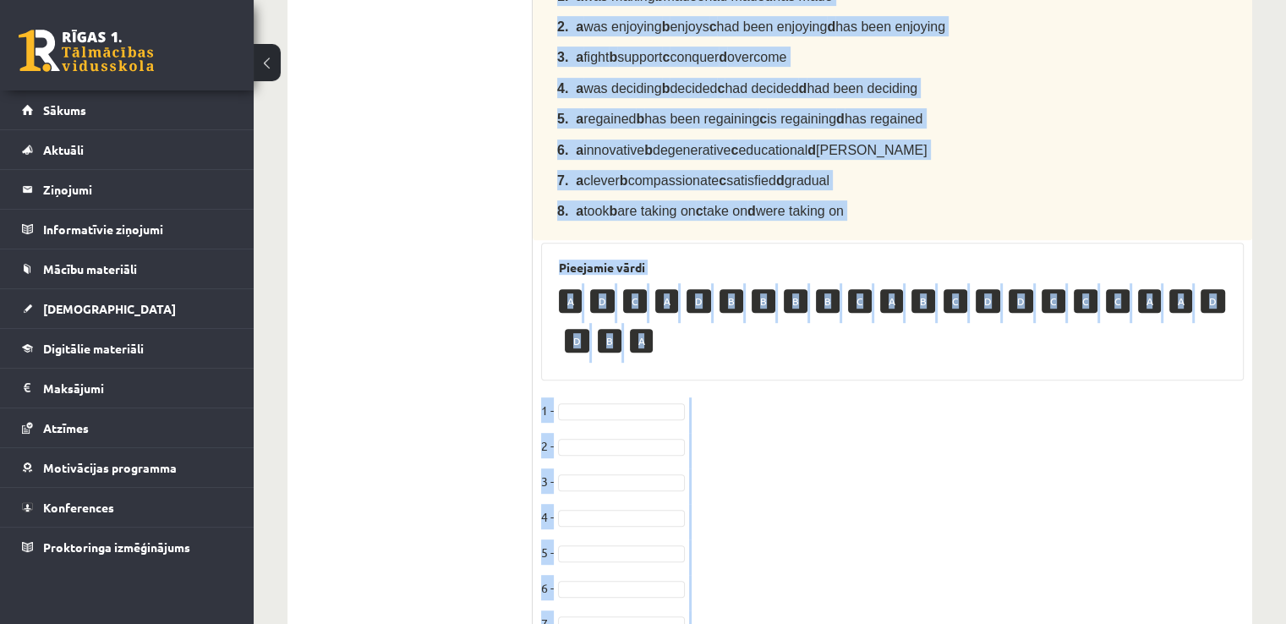
scroll to position [720, 0]
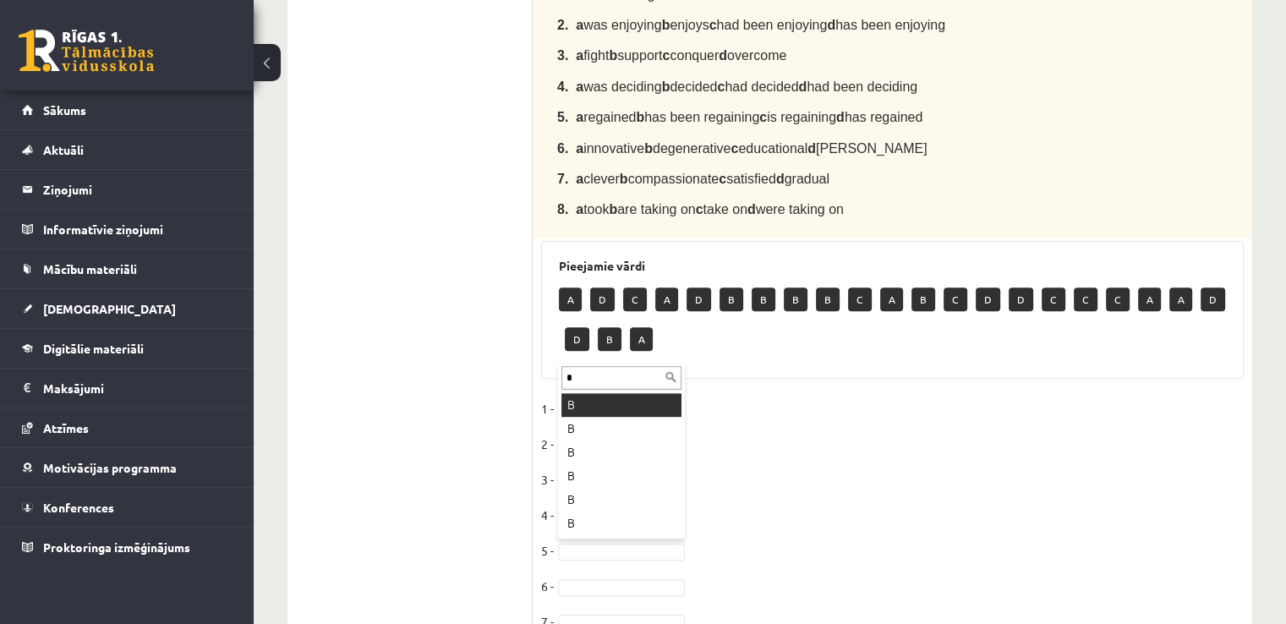
type input "*"
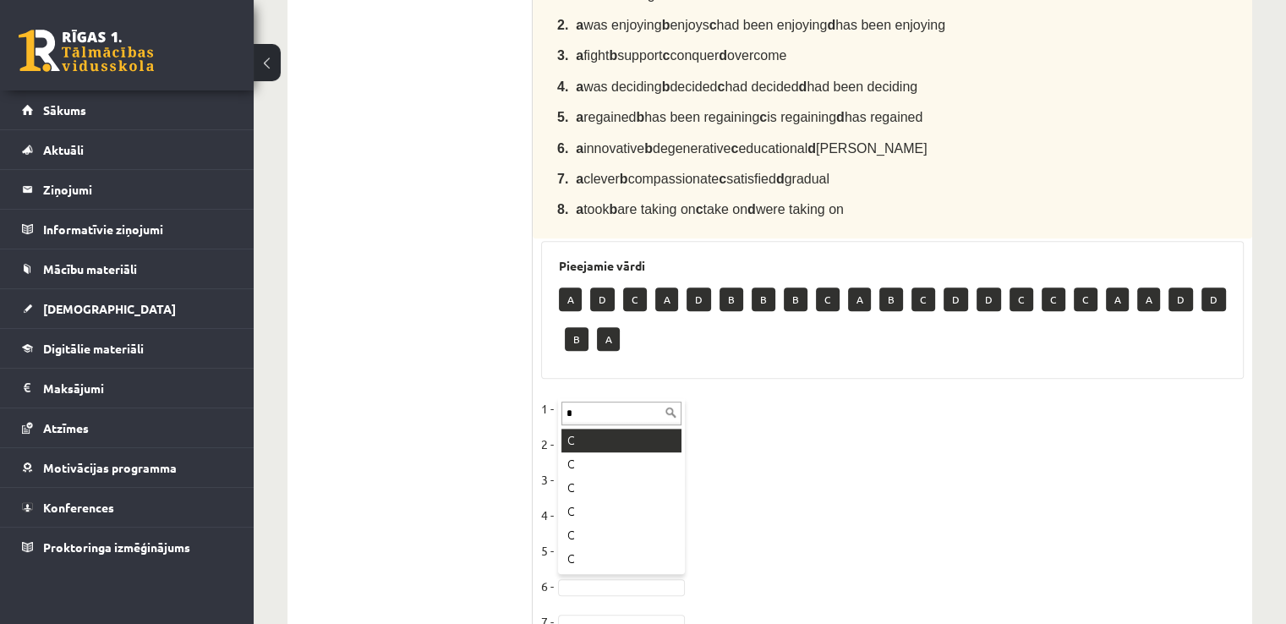
type input "*"
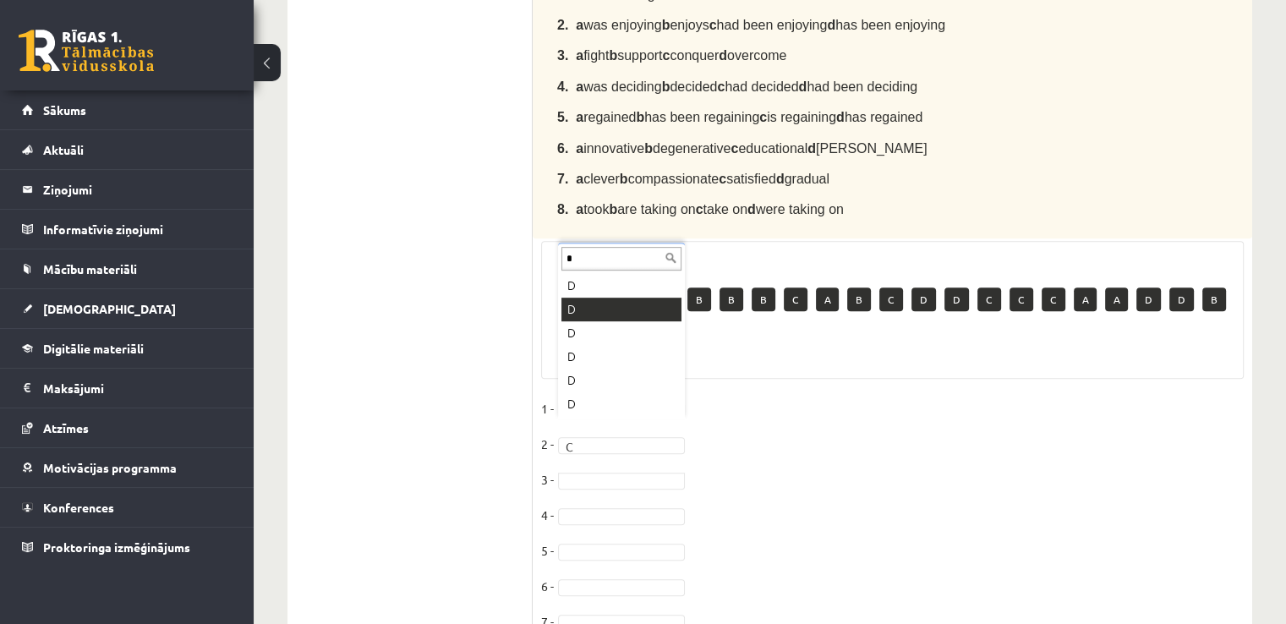
type input "*"
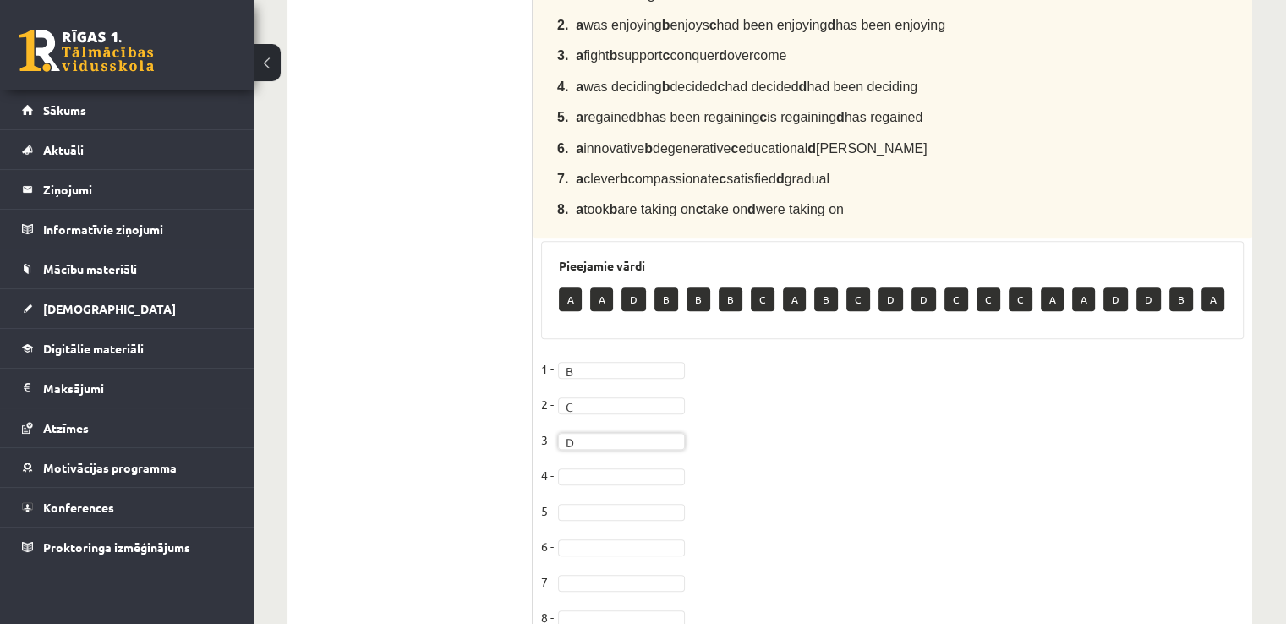
type input "*"
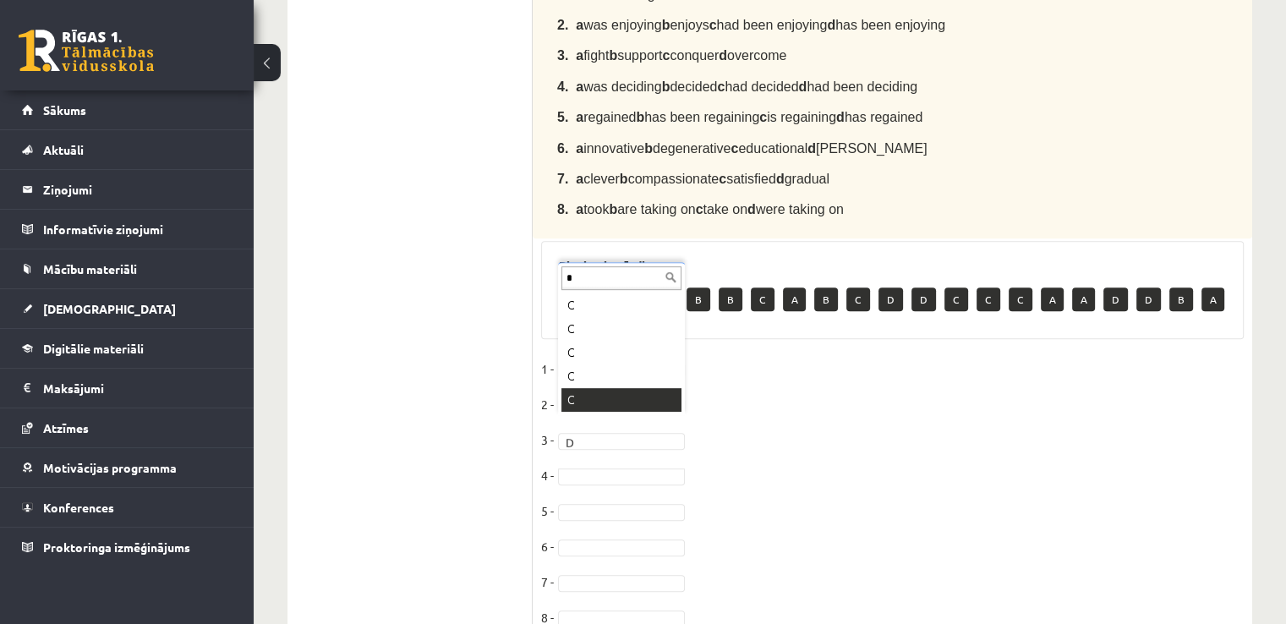
type input "*"
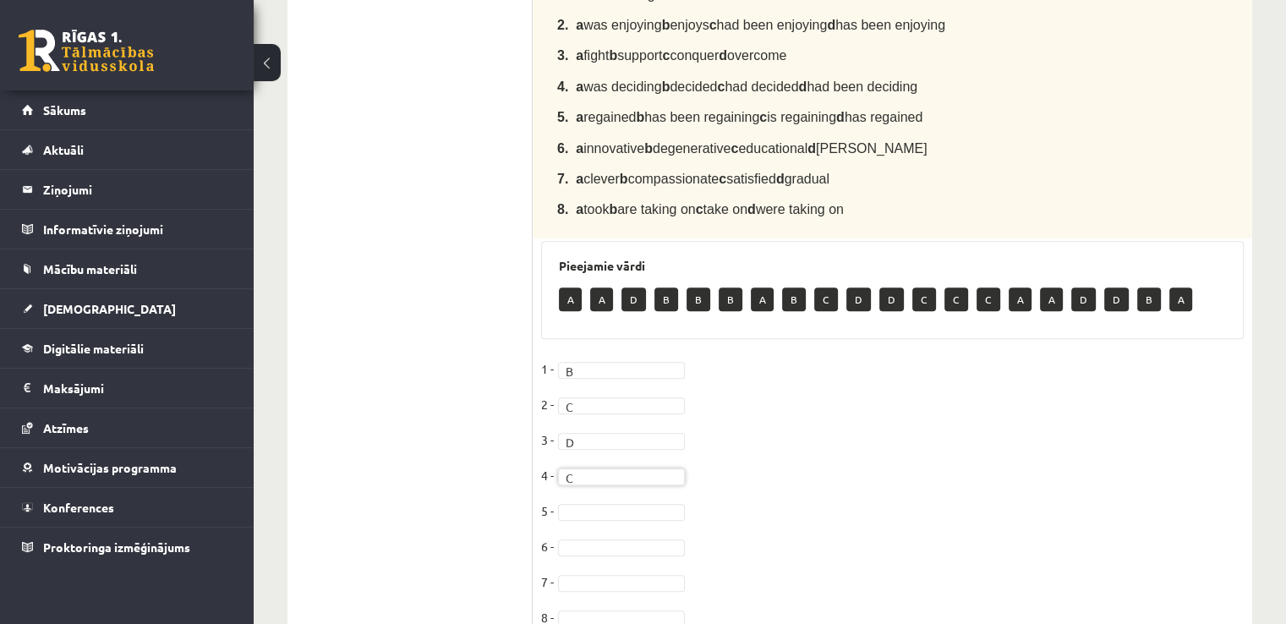
type input "*"
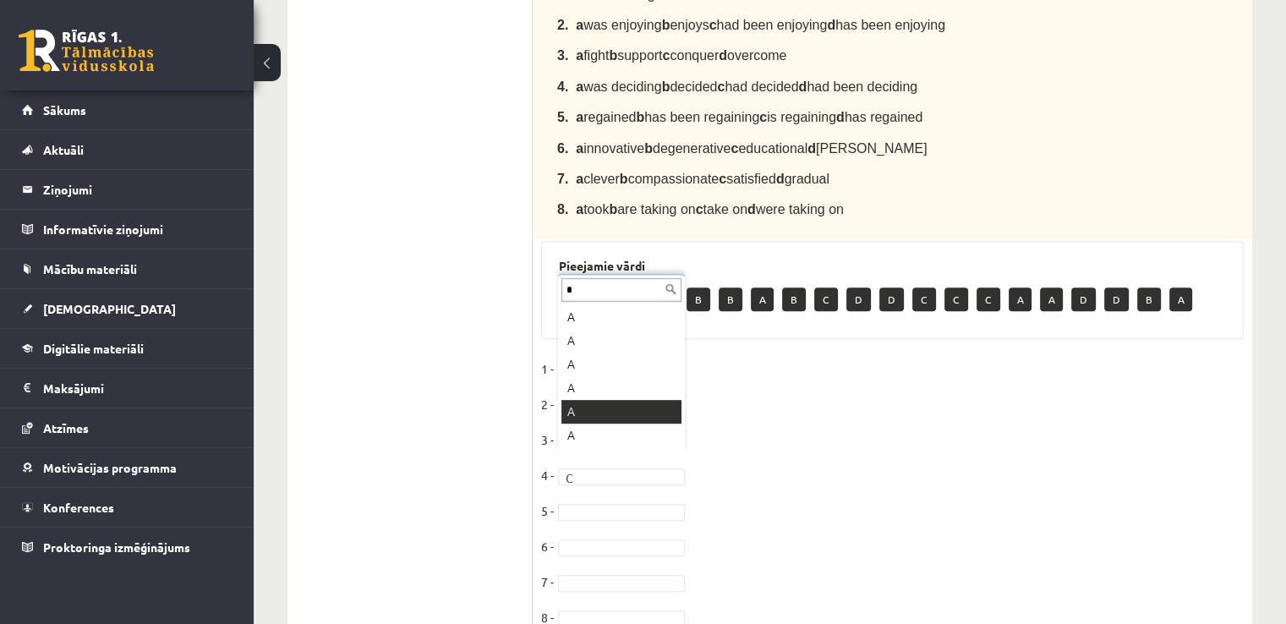
type input "*"
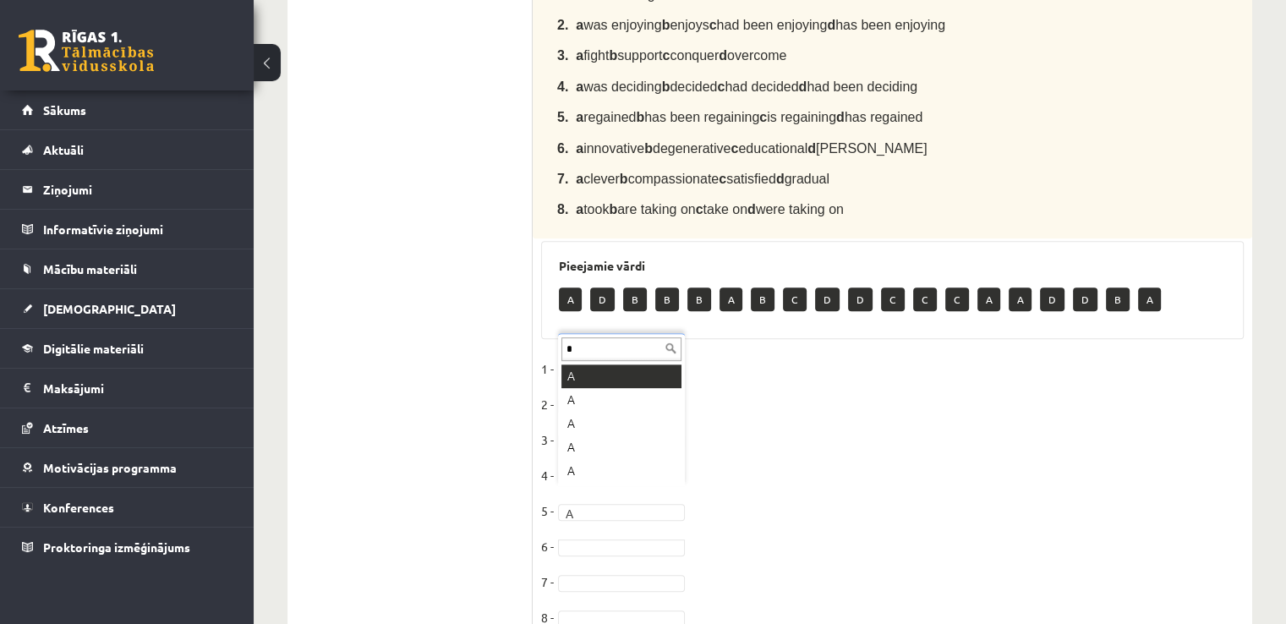
type input "*"
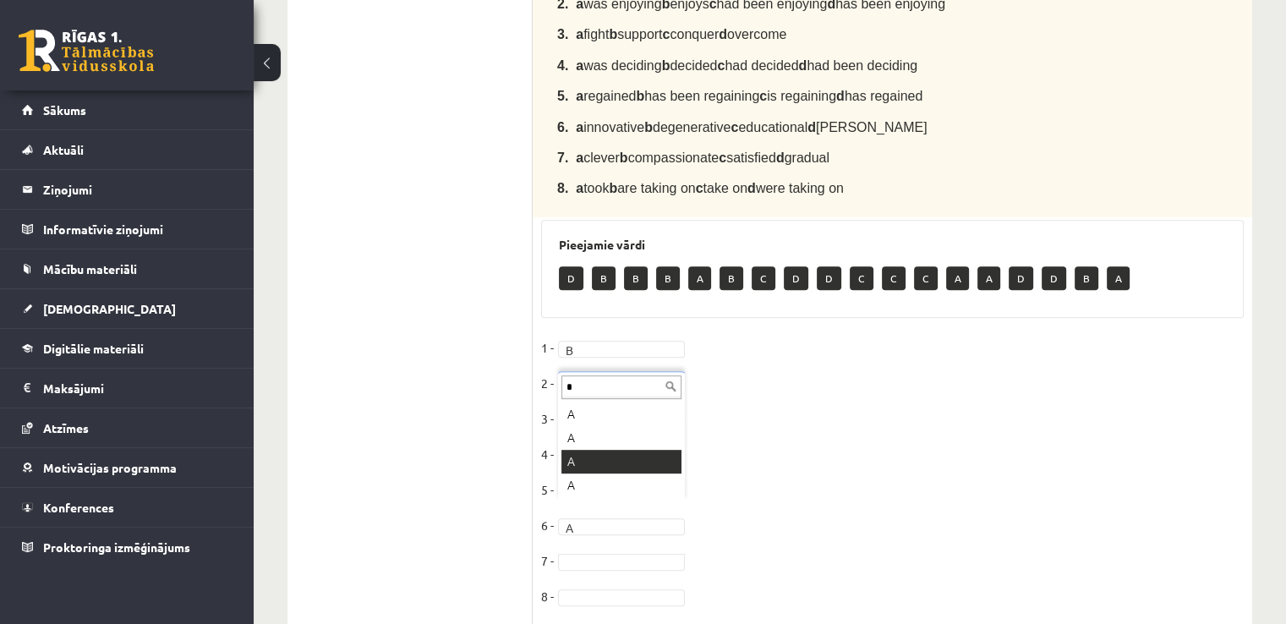
type input "*"
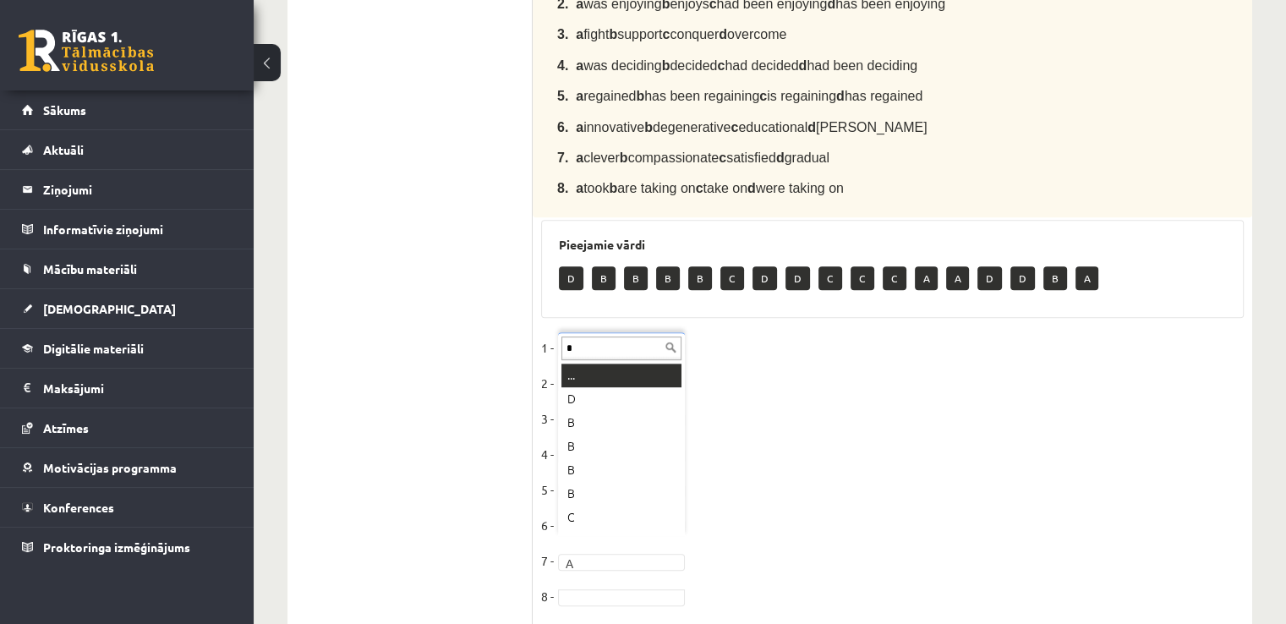
scroll to position [0, 0]
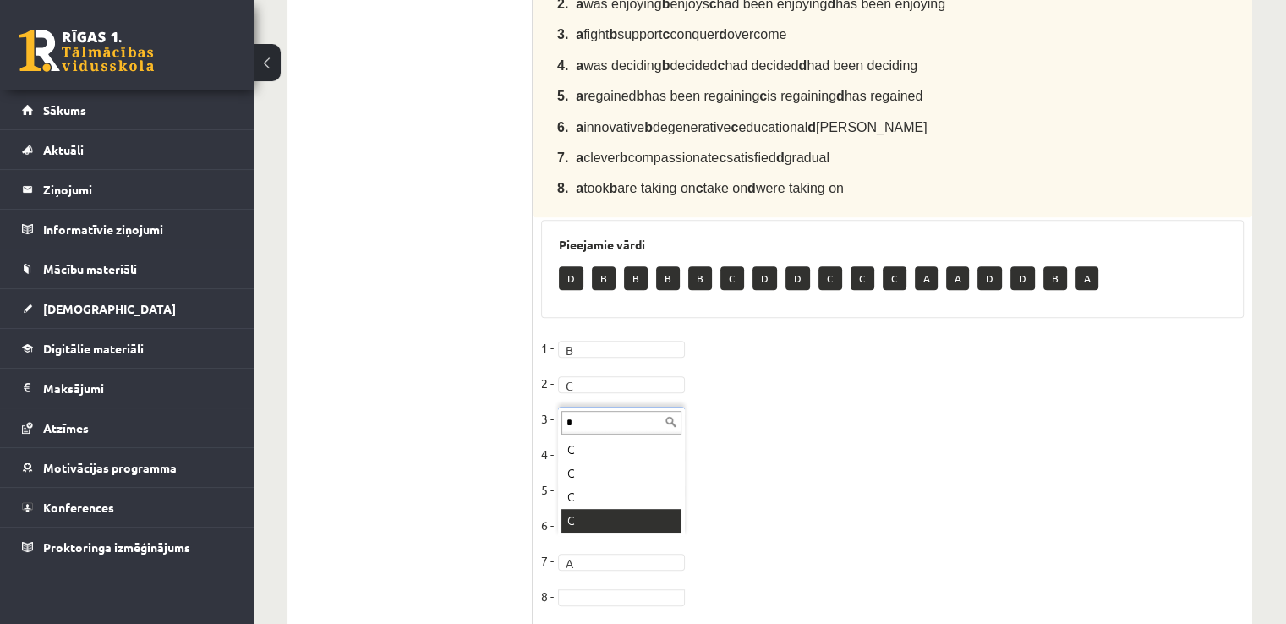
type input "*"
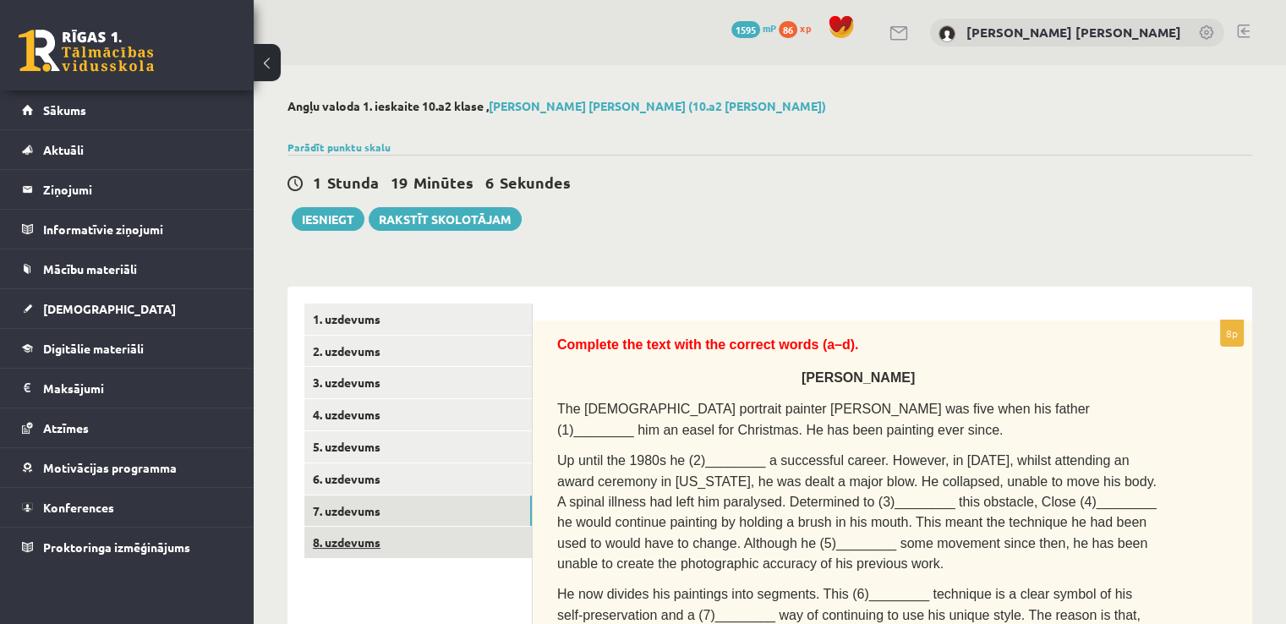
click at [354, 556] on link "8. uzdevums" at bounding box center [417, 542] width 227 height 31
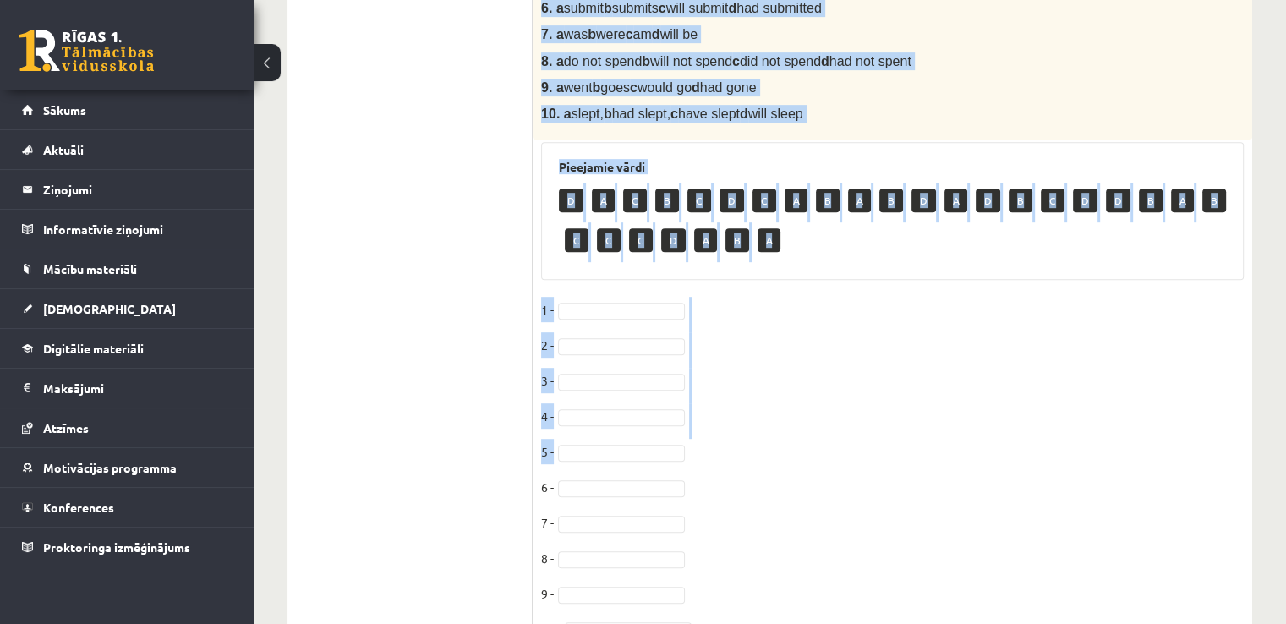
scroll to position [866, 0]
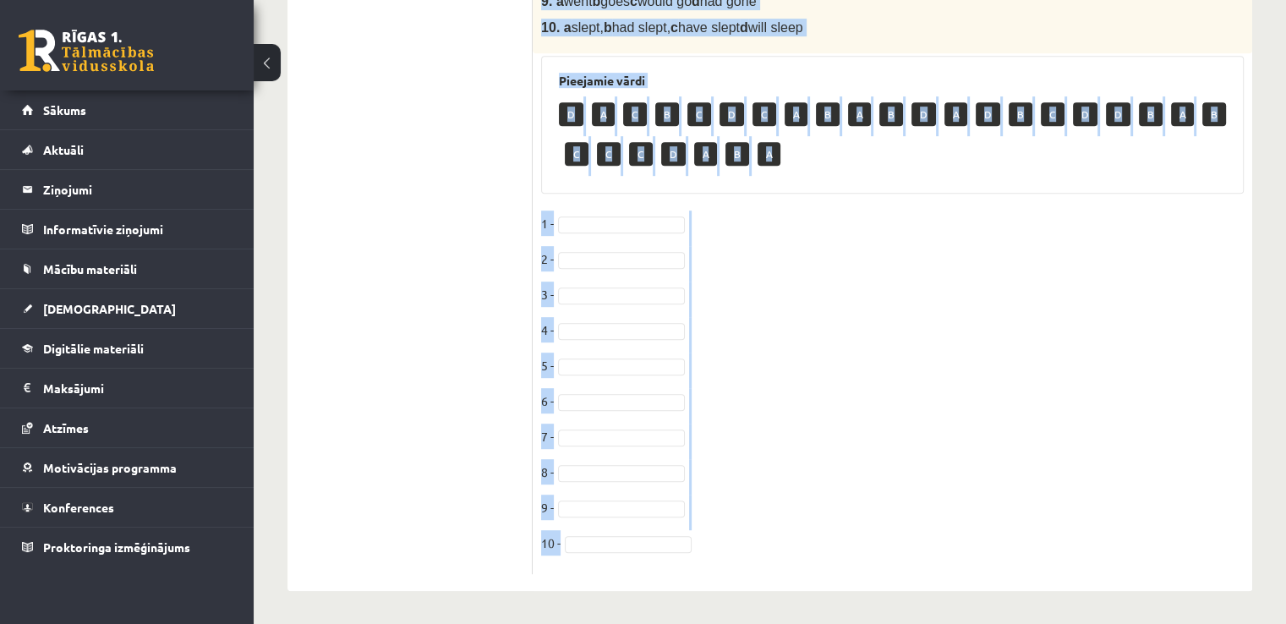
drag, startPoint x: 543, startPoint y: 337, endPoint x: 957, endPoint y: 563, distance: 471.9
click at [636, 563] on div "10p Choose the correct answer in the sentences with Conditionals Structures. 1.…" at bounding box center [893, 15] width 720 height 1120
copy div "Choose the correct answer in the sentences with Conditionals Structures. 1. If …"
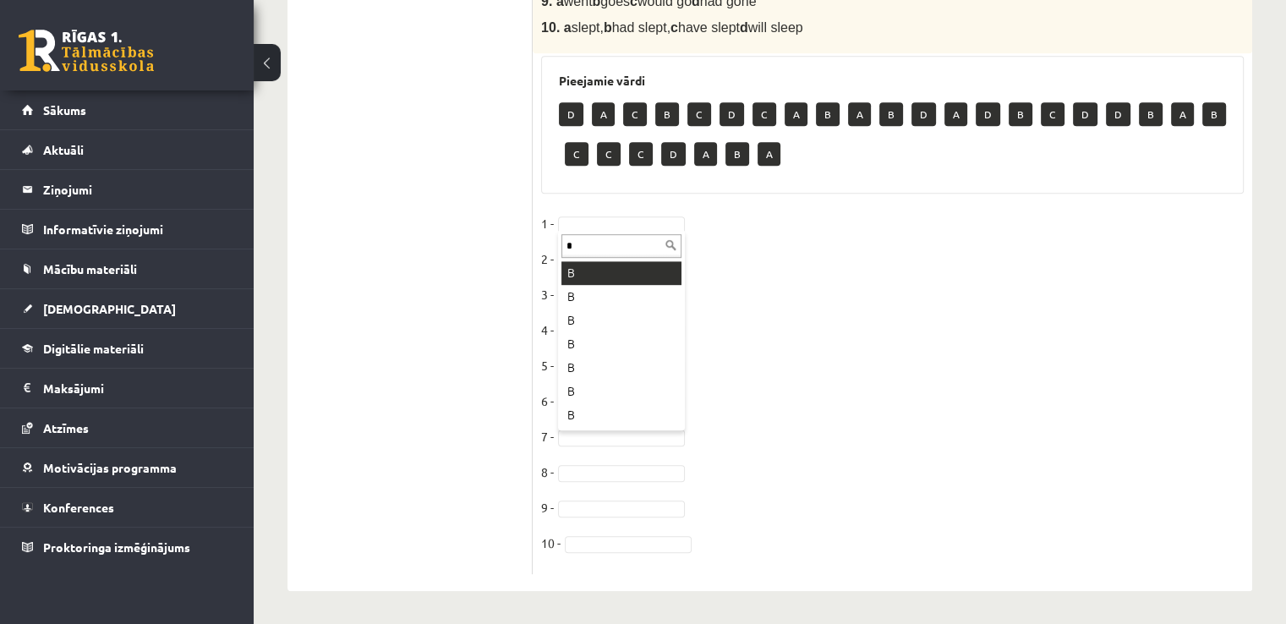
type input "*"
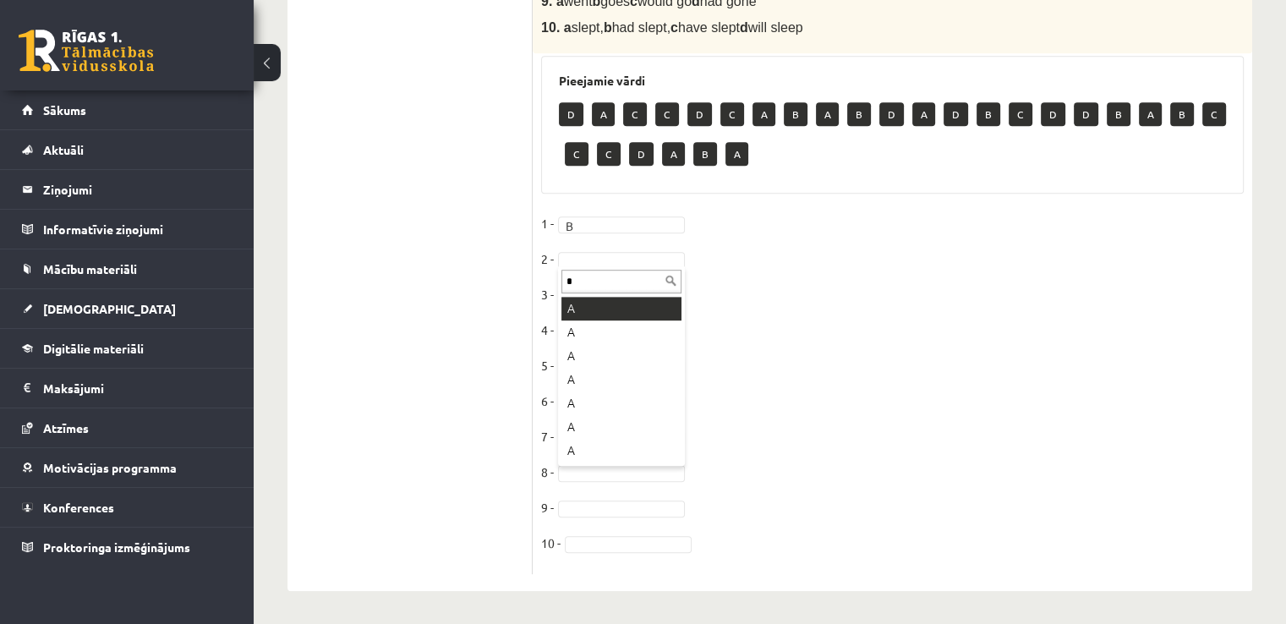
type input "*"
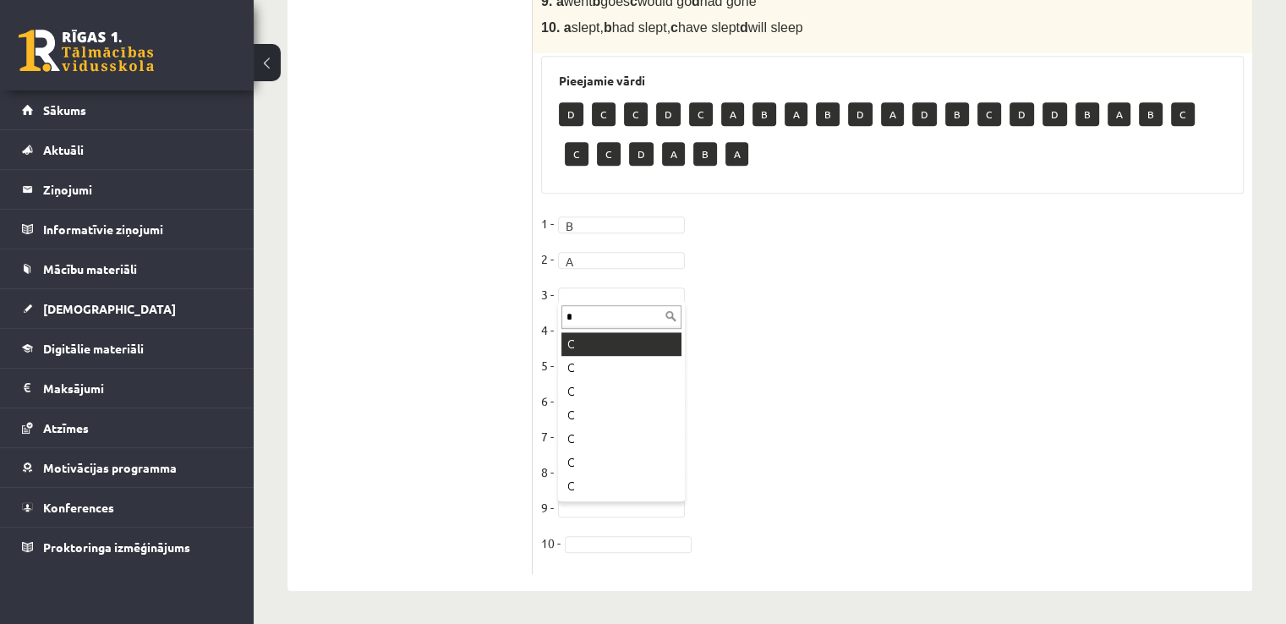
type input "*"
click at [604, 312] on fieldset "1 - B * 2 - A * 3 - C * 4 - 5 - 6 - 7 - 8 - 9 - 10 -" at bounding box center [892, 388] width 703 height 355
type input "*"
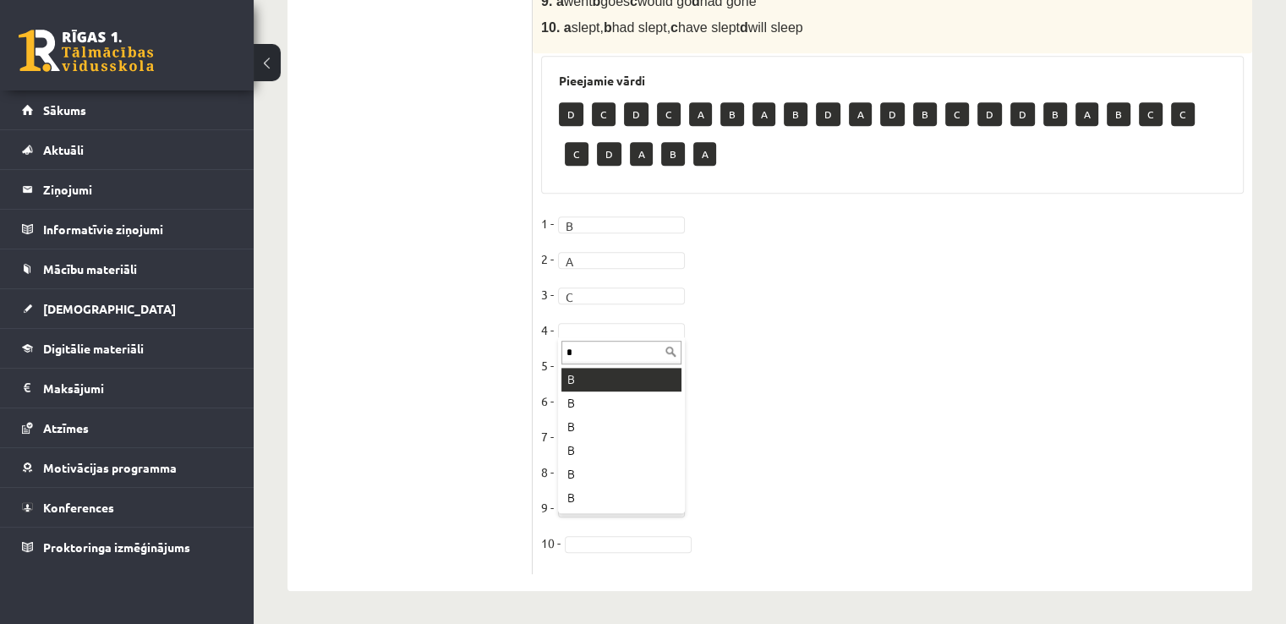
type input "*"
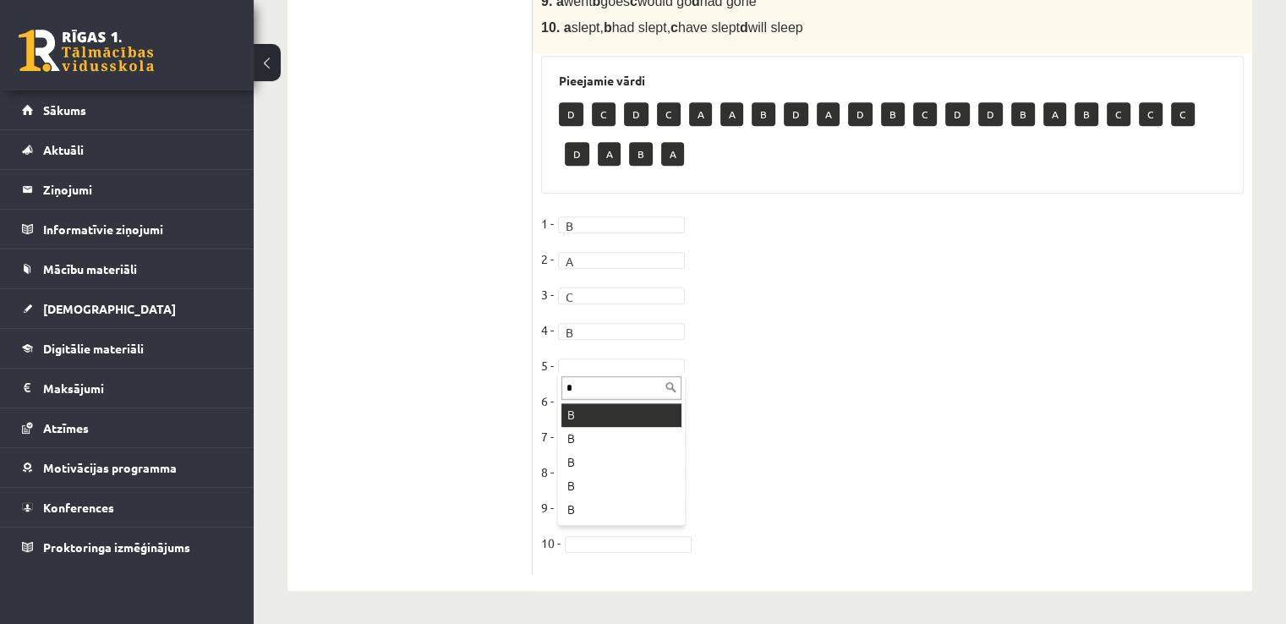
type input "*"
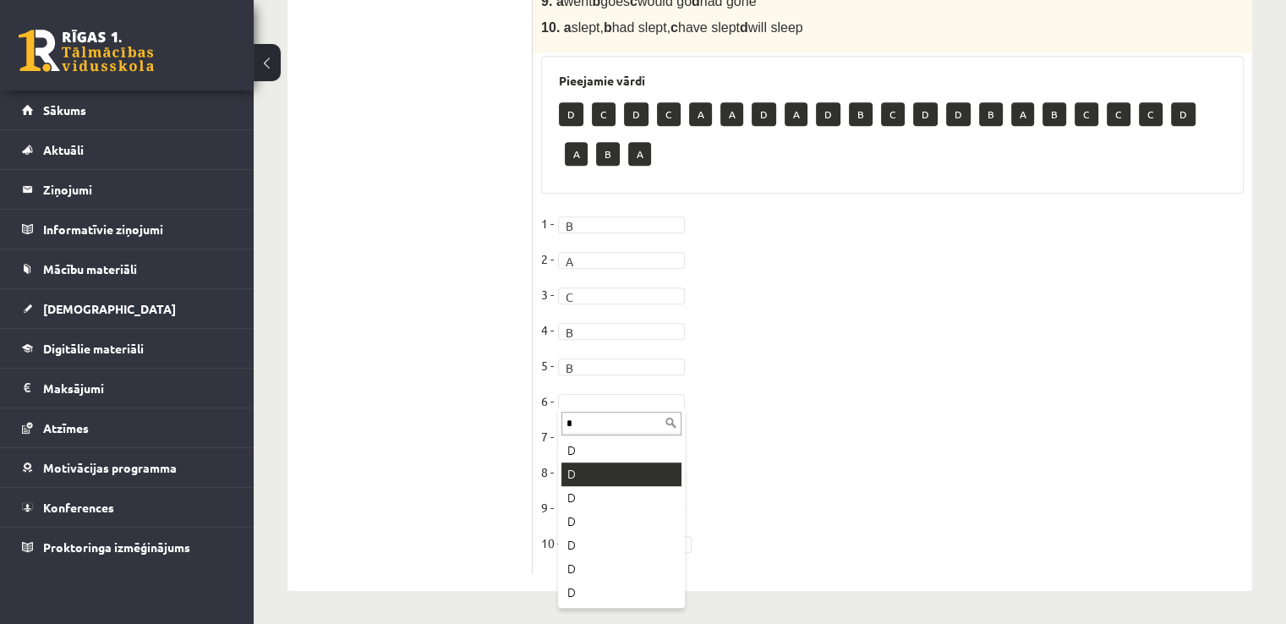
type input "*"
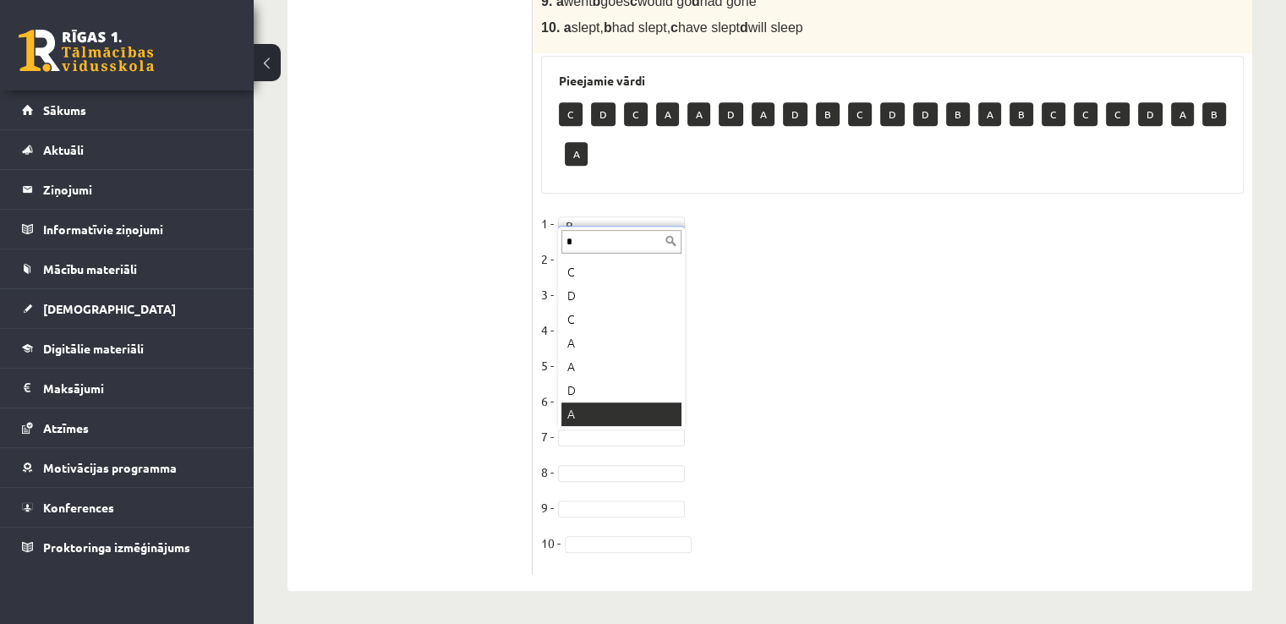
scroll to position [0, 0]
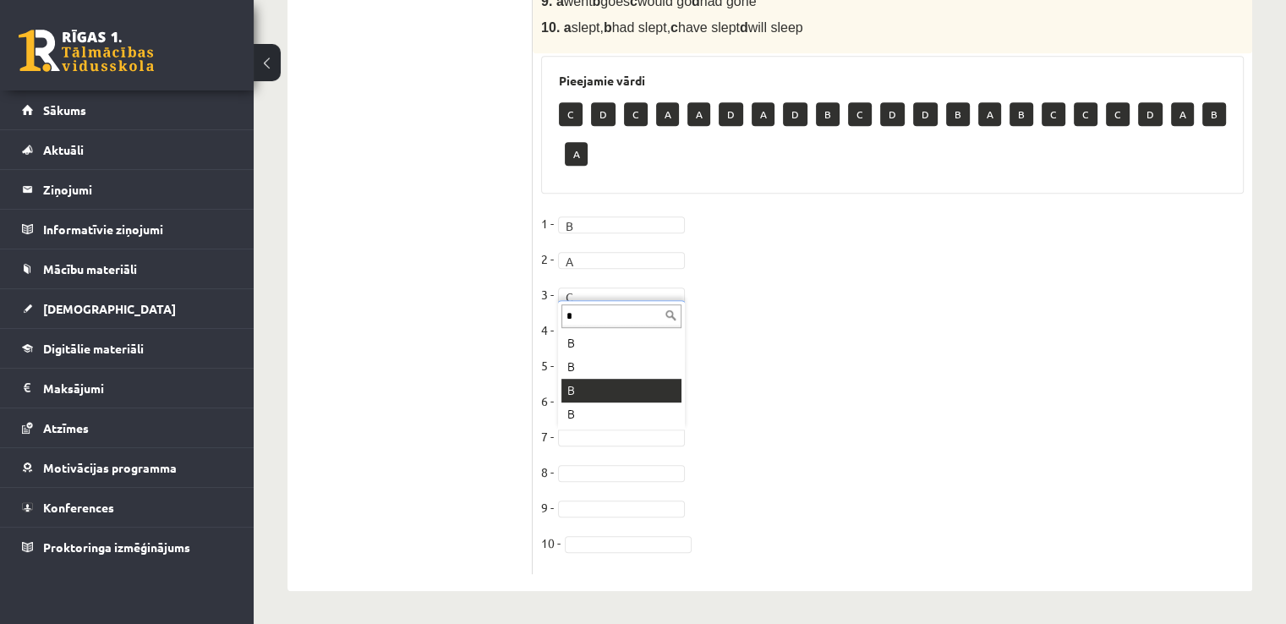
type input "*"
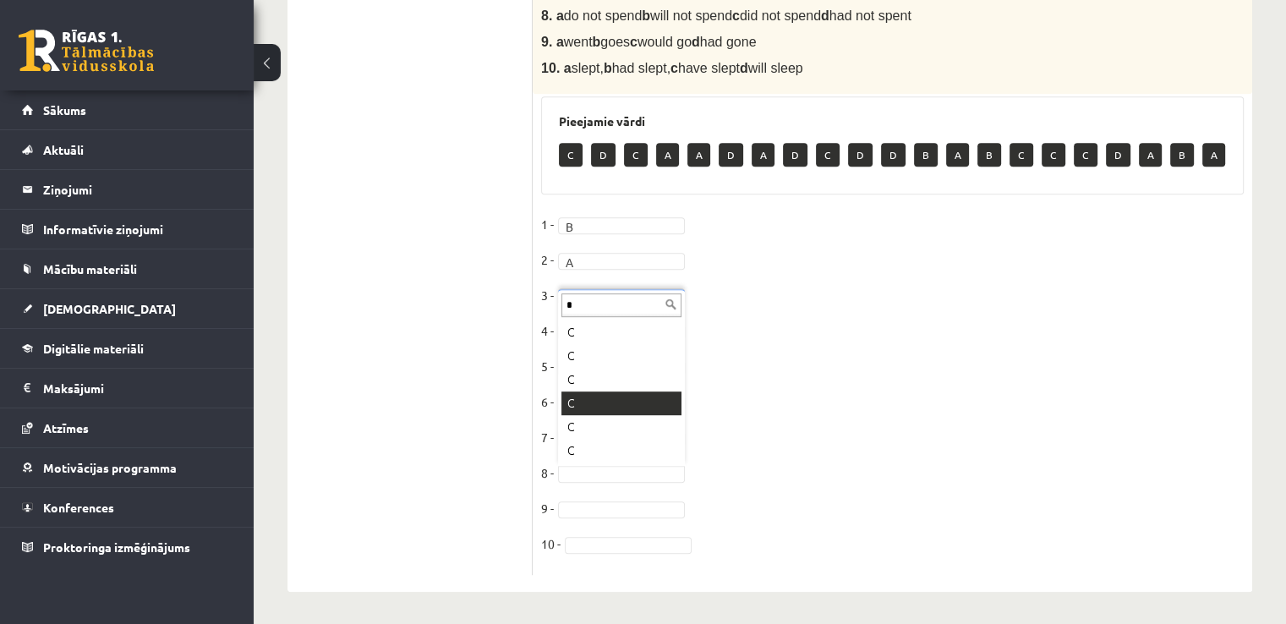
type input "*"
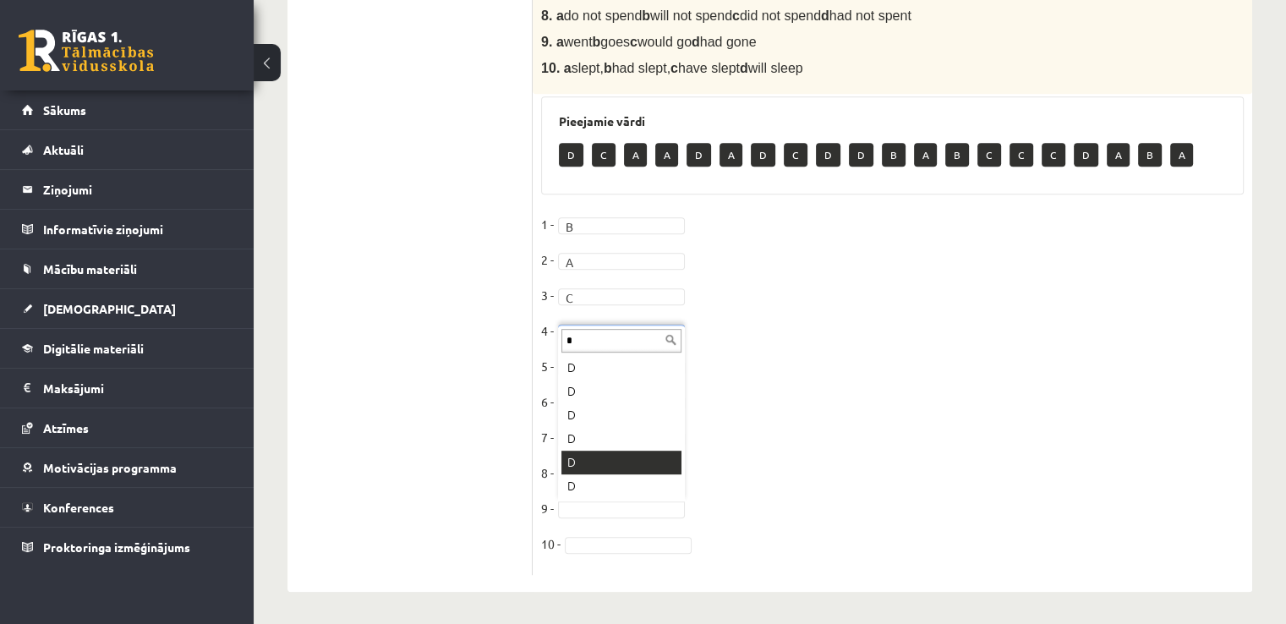
type input "*"
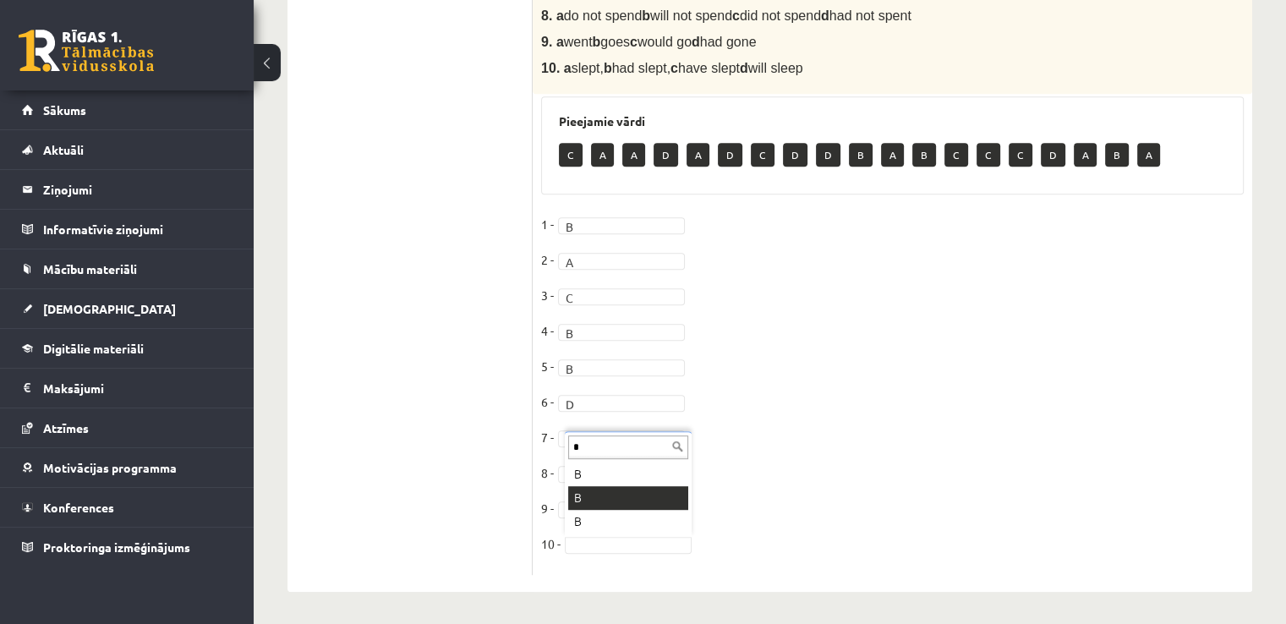
type input "*"
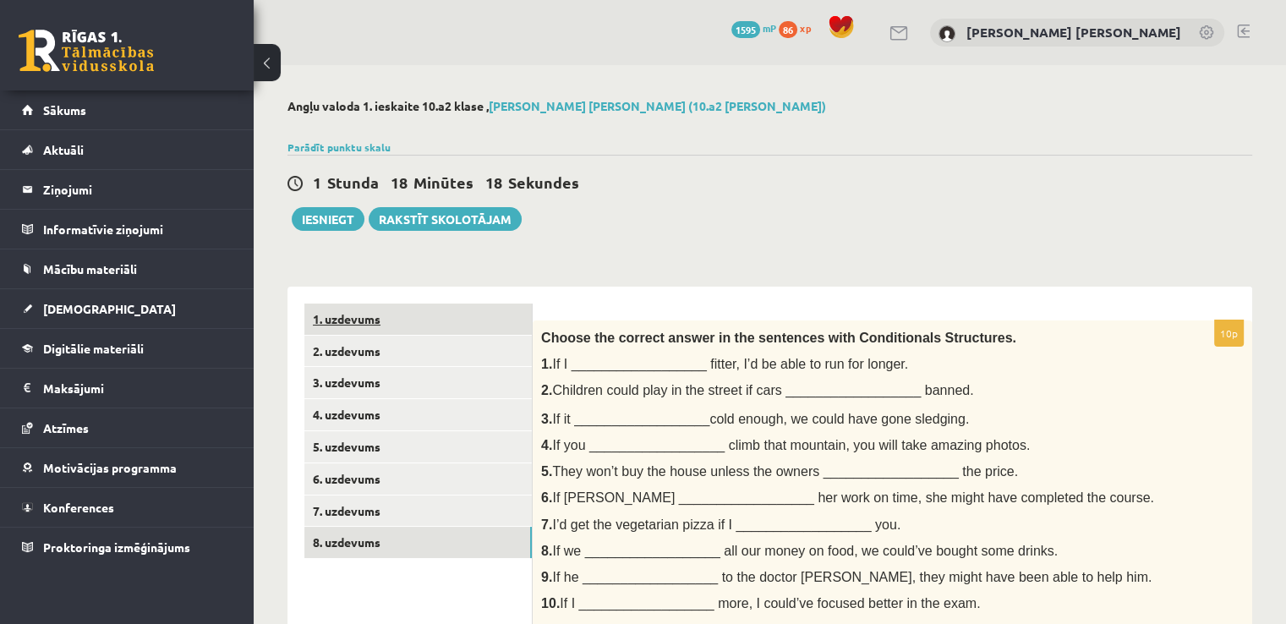
click at [377, 329] on link "1. uzdevums" at bounding box center [417, 319] width 227 height 31
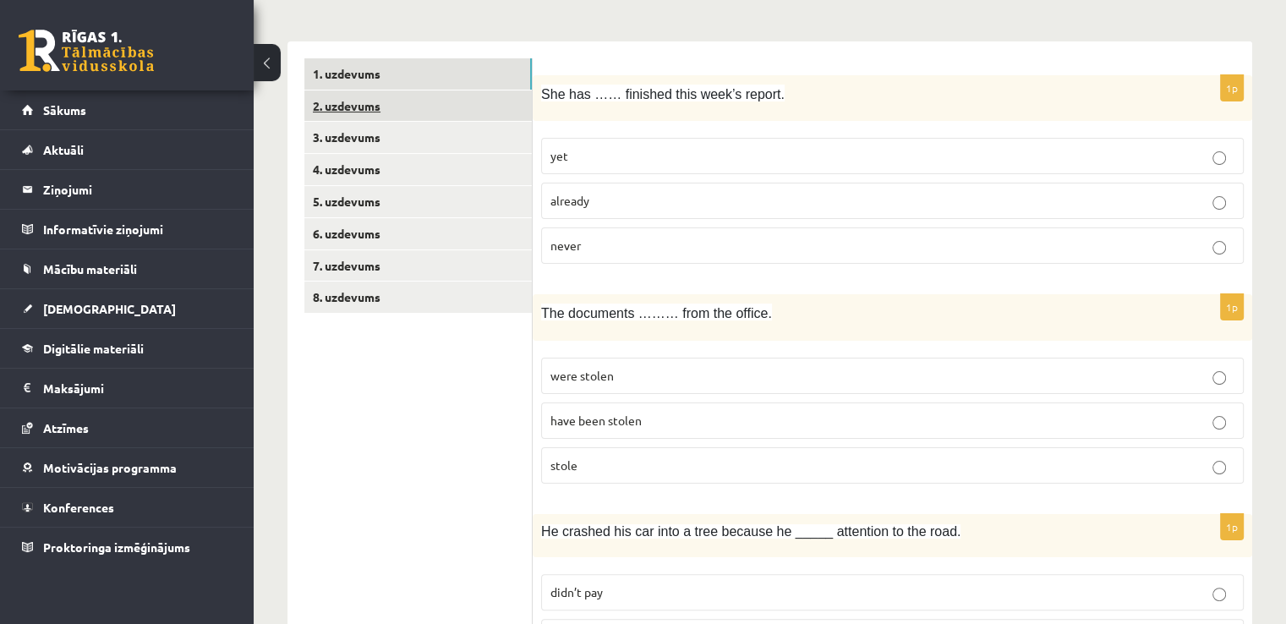
scroll to position [247, 0]
click at [353, 106] on link "2. uzdevums" at bounding box center [417, 104] width 227 height 31
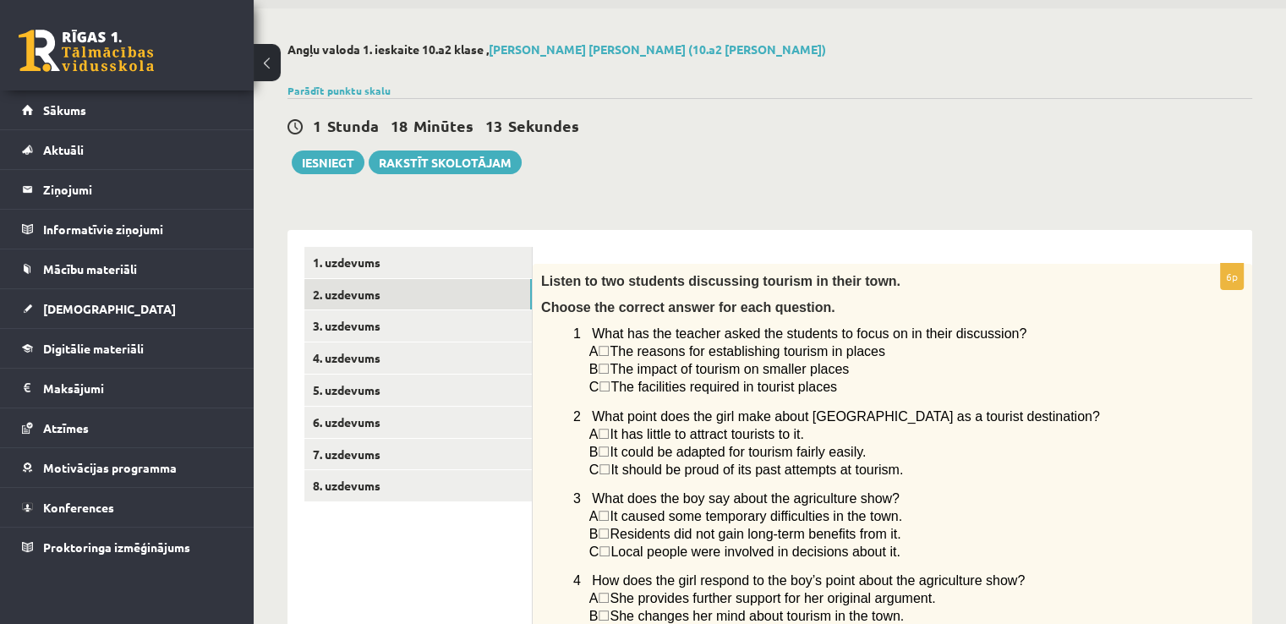
scroll to position [0, 0]
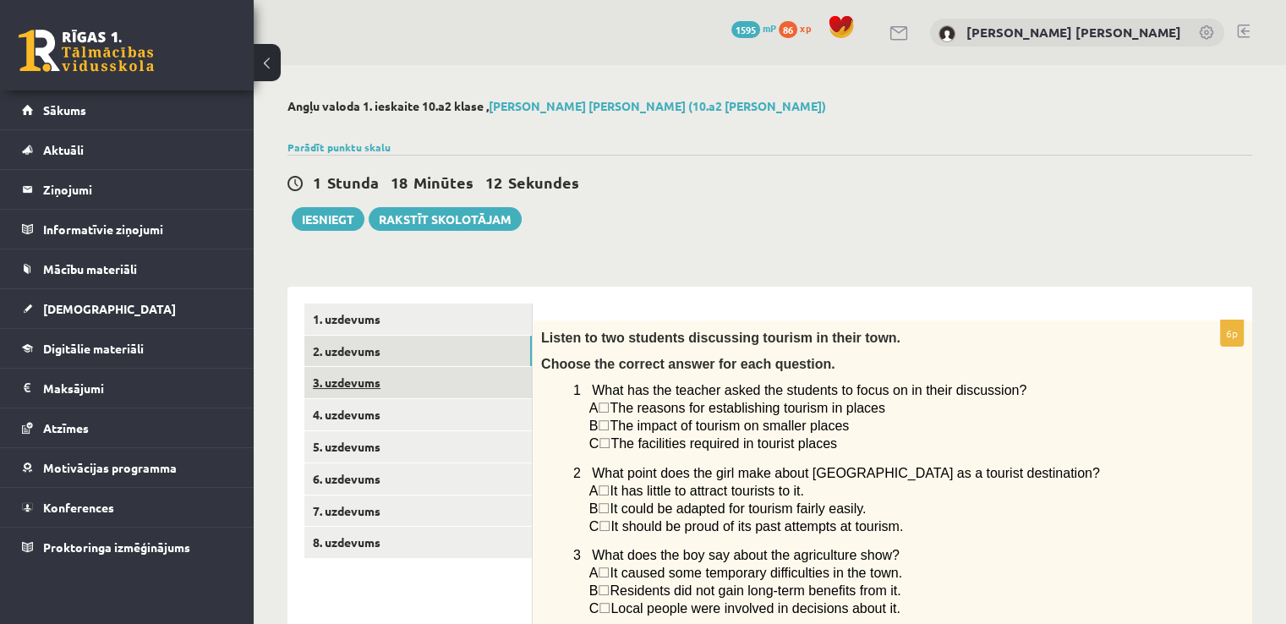
click at [354, 380] on link "3. uzdevums" at bounding box center [417, 382] width 227 height 31
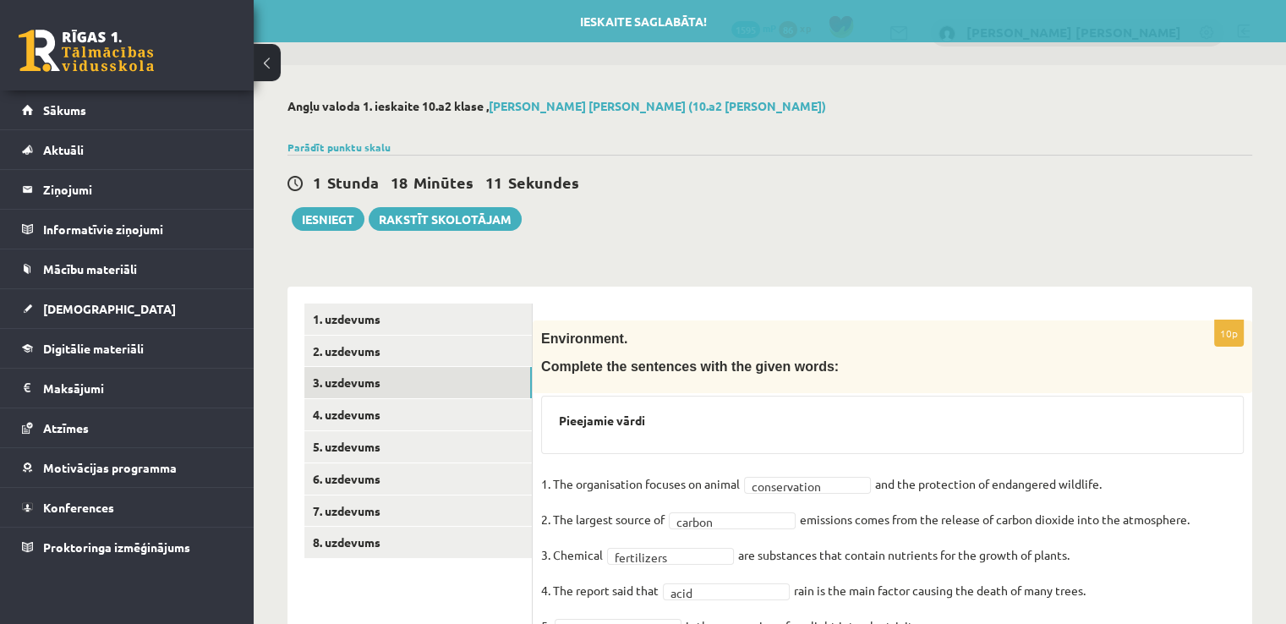
scroll to position [260, 0]
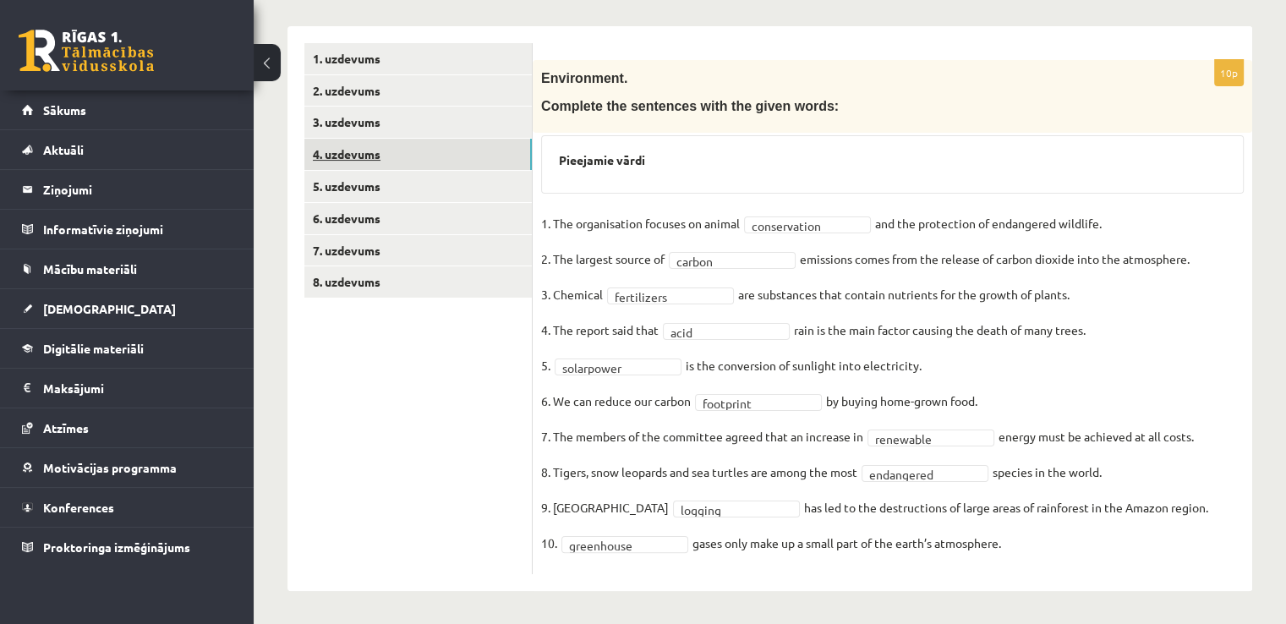
click at [364, 145] on link "4. uzdevums" at bounding box center [417, 154] width 227 height 31
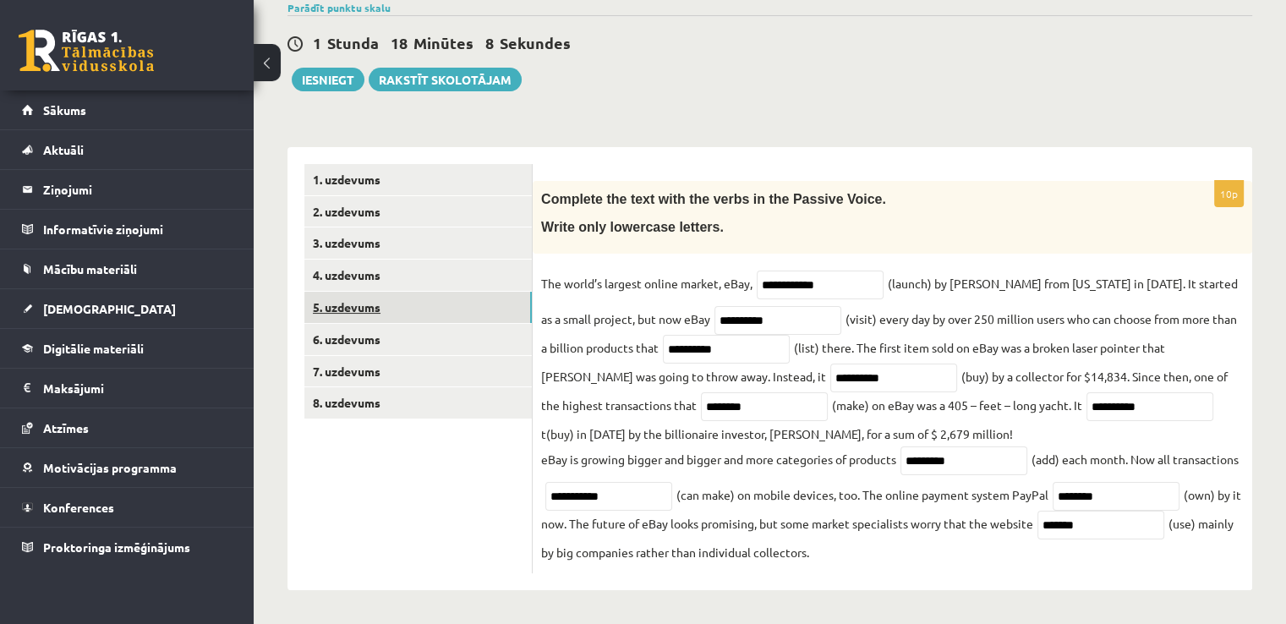
click at [332, 295] on link "5. uzdevums" at bounding box center [417, 307] width 227 height 31
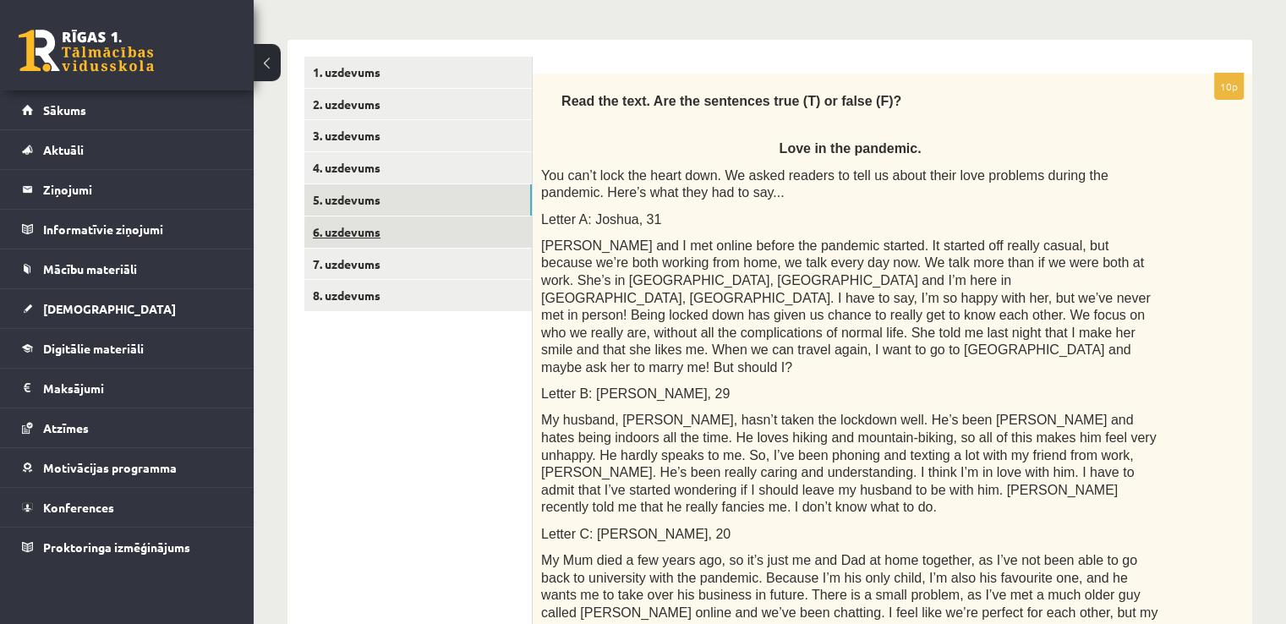
scroll to position [246, 0]
click at [379, 228] on link "6. uzdevums" at bounding box center [417, 232] width 227 height 31
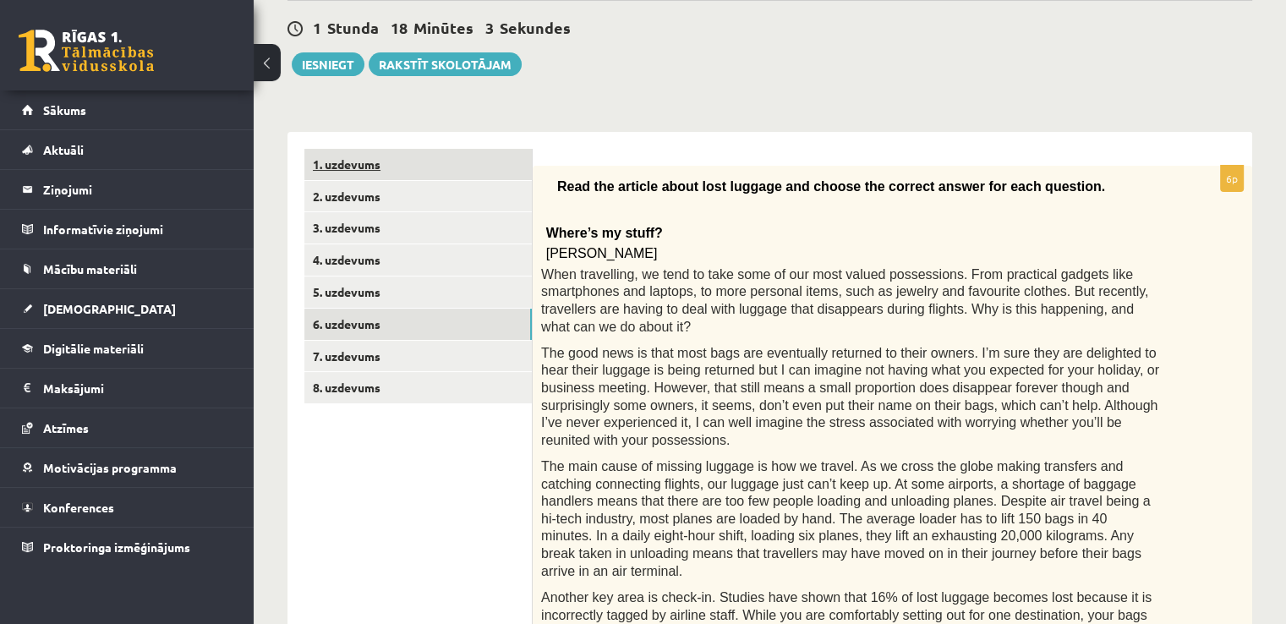
scroll to position [0, 0]
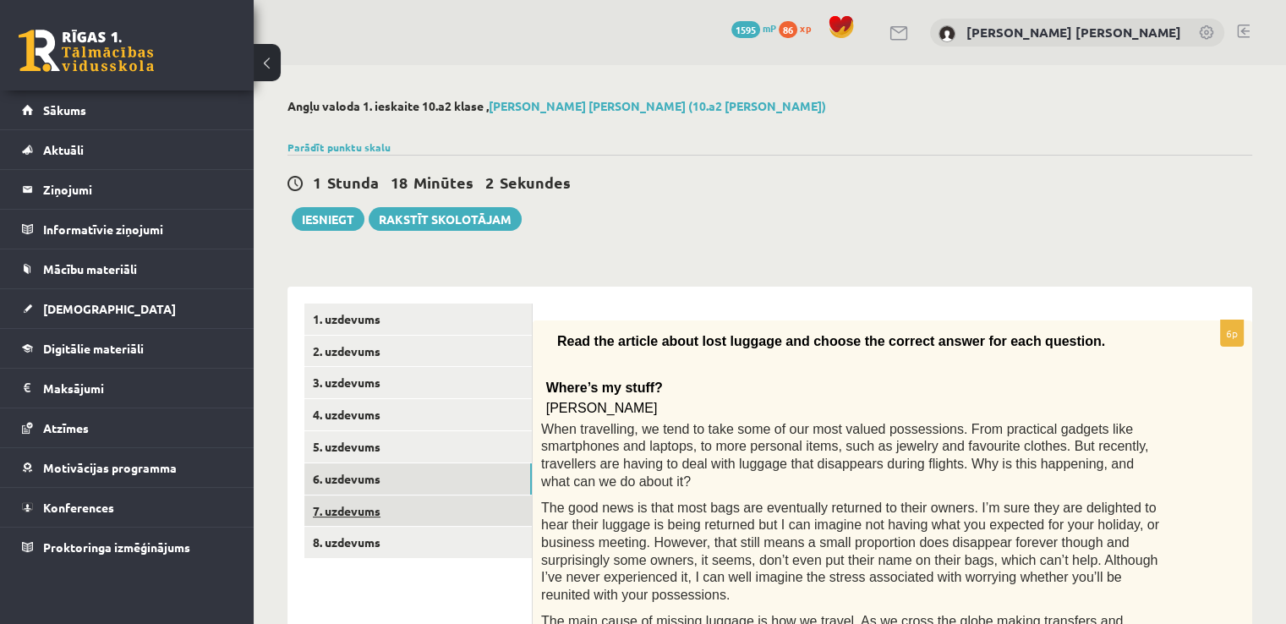
click at [364, 520] on link "7. uzdevums" at bounding box center [417, 511] width 227 height 31
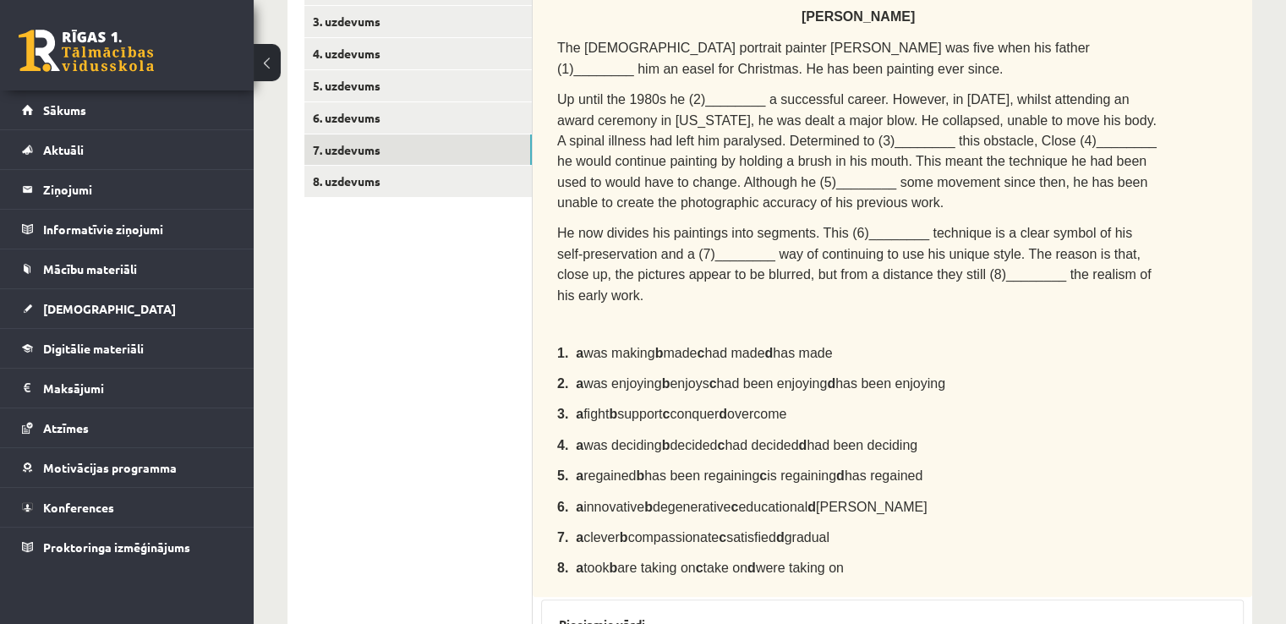
scroll to position [355, 0]
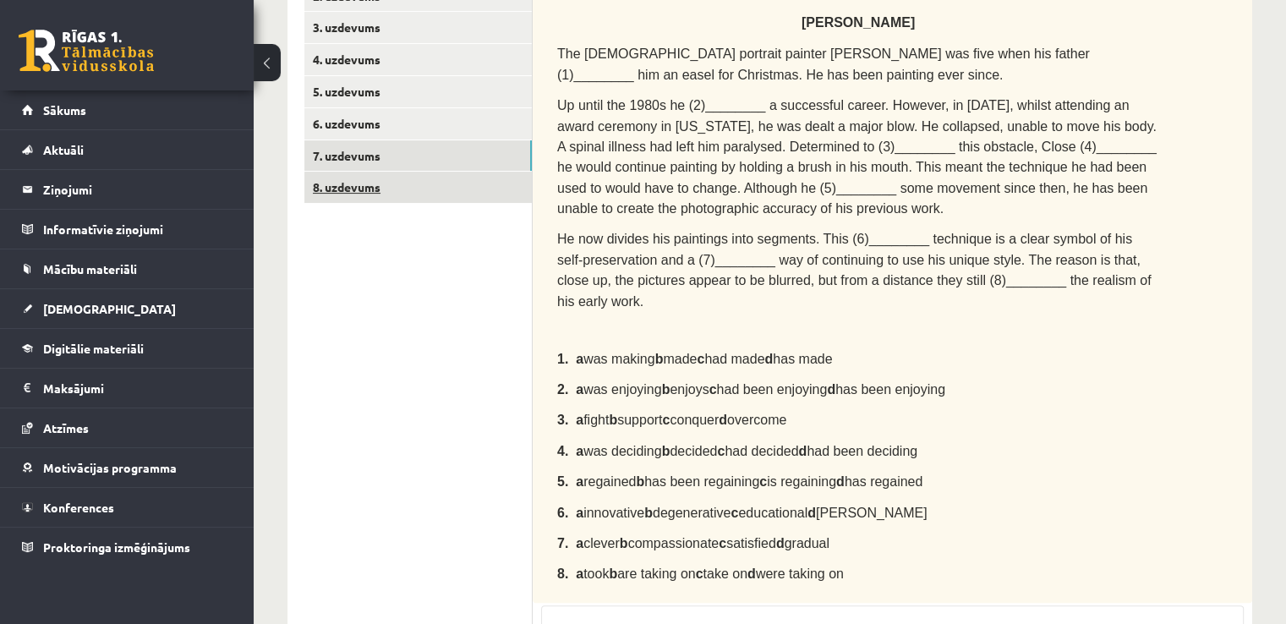
click at [359, 197] on link "8. uzdevums" at bounding box center [417, 187] width 227 height 31
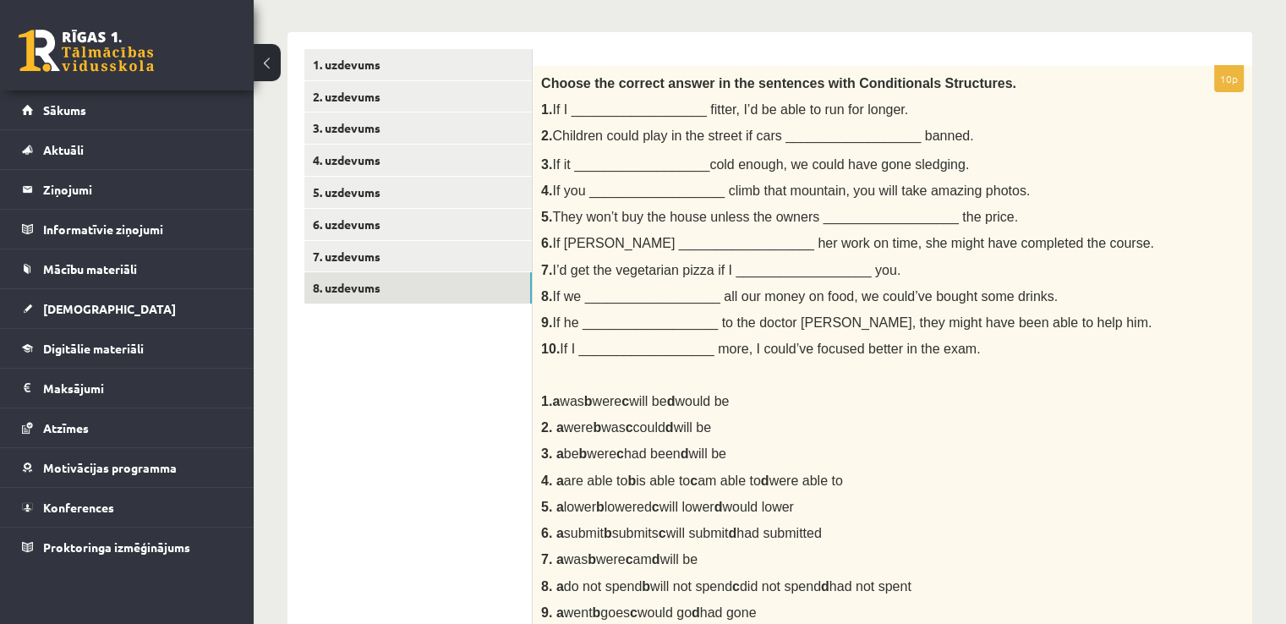
scroll to position [0, 0]
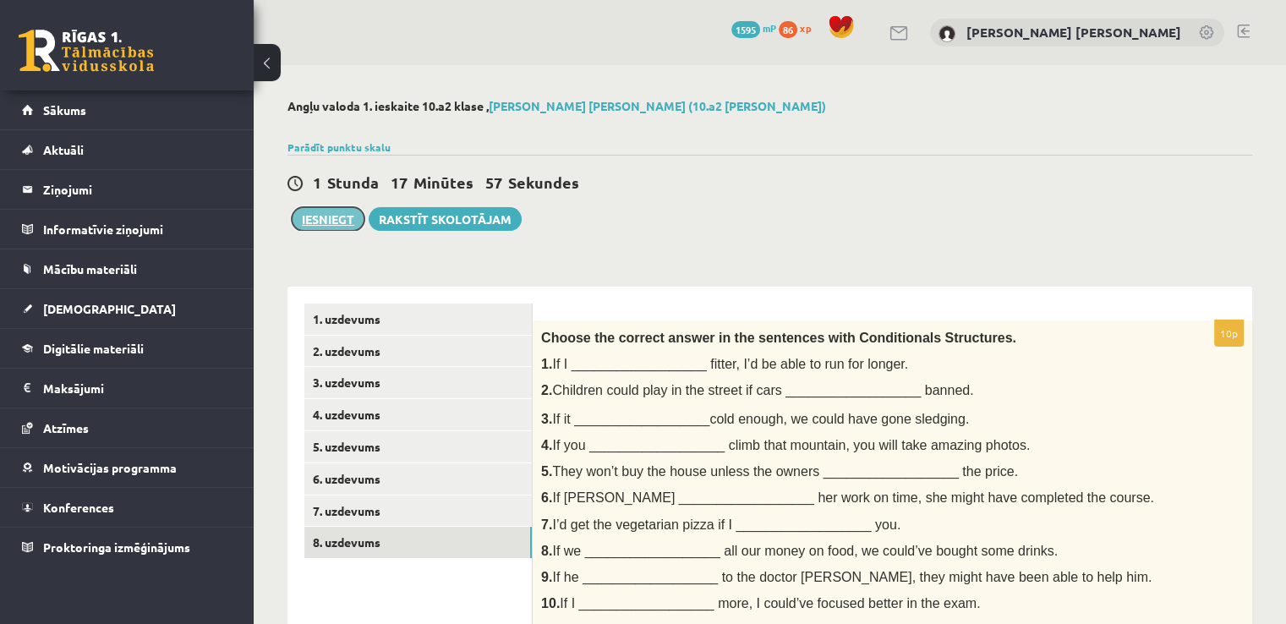
click at [333, 218] on button "Iesniegt" at bounding box center [328, 219] width 73 height 24
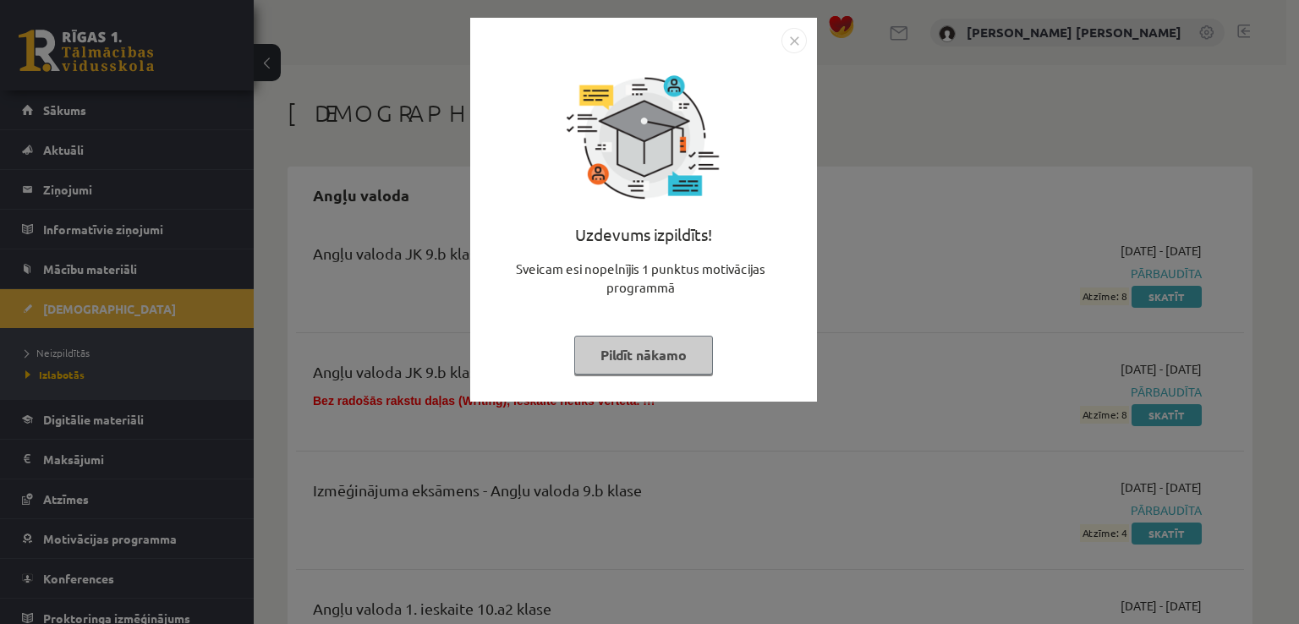
click at [684, 343] on button "Pildīt nākamo" at bounding box center [643, 355] width 139 height 39
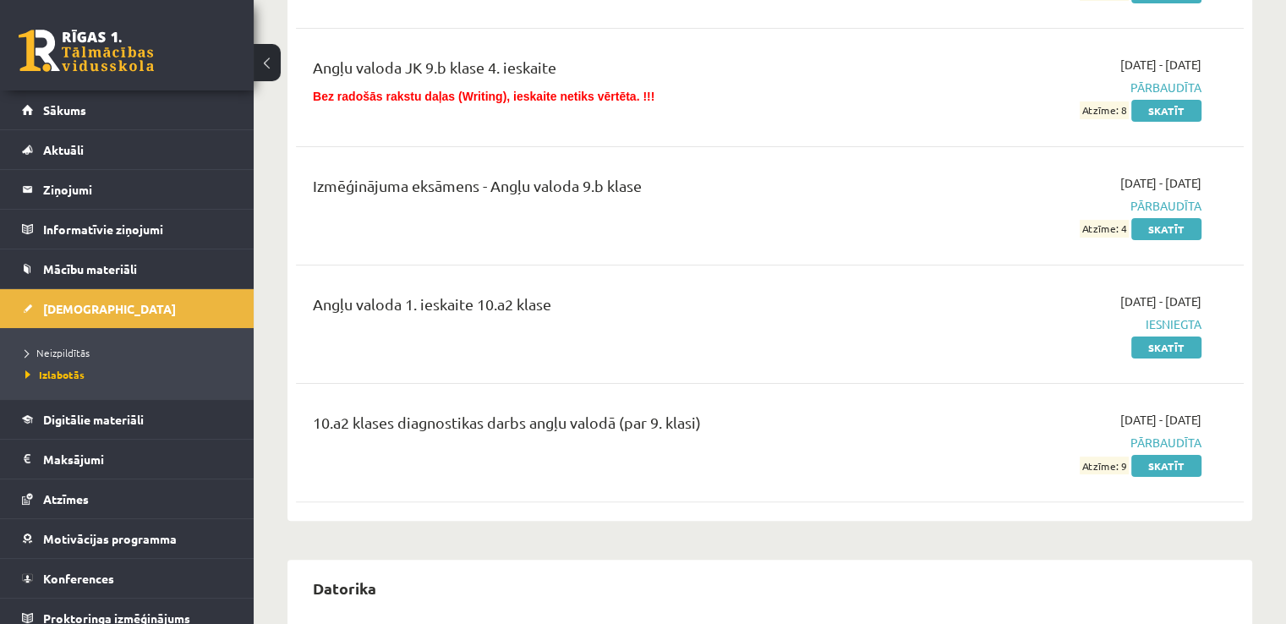
scroll to position [303, 0]
click at [1170, 352] on link "Skatīt" at bounding box center [1167, 349] width 70 height 22
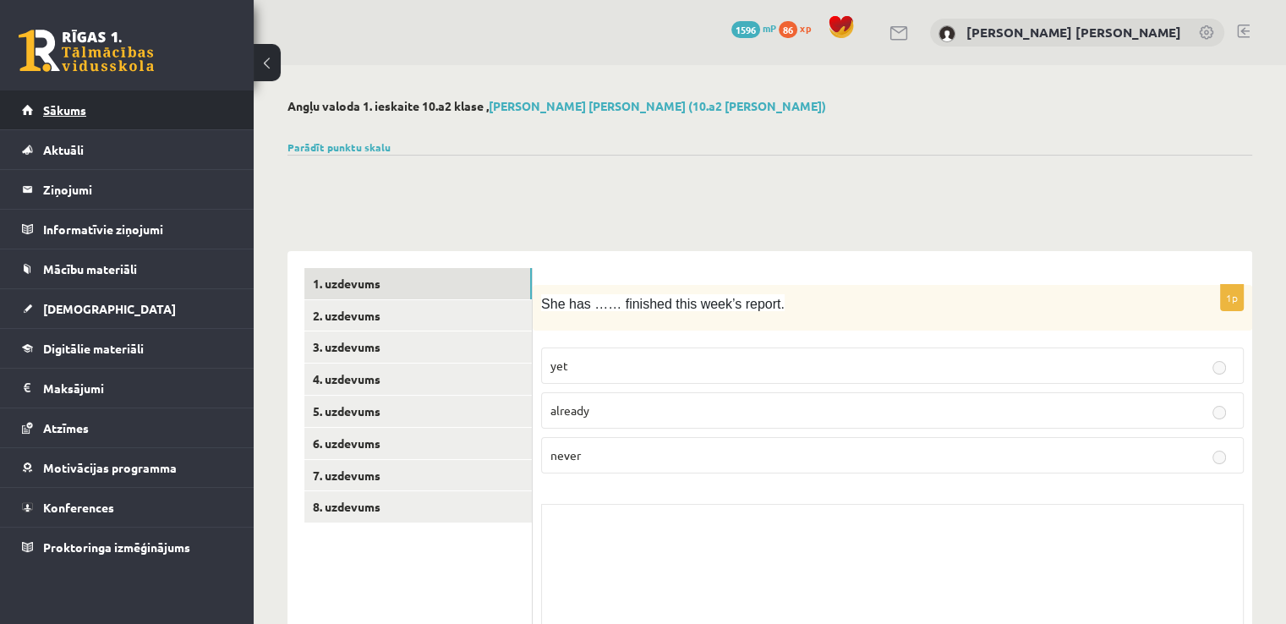
click at [70, 112] on span "Sākums" at bounding box center [64, 109] width 43 height 15
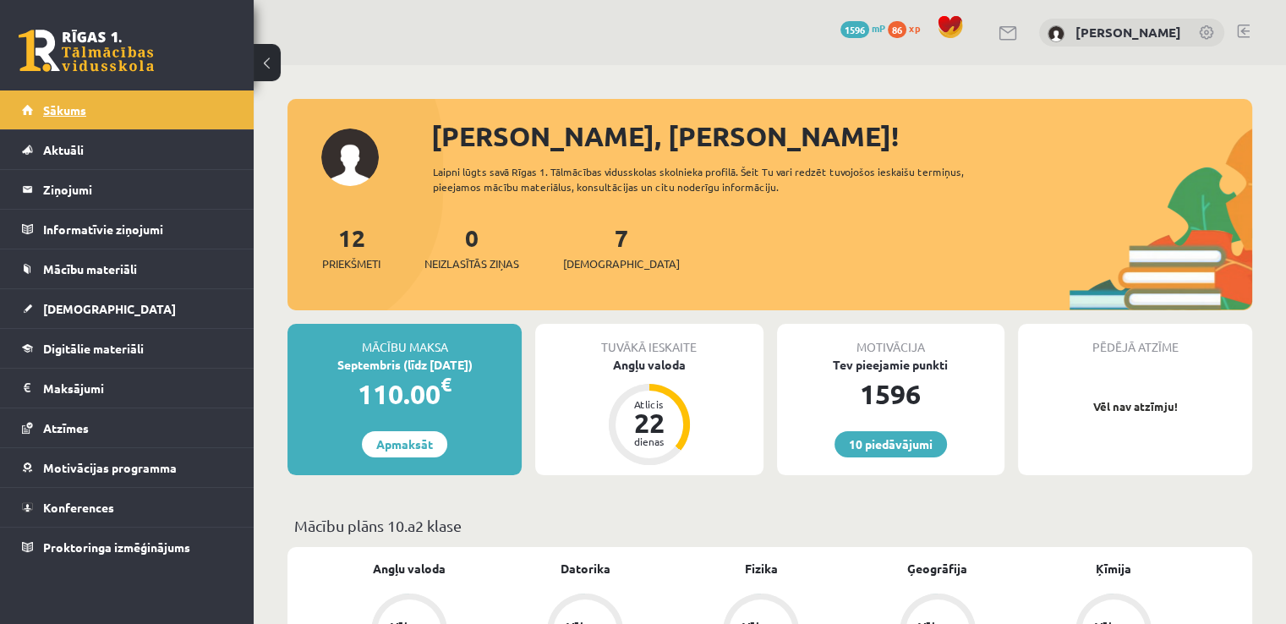
click at [82, 122] on link "Sākums" at bounding box center [127, 109] width 211 height 39
